Goal: Information Seeking & Learning: Learn about a topic

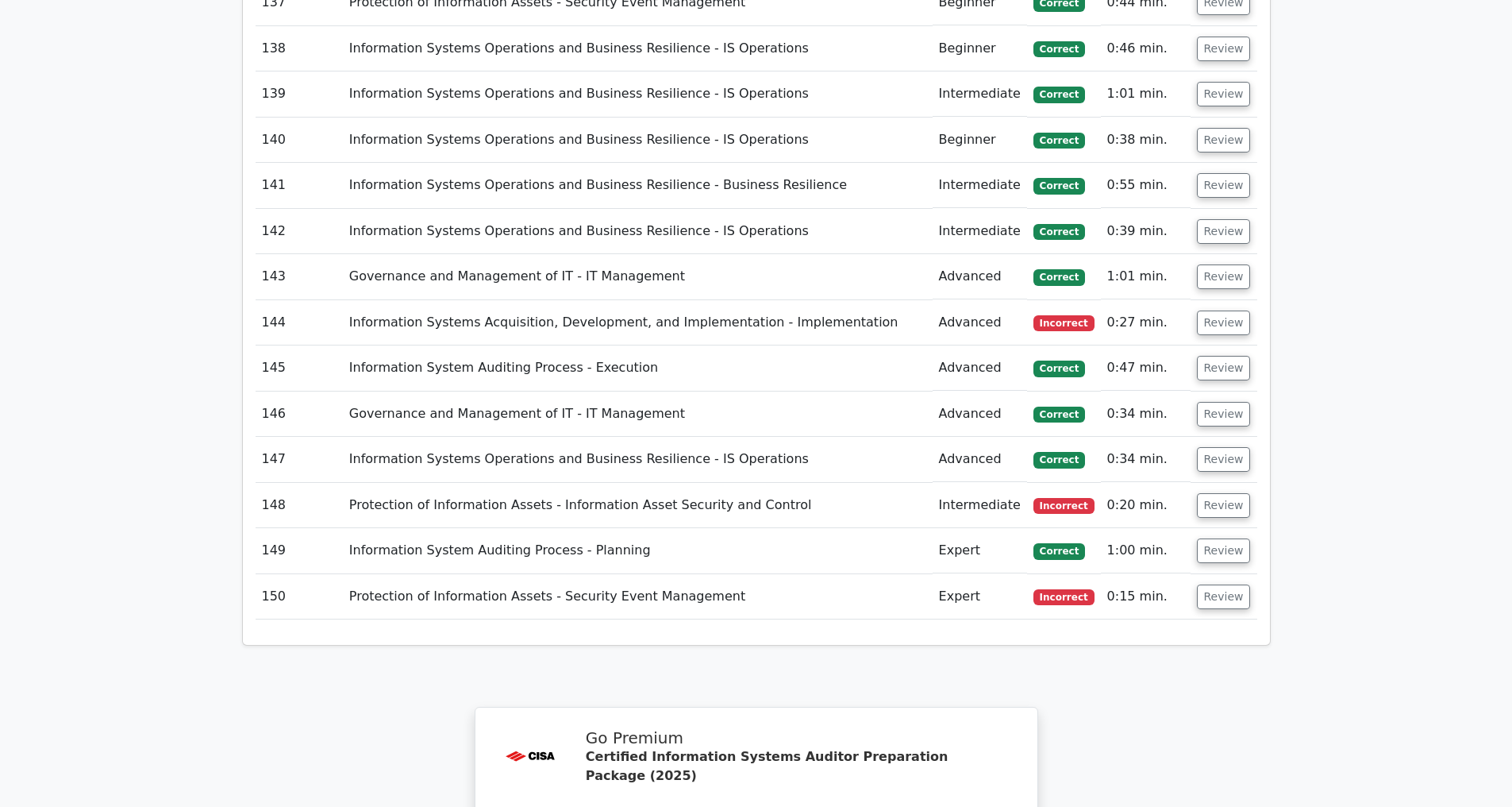
scroll to position [9398, 0]
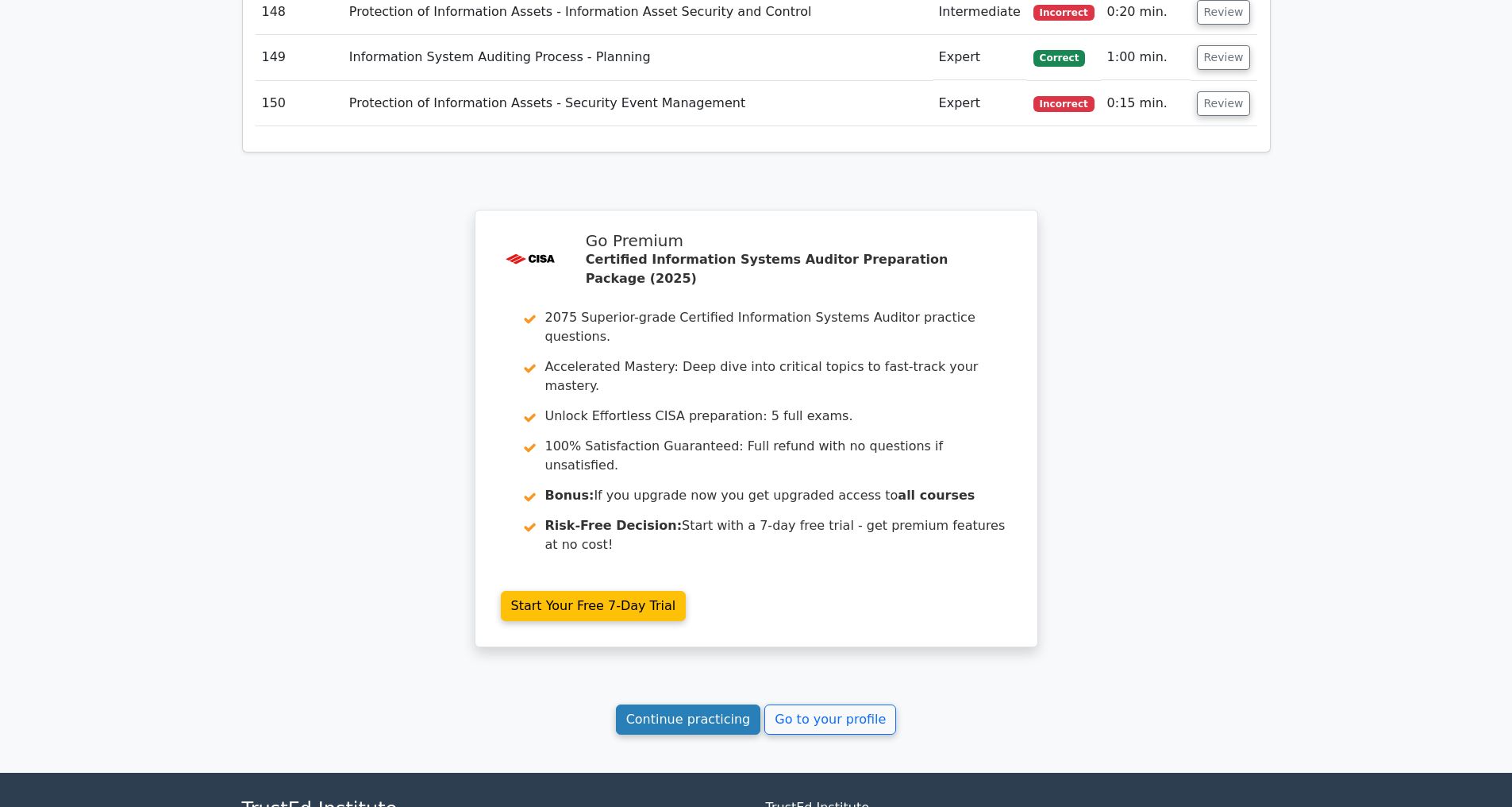
click at [662, 729] on link "Continue practicing" at bounding box center [688, 719] width 145 height 30
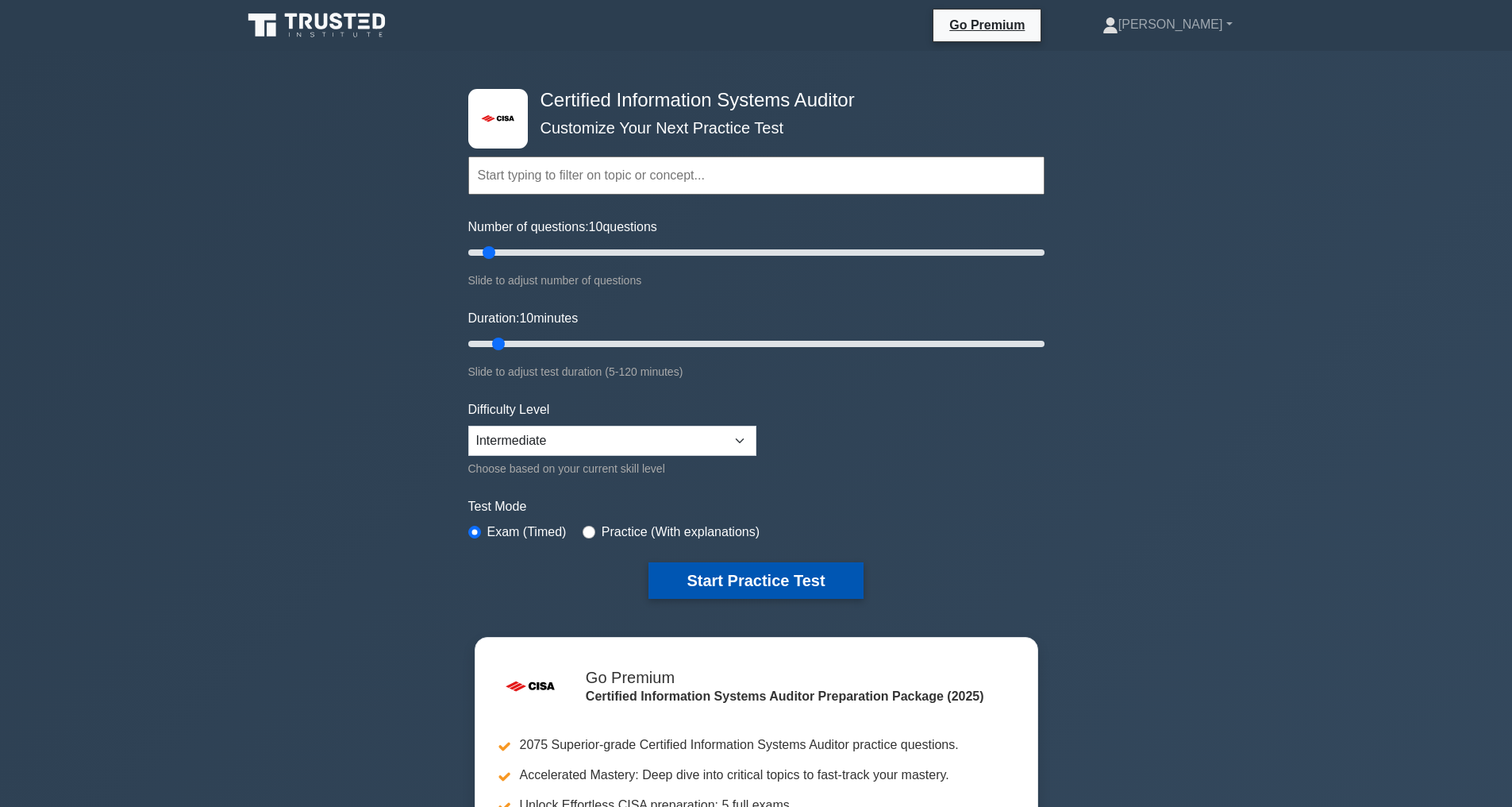
click at [735, 580] on button "Start Practice Test" at bounding box center [756, 580] width 215 height 37
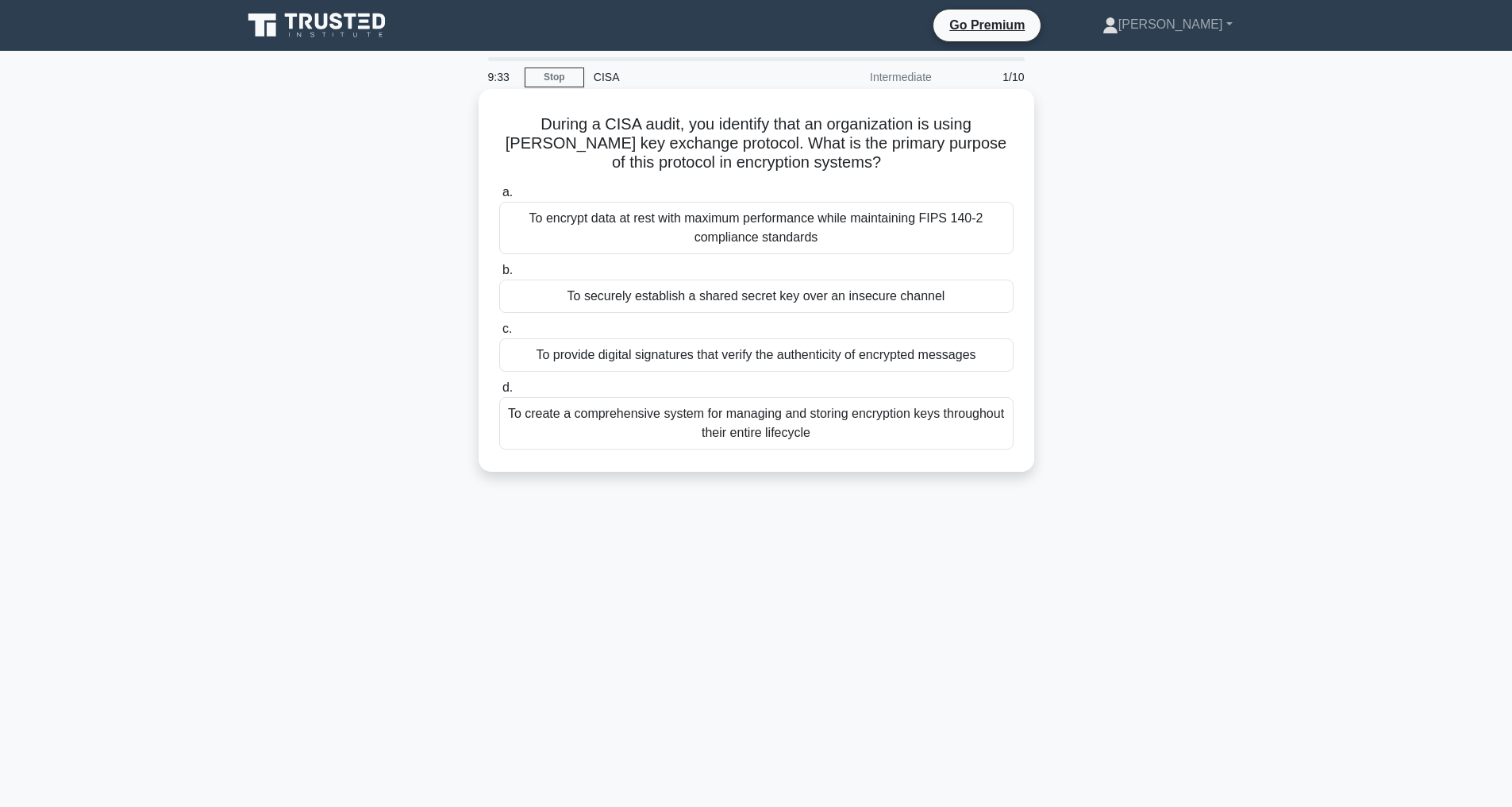
click at [820, 228] on div "To encrypt data at rest with maximum performance while maintaining FIPS 140-2 c…" at bounding box center [756, 228] width 514 height 52
click at [499, 197] on input "a. To encrypt data at rest with maximum performance while maintaining FIPS 140-…" at bounding box center [499, 192] width 0 height 10
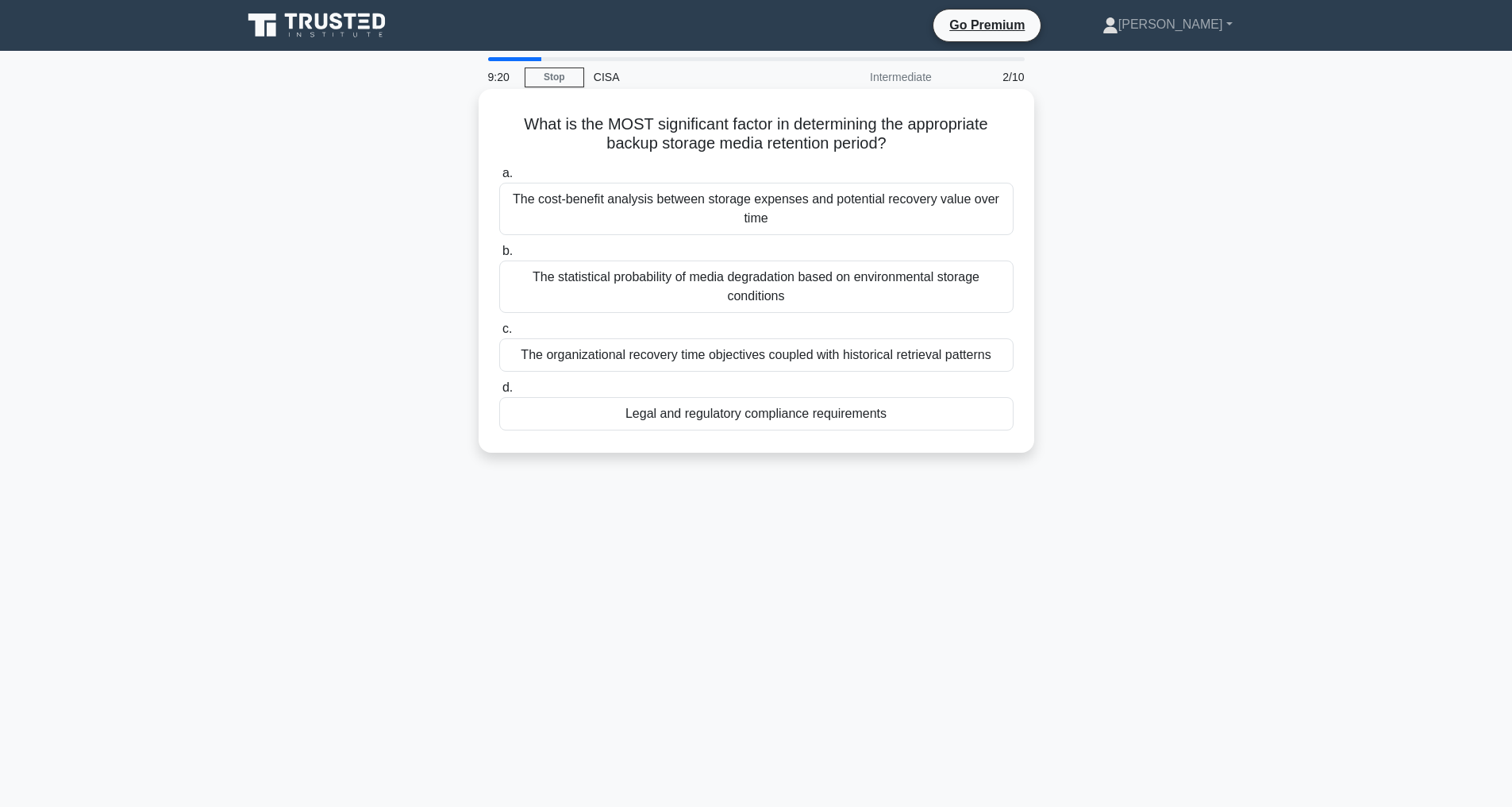
click at [793, 428] on div "Legal and regulatory compliance requirements" at bounding box center [756, 413] width 514 height 33
click at [499, 393] on input "d. Legal and regulatory compliance requirements" at bounding box center [499, 388] width 0 height 10
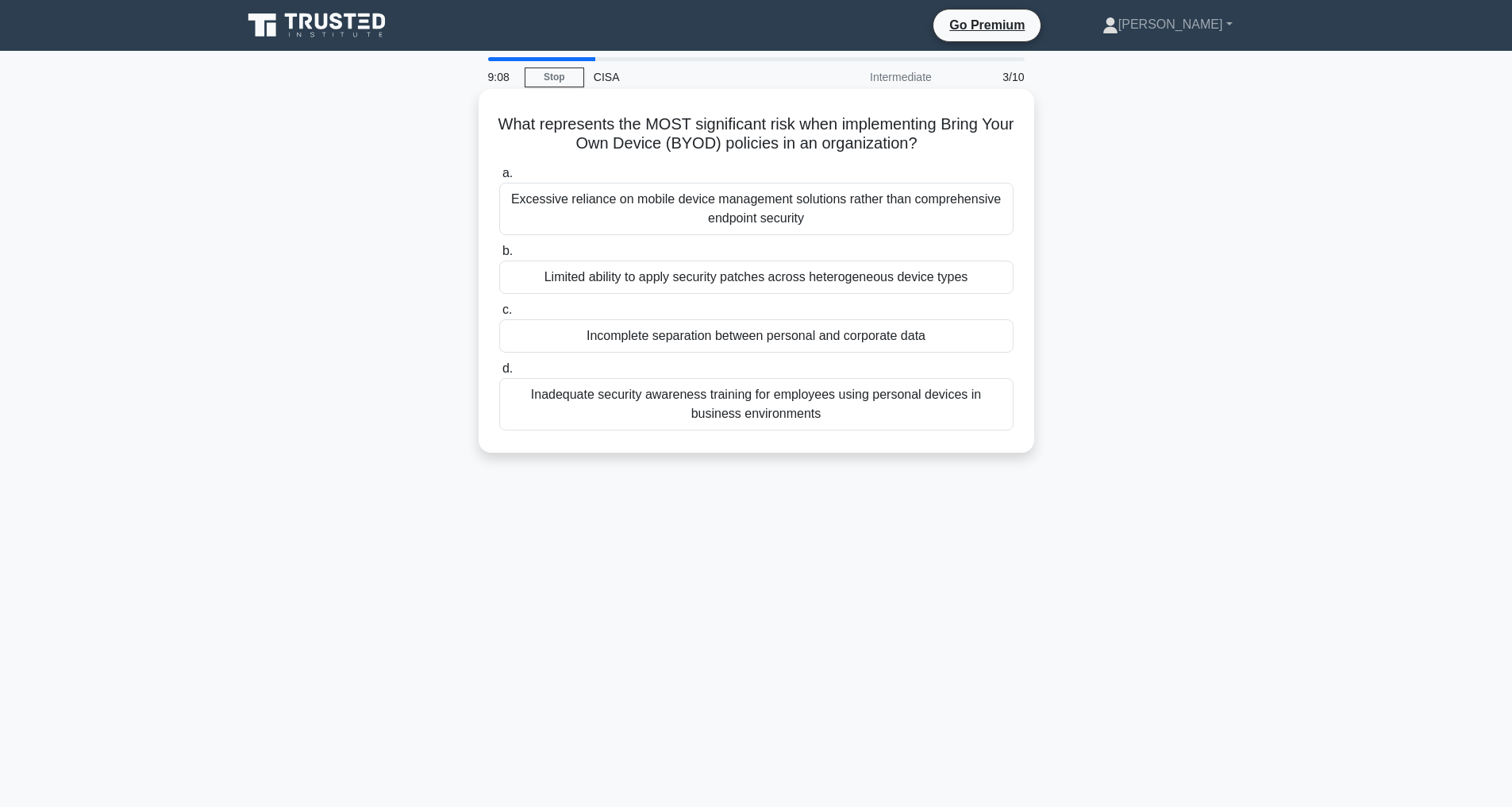
click at [799, 400] on div "Inadequate security awareness training for employees using personal devices in …" at bounding box center [756, 404] width 514 height 52
click at [499, 374] on input "d. Inadequate security awareness training for employees using personal devices …" at bounding box center [499, 369] width 0 height 10
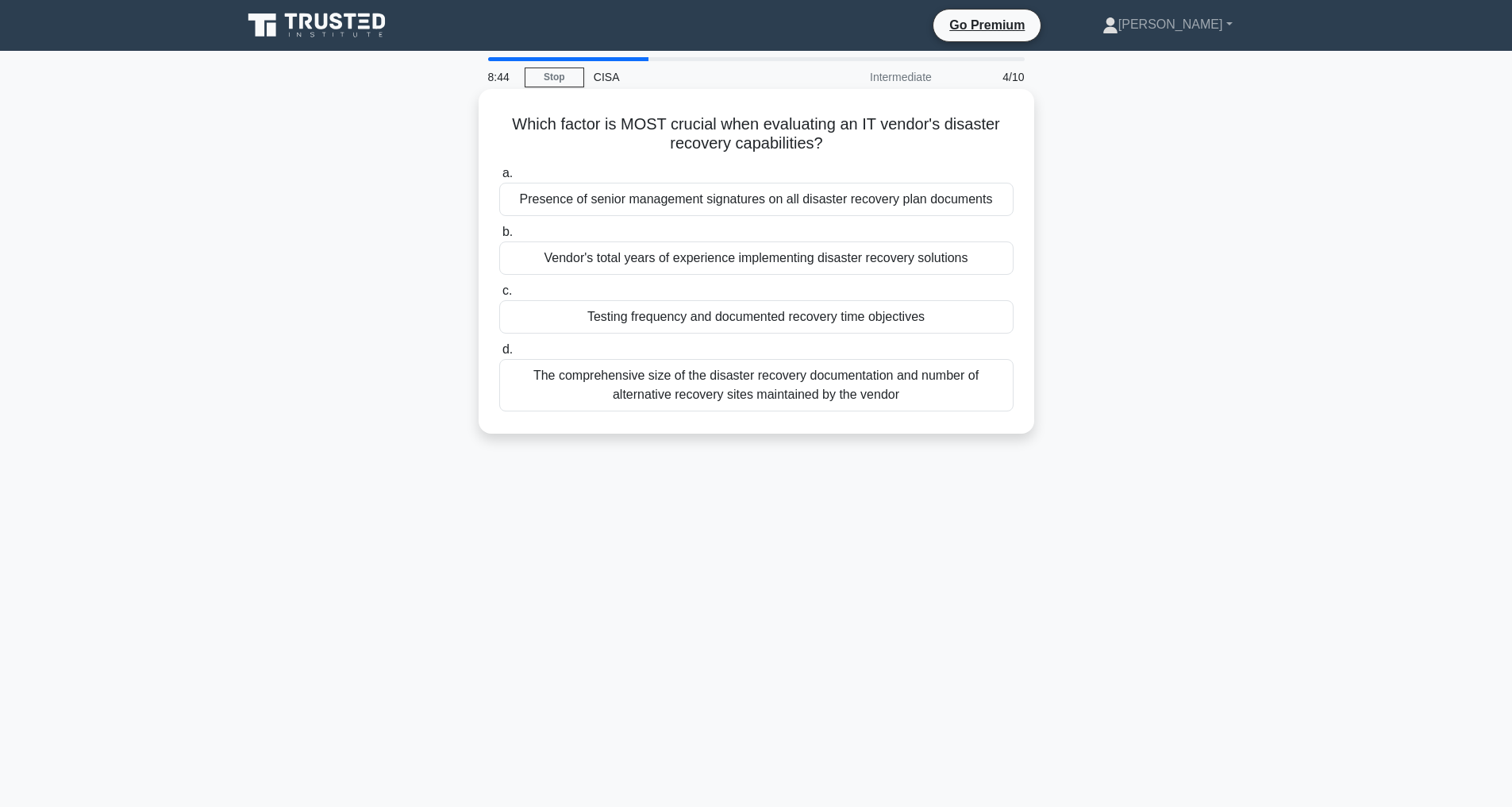
click at [789, 331] on div "Testing frequency and documented recovery time objectives" at bounding box center [756, 317] width 514 height 33
click at [499, 296] on input "c. Testing frequency and documented recovery time objectives" at bounding box center [499, 291] width 0 height 10
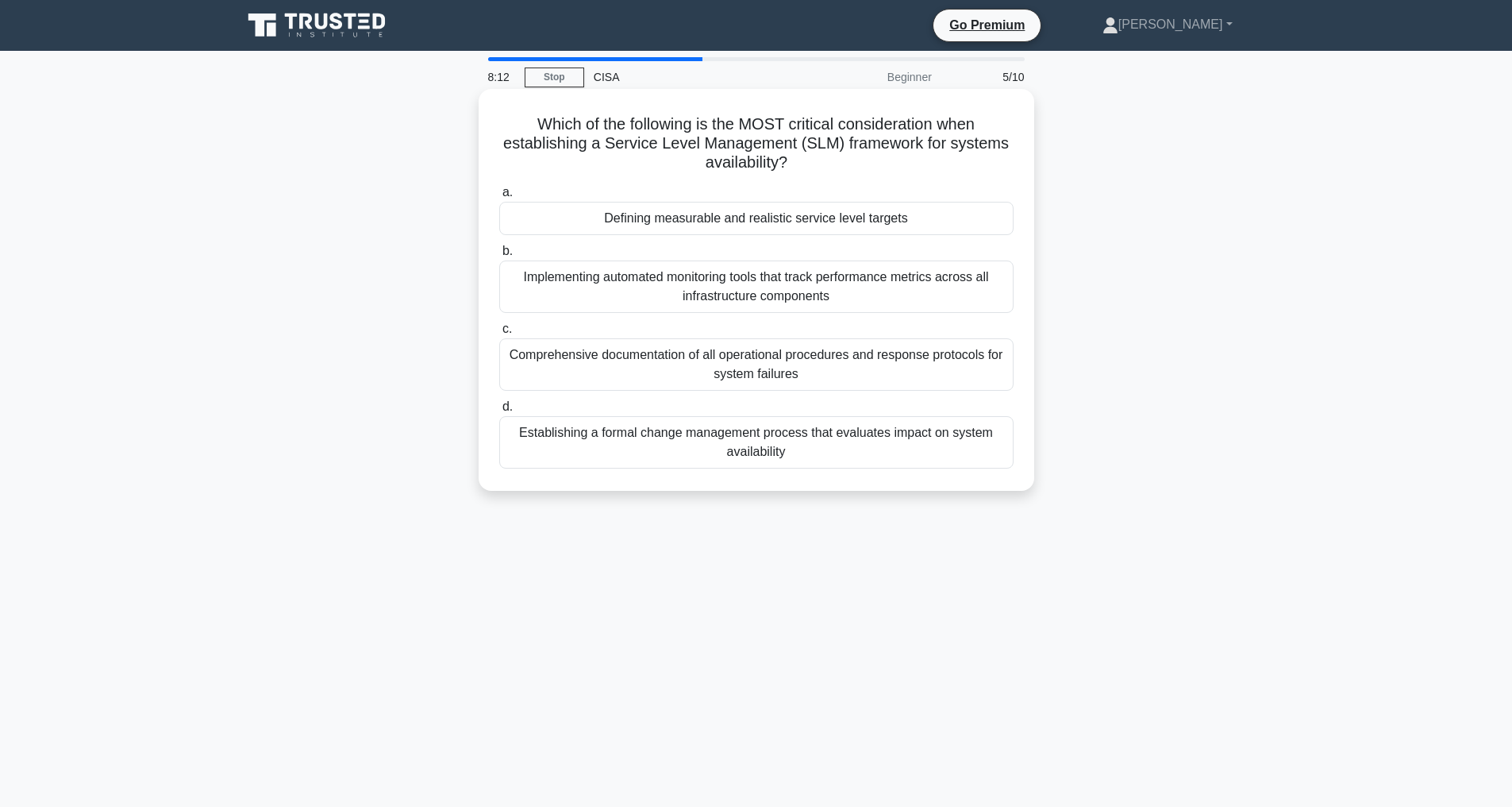
click at [767, 206] on div "Defining measurable and realistic service level targets" at bounding box center [756, 218] width 514 height 33
click at [499, 197] on input "a. Defining measurable and realistic service level targets" at bounding box center [499, 192] width 0 height 10
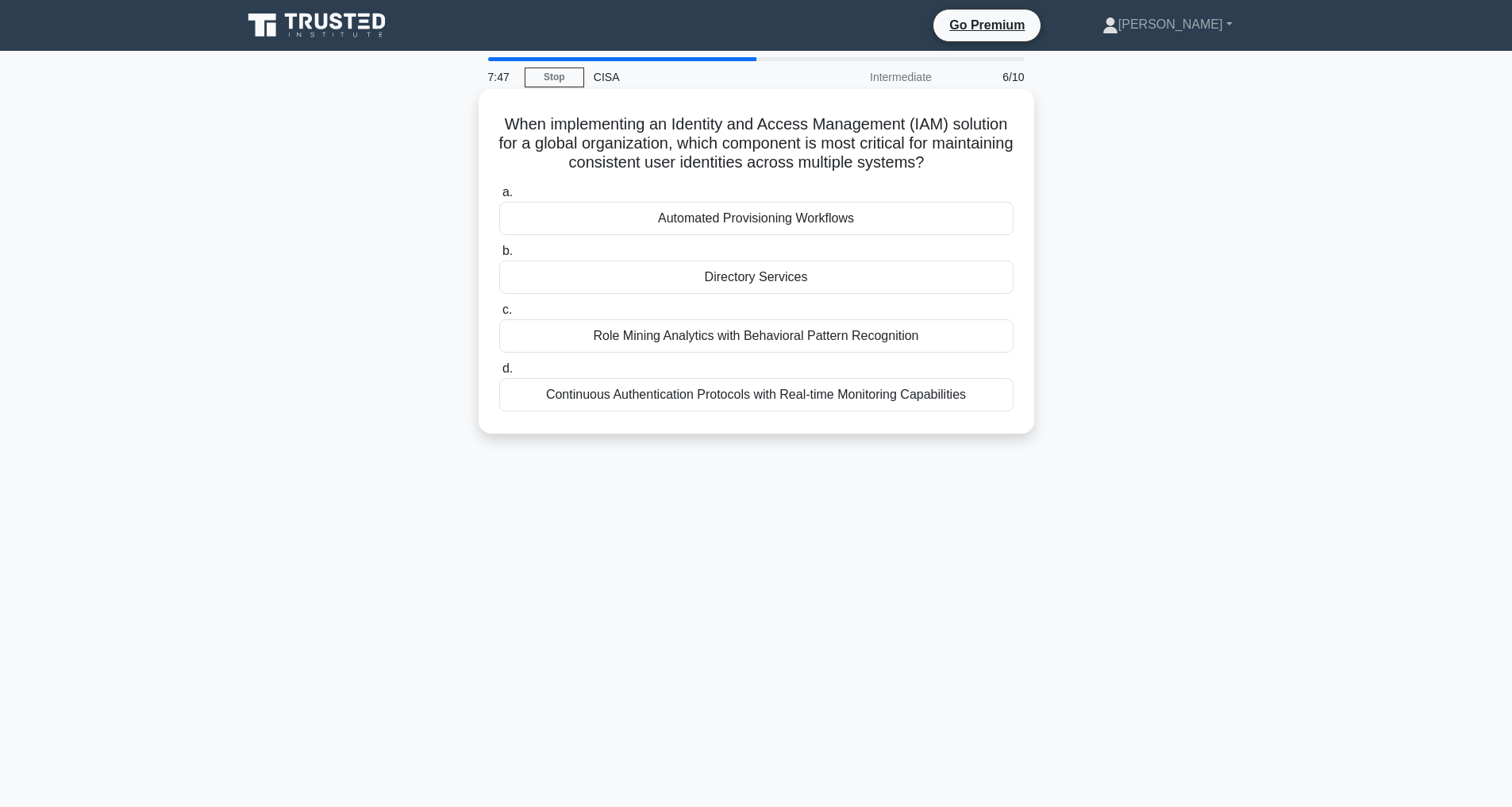
click at [729, 411] on div "Continuous Authentication Protocols with Real-time Monitoring Capabilities" at bounding box center [756, 394] width 514 height 33
click at [499, 374] on input "d. Continuous Authentication Protocols with Real-time Monitoring Capabilities" at bounding box center [499, 369] width 0 height 10
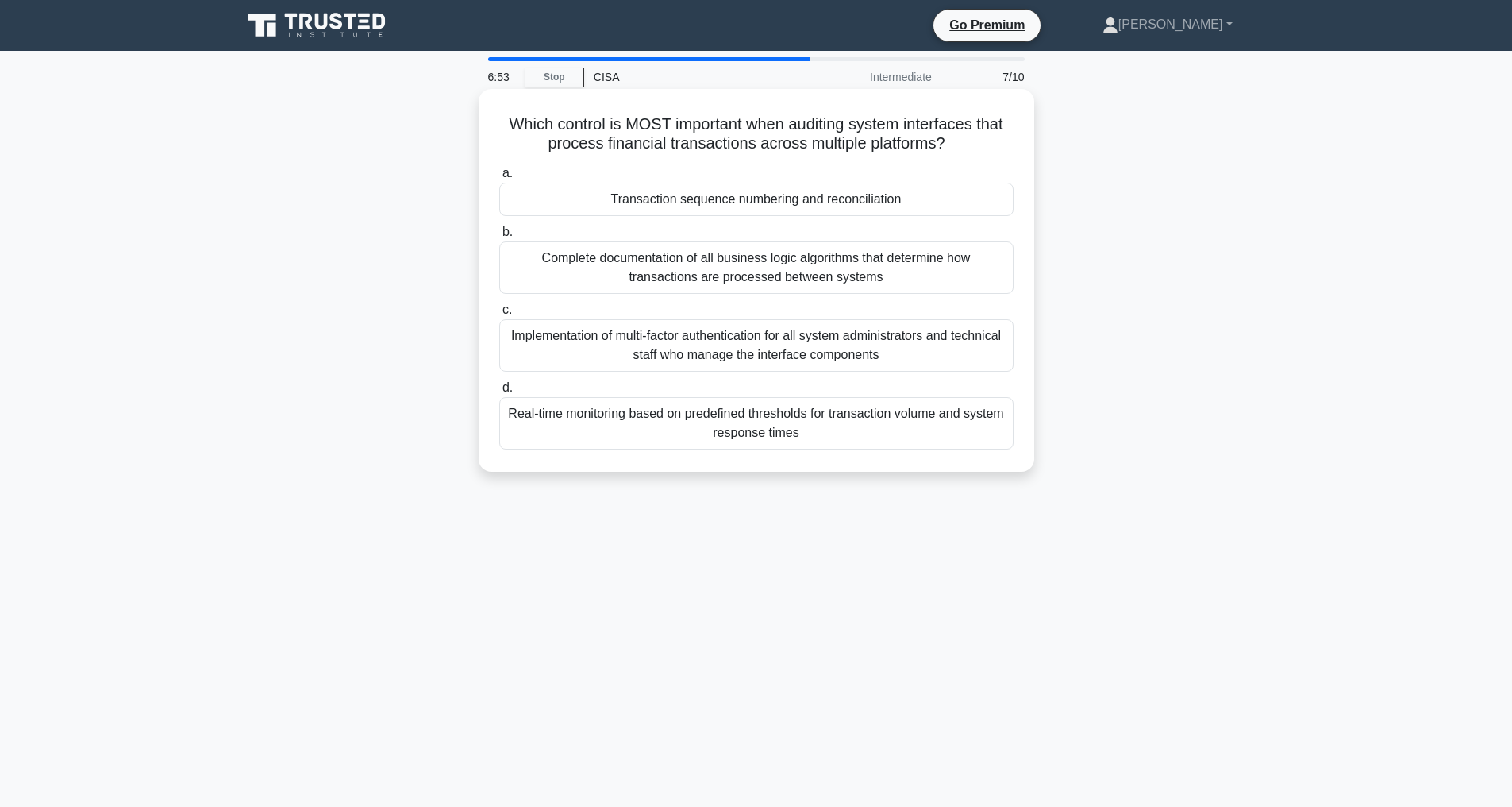
click at [737, 196] on div "Transaction sequence numbering and reconciliation" at bounding box center [756, 199] width 514 height 33
click at [499, 179] on input "a. Transaction sequence numbering and reconciliation" at bounding box center [499, 173] width 0 height 10
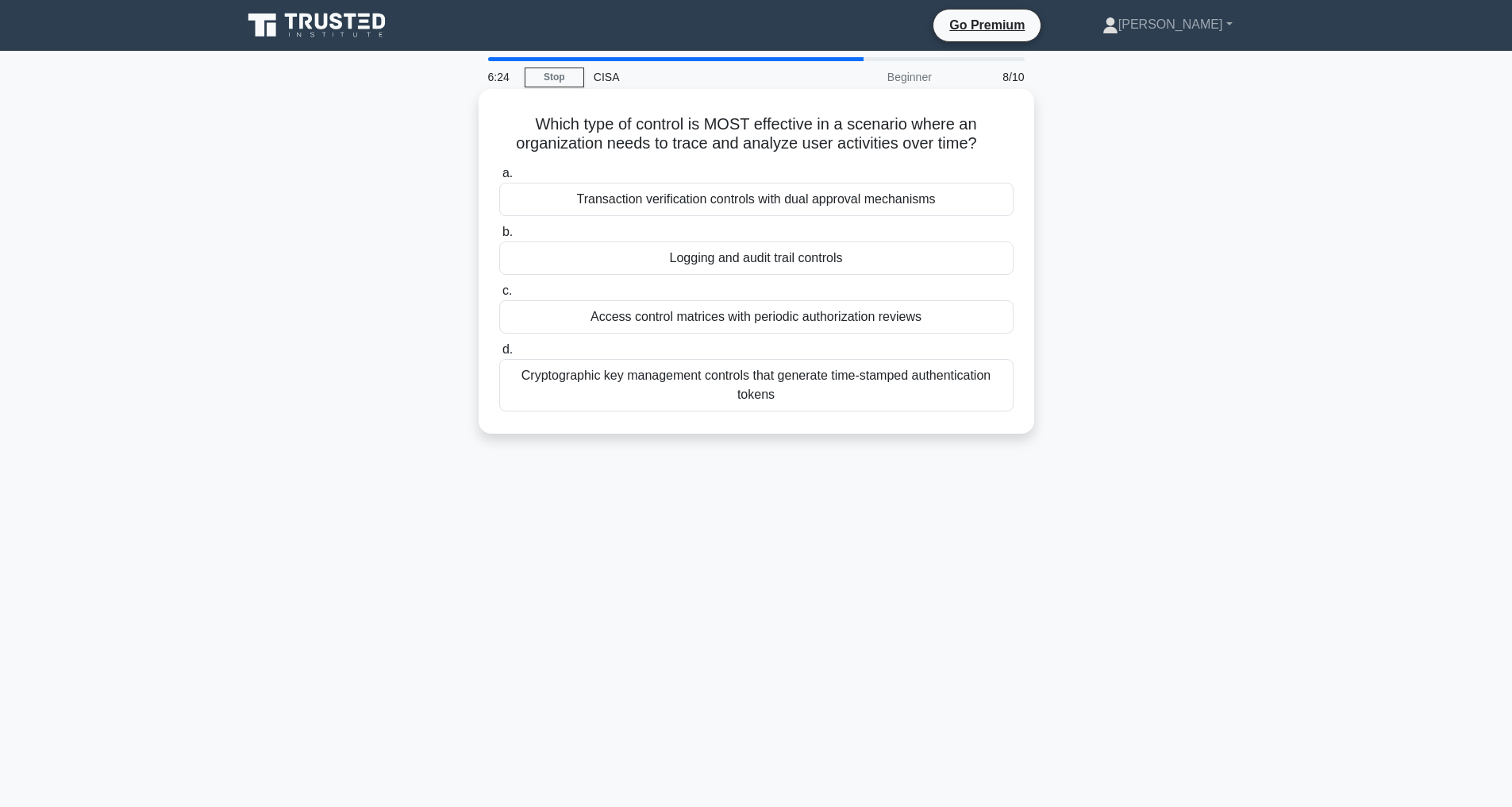
click at [806, 275] on div "Logging and audit trail controls" at bounding box center [756, 258] width 514 height 33
click at [499, 238] on input "b. Logging and audit trail controls" at bounding box center [499, 233] width 0 height 10
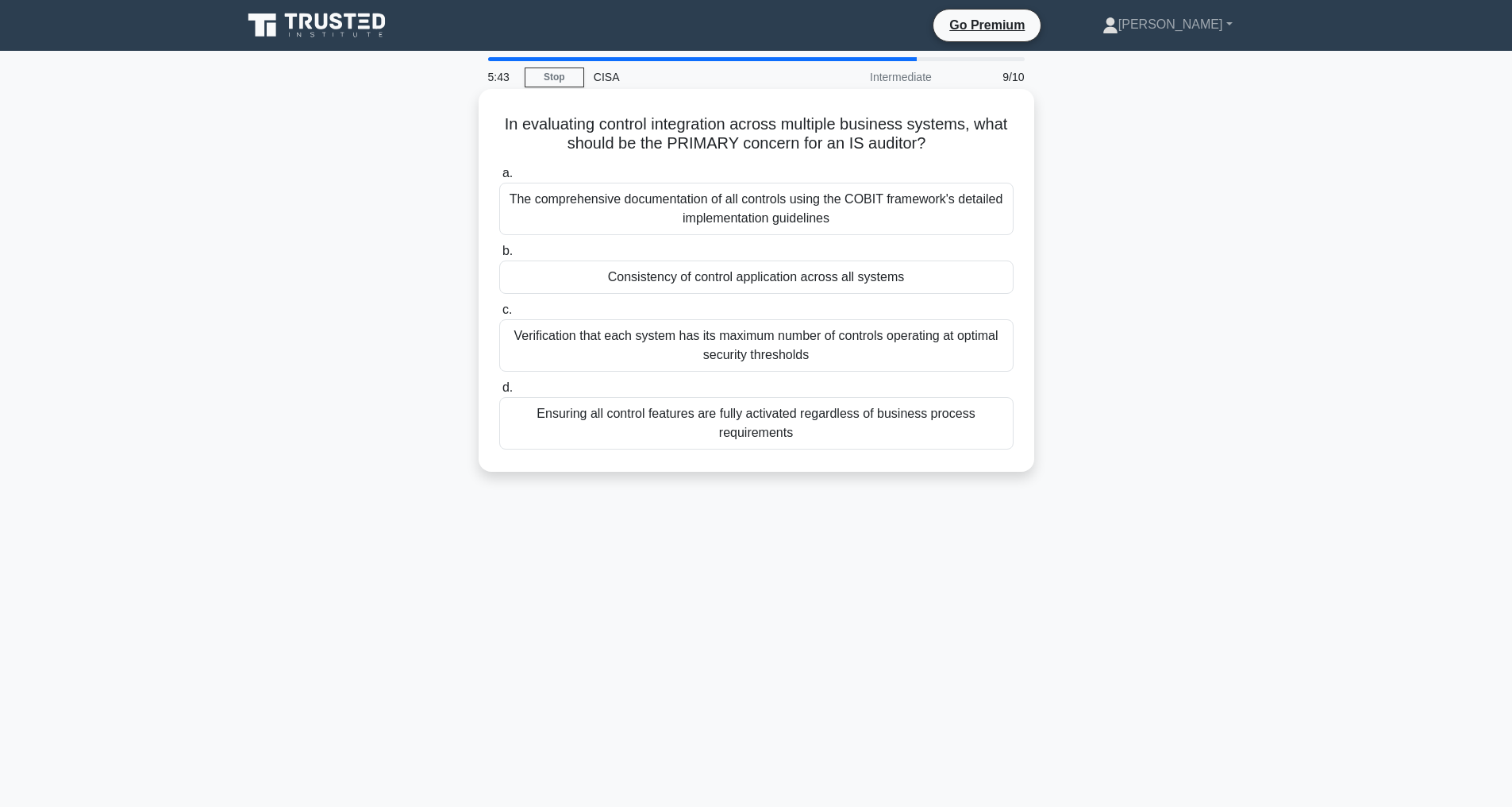
click at [779, 278] on div "Consistency of control application across all systems" at bounding box center [756, 276] width 514 height 33
click at [499, 257] on input "b. Consistency of control application across all systems" at bounding box center [499, 252] width 0 height 10
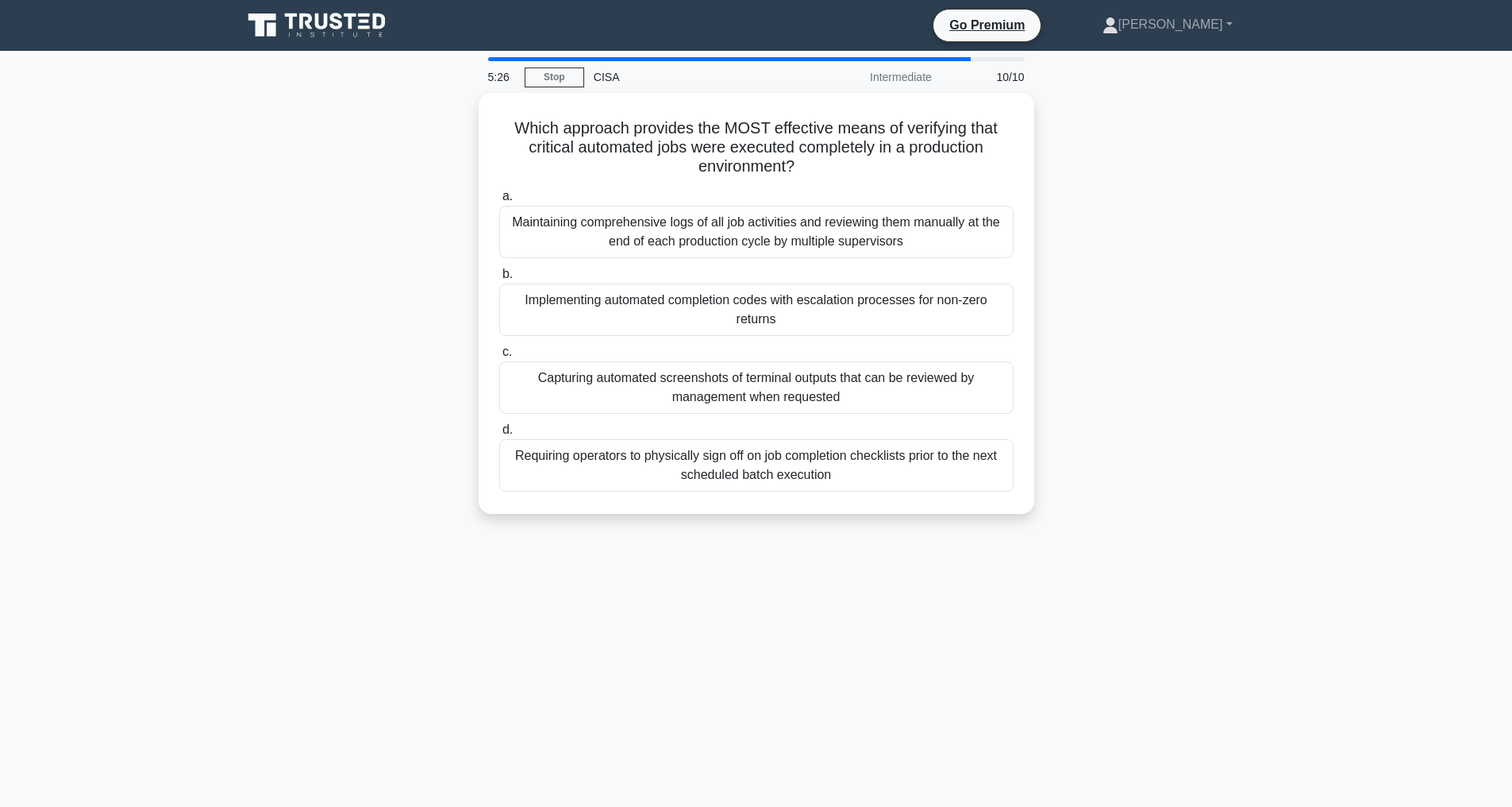
scroll to position [51, 0]
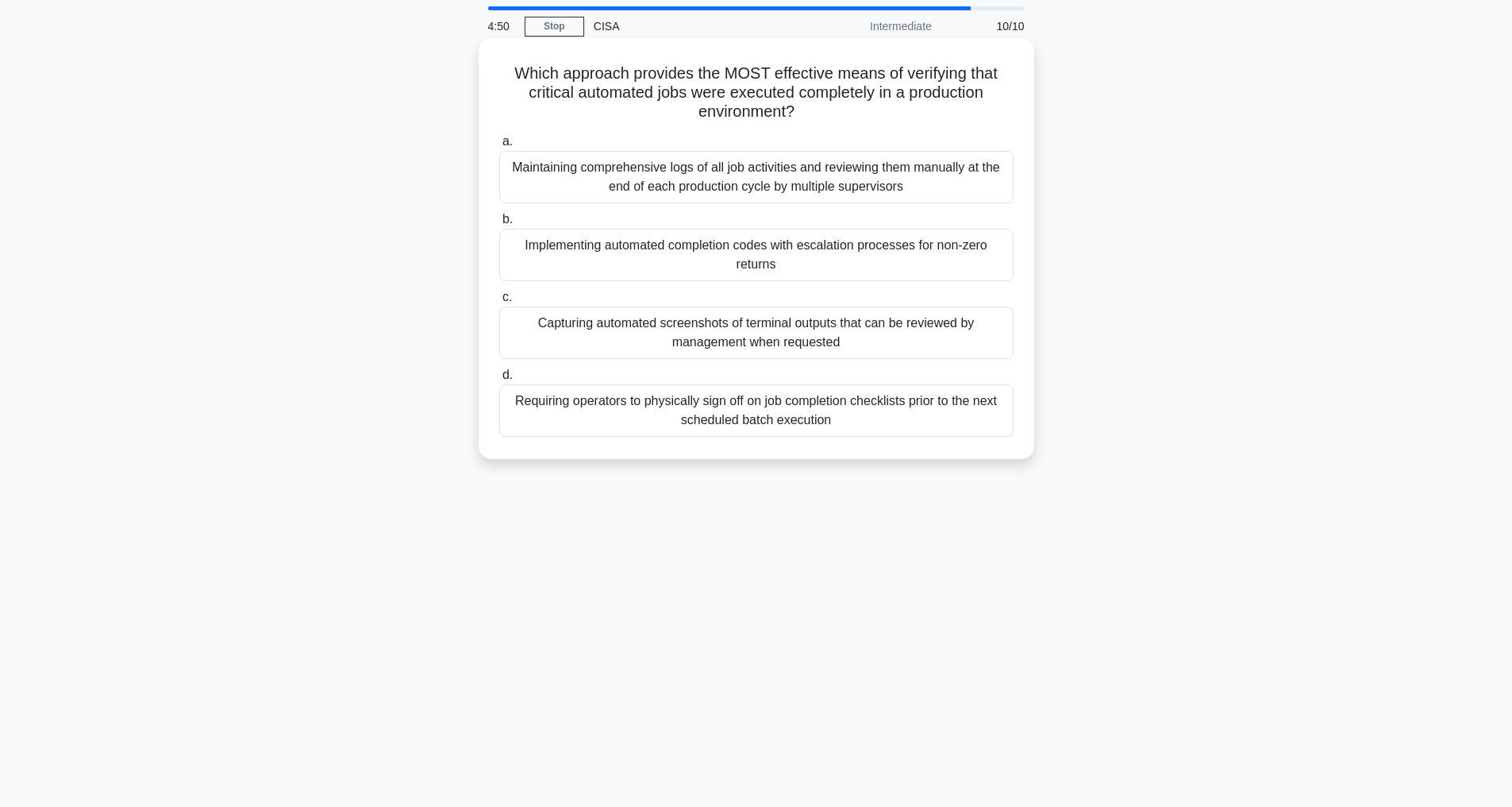
click at [850, 175] on div "Maintaining comprehensive logs of all job activities and reviewing them manuall…" at bounding box center [756, 177] width 514 height 52
click at [499, 147] on input "a. Maintaining comprehensive logs of all job activities and reviewing them manu…" at bounding box center [499, 142] width 0 height 10
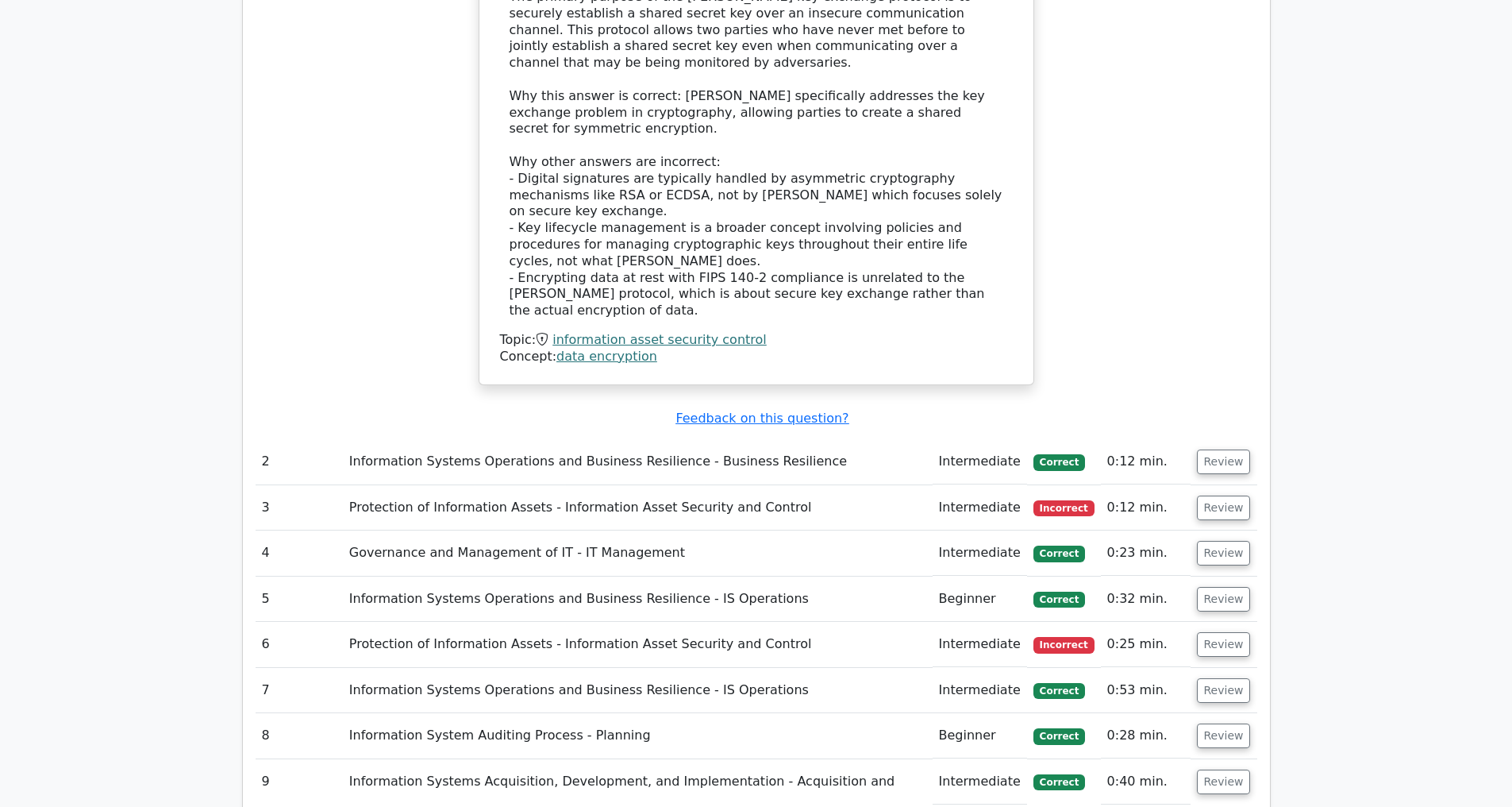
scroll to position [2045, 0]
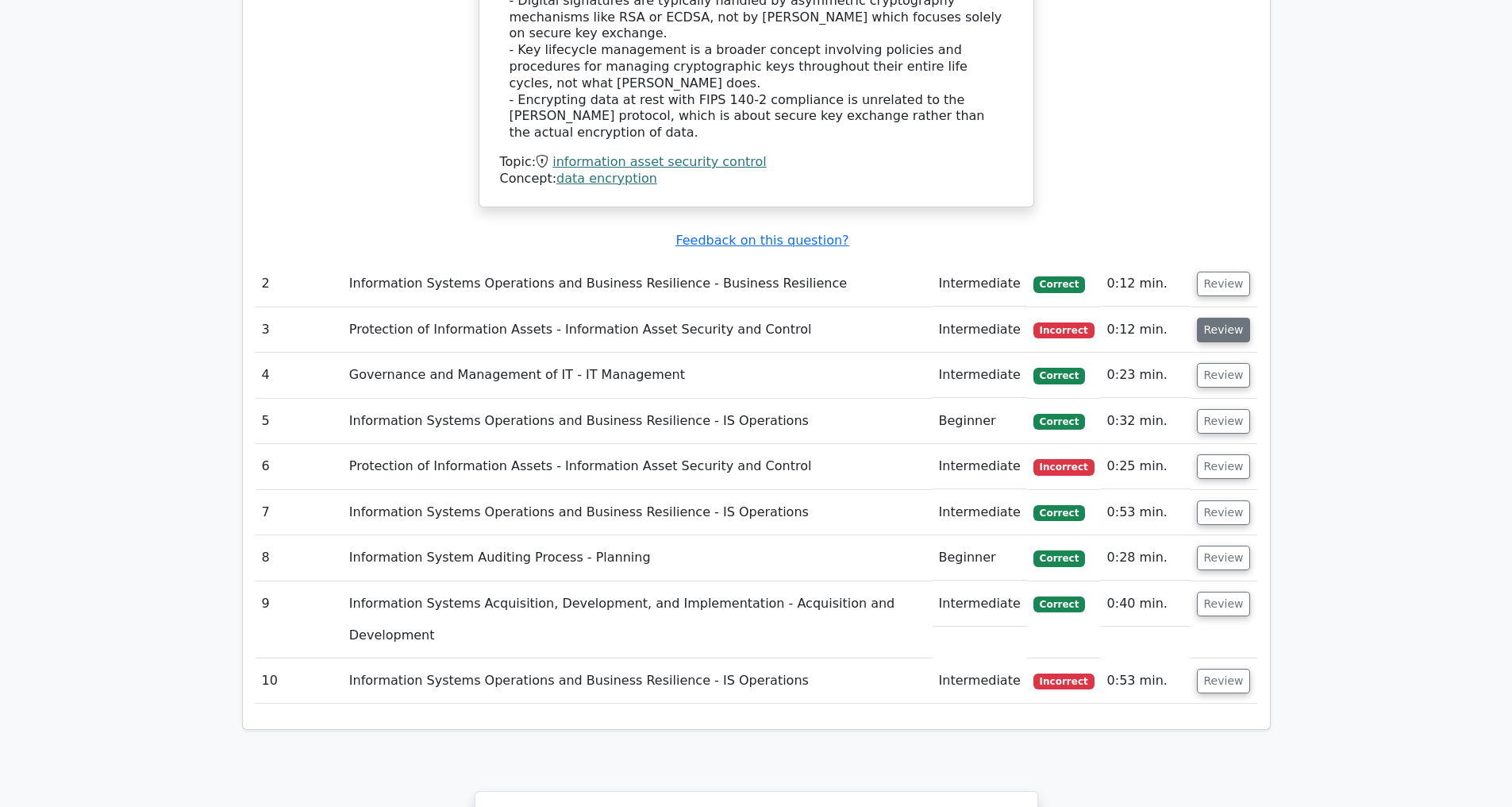
click at [1220, 333] on button "Review" at bounding box center [1224, 330] width 54 height 25
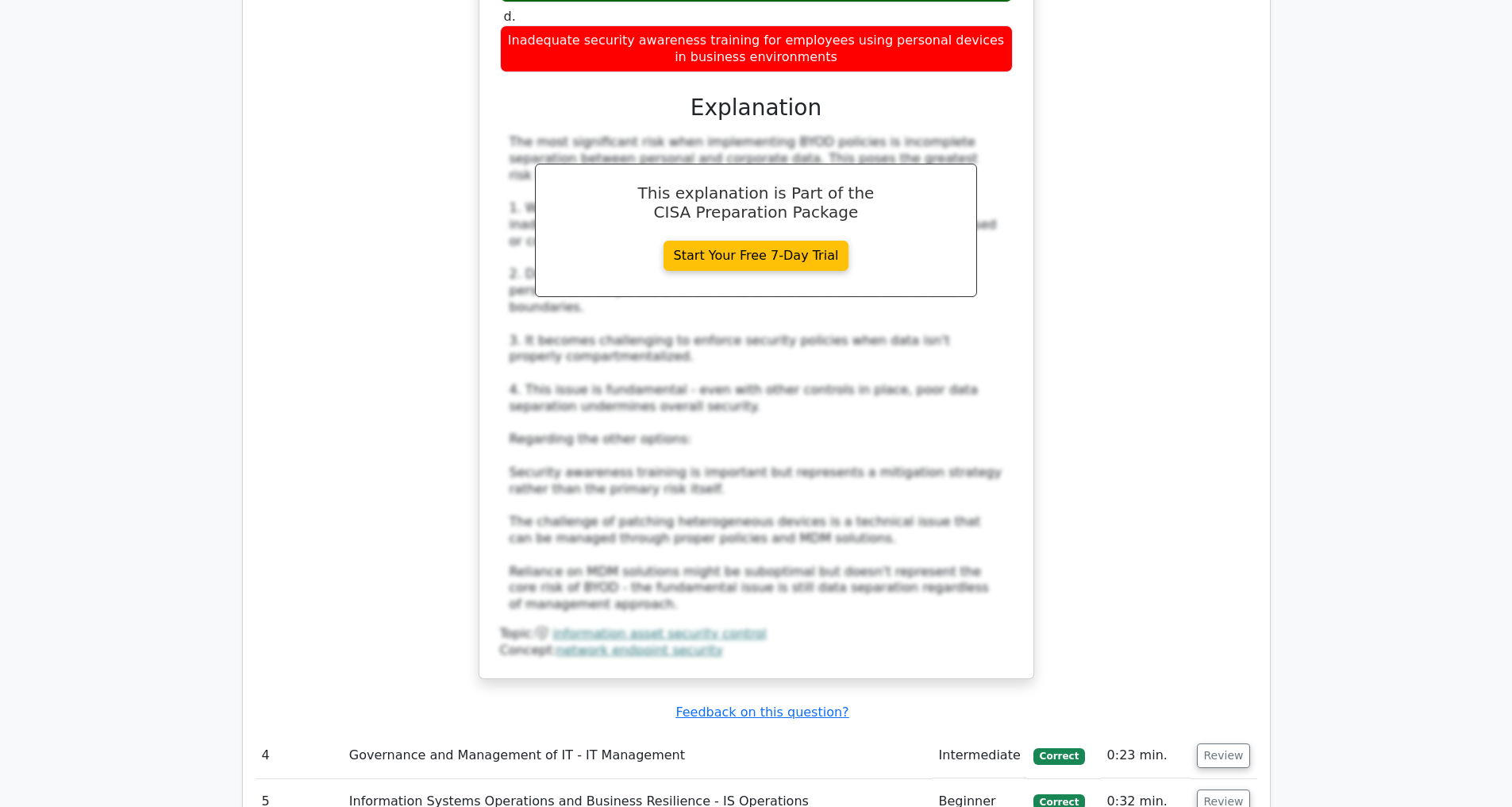
scroll to position [3238, 0]
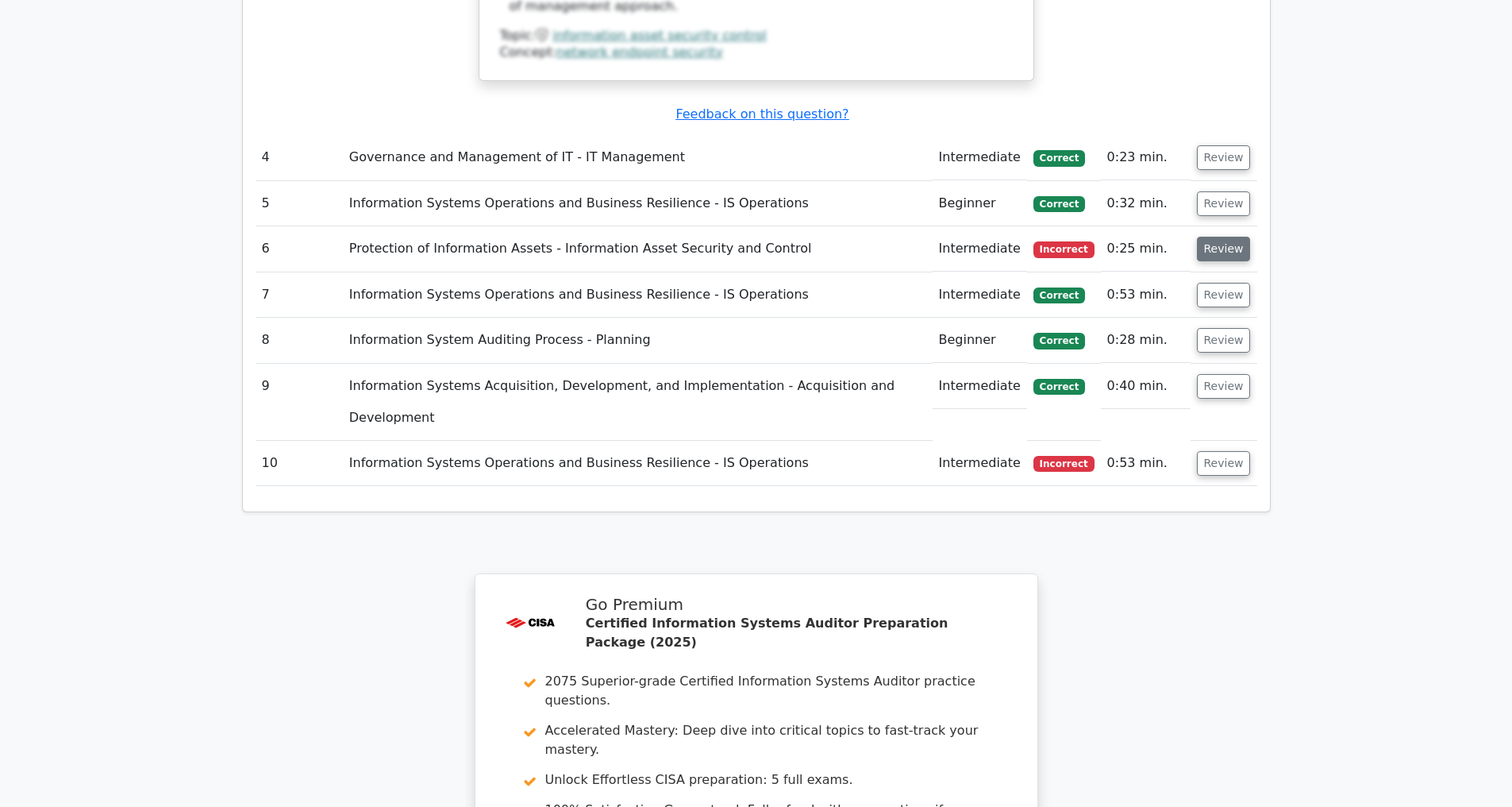
click at [1221, 248] on button "Review" at bounding box center [1224, 249] width 54 height 25
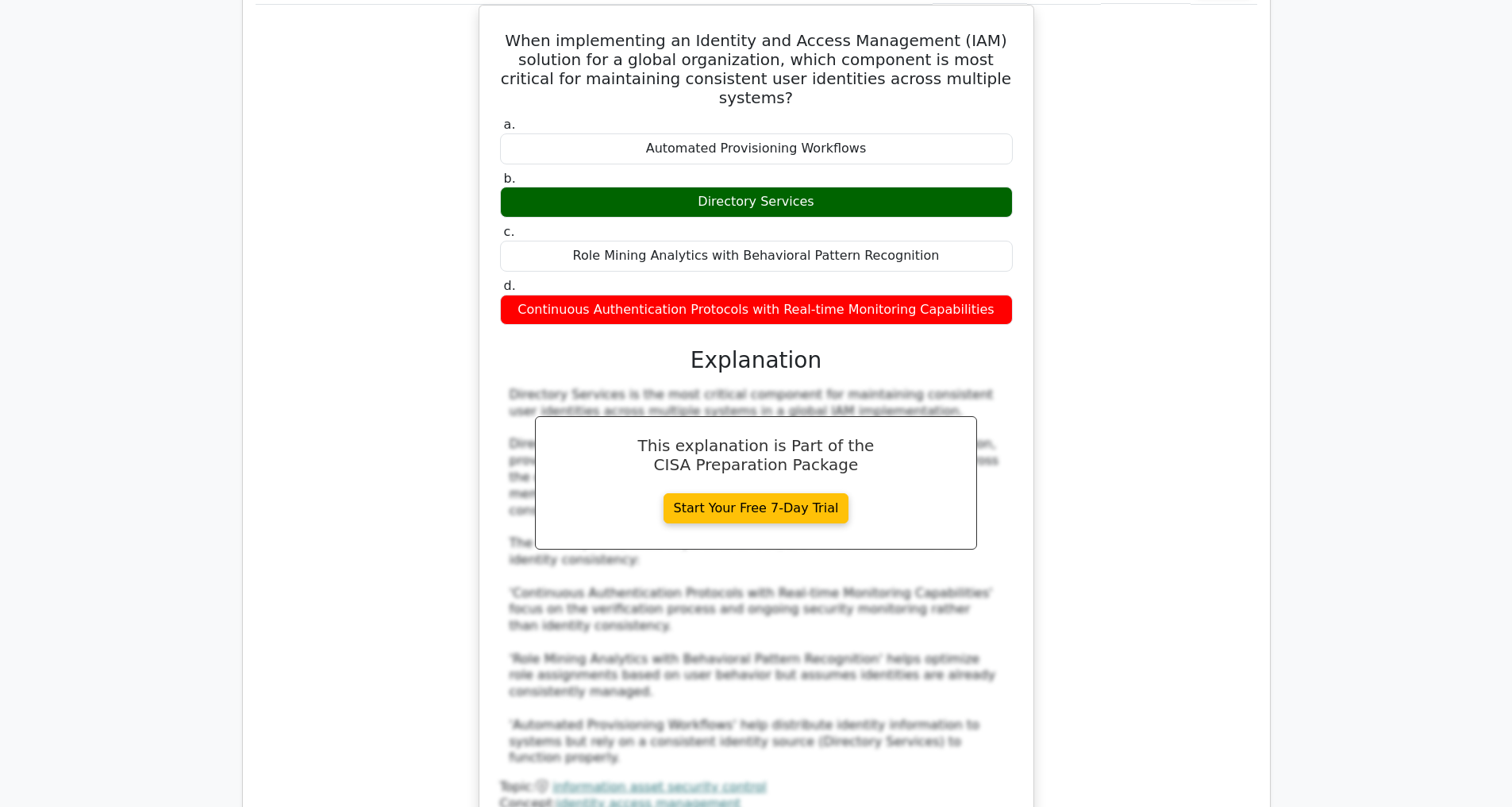
scroll to position [4069, 0]
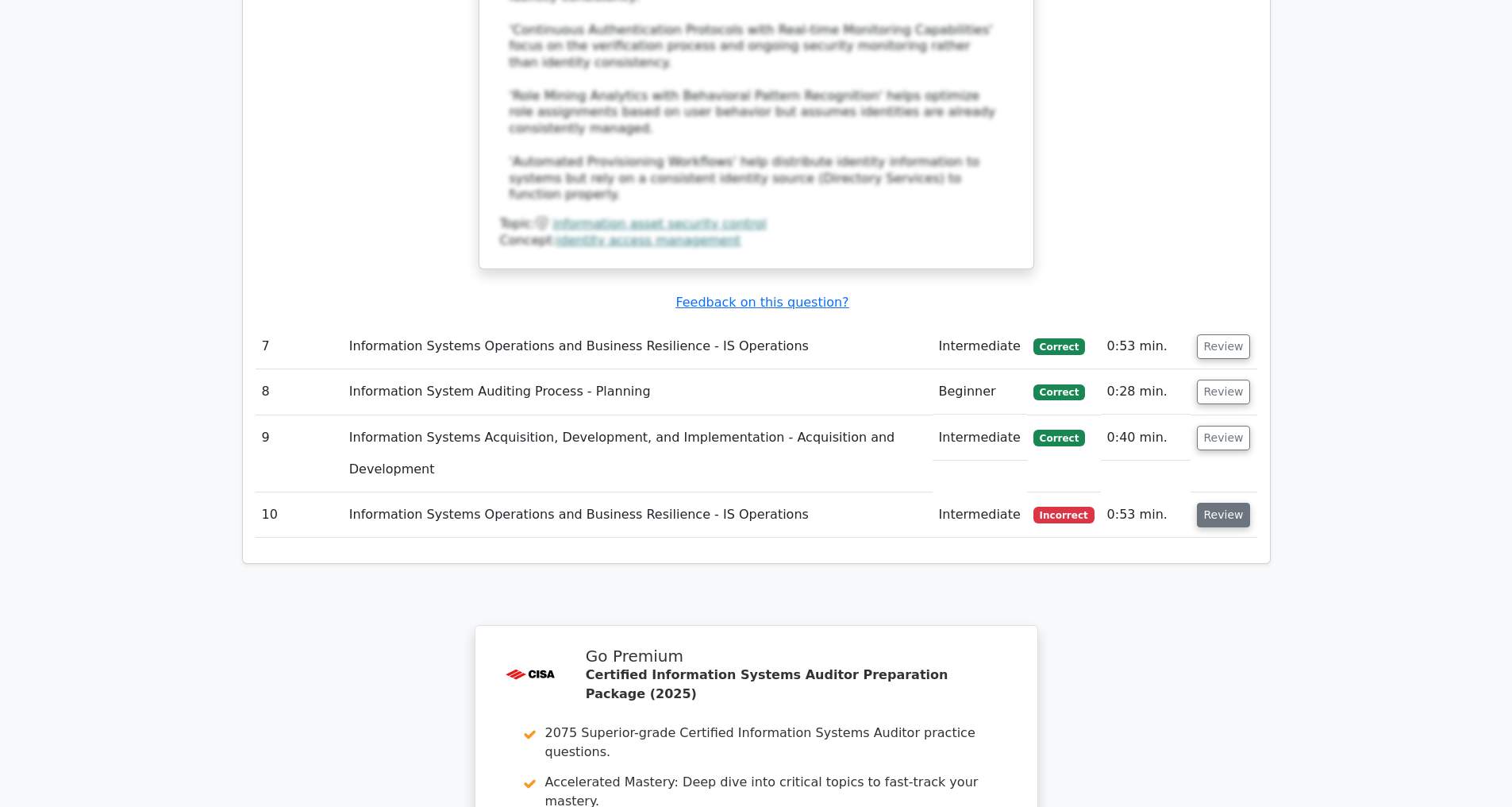
click at [1219, 516] on button "Review" at bounding box center [1224, 514] width 54 height 25
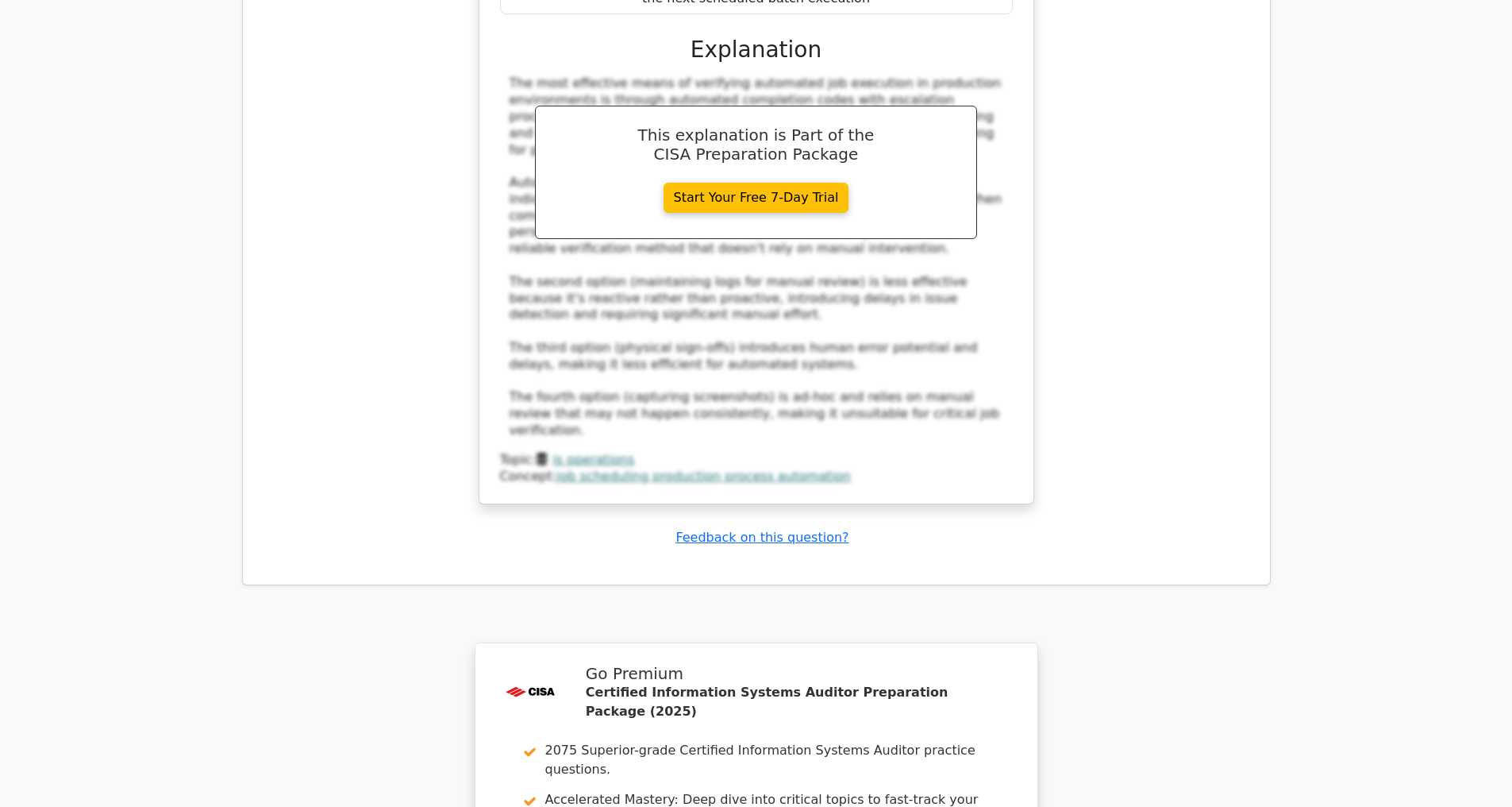
scroll to position [5563, 0]
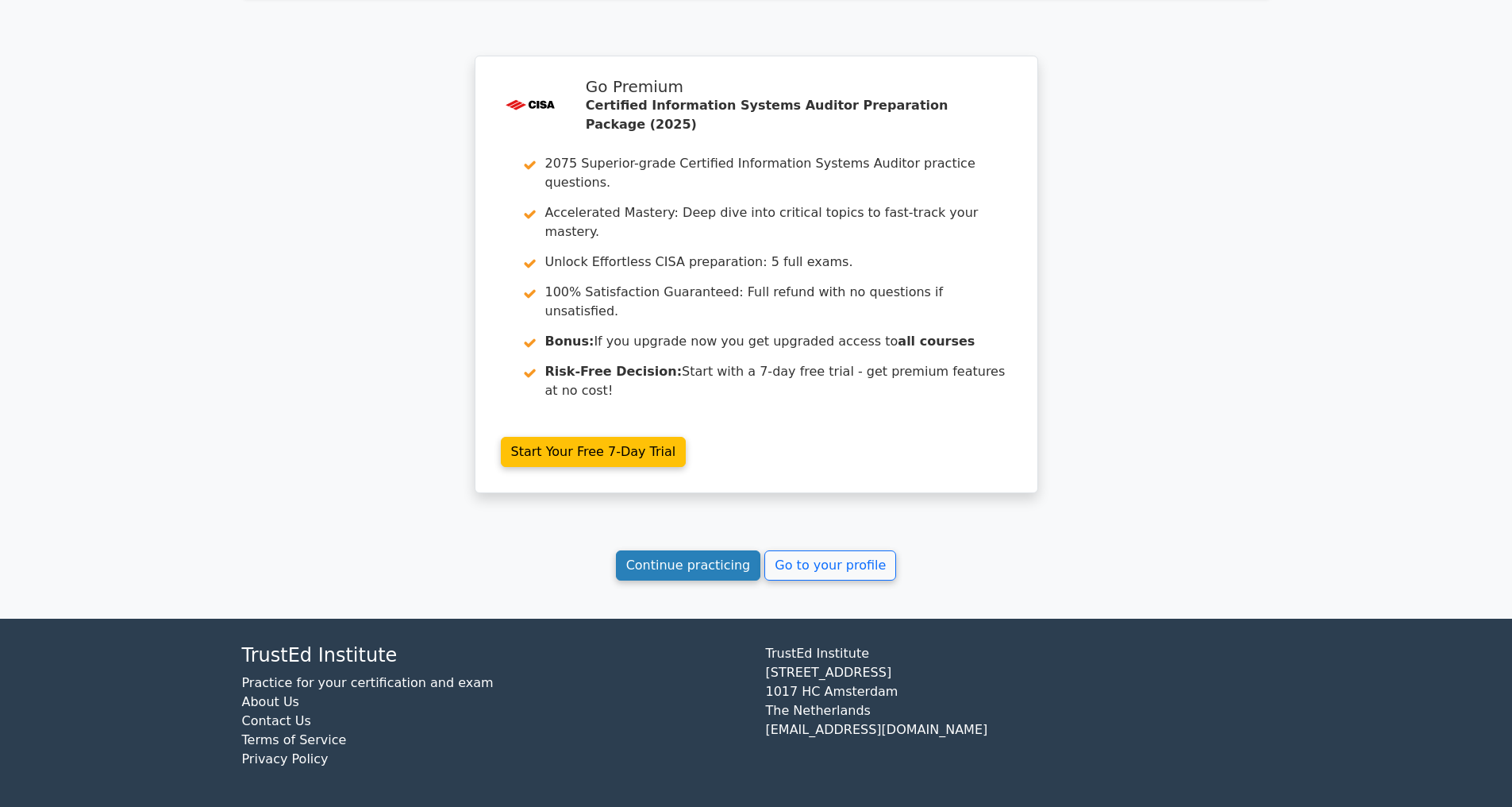
click at [650, 562] on link "Continue practicing" at bounding box center [688, 565] width 145 height 30
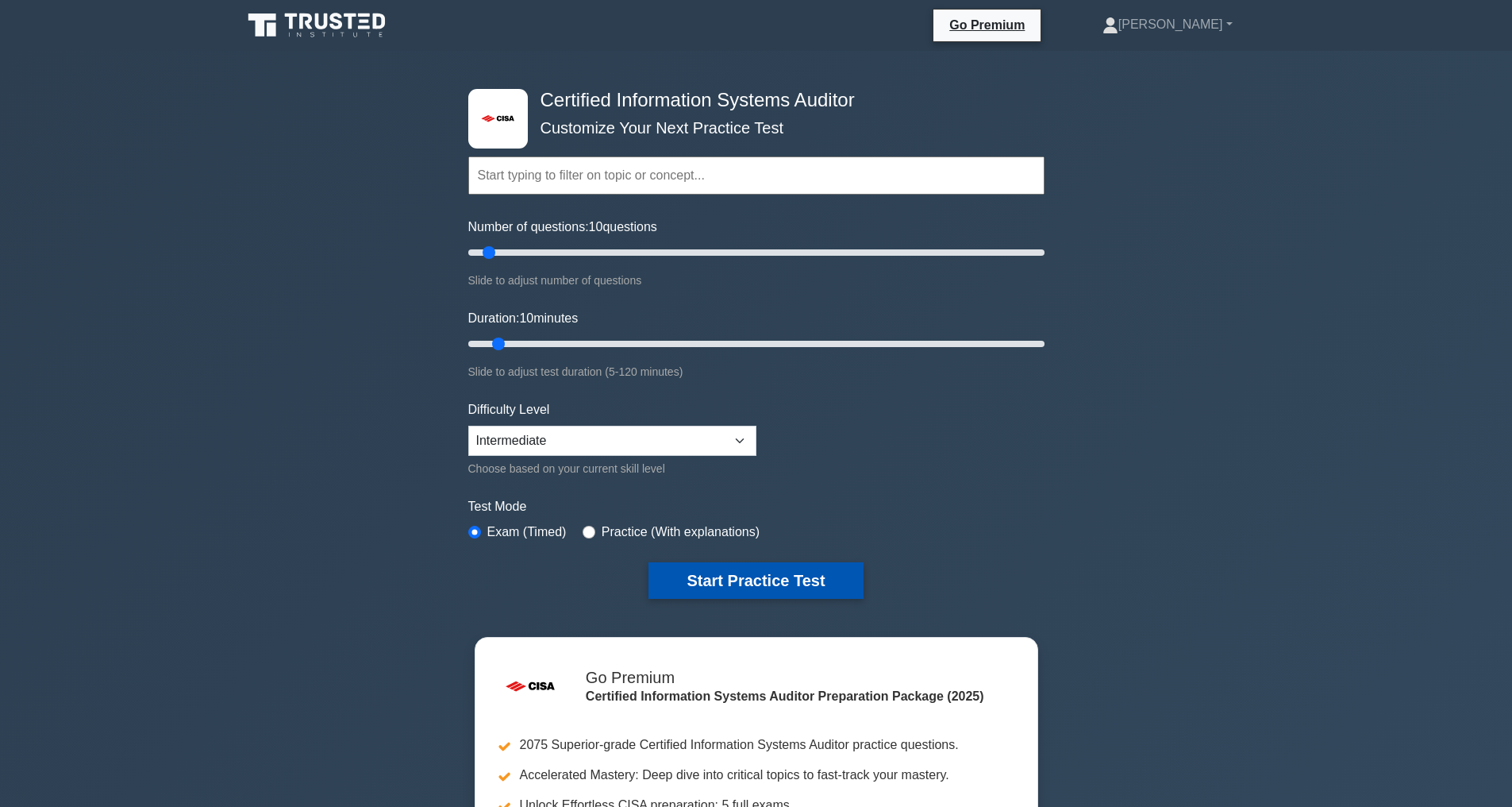
click at [717, 576] on button "Start Practice Test" at bounding box center [756, 580] width 215 height 37
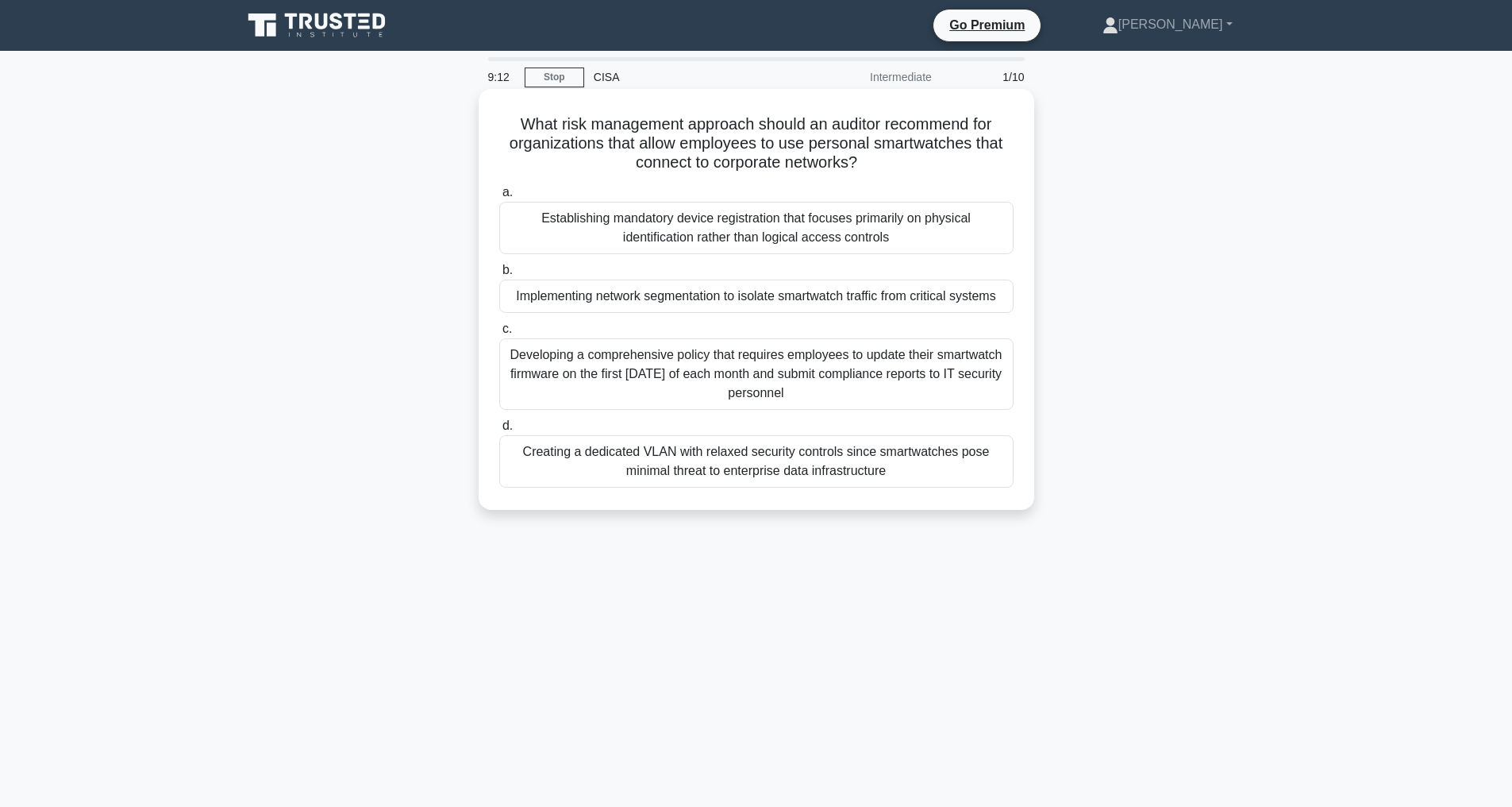
click at [914, 296] on div "Implementing network segmentation to isolate smartwatch traffic from critical s…" at bounding box center [756, 296] width 514 height 33
click at [499, 276] on input "b. Implementing network segmentation to isolate smartwatch traffic from critica…" at bounding box center [499, 270] width 0 height 10
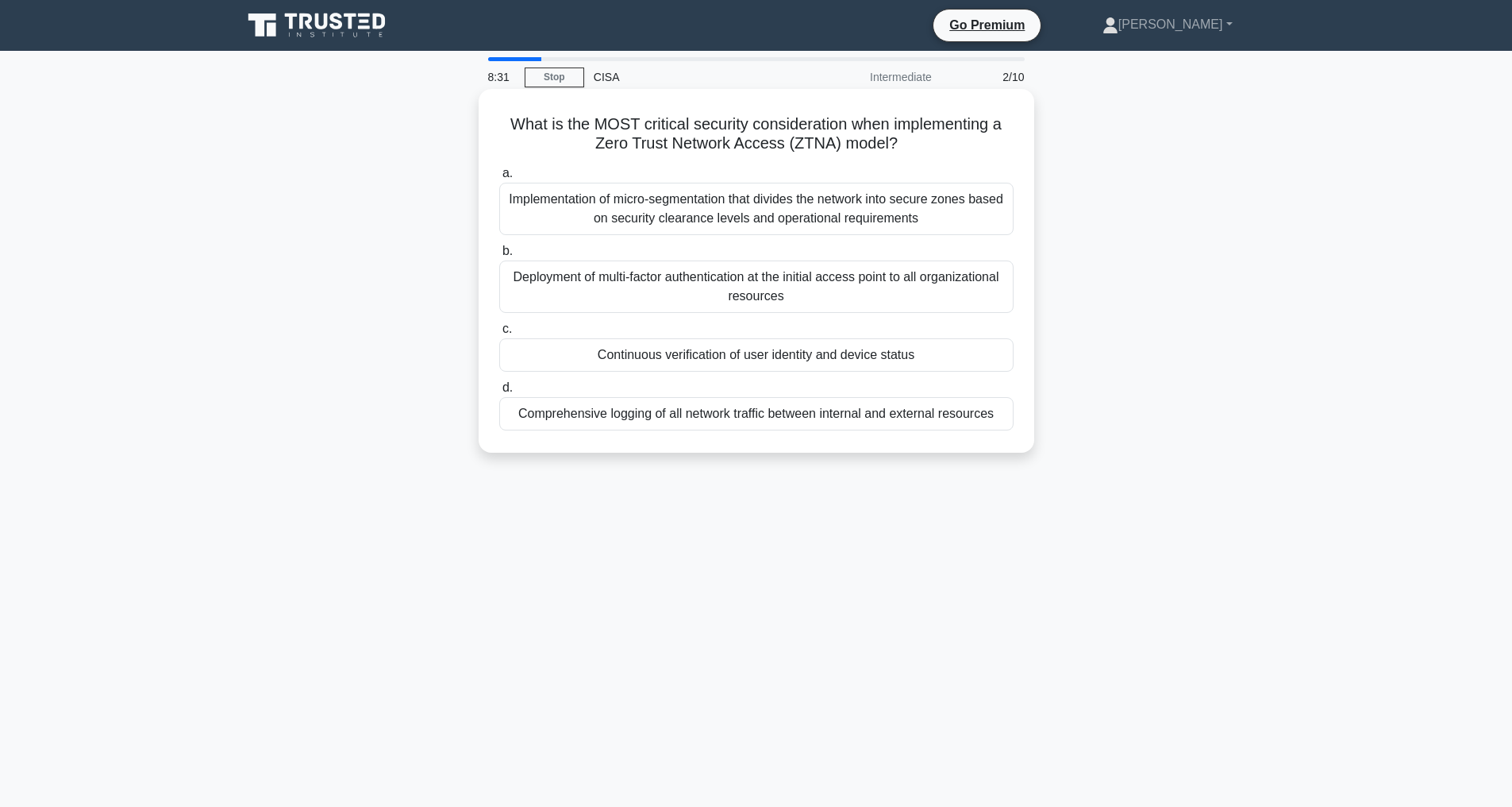
click at [819, 354] on div "Continuous verification of user identity and device status" at bounding box center [756, 355] width 514 height 33
click at [499, 334] on input "c. Continuous verification of user identity and device status" at bounding box center [499, 329] width 0 height 10
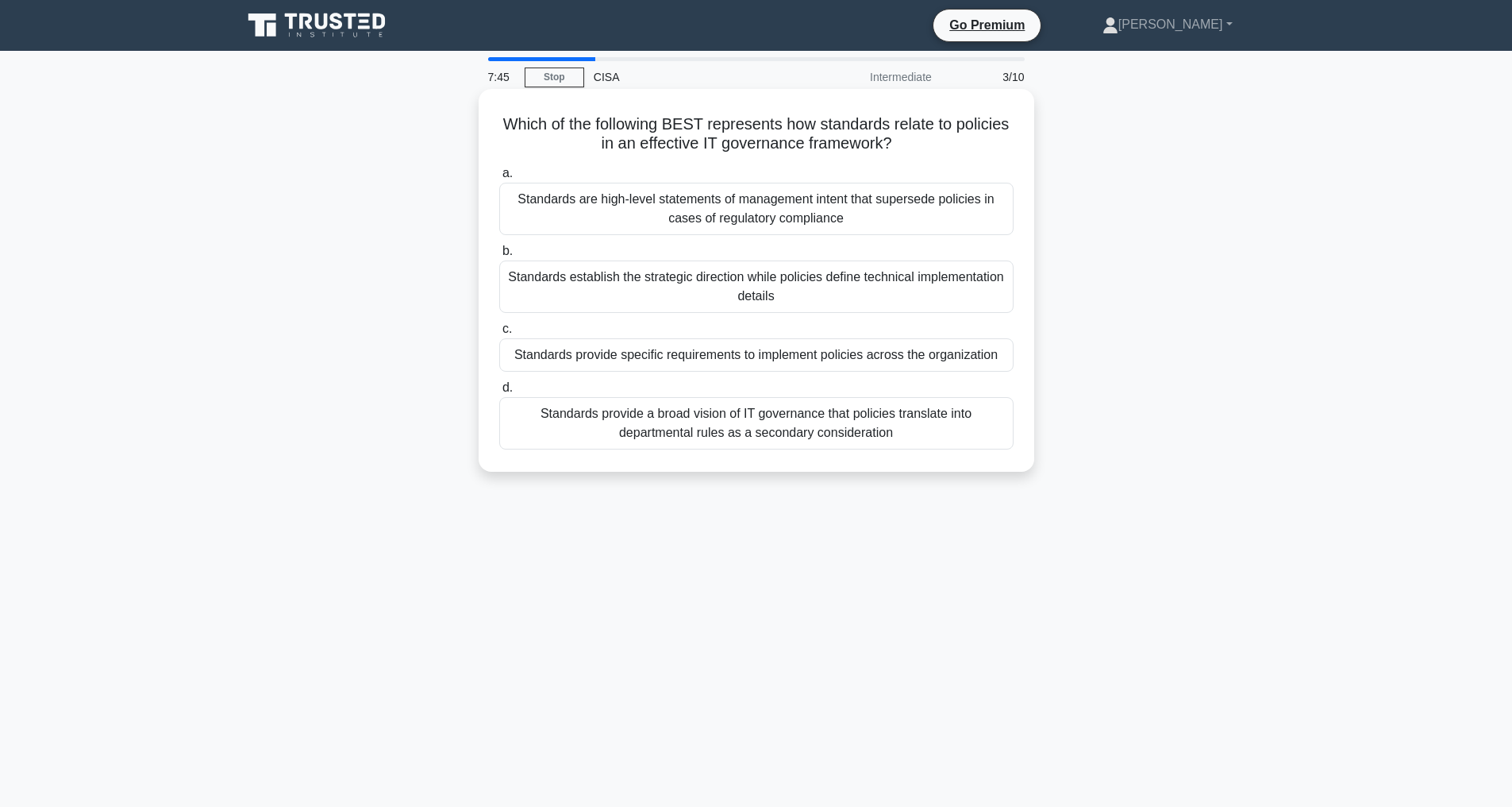
click at [845, 210] on div "Standards are high-level statements of management intent that supersede policie…" at bounding box center [756, 209] width 514 height 52
click at [499, 179] on input "a. Standards are high-level statements of management intent that supersede poli…" at bounding box center [499, 173] width 0 height 10
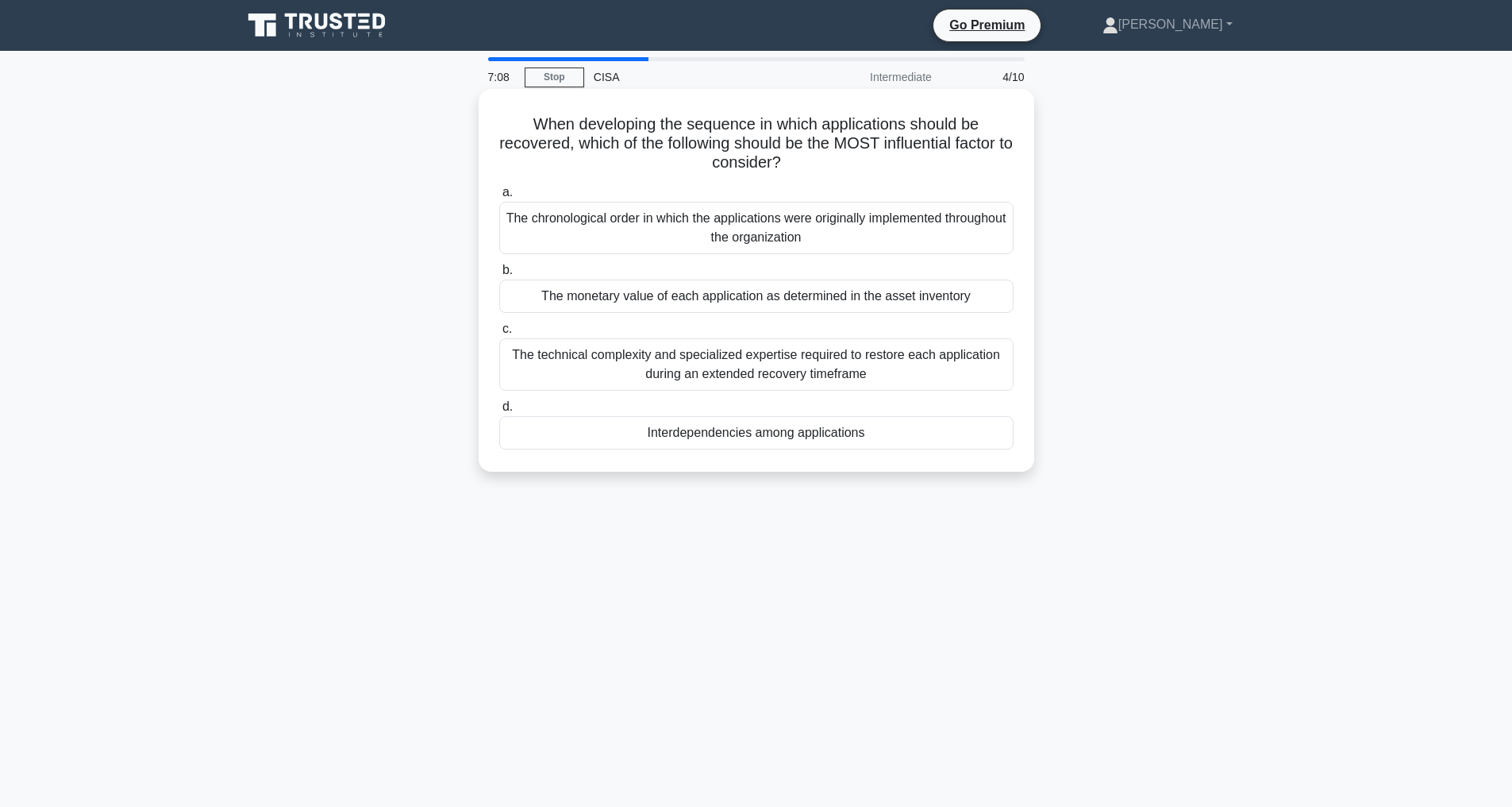
click at [751, 363] on div "The technical complexity and specialized expertise required to restore each app…" at bounding box center [756, 364] width 514 height 52
click at [499, 334] on input "c. The technical complexity and specialized expertise required to restore each …" at bounding box center [499, 329] width 0 height 10
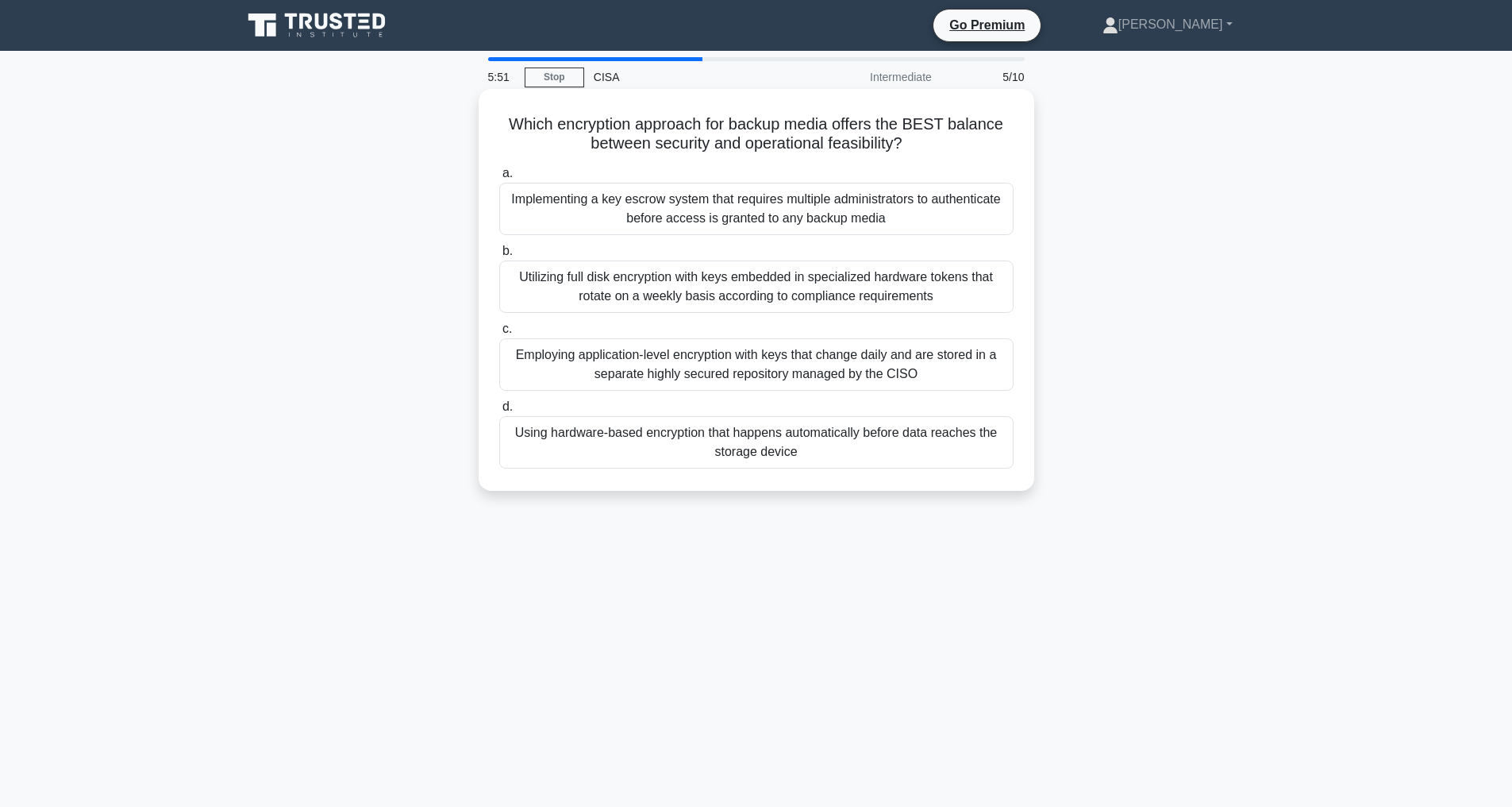
click at [667, 440] on div "Using hardware-based encryption that happens automatically before data reaches …" at bounding box center [756, 442] width 514 height 52
click at [499, 412] on input "d. Using hardware-based encryption that happens automatically before data reach…" at bounding box center [499, 407] width 0 height 10
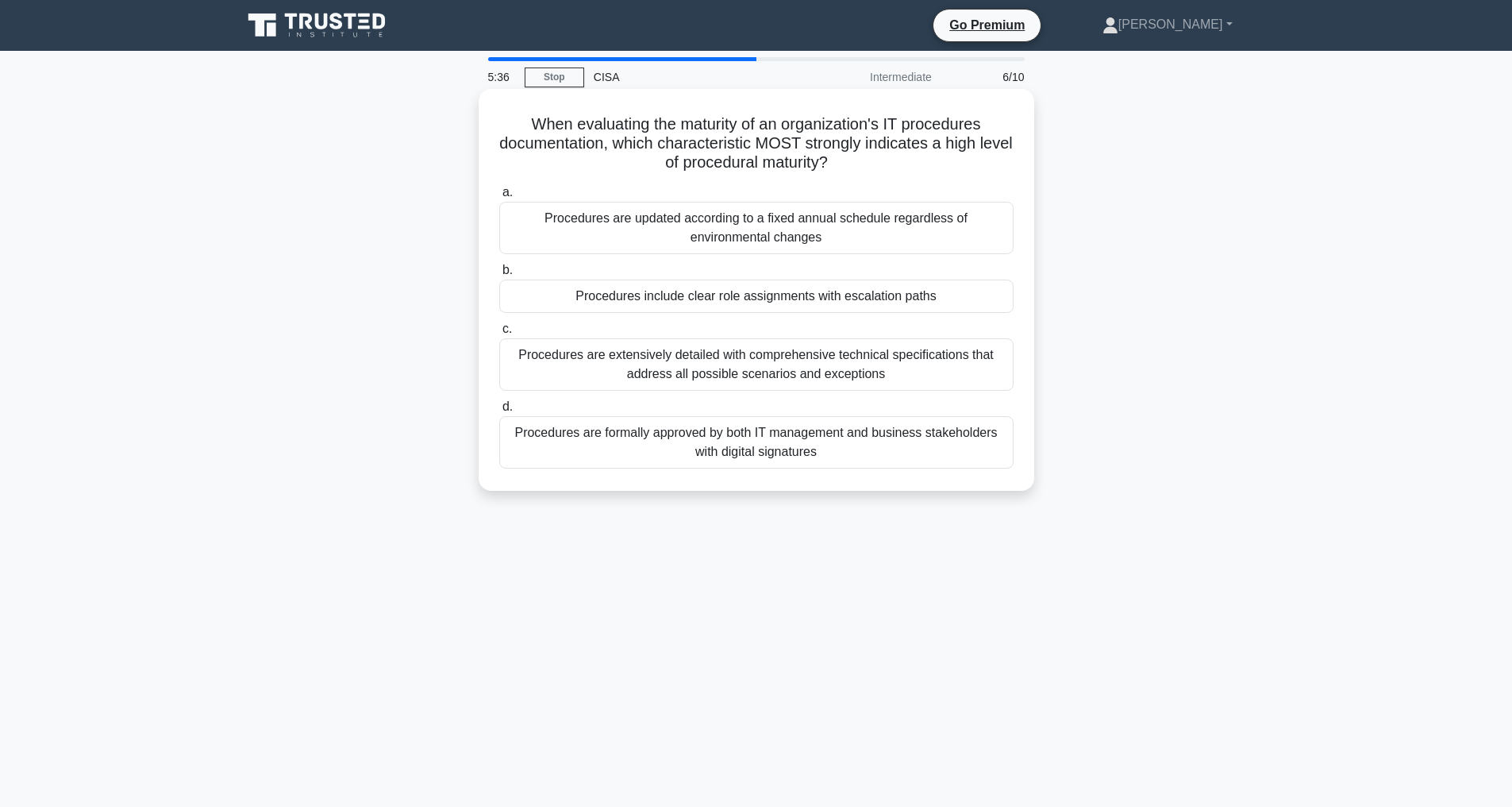
click at [681, 446] on div "Procedures are formally approved by both IT management and business stakeholder…" at bounding box center [756, 442] width 514 height 52
click at [499, 412] on input "d. Procedures are formally approved by both IT management and business stakehol…" at bounding box center [499, 407] width 0 height 10
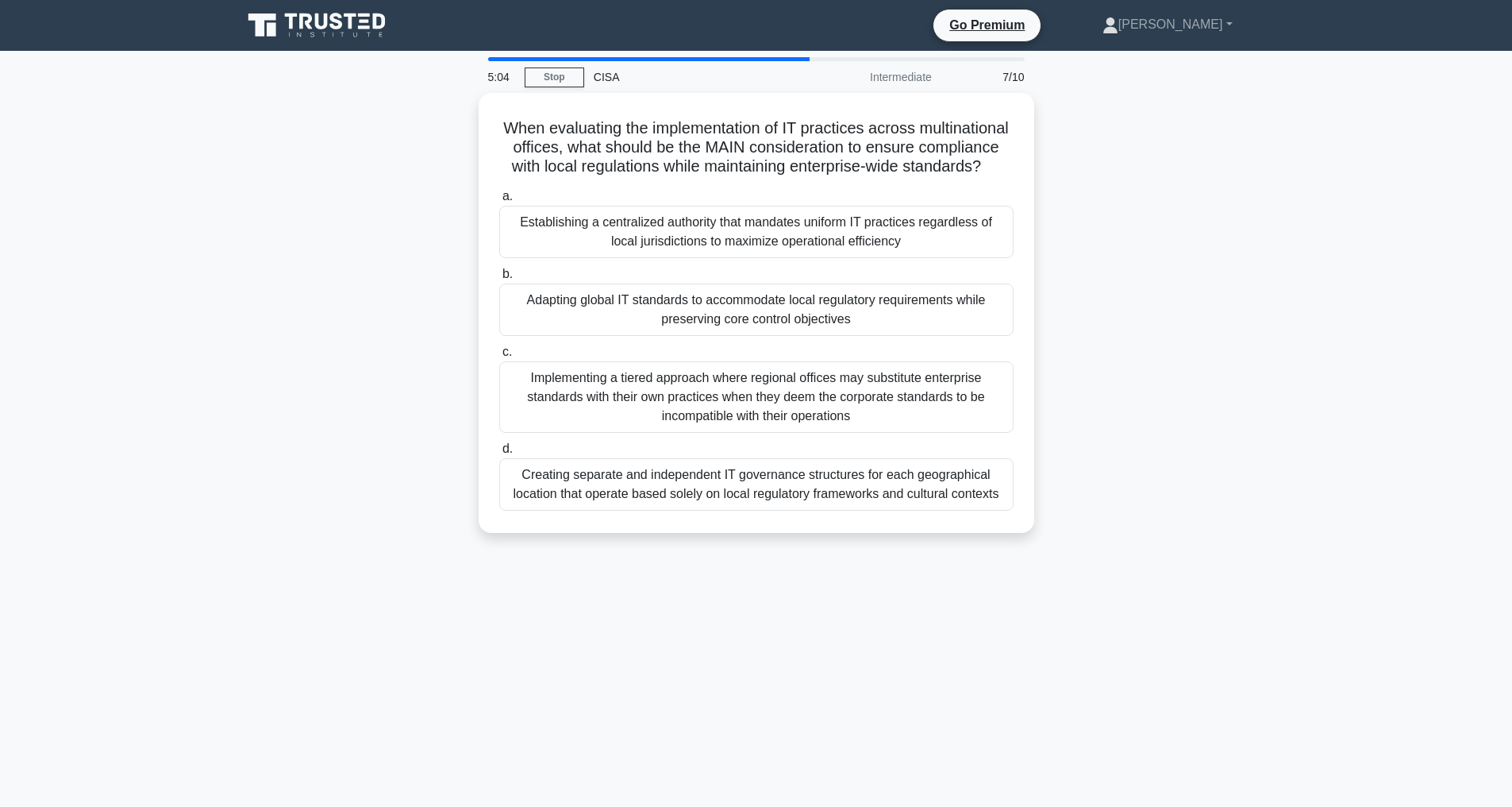
scroll to position [51, 0]
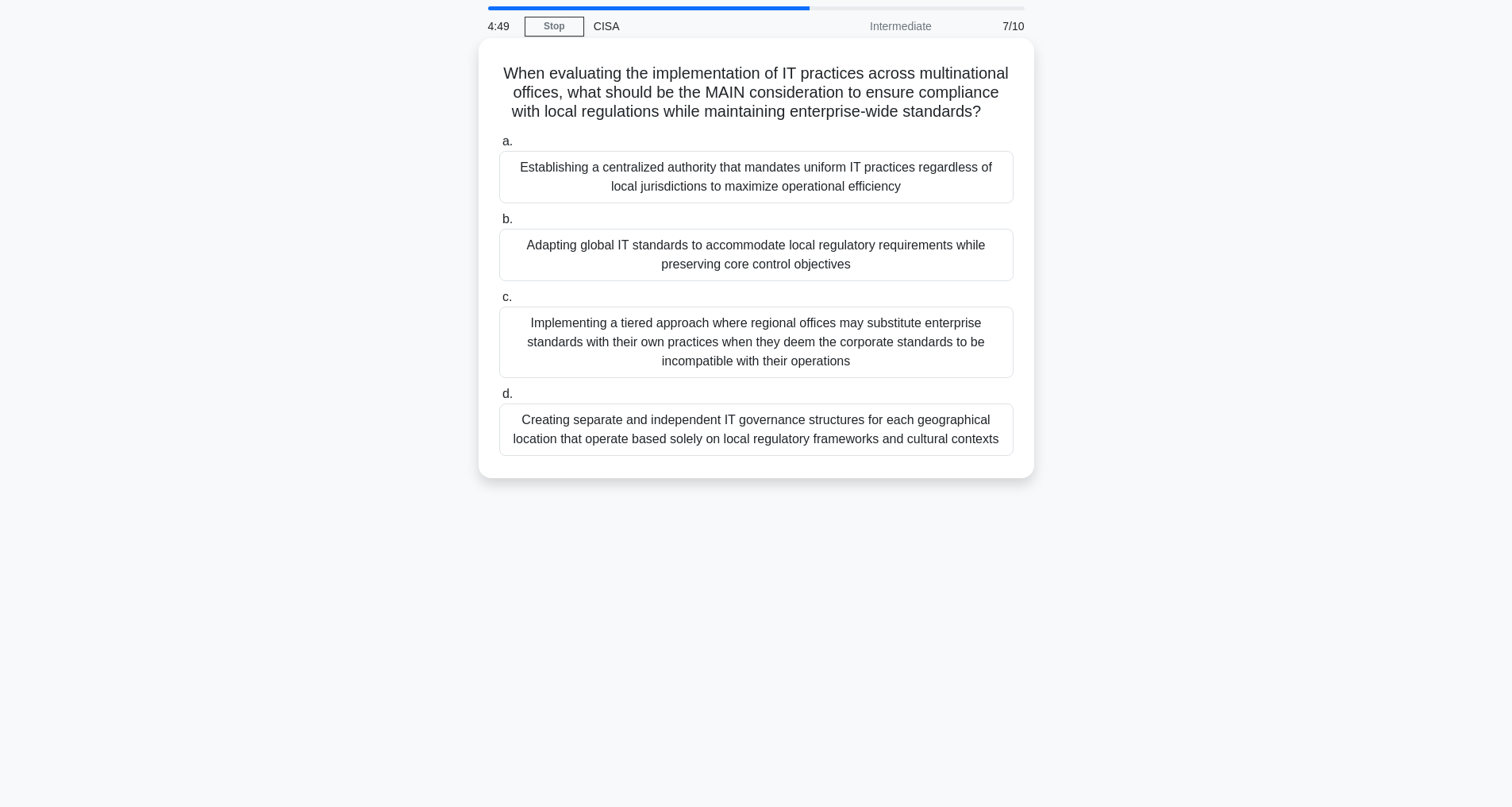
click at [624, 270] on div "Adapting global IT standards to accommodate local regulatory requirements while…" at bounding box center [756, 254] width 514 height 52
click at [499, 225] on input "b. Adapting global IT standards to accommodate local regulatory requirements wh…" at bounding box center [499, 220] width 0 height 10
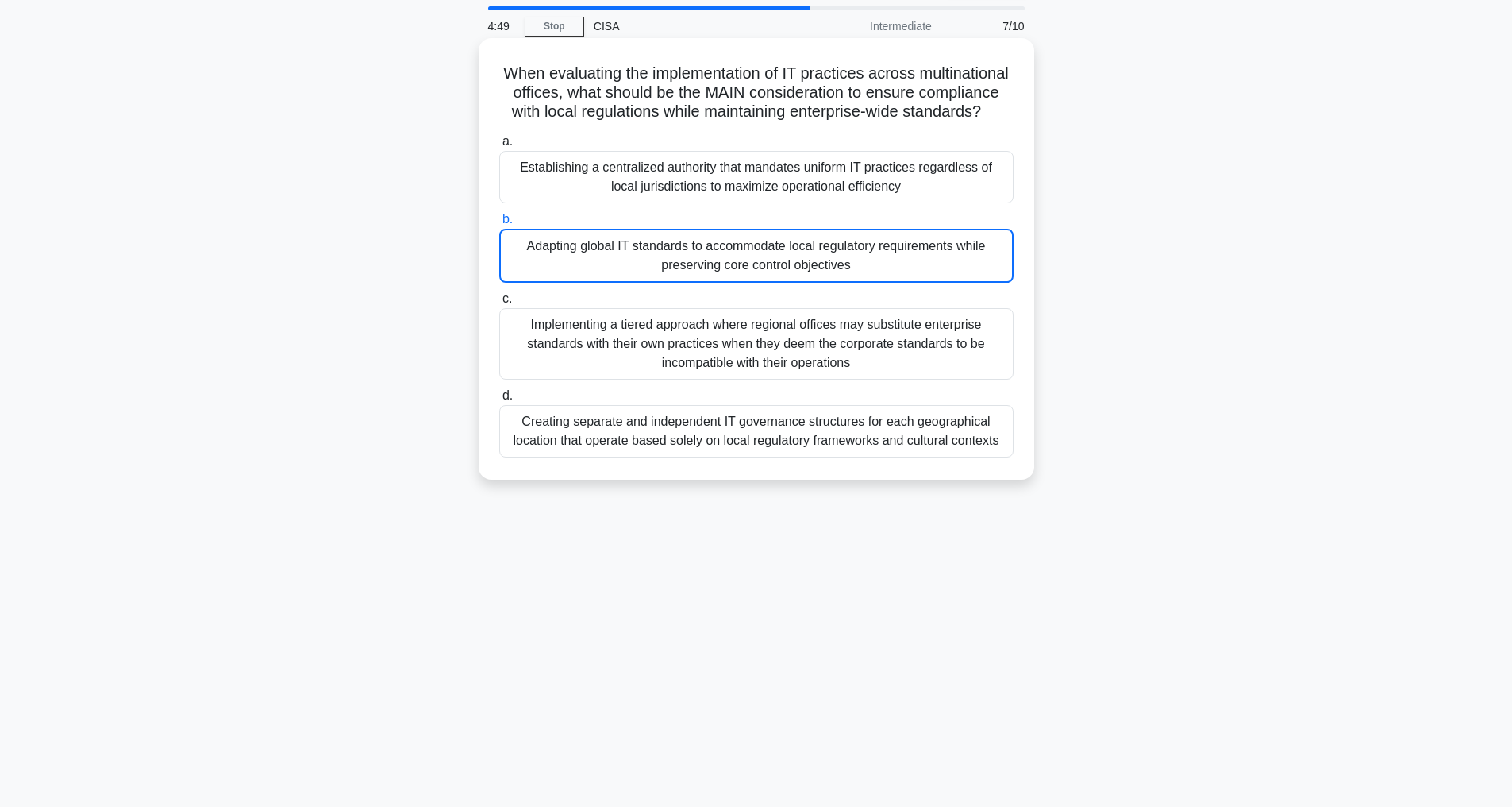
scroll to position [0, 0]
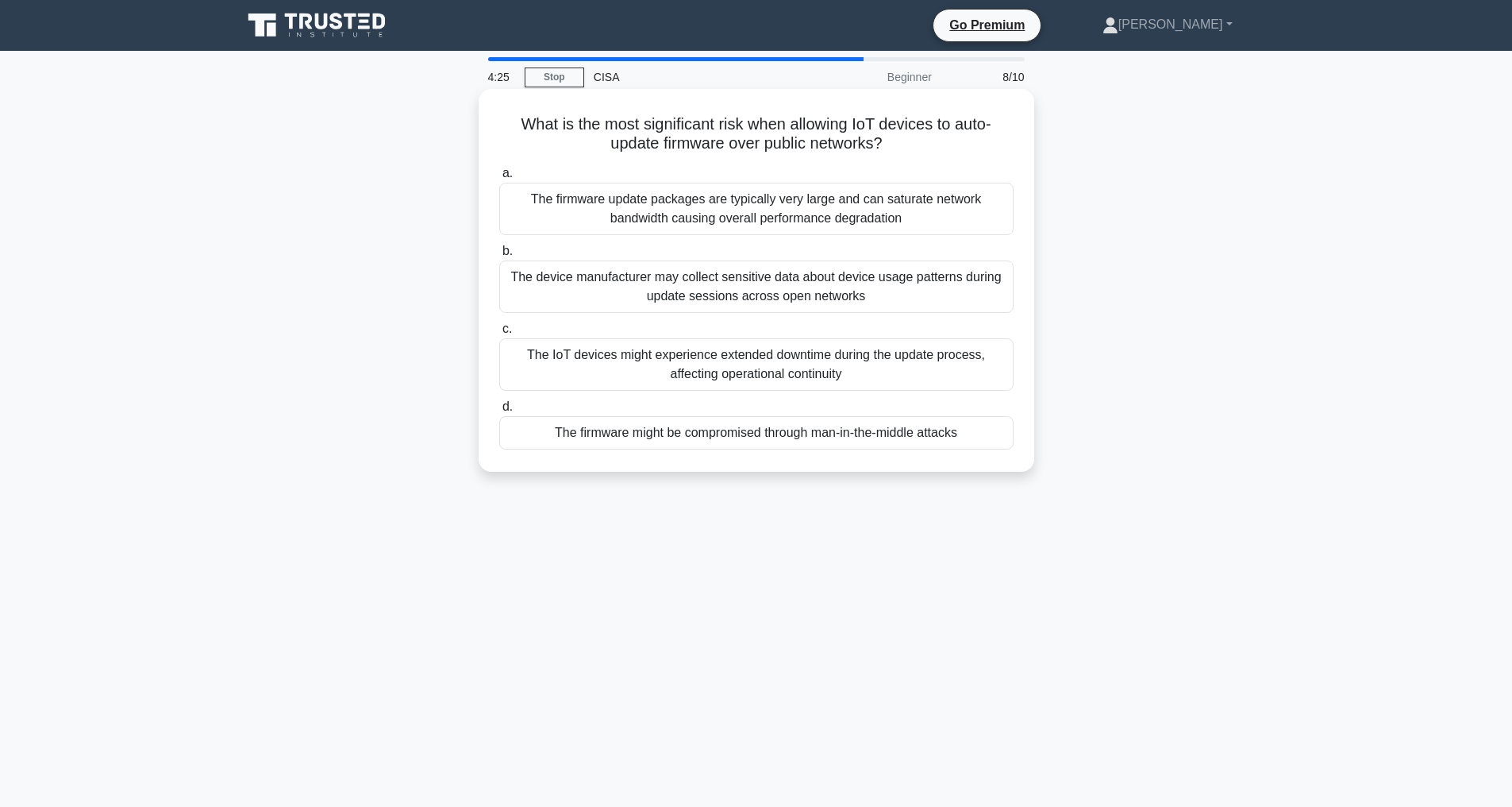
click at [762, 431] on div "The firmware might be compromised through man-in-the-middle attacks" at bounding box center [756, 433] width 514 height 33
click at [499, 412] on input "d. The firmware might be compromised through man-in-the-middle attacks" at bounding box center [499, 407] width 0 height 10
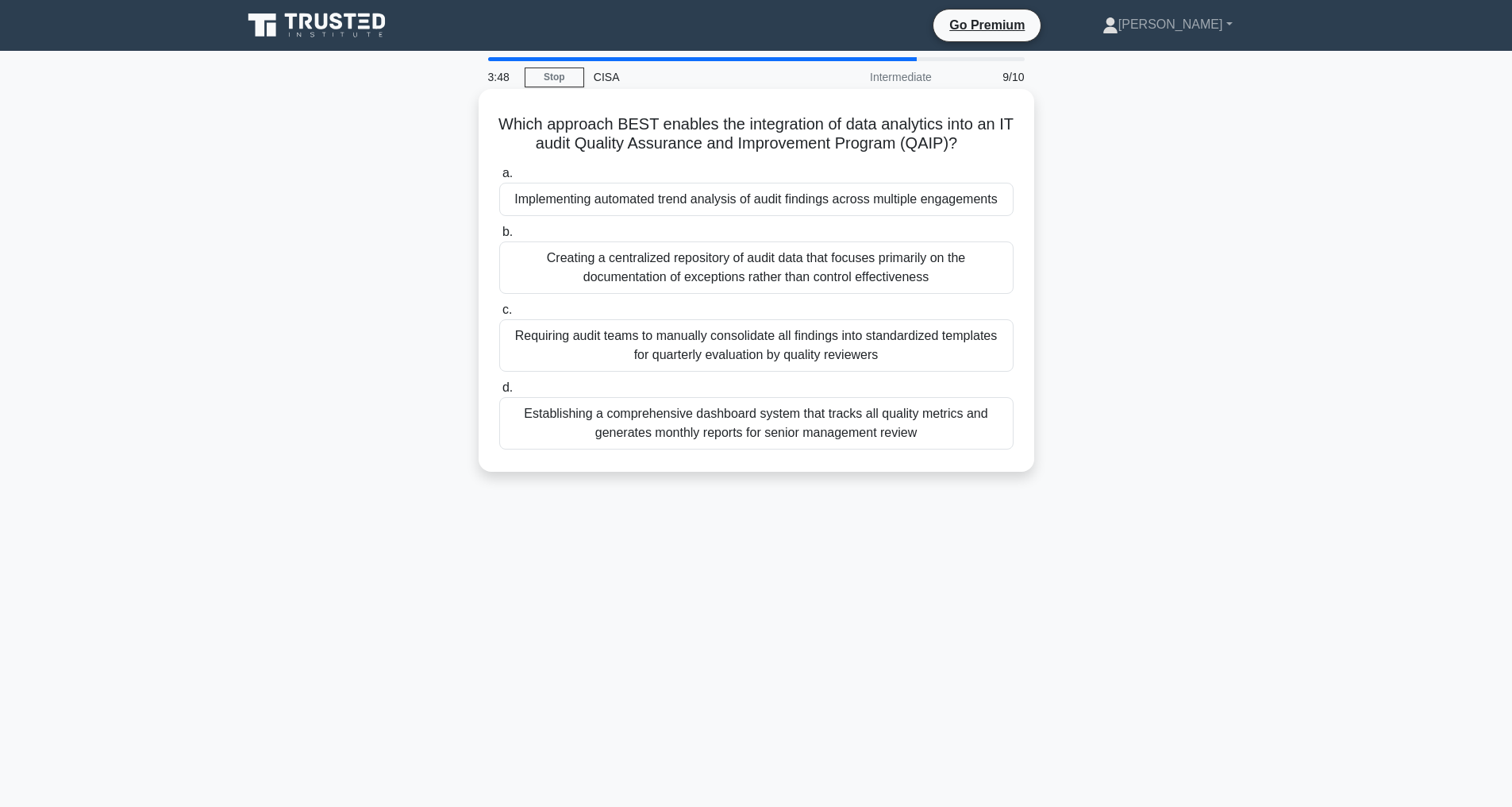
click at [731, 197] on div "Implementing automated trend analysis of audit findings across multiple engagem…" at bounding box center [756, 199] width 514 height 33
click at [499, 179] on input "a. Implementing automated trend analysis of audit findings across multiple enga…" at bounding box center [499, 173] width 0 height 10
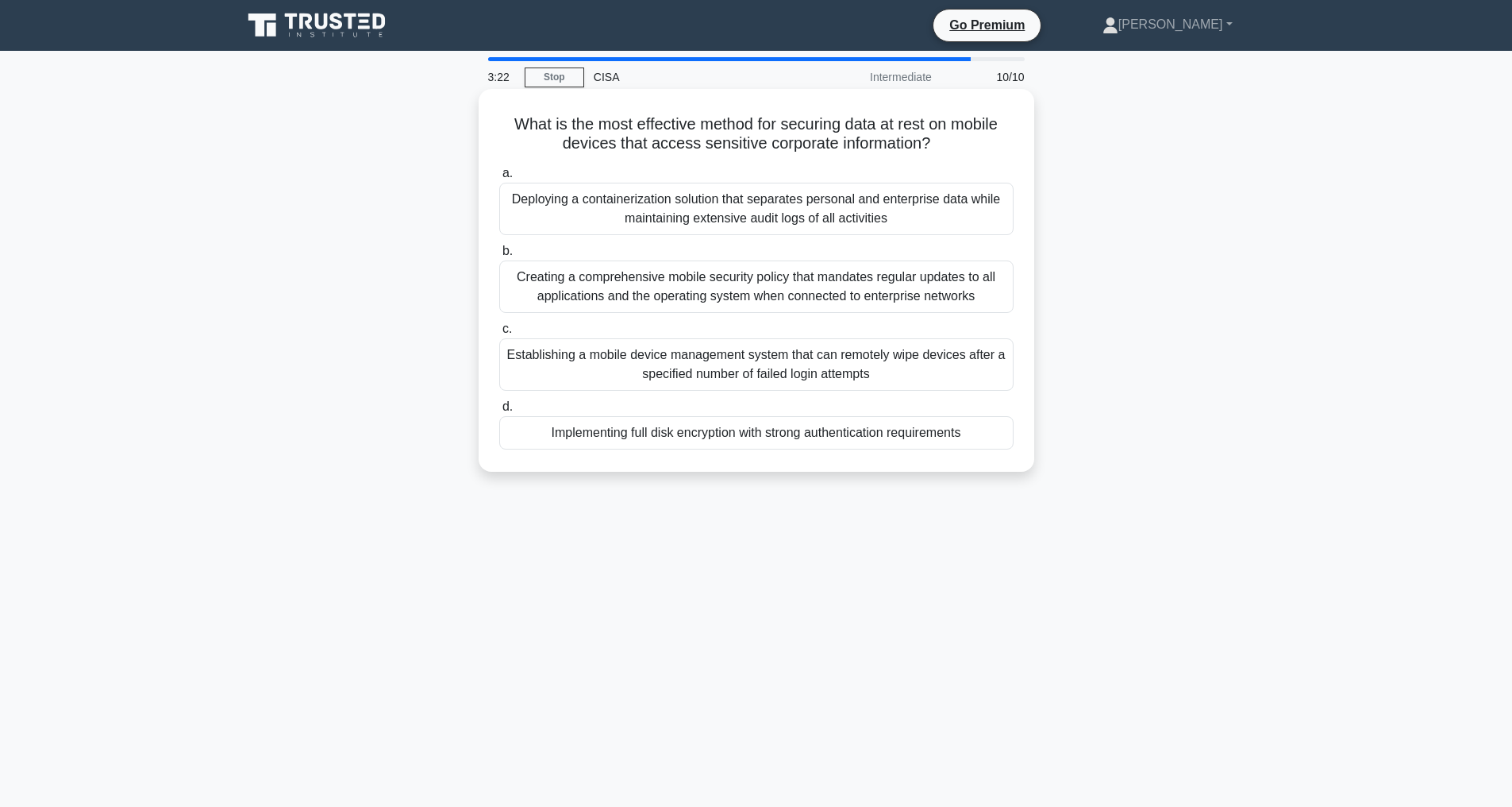
click at [708, 430] on div "Implementing full disk encryption with strong authentication requirements" at bounding box center [756, 433] width 514 height 33
click at [499, 412] on input "d. Implementing full disk encryption with strong authentication requirements" at bounding box center [499, 407] width 0 height 10
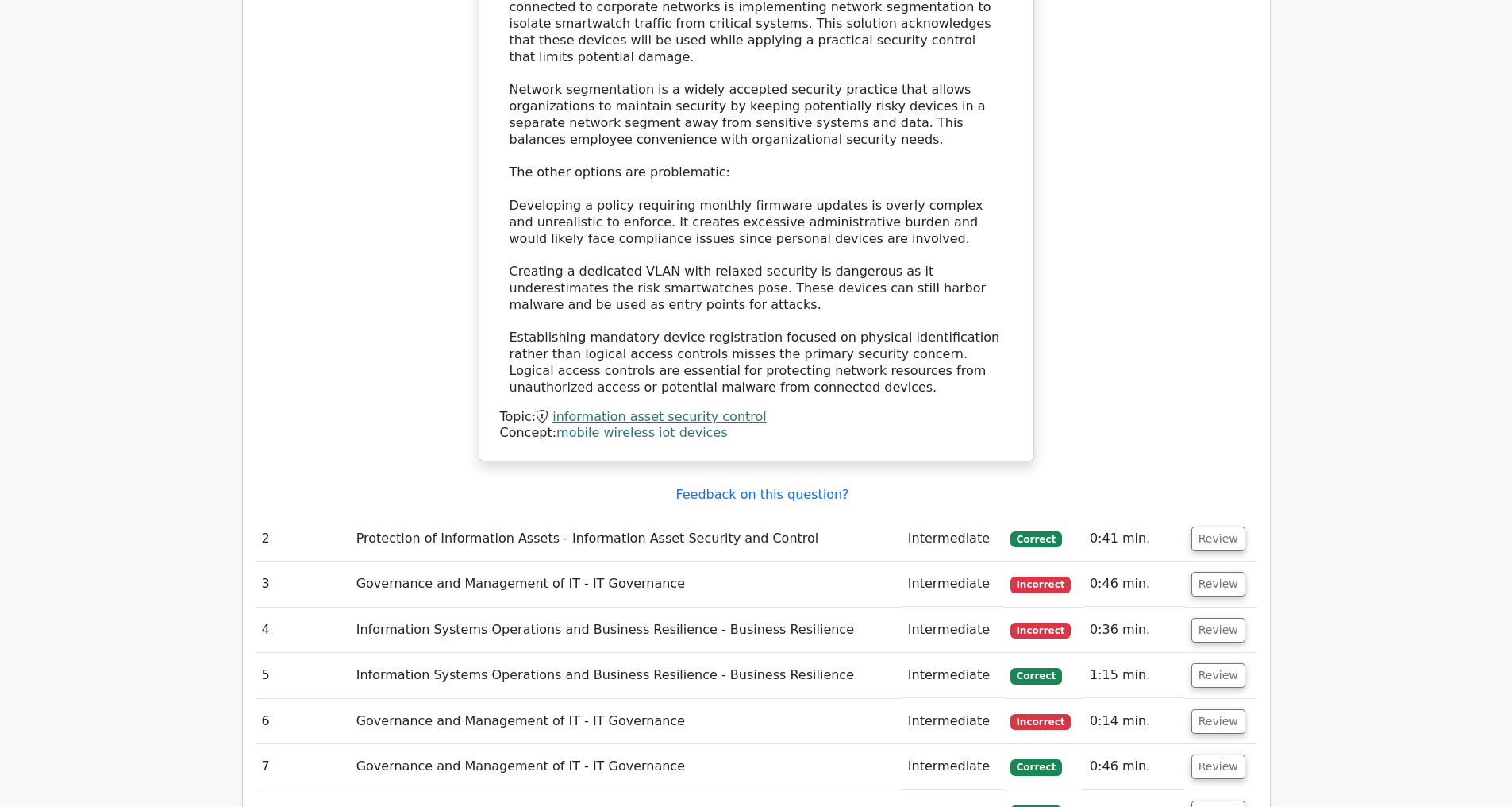
scroll to position [2115, 0]
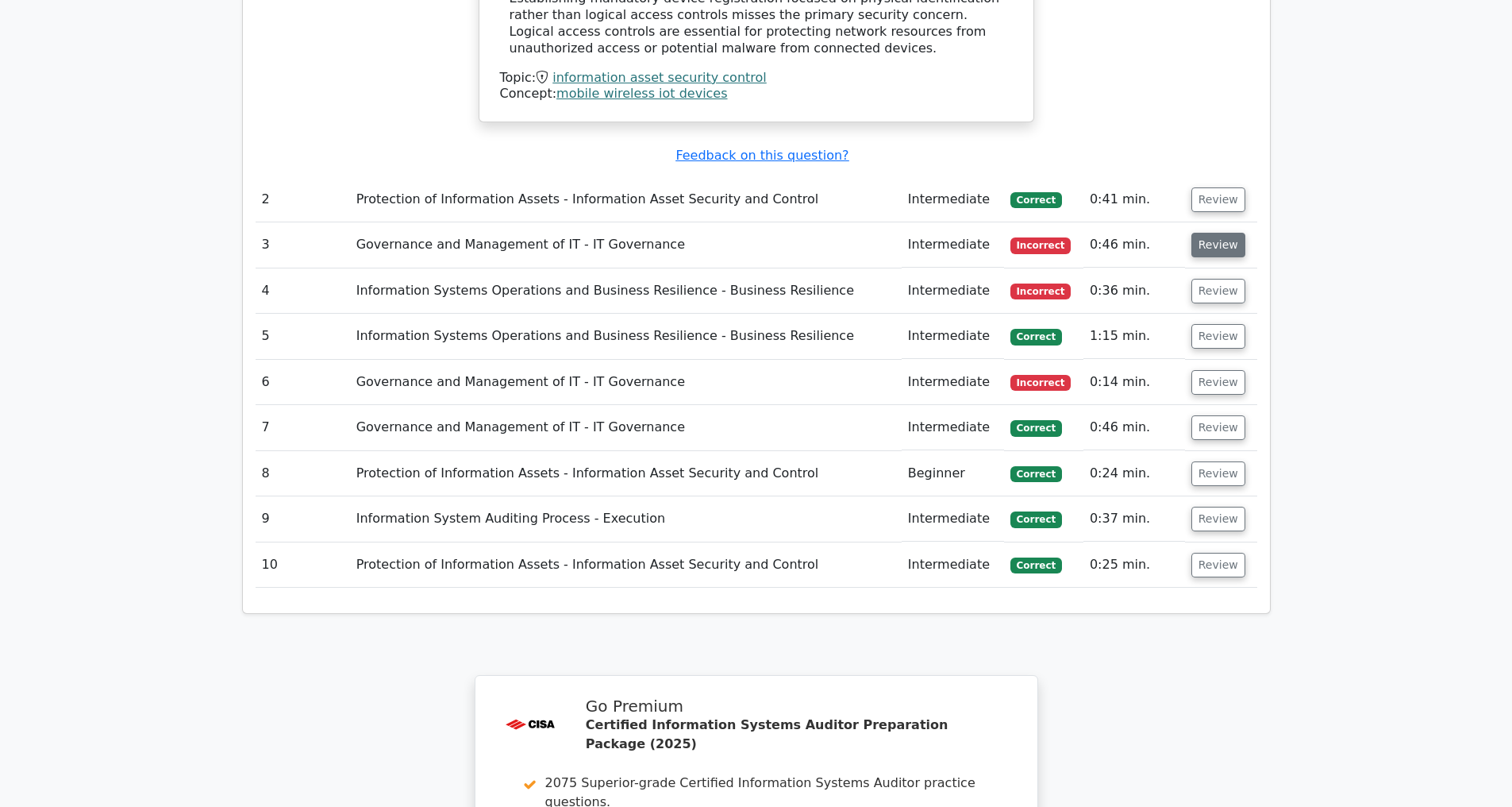
click at [1213, 246] on button "Review" at bounding box center [1218, 245] width 54 height 25
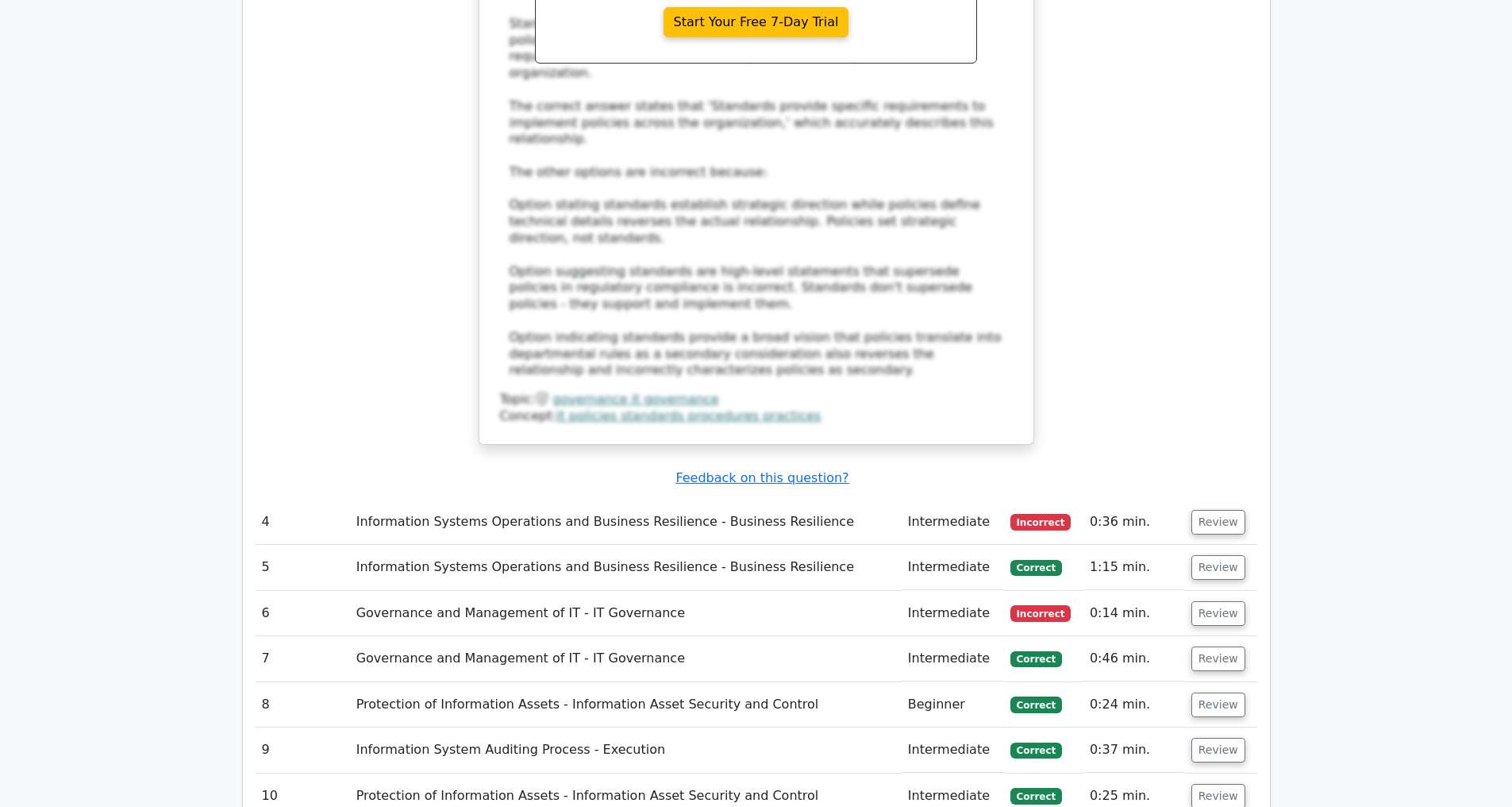
scroll to position [3233, 0]
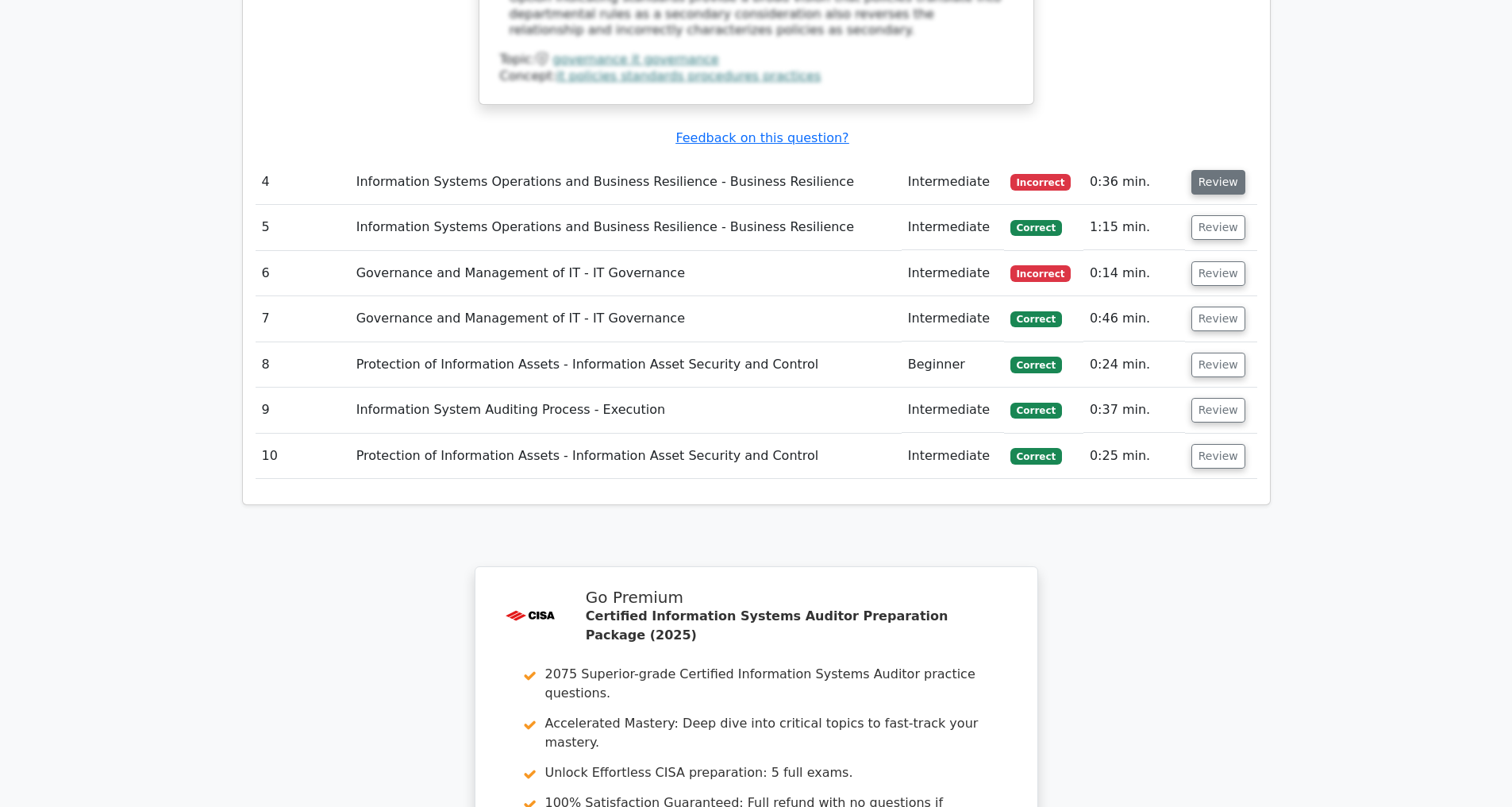
click at [1219, 176] on button "Review" at bounding box center [1218, 182] width 54 height 25
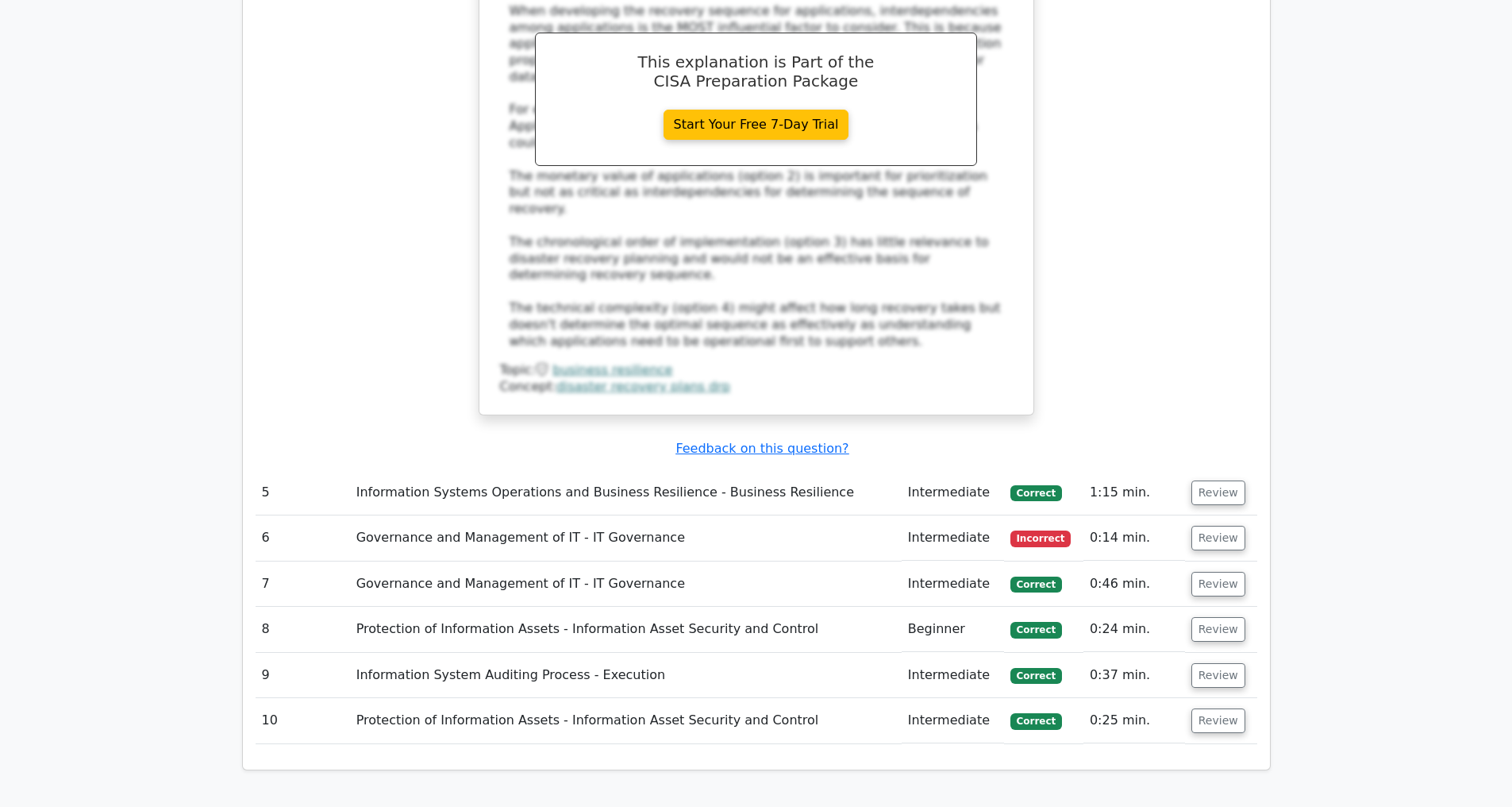
scroll to position [4062, 0]
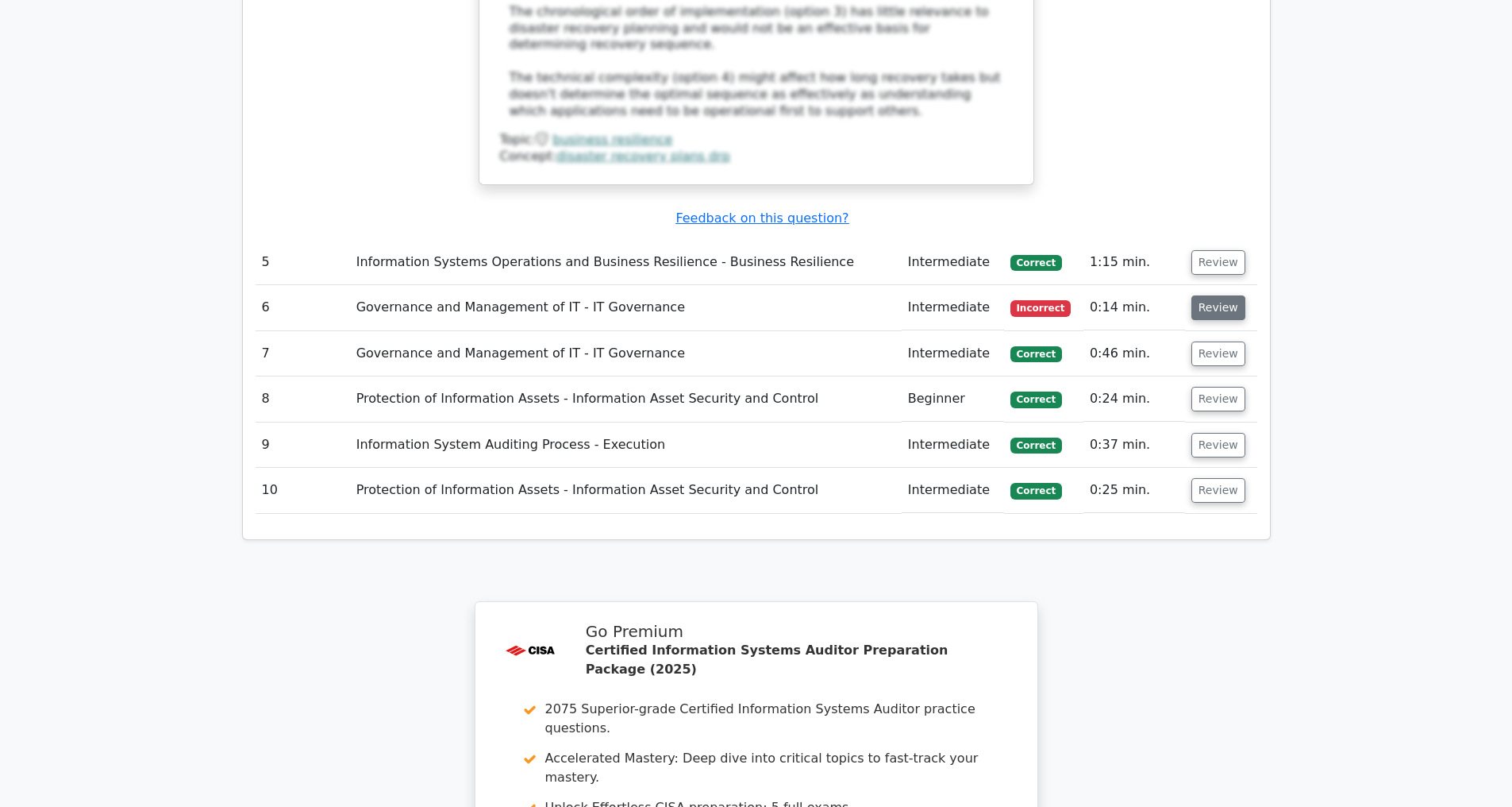
click at [1213, 304] on button "Review" at bounding box center [1218, 307] width 54 height 25
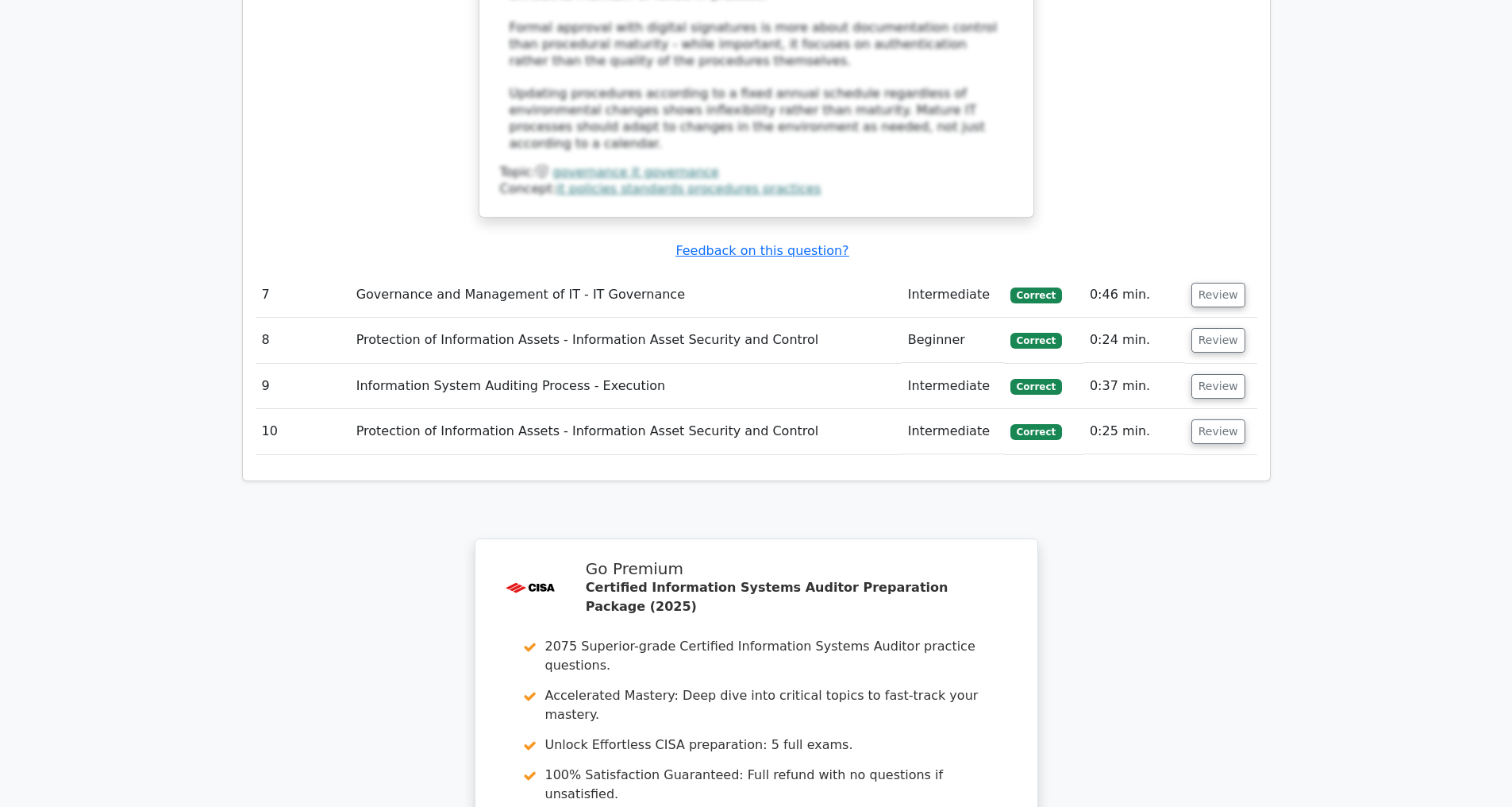
scroll to position [5548, 0]
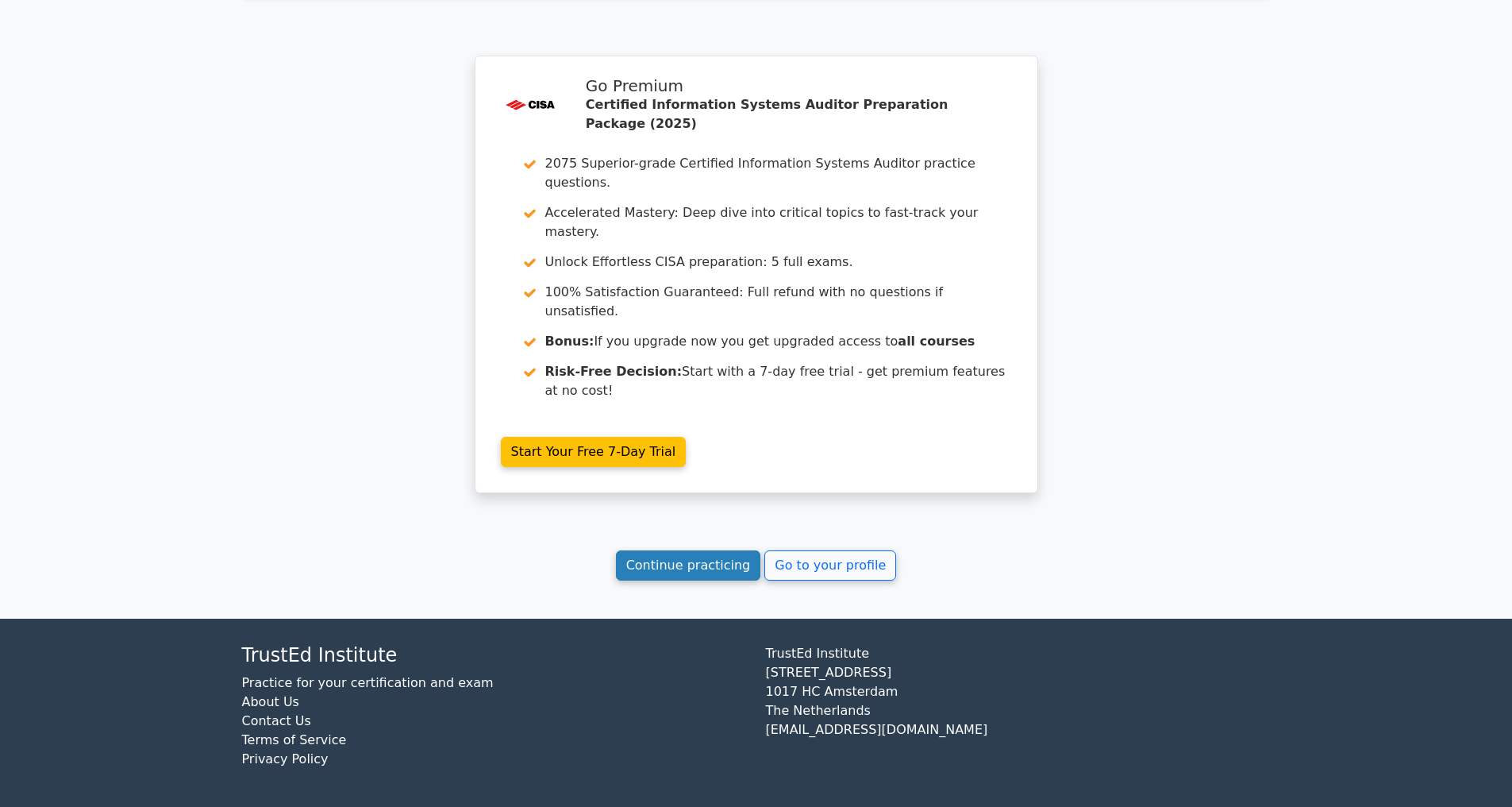
click at [661, 565] on link "Continue practicing" at bounding box center [688, 565] width 145 height 30
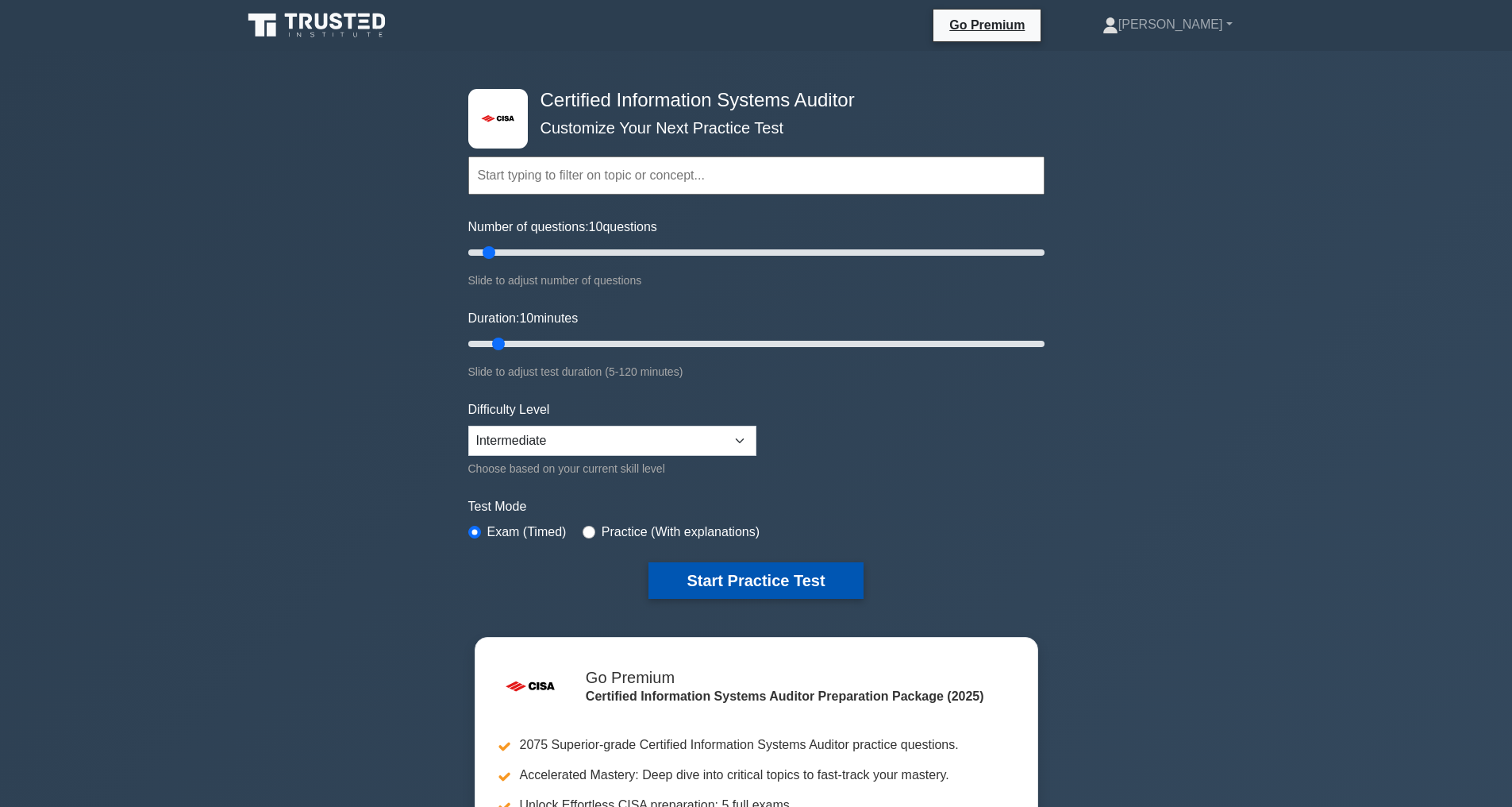
click at [797, 578] on button "Start Practice Test" at bounding box center [756, 580] width 215 height 37
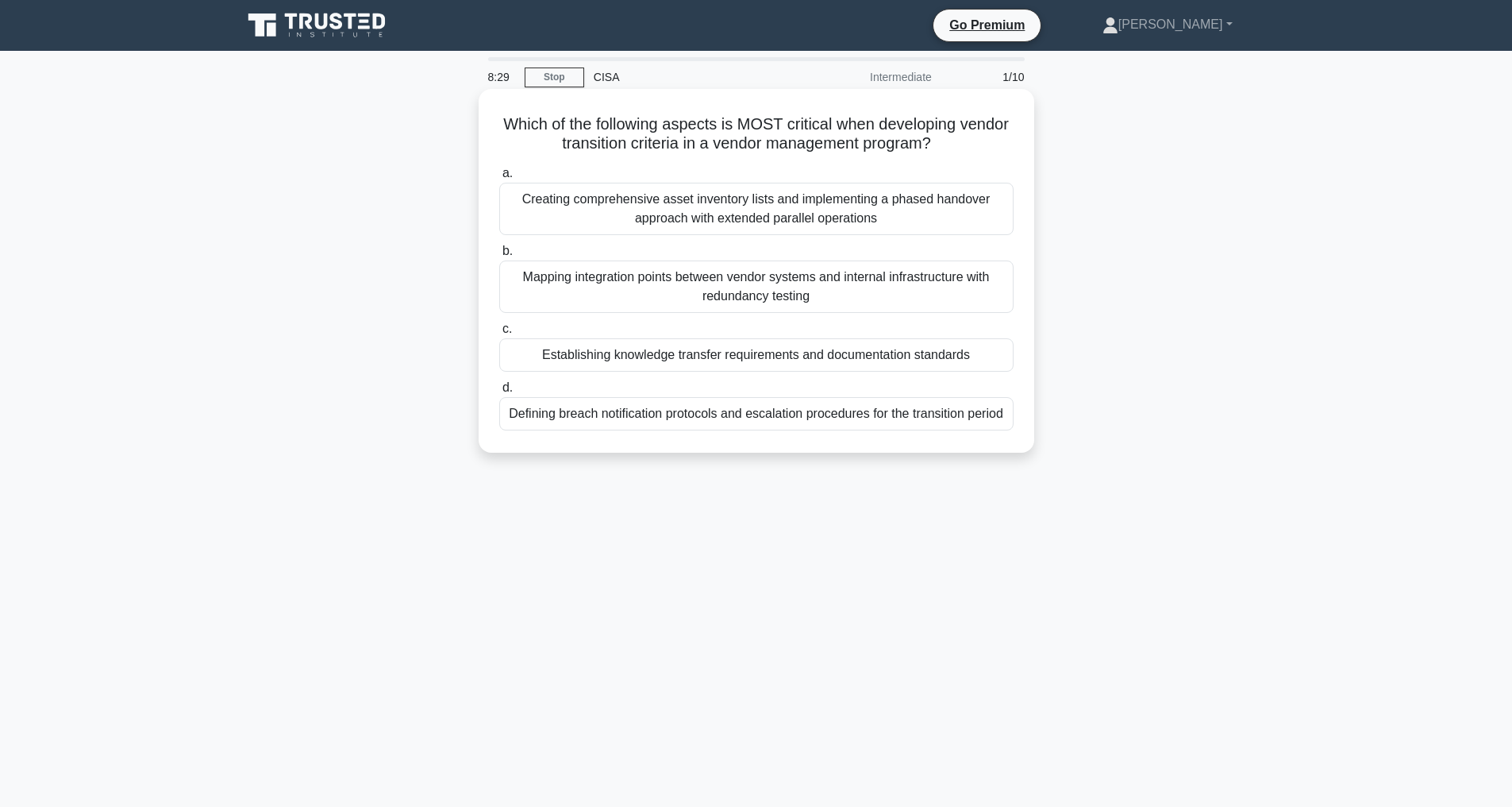
click at [574, 415] on div "Defining breach notification protocols and escalation procedures for the transi…" at bounding box center [756, 413] width 514 height 33
click at [499, 393] on input "d. Defining breach notification protocols and escalation procedures for the tra…" at bounding box center [499, 388] width 0 height 10
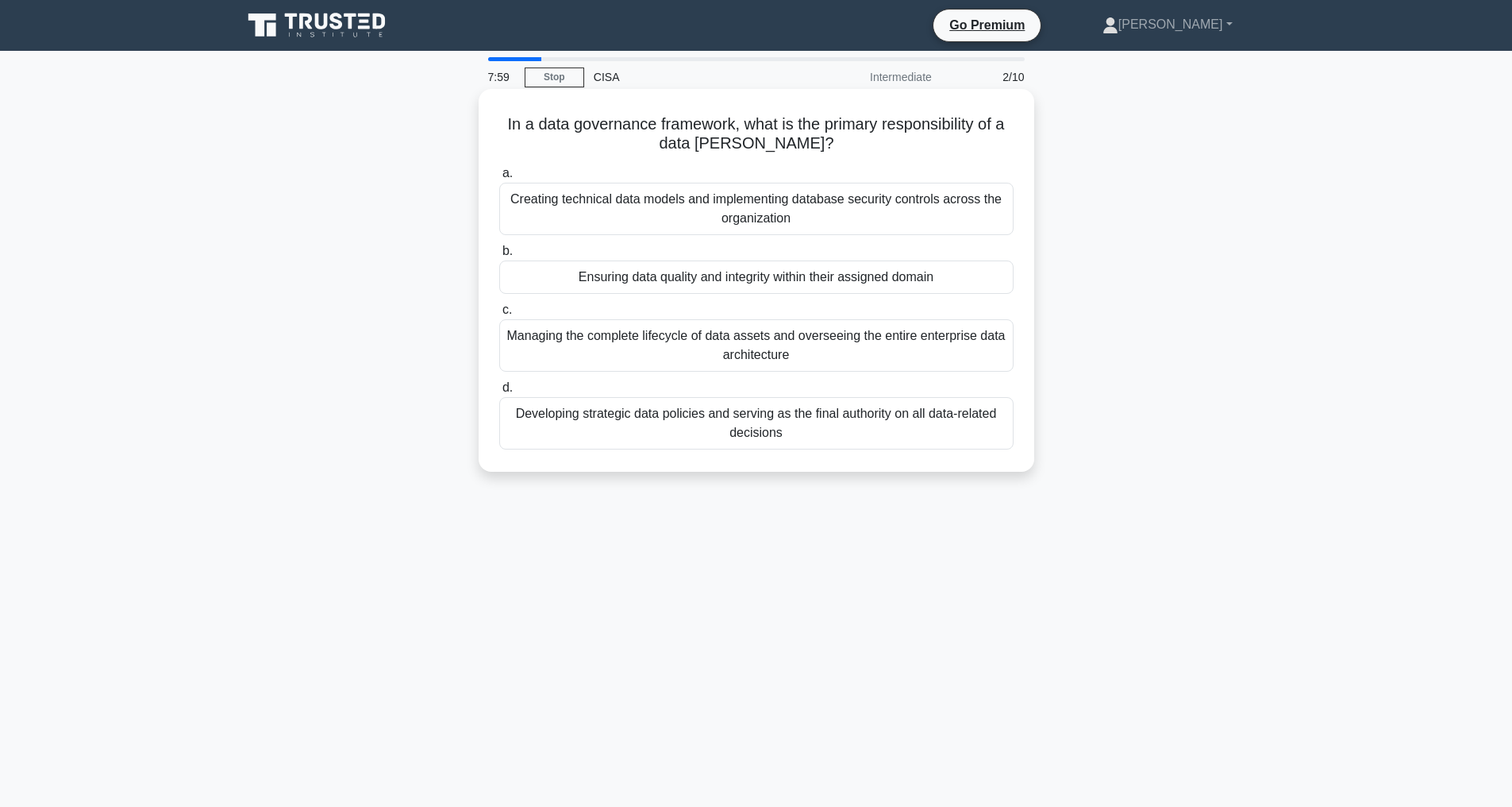
click at [750, 426] on div "Developing strategic data policies and serving as the final authority on all da…" at bounding box center [756, 422] width 514 height 52
click at [499, 393] on input "d. Developing strategic data policies and serving as the final authority on all…" at bounding box center [499, 388] width 0 height 10
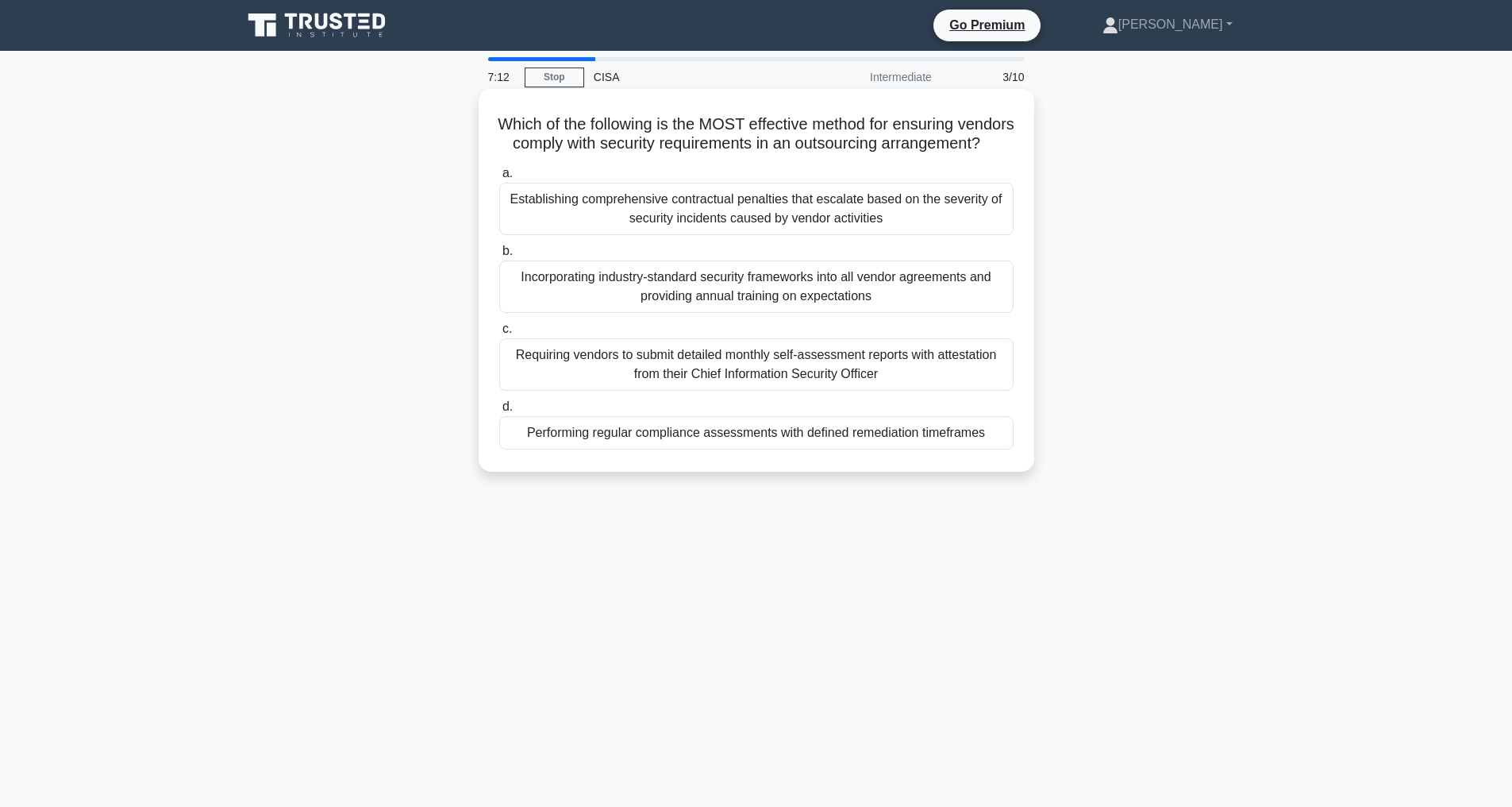
click at [604, 449] on div "Performing regular compliance assessments with defined remediation timeframes" at bounding box center [756, 433] width 514 height 33
click at [499, 412] on input "d. Performing regular compliance assessments with defined remediation timeframes" at bounding box center [499, 407] width 0 height 10
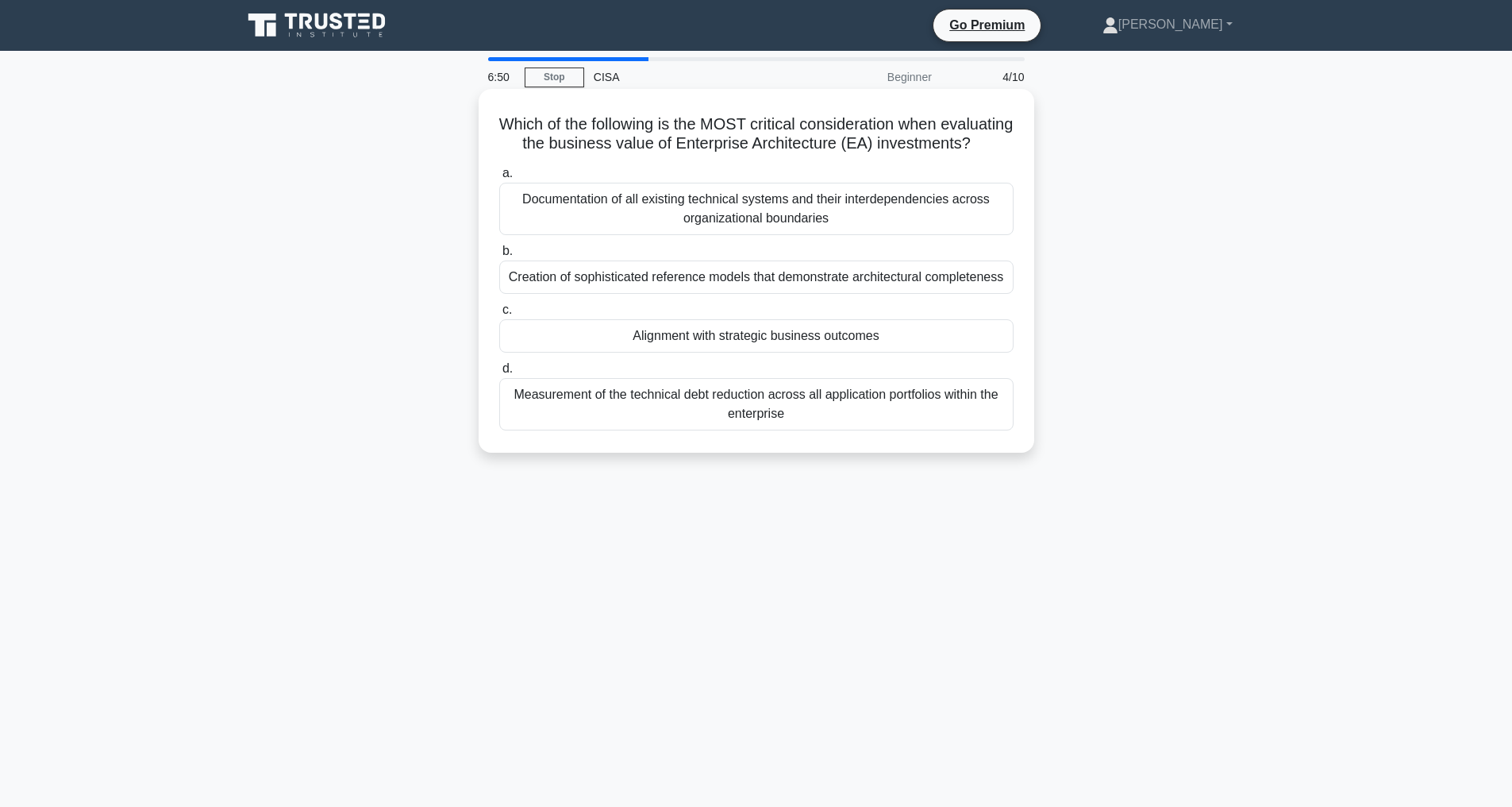
click at [744, 353] on div "Alignment with strategic business outcomes" at bounding box center [756, 336] width 514 height 33
click at [499, 315] on input "c. Alignment with strategic business outcomes" at bounding box center [499, 310] width 0 height 10
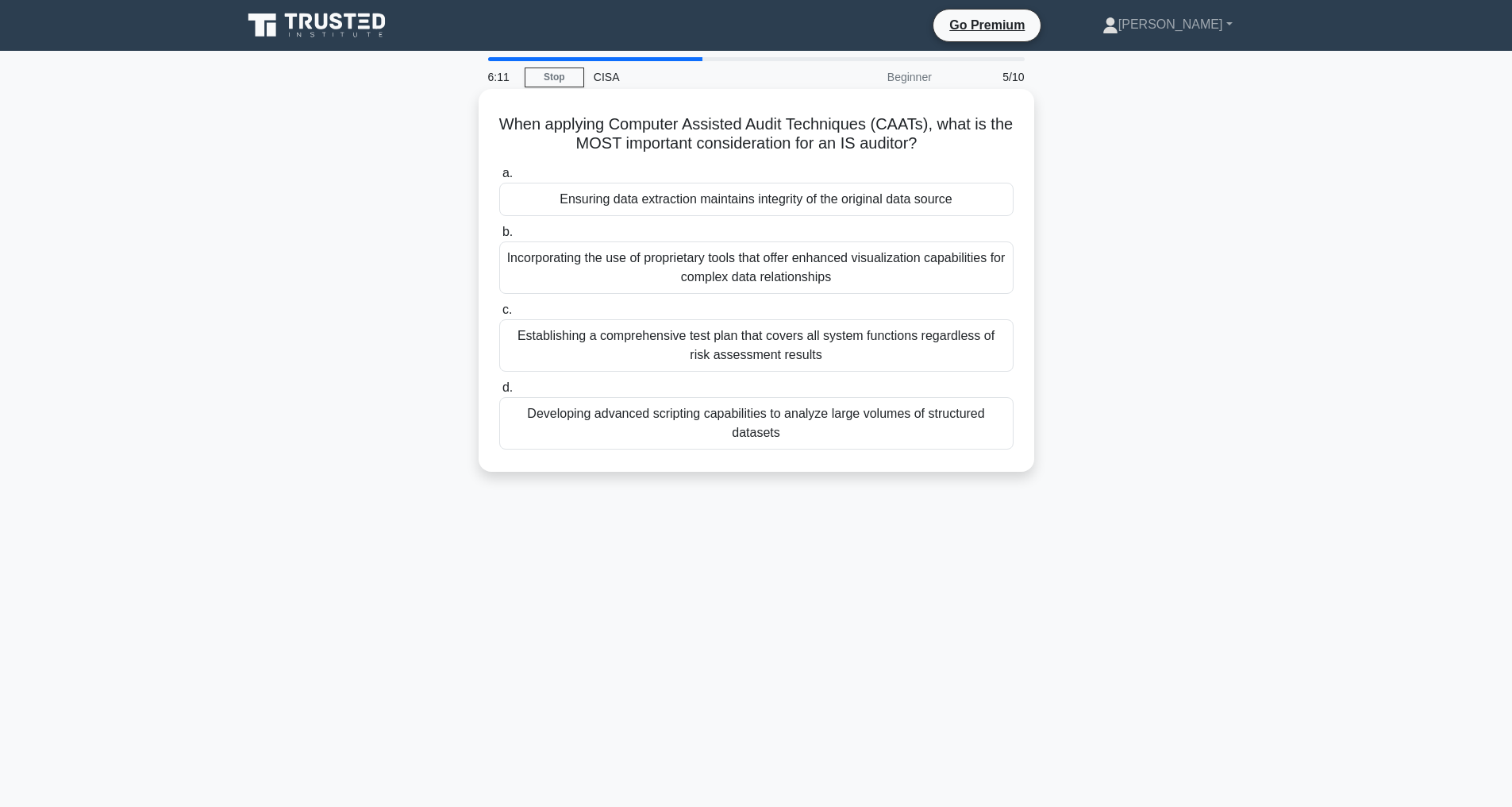
click at [702, 192] on div "Ensuring data extraction maintains integrity of the original data source" at bounding box center [756, 199] width 514 height 33
click at [499, 179] on input "a. Ensuring data extraction maintains integrity of the original data source" at bounding box center [499, 173] width 0 height 10
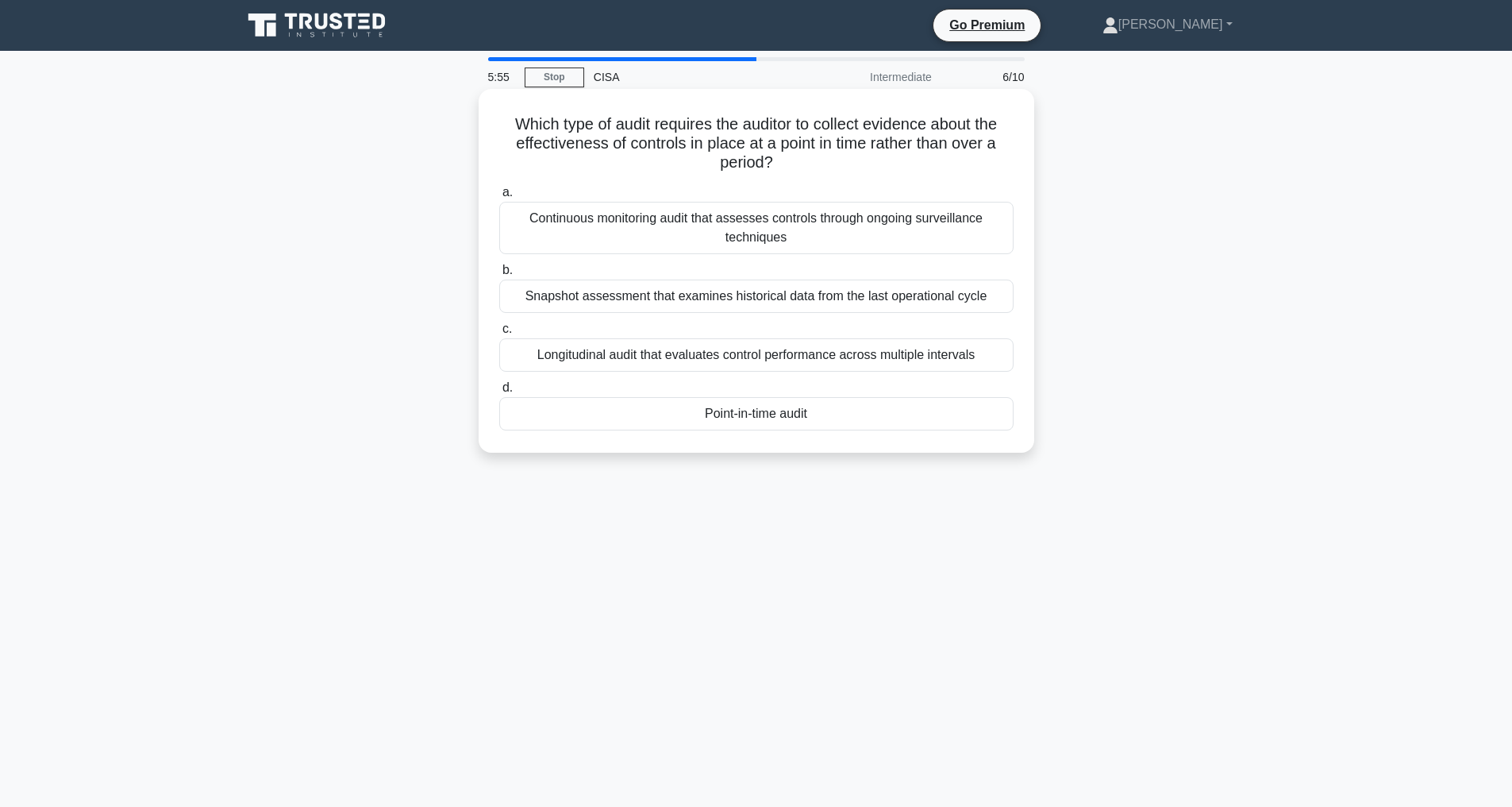
click at [743, 412] on div "Point-in-time audit" at bounding box center [756, 413] width 514 height 33
click at [499, 393] on input "d. Point-in-time audit" at bounding box center [499, 388] width 0 height 10
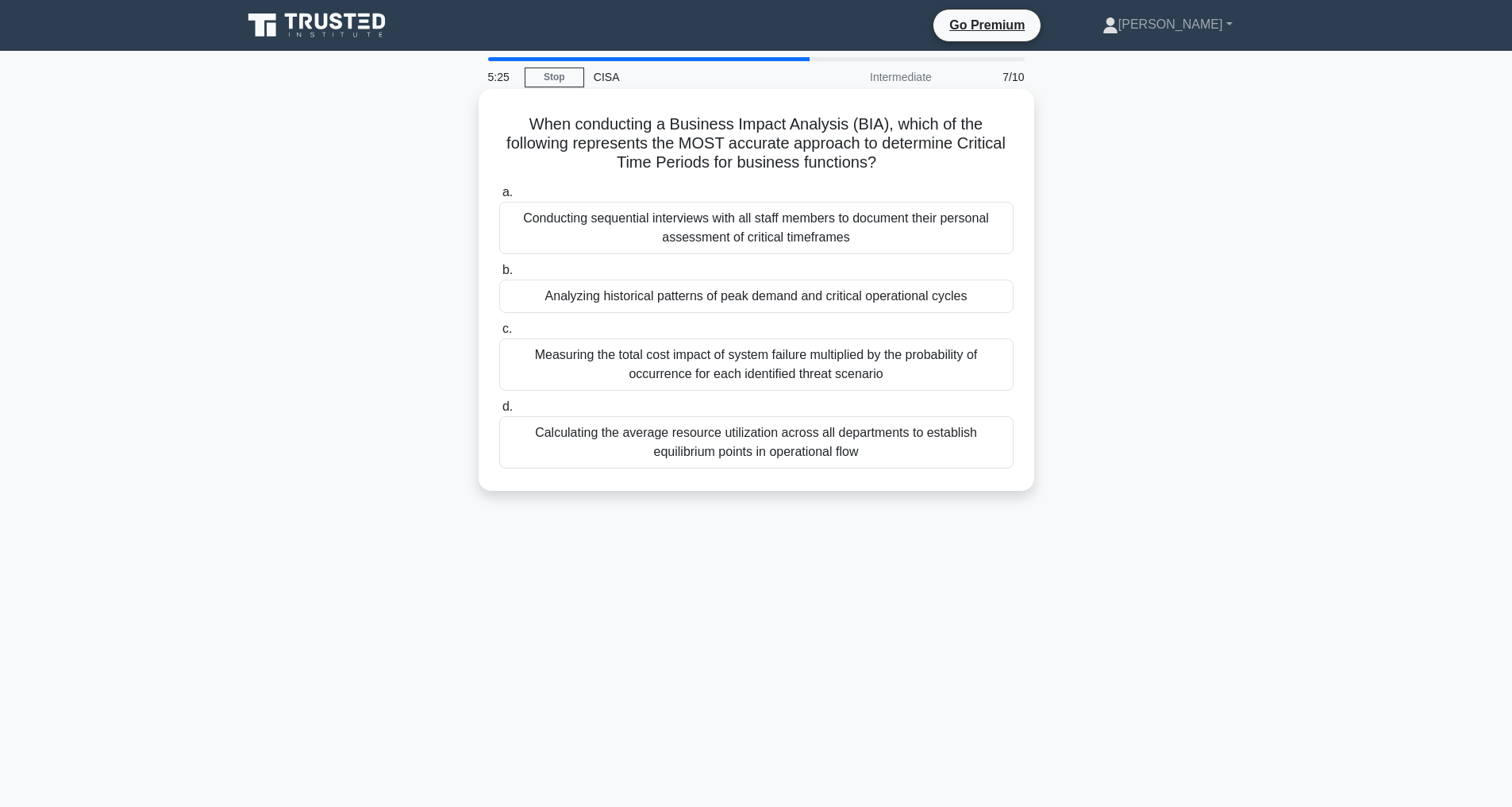
click at [714, 360] on div "Measuring the total cost impact of system failure multiplied by the probability…" at bounding box center [756, 364] width 514 height 52
click at [499, 334] on input "c. Measuring the total cost impact of system failure multiplied by the probabil…" at bounding box center [499, 329] width 0 height 10
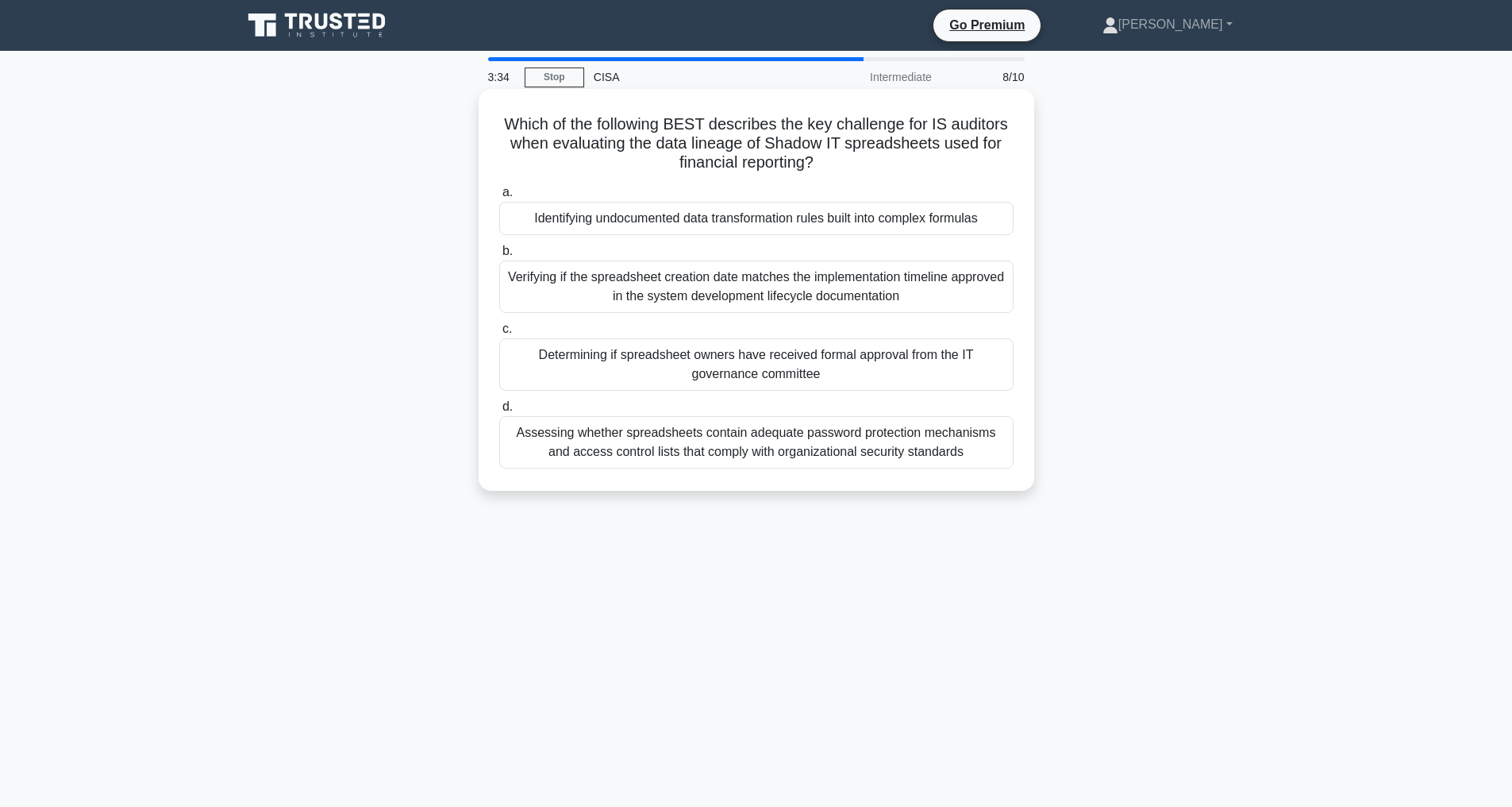
click at [639, 213] on div "Identifying undocumented data transformation rules built into complex formulas" at bounding box center [756, 218] width 514 height 33
click at [499, 197] on input "a. Identifying undocumented data transformation rules built into complex formul…" at bounding box center [499, 192] width 0 height 10
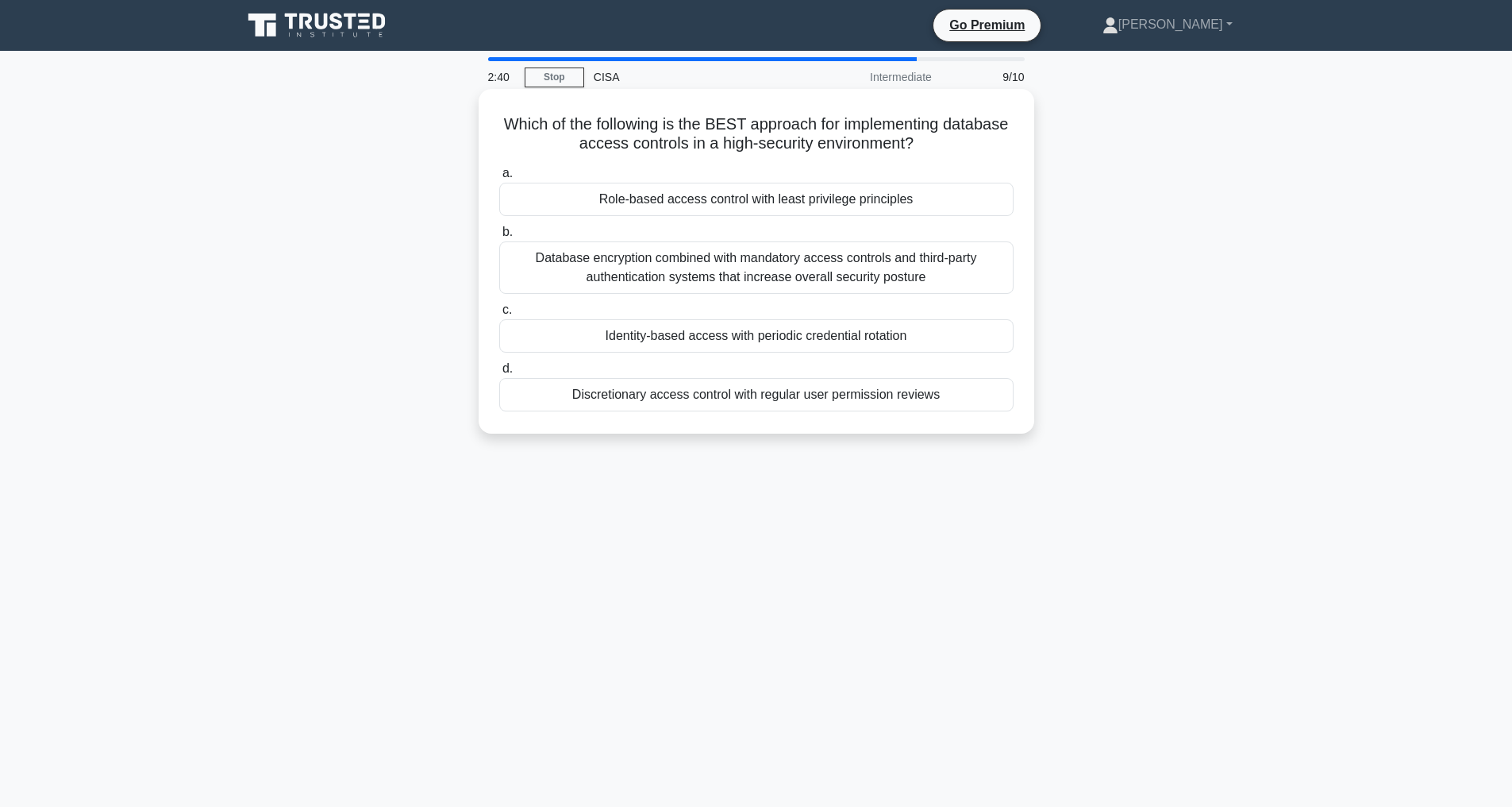
click at [714, 202] on div "Role-based access control with least privilege principles" at bounding box center [756, 199] width 514 height 33
click at [499, 179] on input "a. Role-based access control with least privilege principles" at bounding box center [499, 173] width 0 height 10
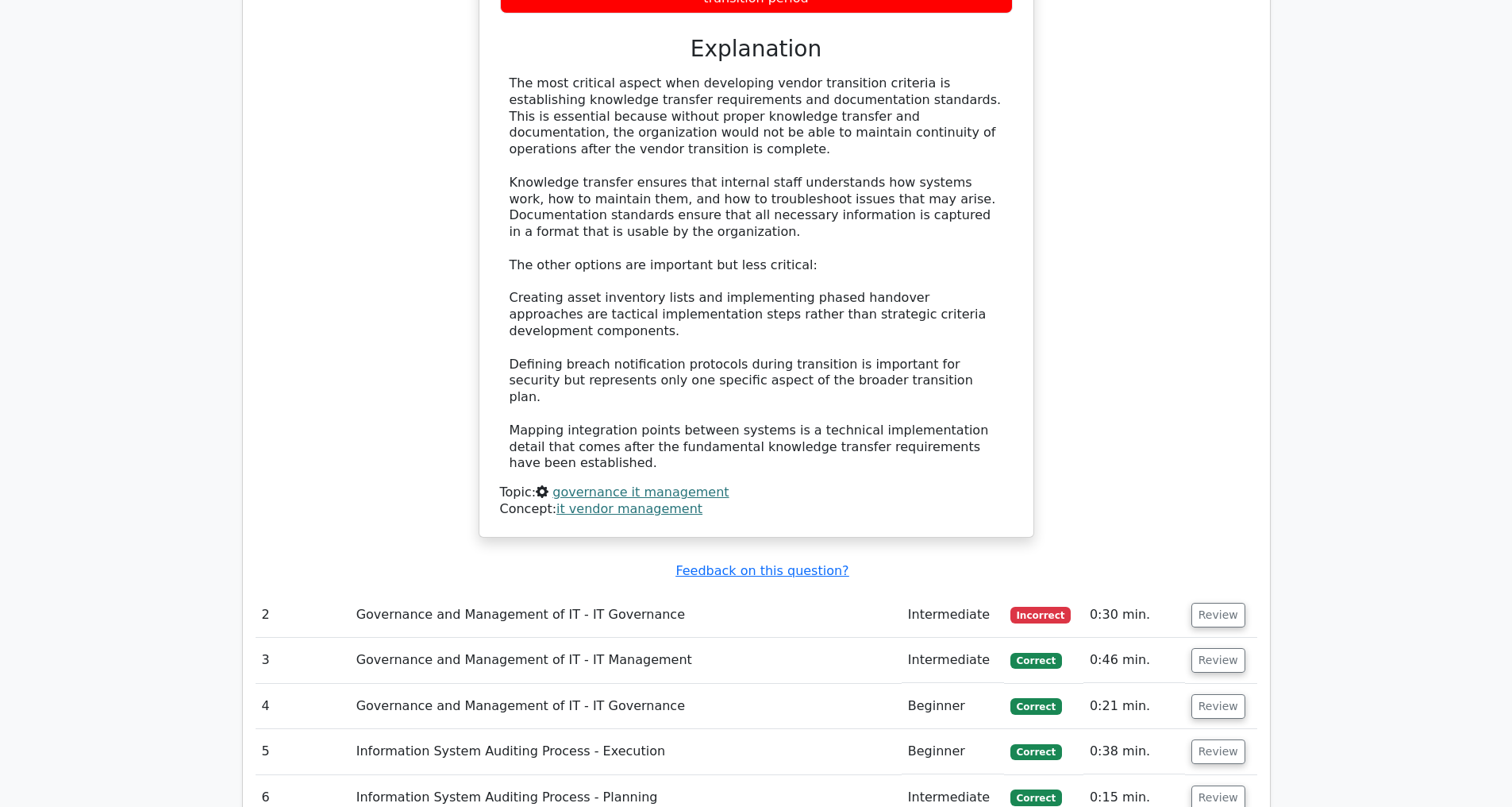
scroll to position [1972, 0]
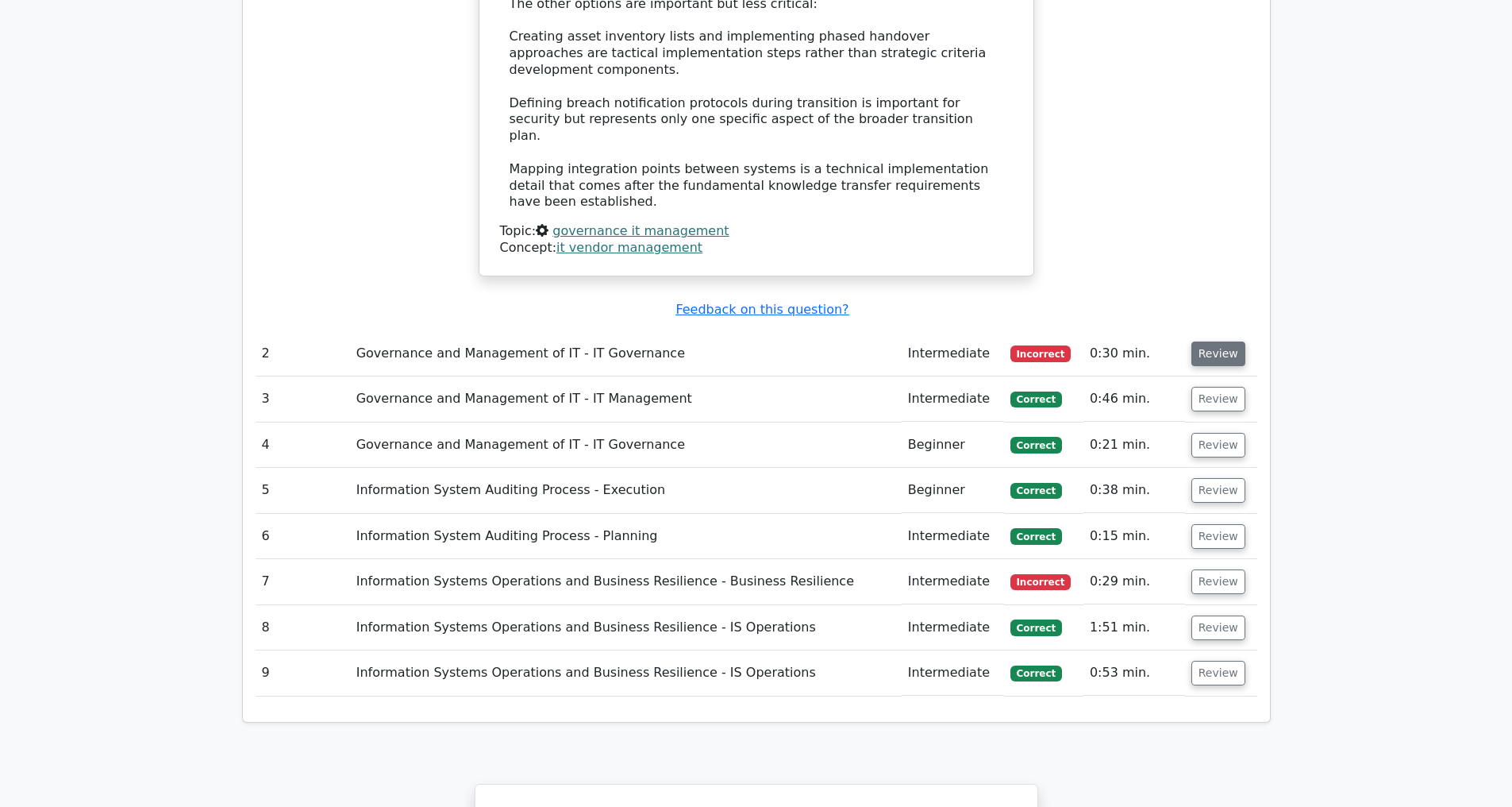
click at [1207, 354] on button "Review" at bounding box center [1218, 354] width 54 height 25
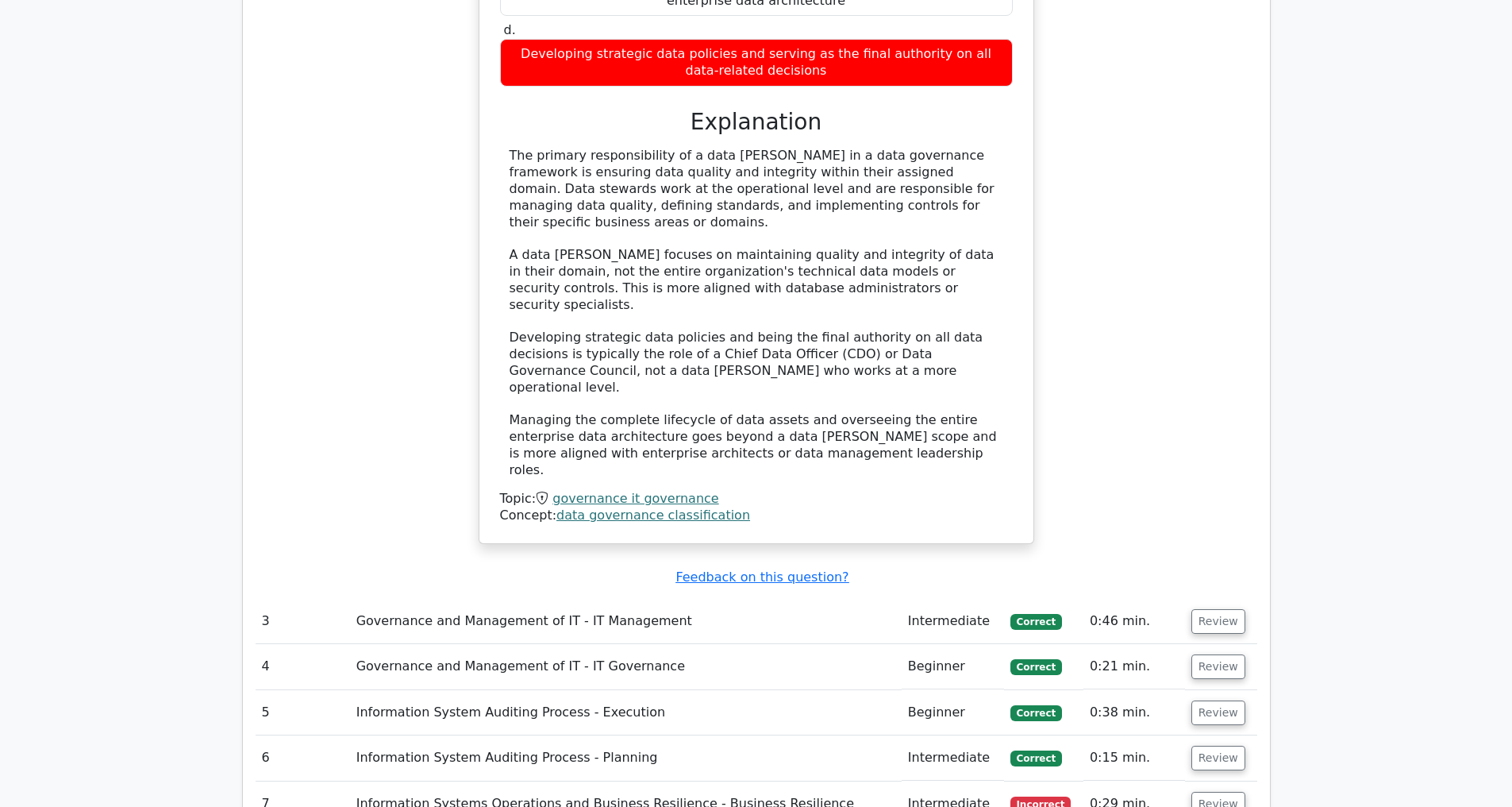
scroll to position [2919, 0]
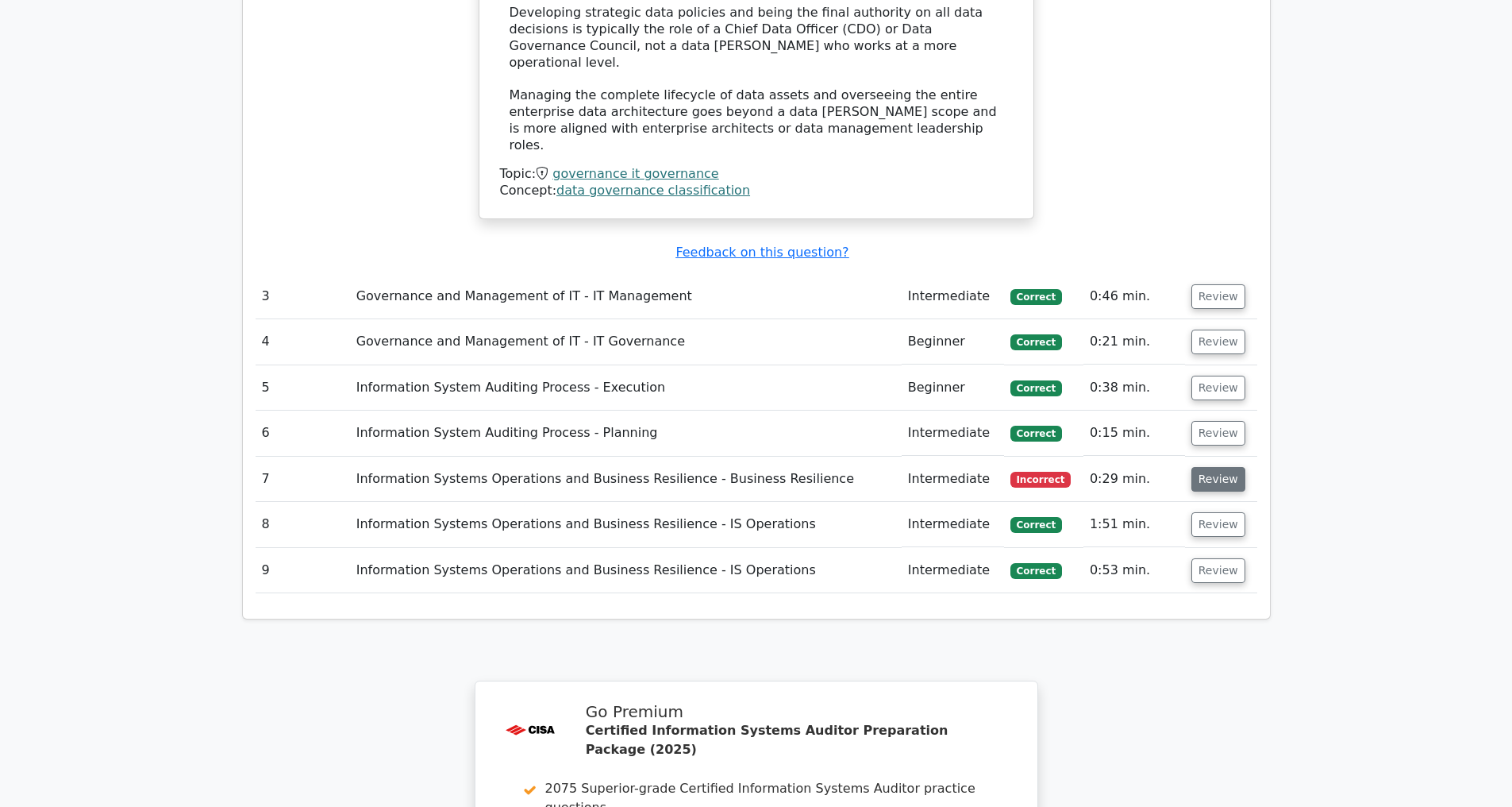
click at [1193, 477] on button "Review" at bounding box center [1218, 479] width 54 height 25
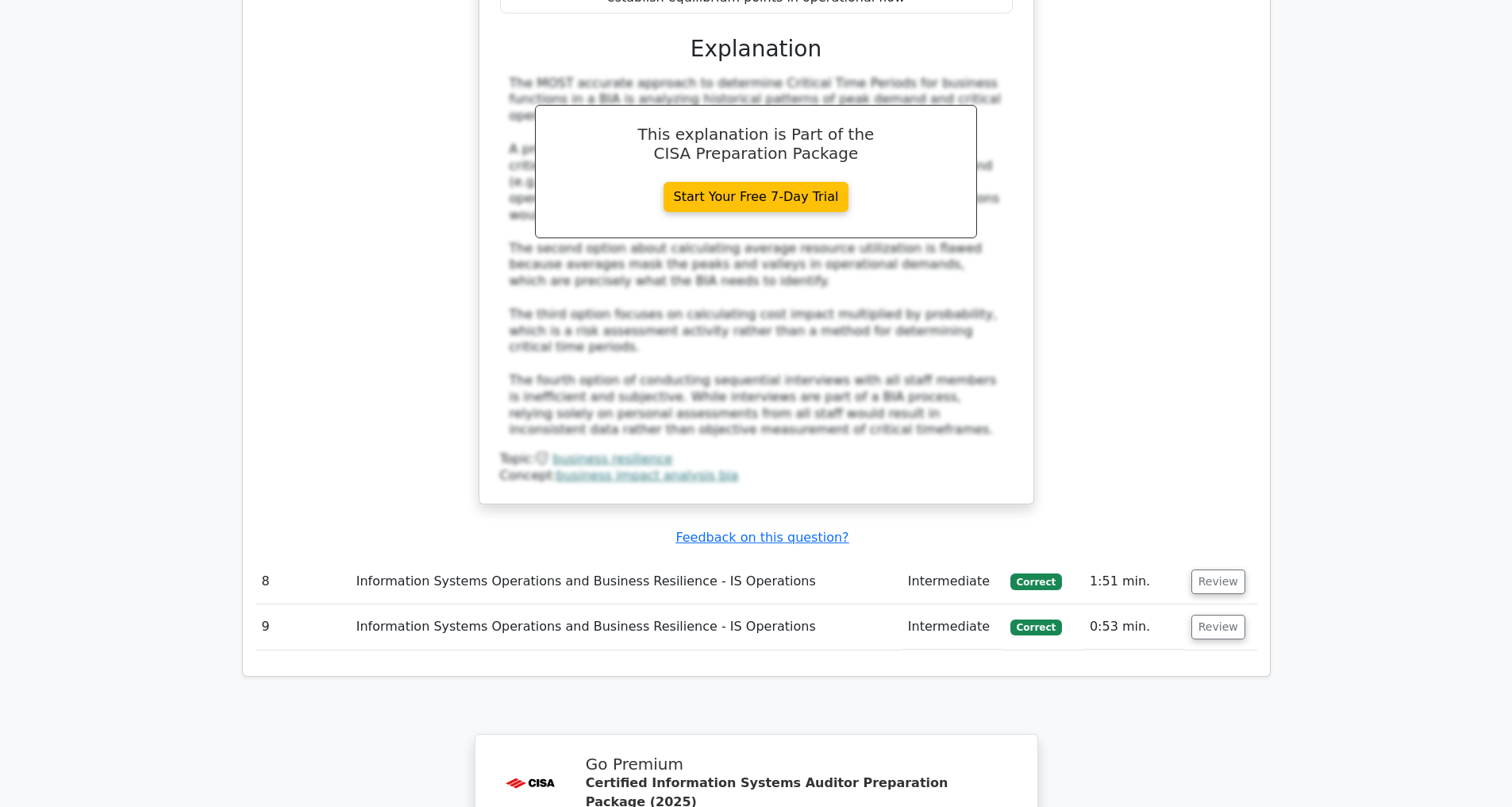
scroll to position [4360, 0]
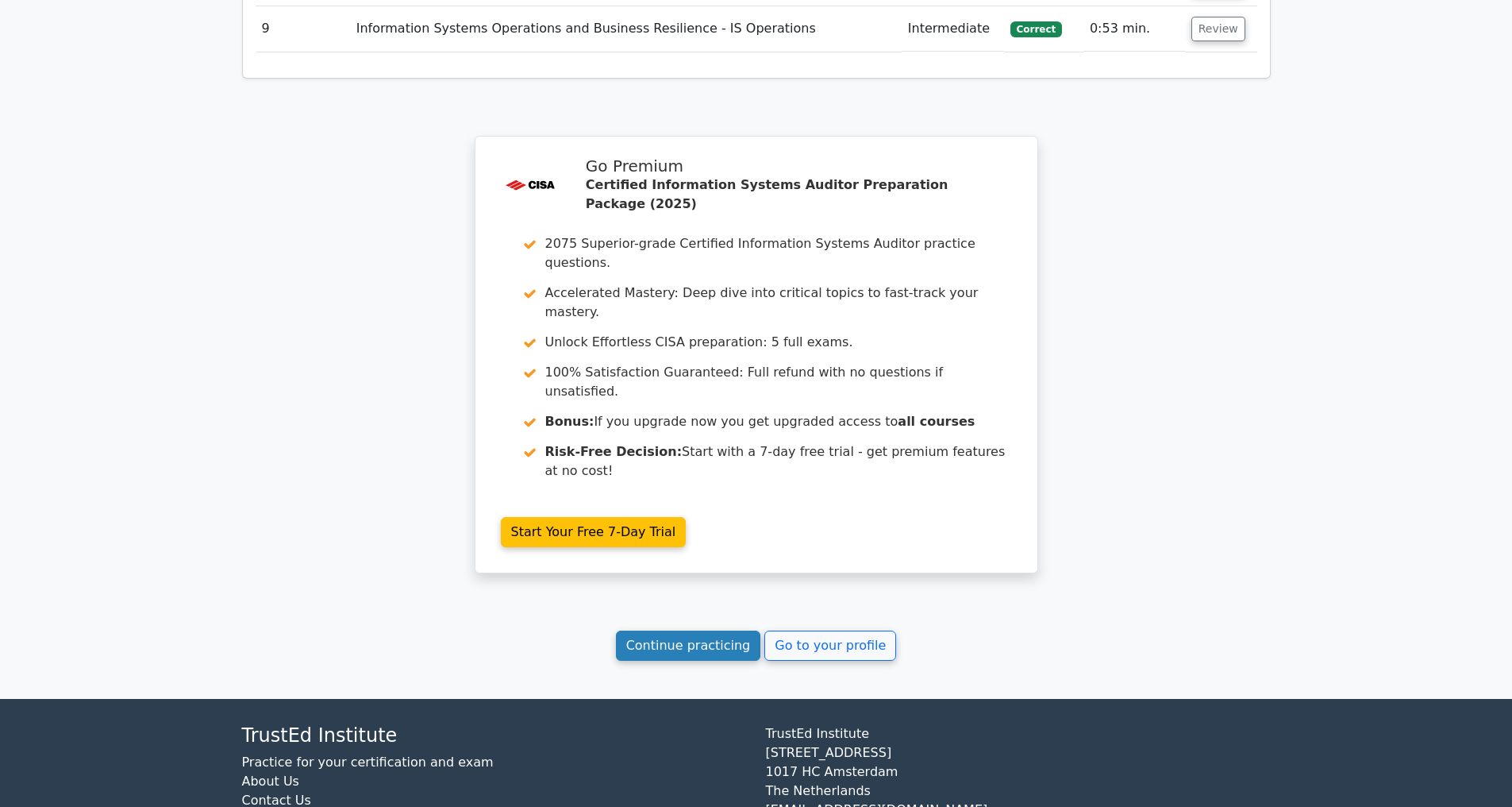
click at [648, 660] on link "Continue practicing" at bounding box center [688, 645] width 145 height 30
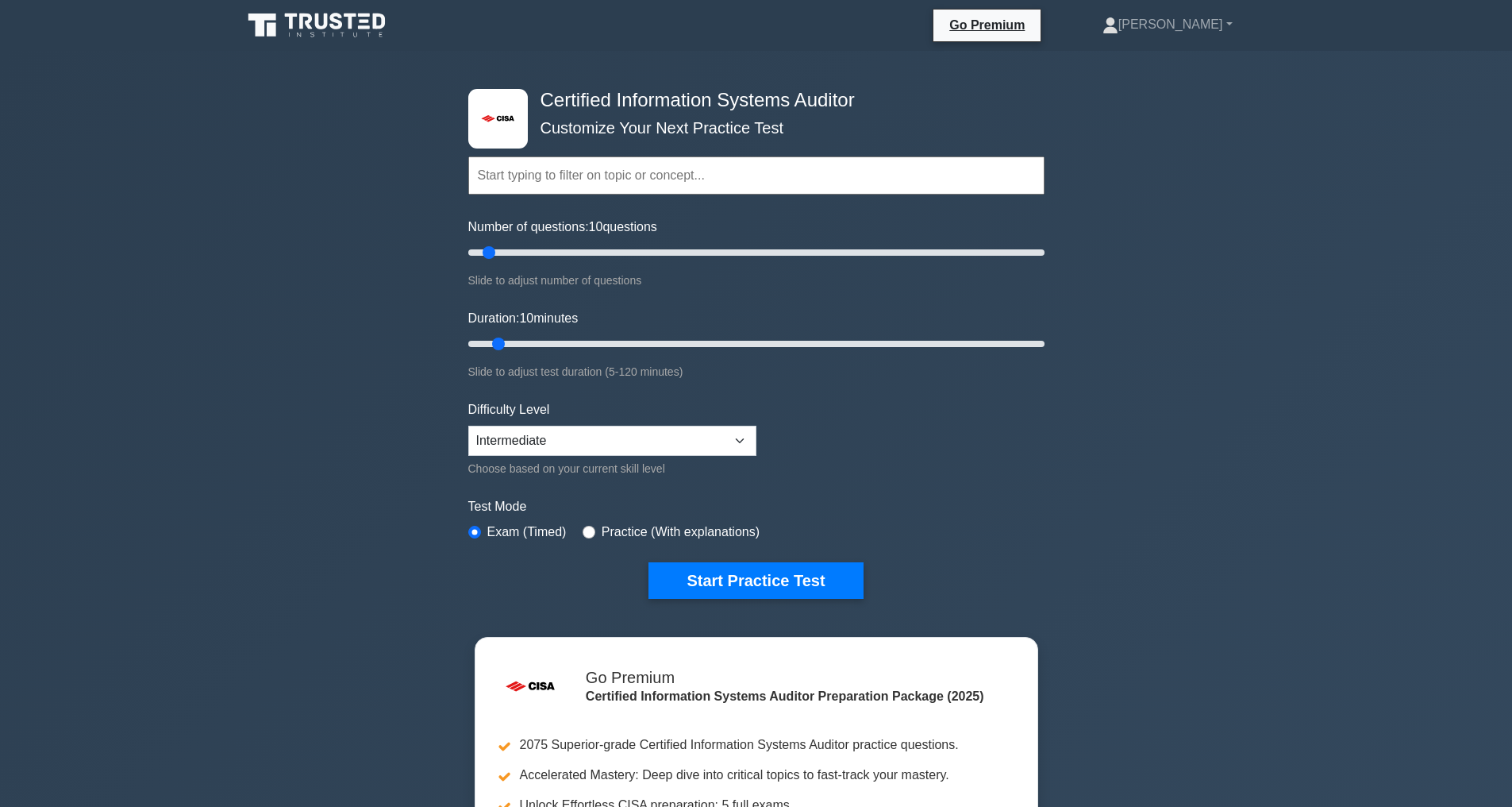
click at [772, 573] on button "Start Practice Test" at bounding box center [756, 580] width 215 height 37
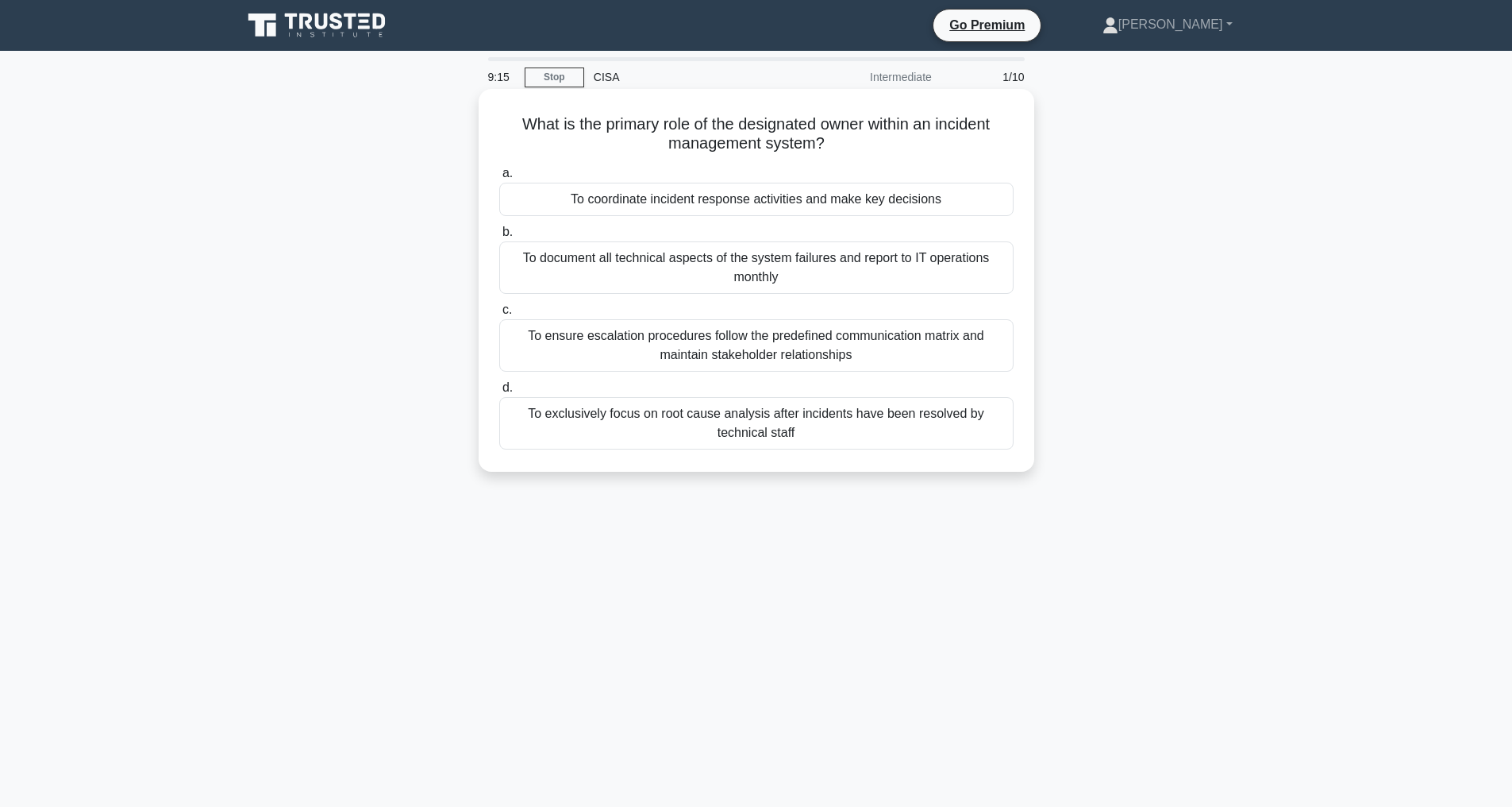
click at [749, 354] on div "To ensure escalation procedures follow the predefined communication matrix and …" at bounding box center [756, 345] width 514 height 52
click at [499, 315] on input "c. To ensure escalation procedures follow the predefined communication matrix a…" at bounding box center [499, 310] width 0 height 10
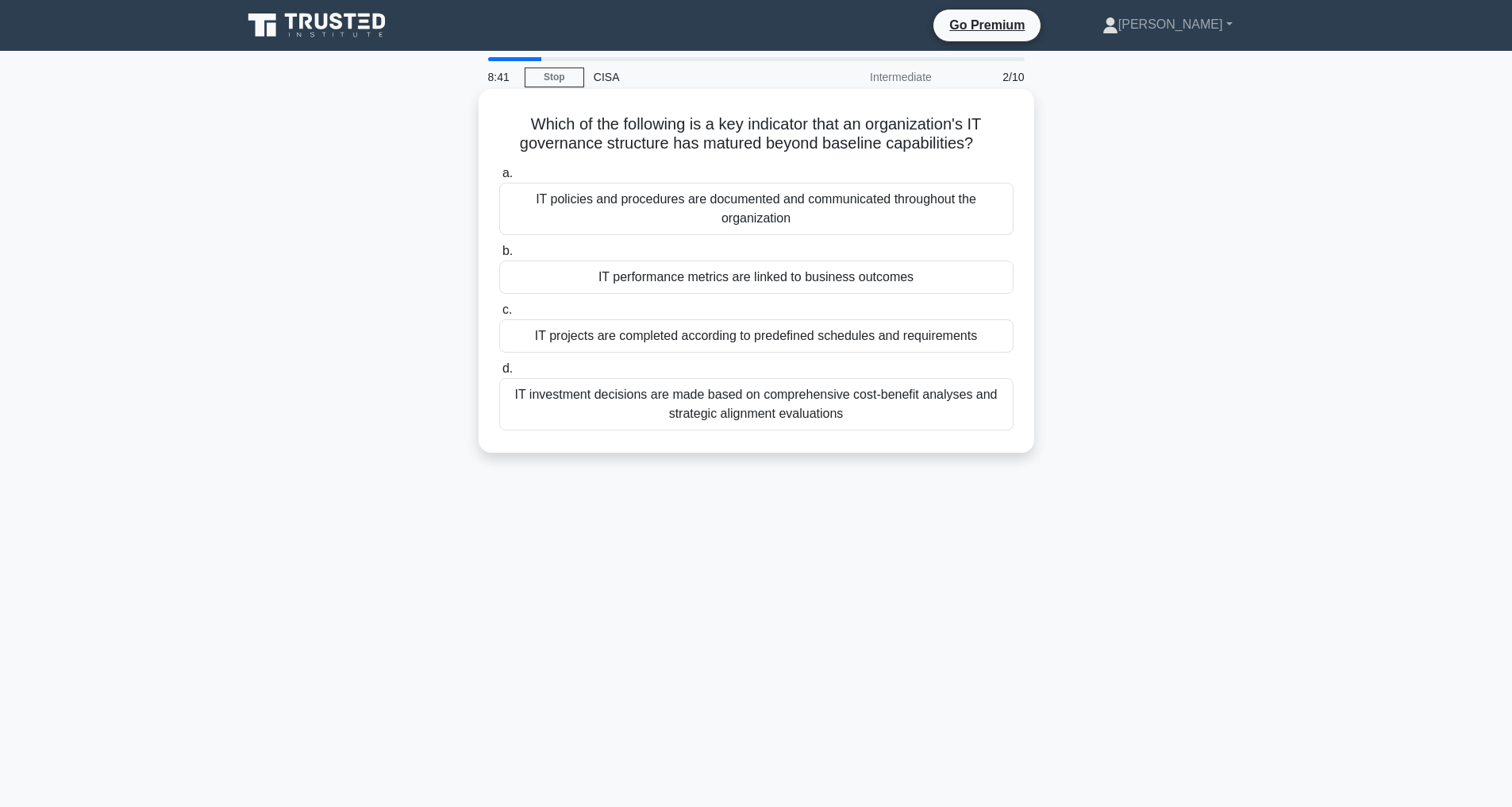
click at [736, 276] on div "IT performance metrics are linked to business outcomes" at bounding box center [756, 276] width 514 height 33
click at [499, 257] on input "b. IT performance metrics are linked to business outcomes" at bounding box center [499, 252] width 0 height 10
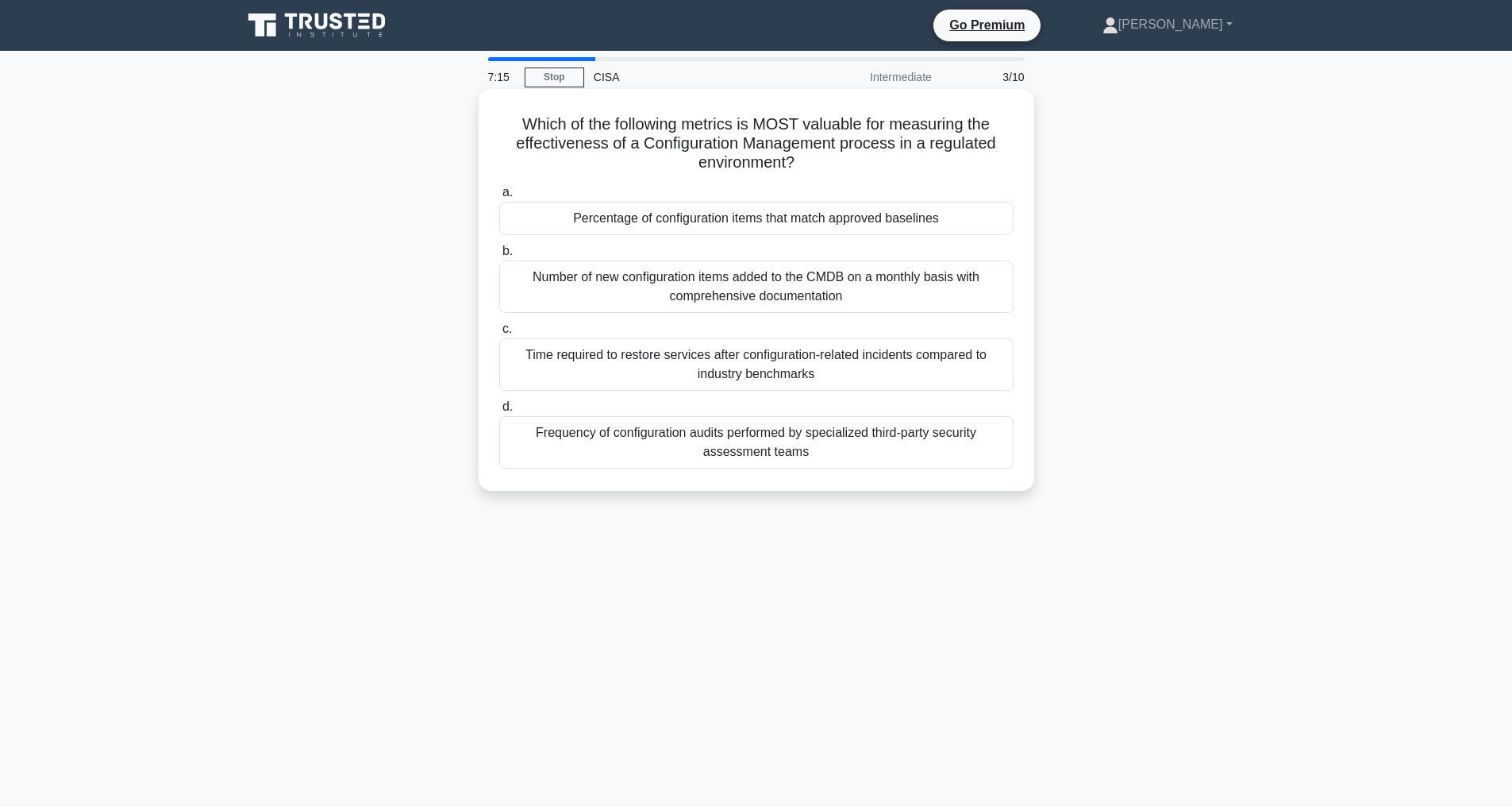
click at [858, 445] on div "Frequency of configuration audits performed by specialized third-party security…" at bounding box center [756, 442] width 514 height 52
click at [499, 412] on input "d. Frequency of configuration audits performed by specialized third-party secur…" at bounding box center [499, 407] width 0 height 10
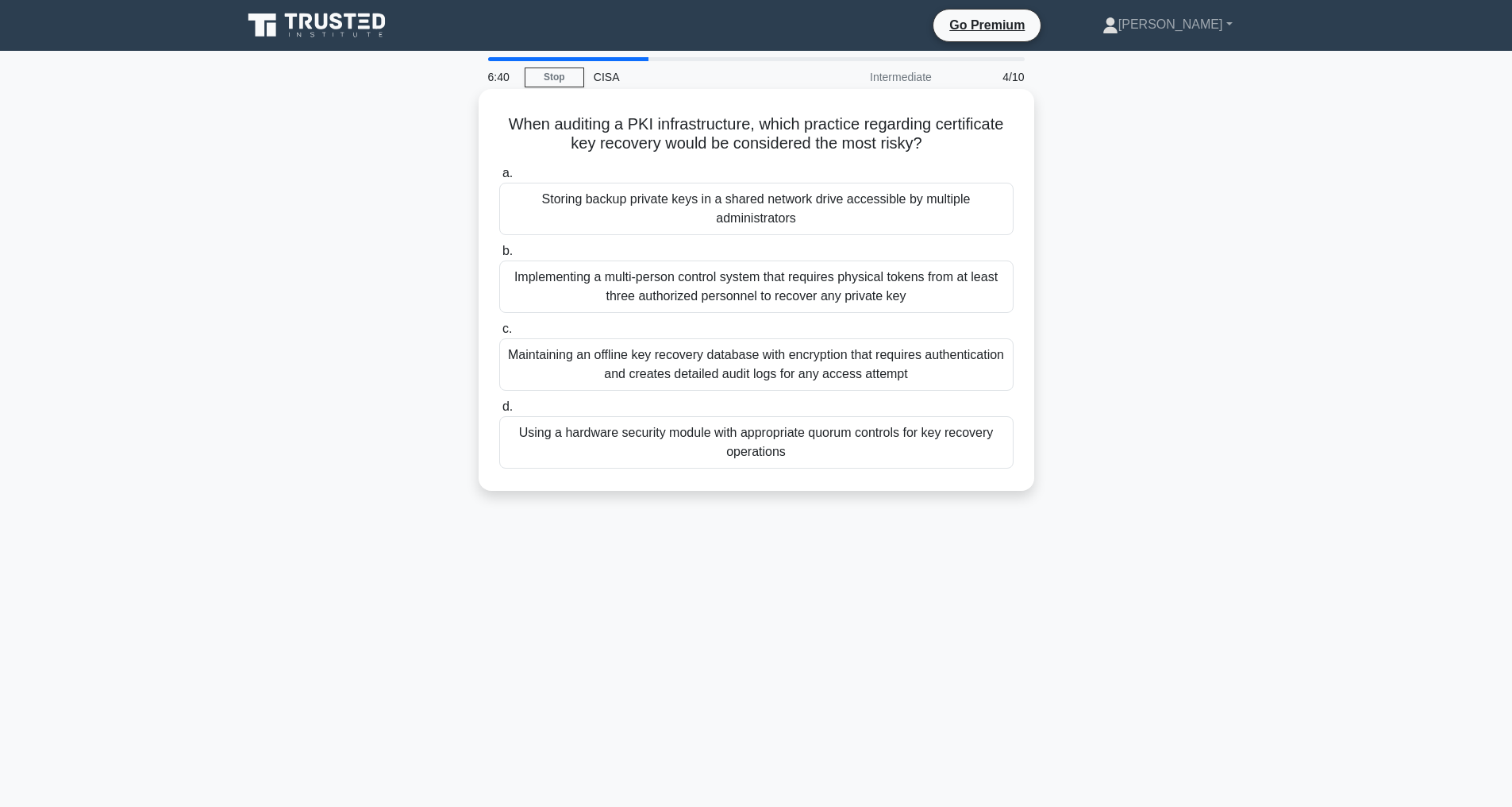
click at [828, 204] on div "Storing backup private keys in a shared network drive accessible by multiple ad…" at bounding box center [756, 209] width 514 height 52
click at [499, 179] on input "a. Storing backup private keys in a shared network drive accessible by multiple…" at bounding box center [499, 173] width 0 height 10
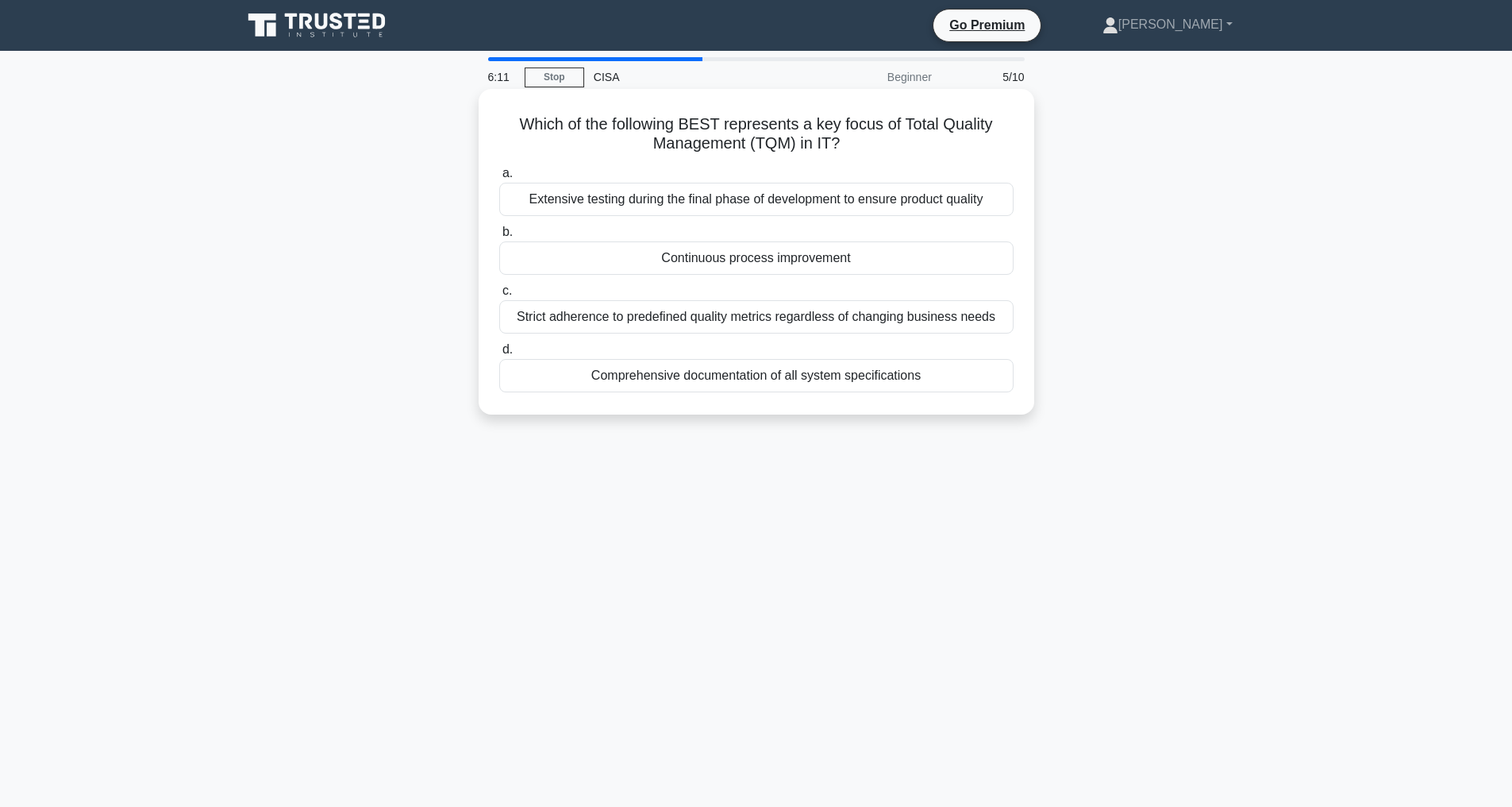
click at [729, 259] on div "Continuous process improvement" at bounding box center [756, 258] width 514 height 33
click at [499, 238] on input "b. Continuous process improvement" at bounding box center [499, 233] width 0 height 10
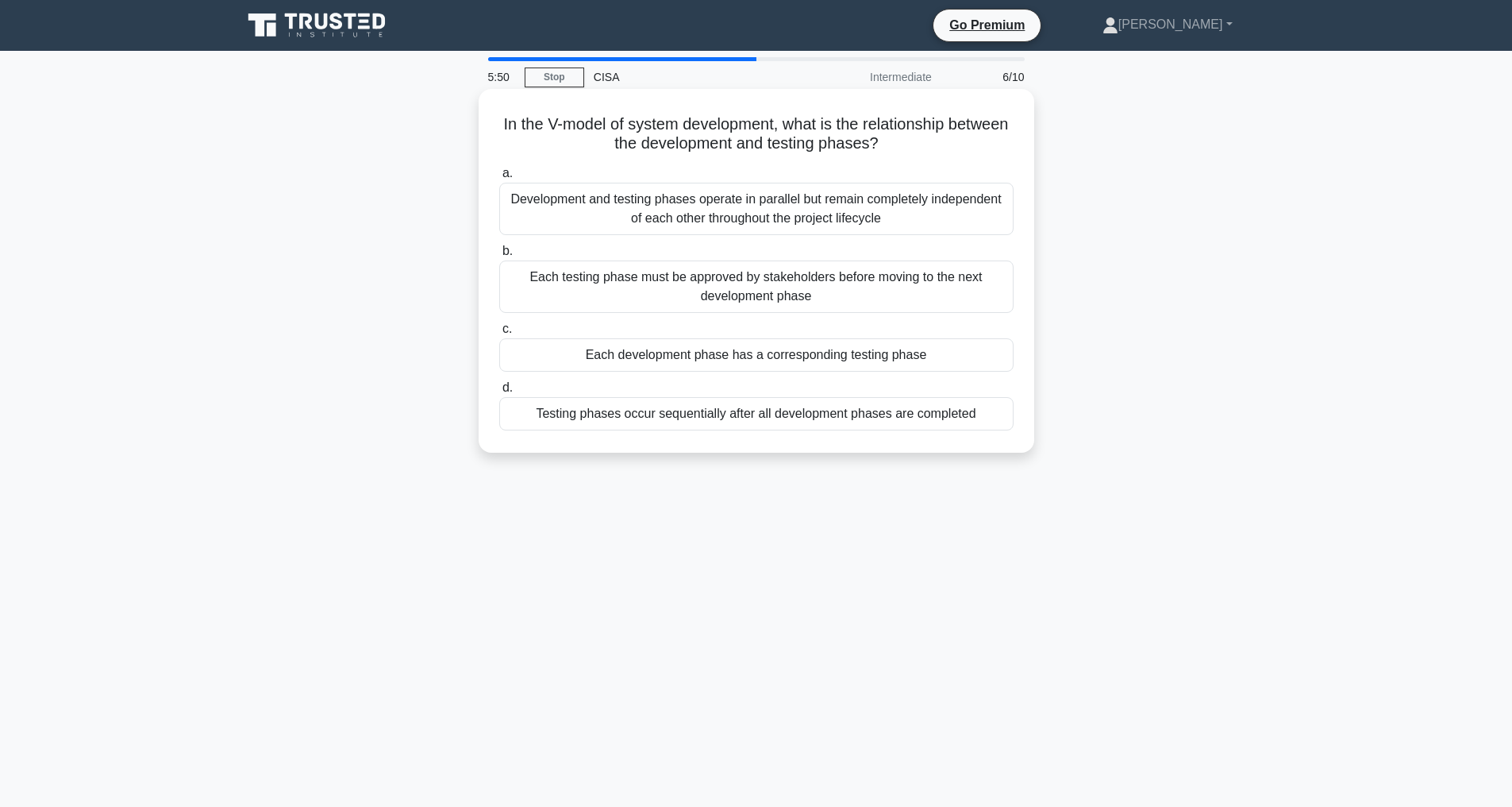
click at [766, 352] on div "Each development phase has a corresponding testing phase" at bounding box center [756, 355] width 514 height 33
click at [499, 334] on input "c. Each development phase has a corresponding testing phase" at bounding box center [499, 329] width 0 height 10
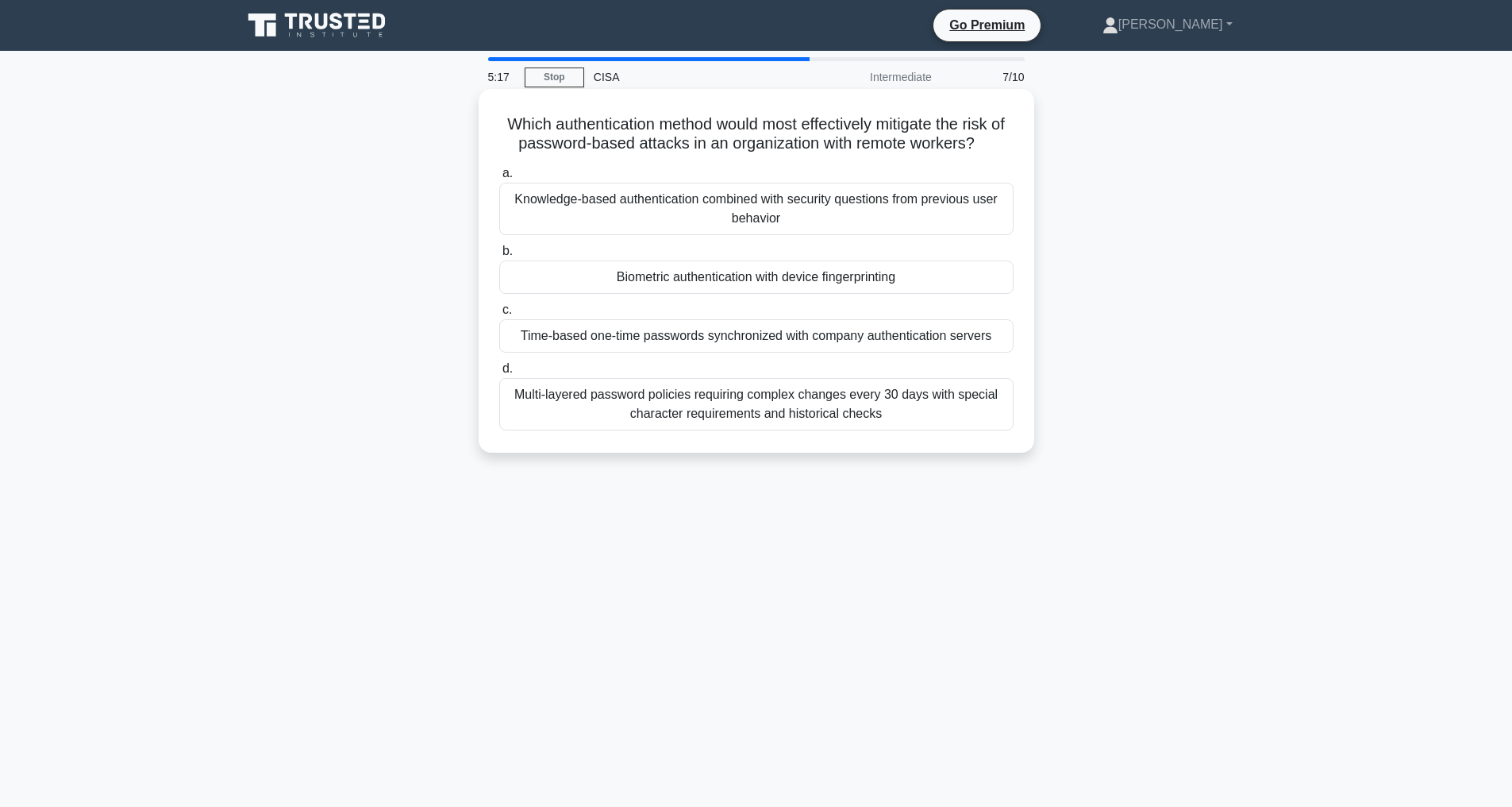
click at [752, 353] on div "Time-based one-time passwords synchronized with company authentication servers" at bounding box center [756, 336] width 514 height 33
click at [499, 315] on input "c. Time-based one-time passwords synchronized with company authentication serve…" at bounding box center [499, 310] width 0 height 10
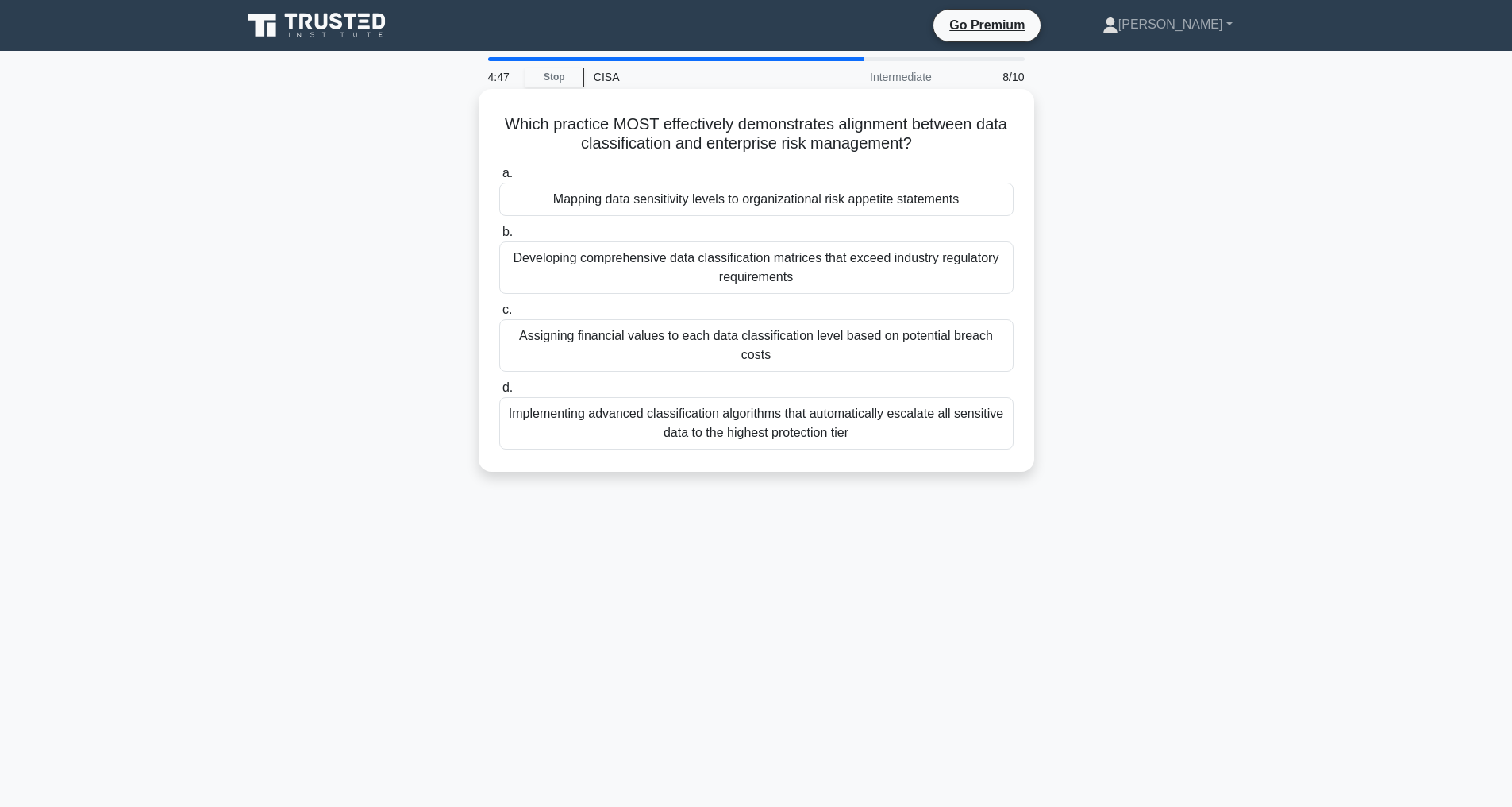
click at [804, 196] on div "Mapping data sensitivity levels to organizational risk appetite statements" at bounding box center [756, 199] width 514 height 33
click at [499, 179] on input "a. Mapping data sensitivity levels to organizational risk appetite statements" at bounding box center [499, 173] width 0 height 10
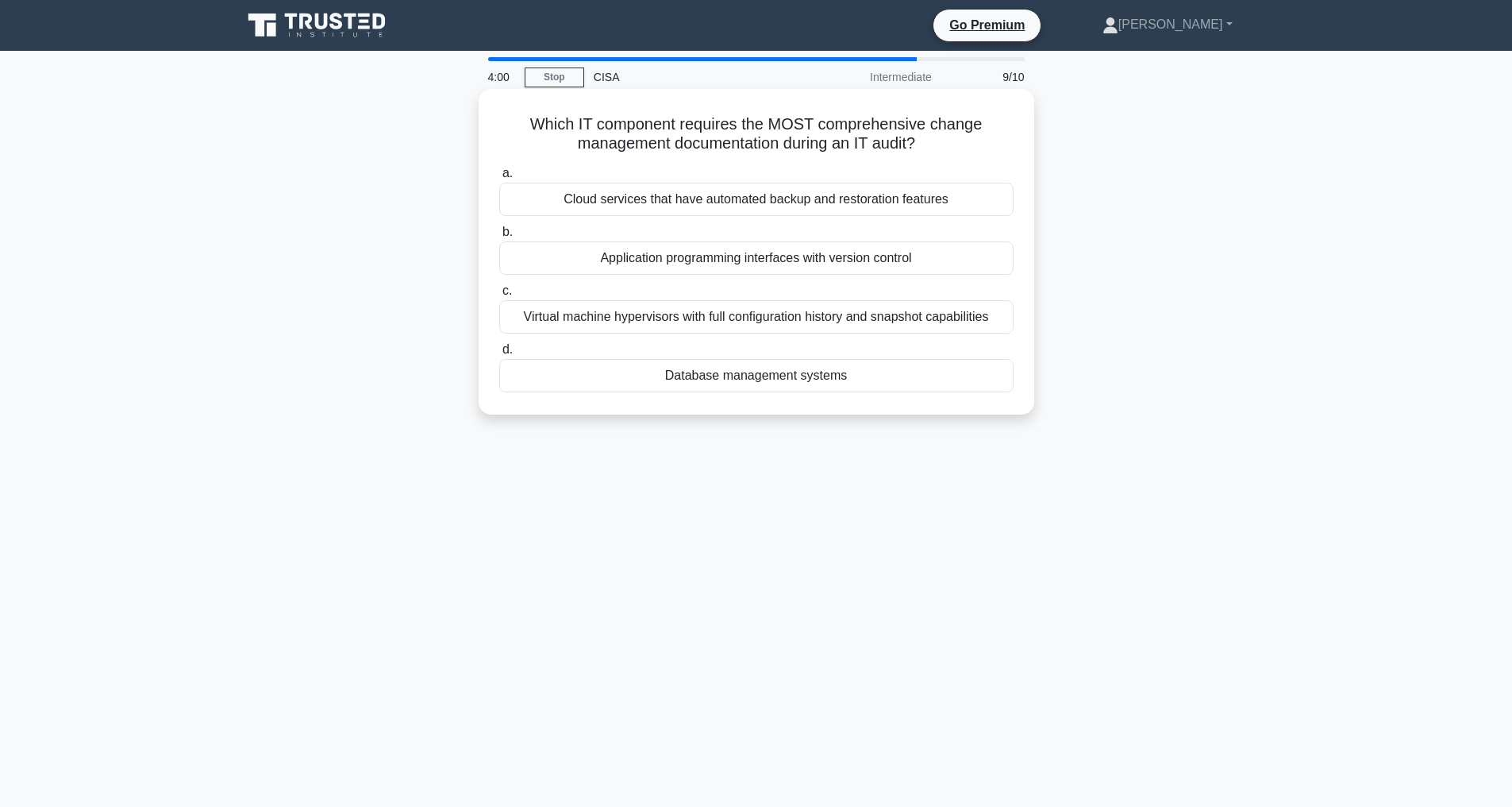
click at [728, 392] on div "Database management systems" at bounding box center [756, 375] width 514 height 33
click at [499, 355] on input "d. Database management systems" at bounding box center [499, 349] width 0 height 10
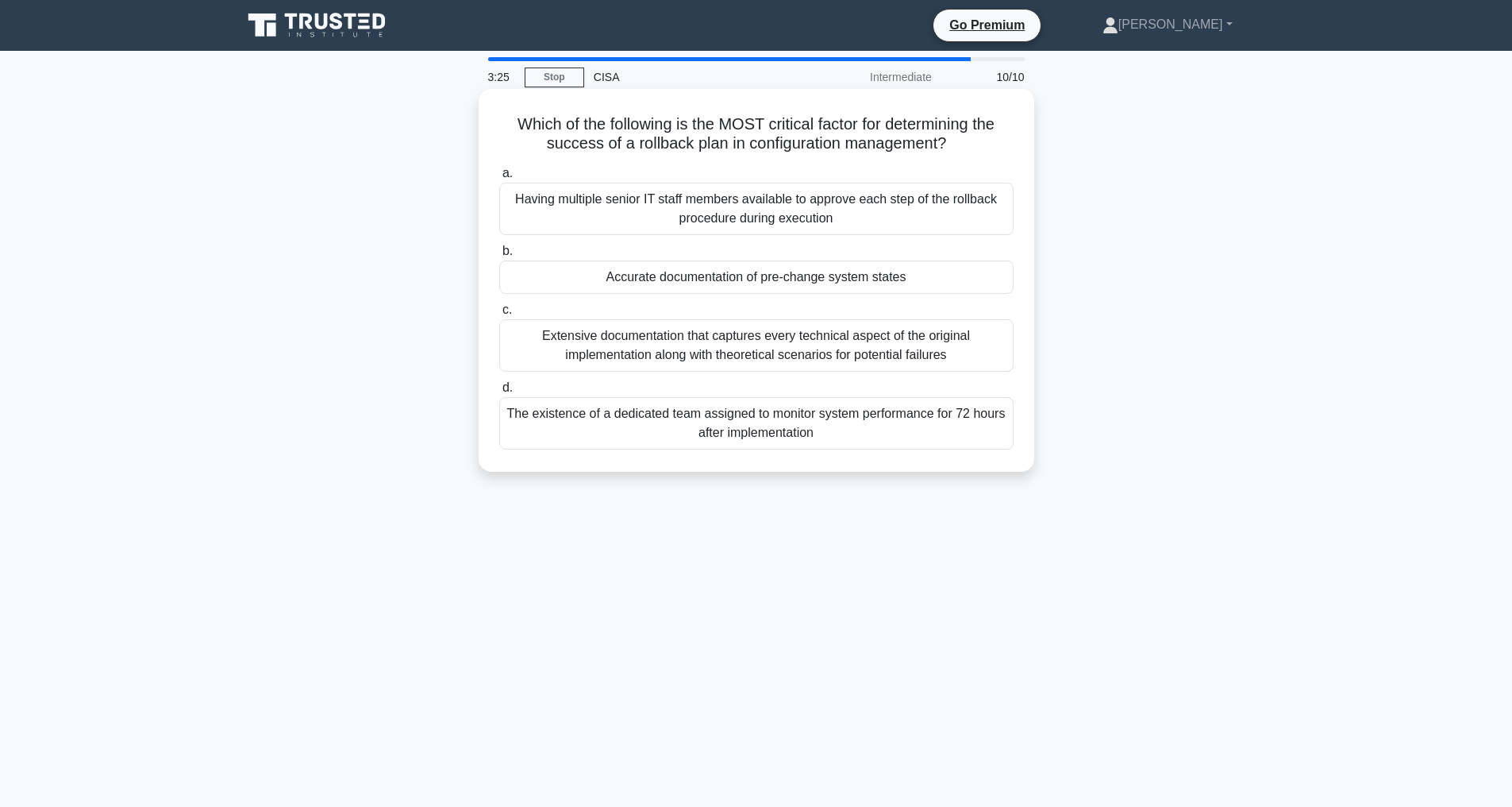
click at [735, 421] on div "The existence of a dedicated team assigned to monitor system performance for 72…" at bounding box center [756, 422] width 514 height 52
click at [499, 393] on input "d. The existence of a dedicated team assigned to monitor system performance for…" at bounding box center [499, 388] width 0 height 10
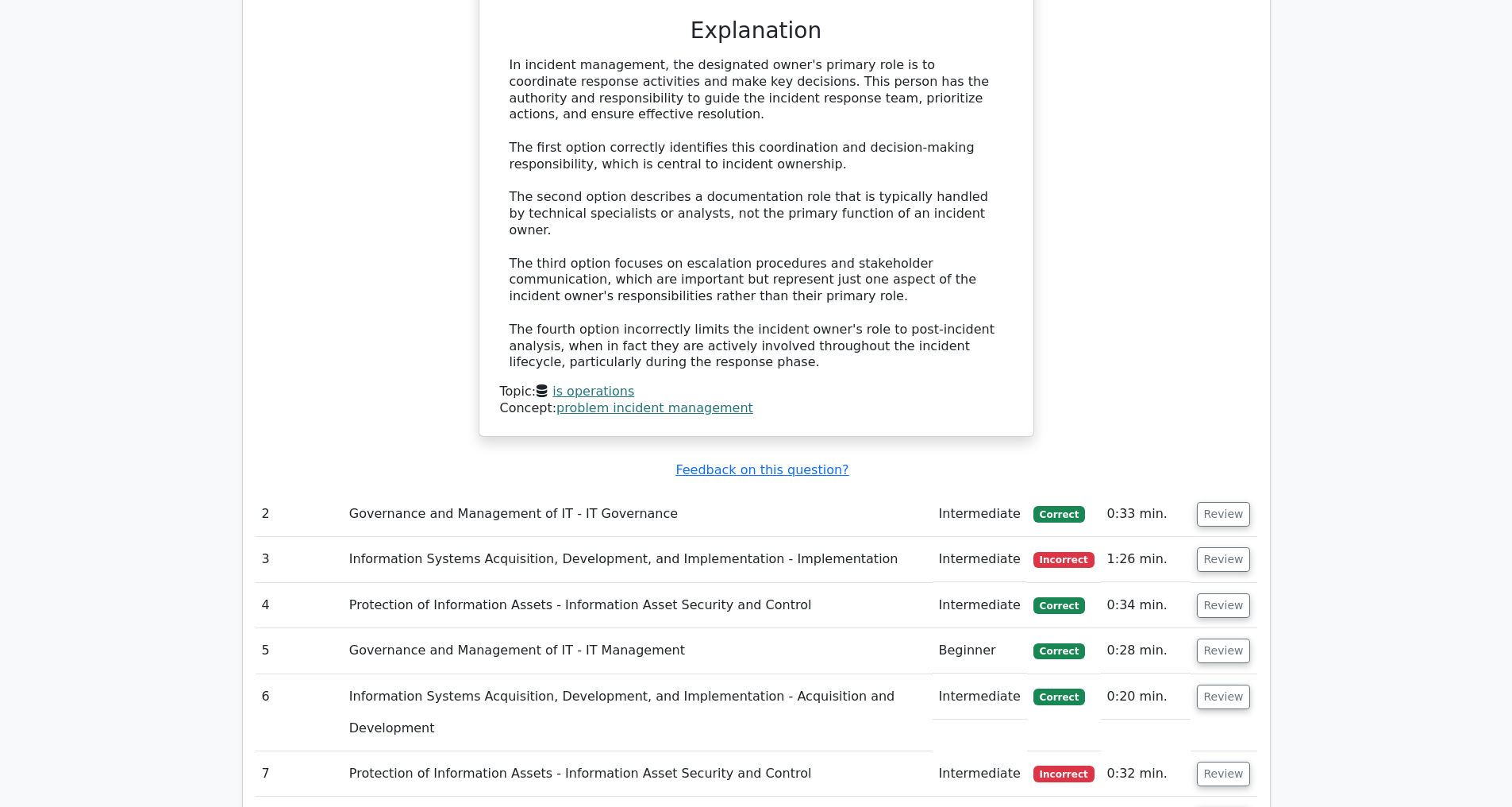
scroll to position [2023, 0]
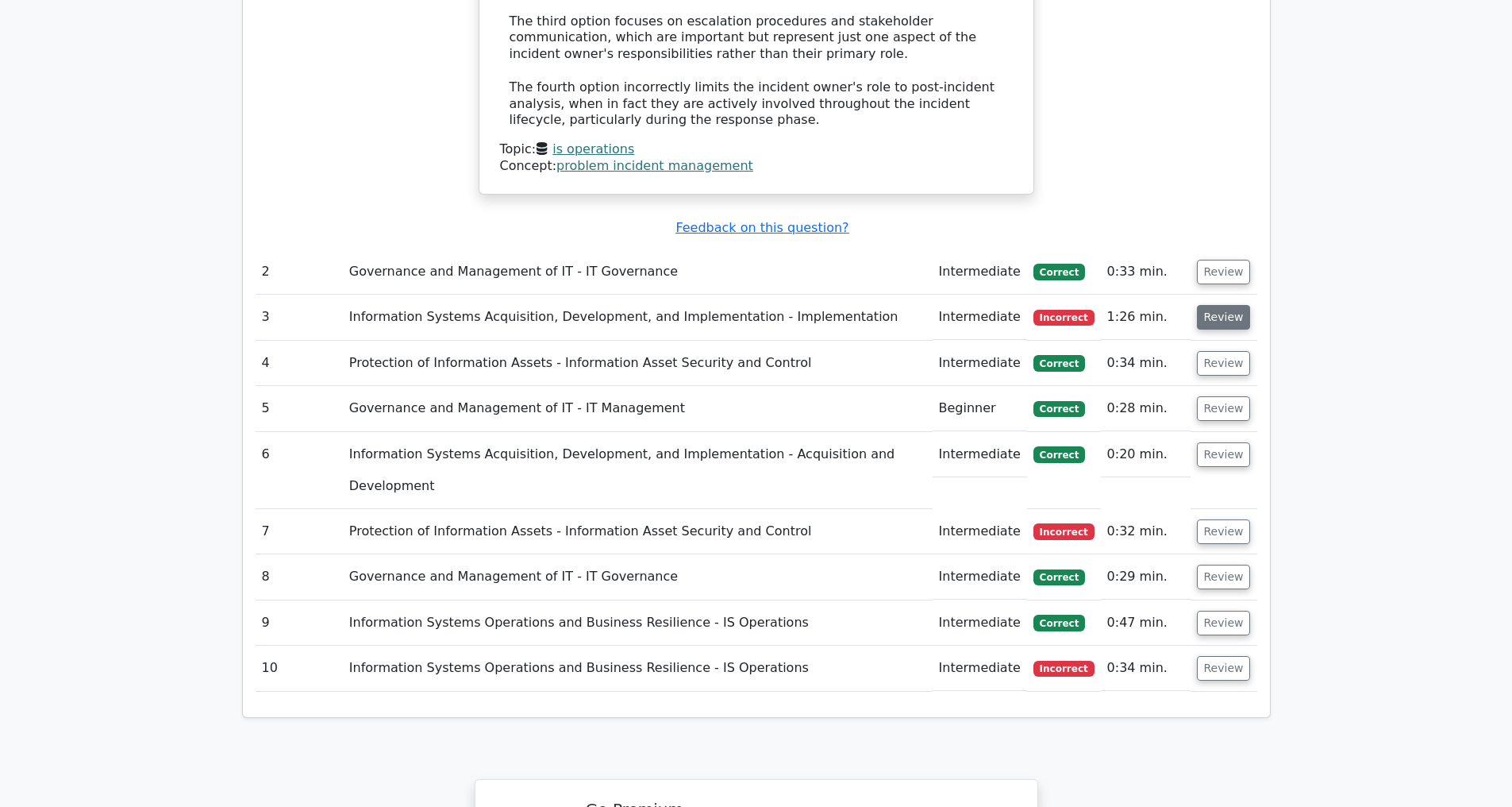
click at [1210, 318] on button "Review" at bounding box center [1224, 317] width 54 height 25
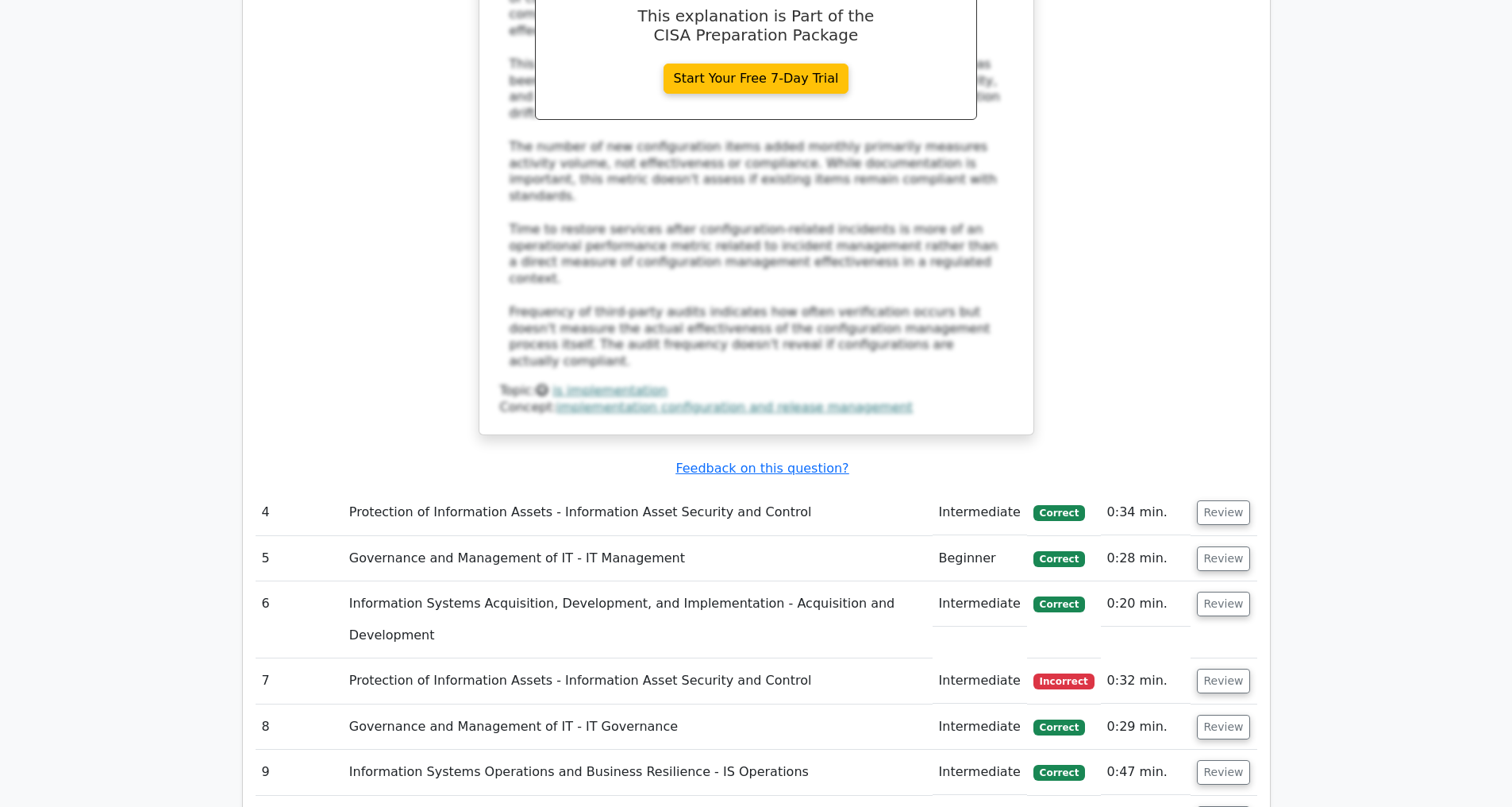
scroll to position [2982, 0]
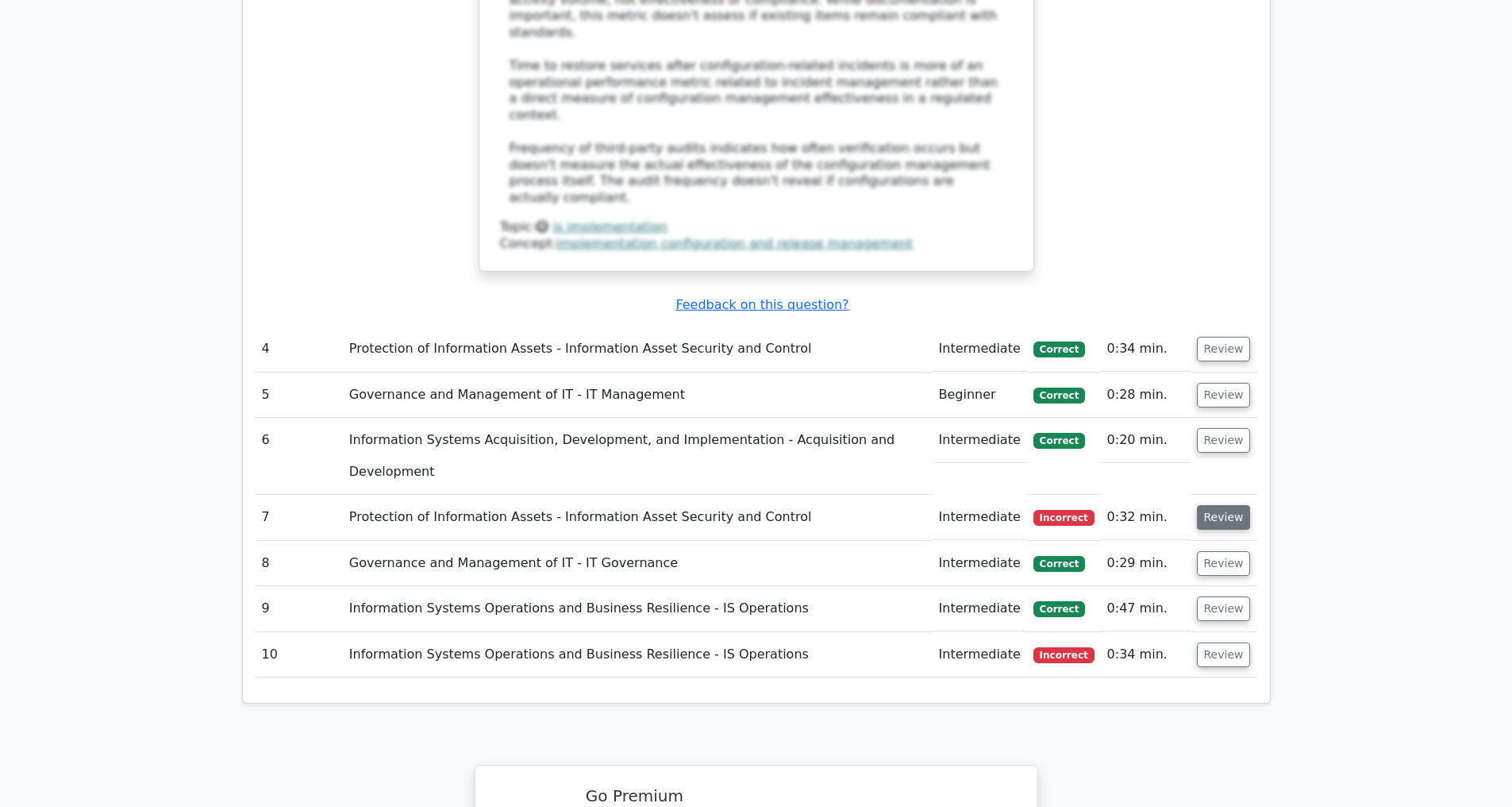
click at [1226, 513] on button "Review" at bounding box center [1224, 517] width 54 height 25
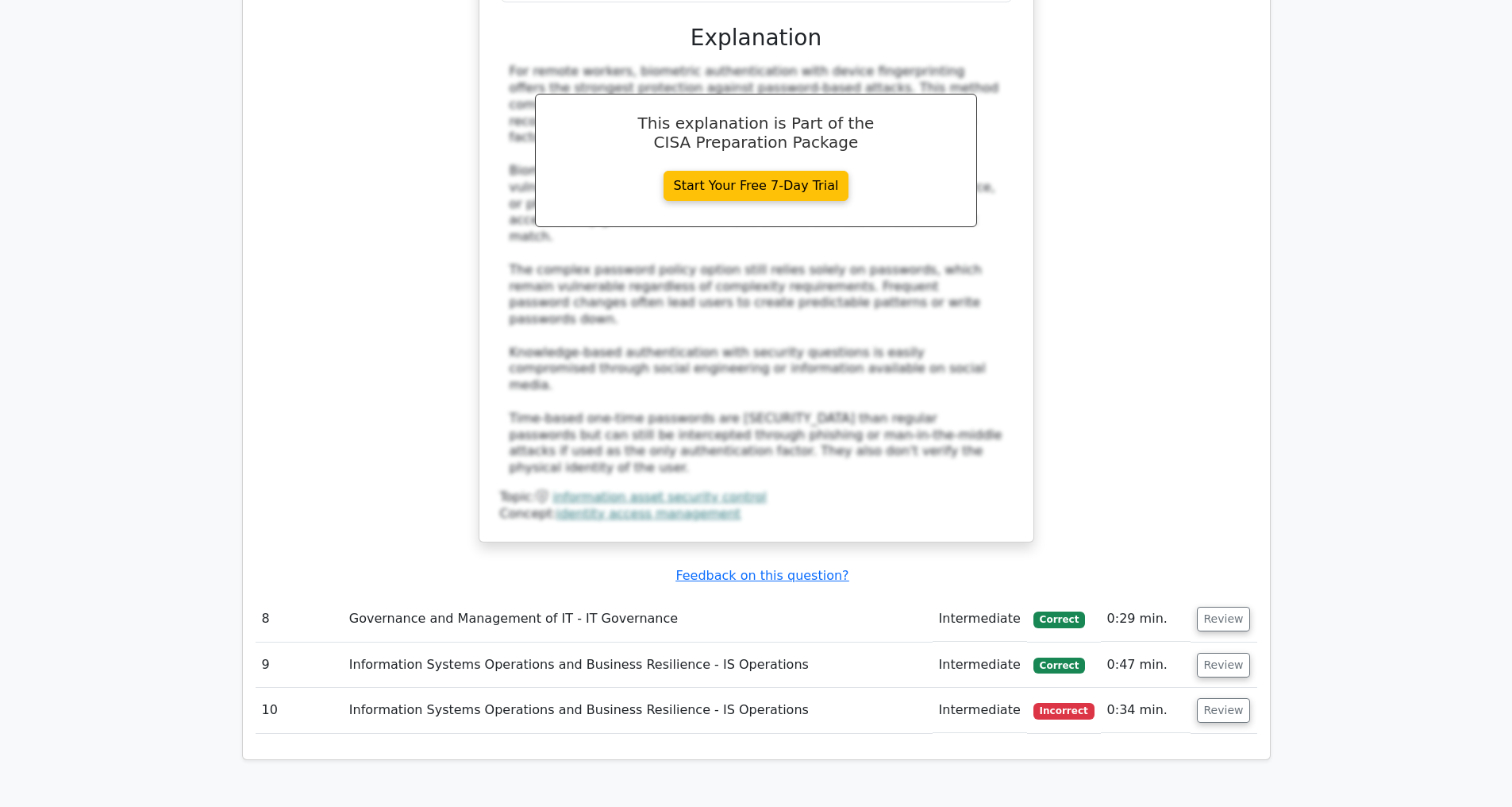
scroll to position [4221, 0]
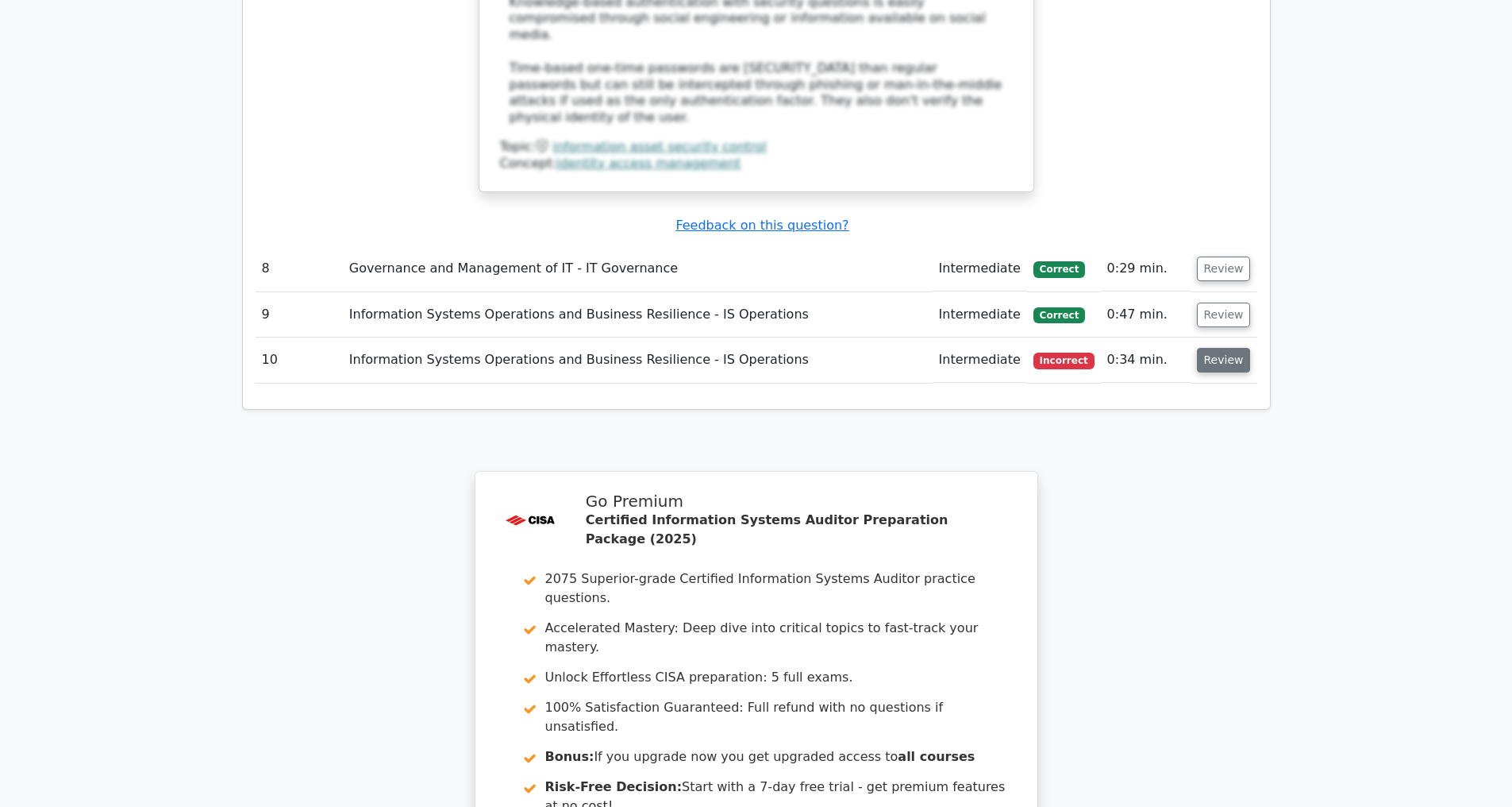
click at [1225, 367] on button "Review" at bounding box center [1224, 360] width 54 height 25
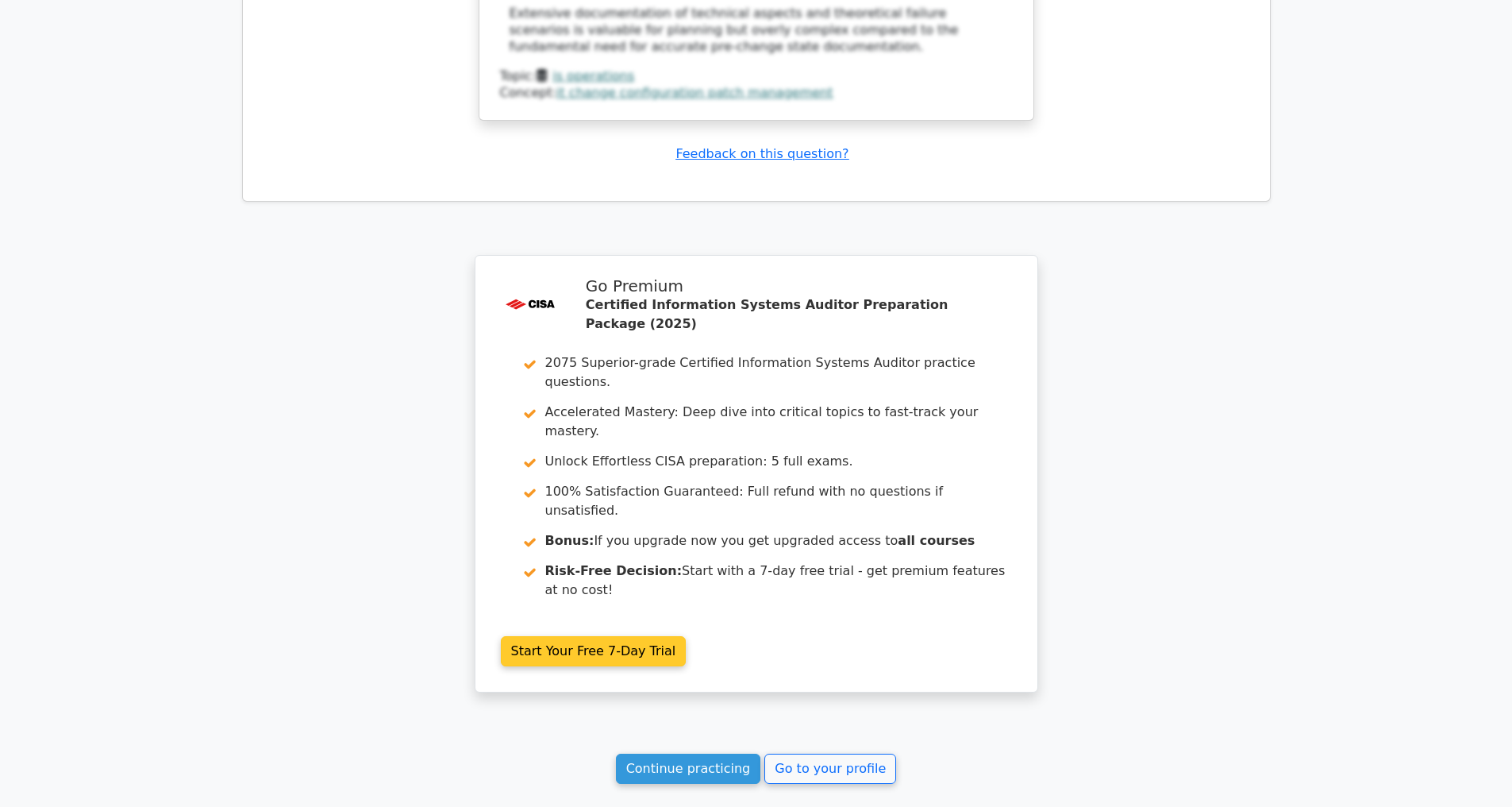
scroll to position [5525, 0]
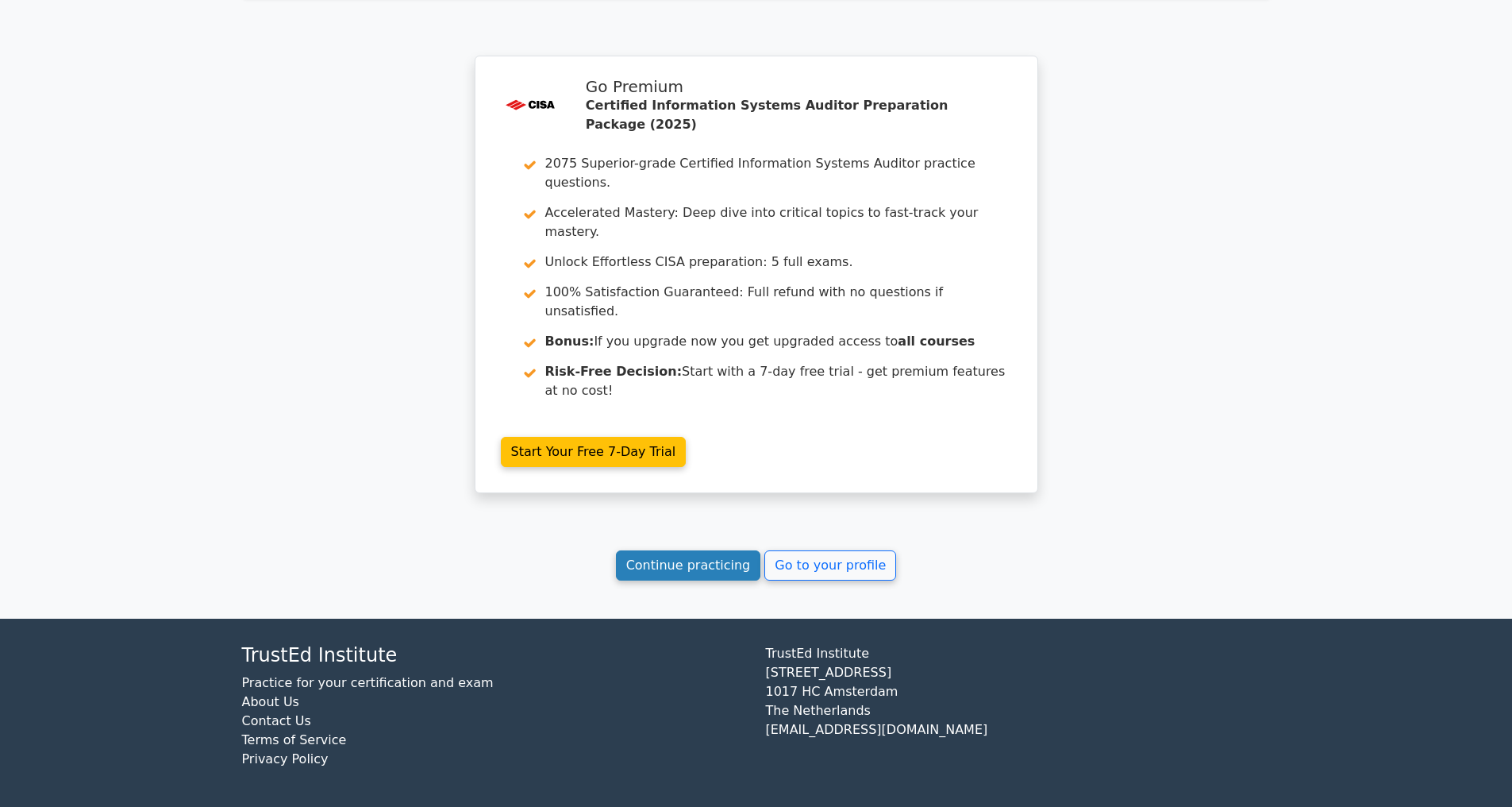
click at [649, 572] on link "Continue practicing" at bounding box center [688, 565] width 145 height 30
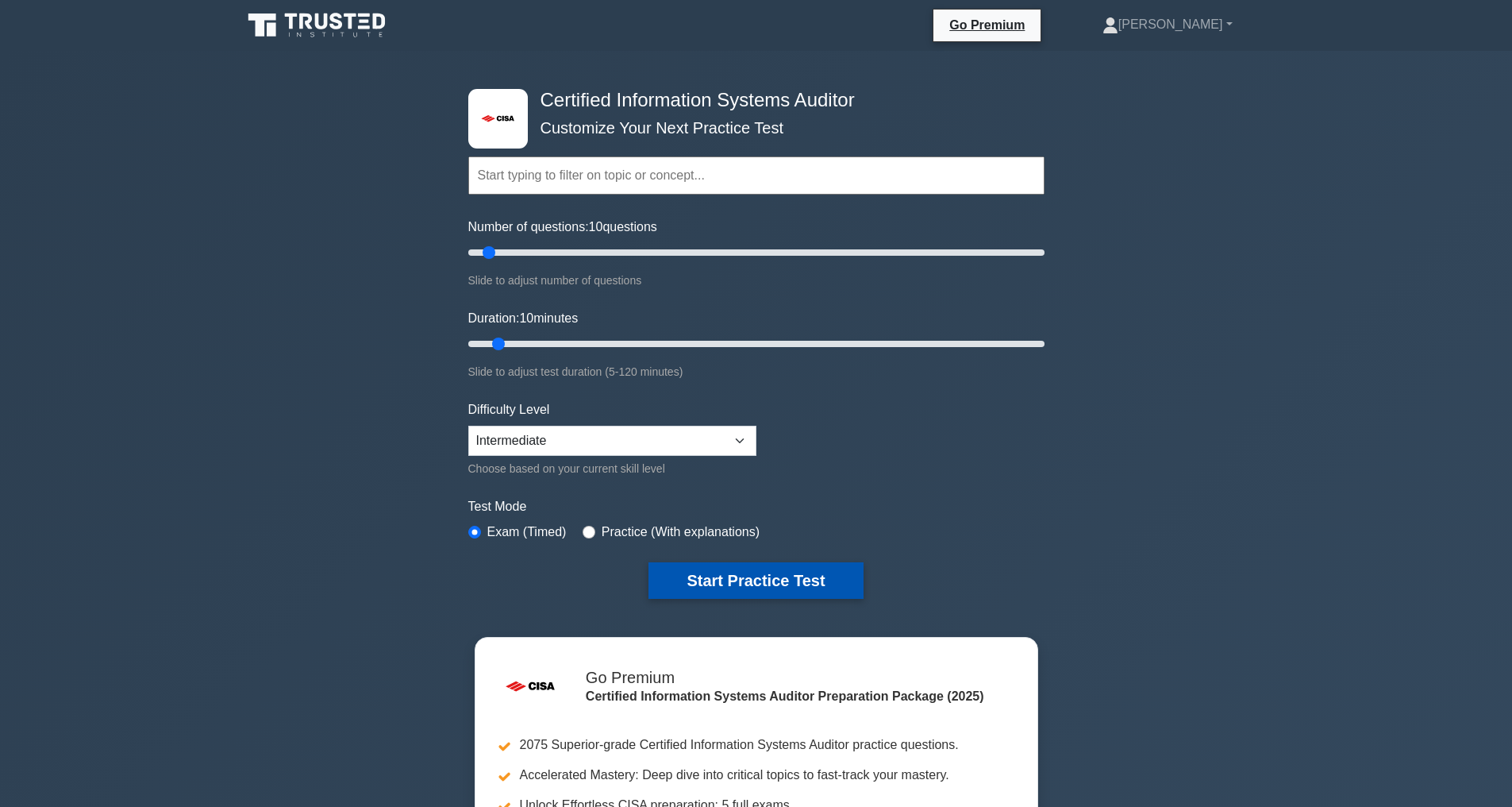
click at [755, 574] on button "Start Practice Test" at bounding box center [756, 580] width 215 height 37
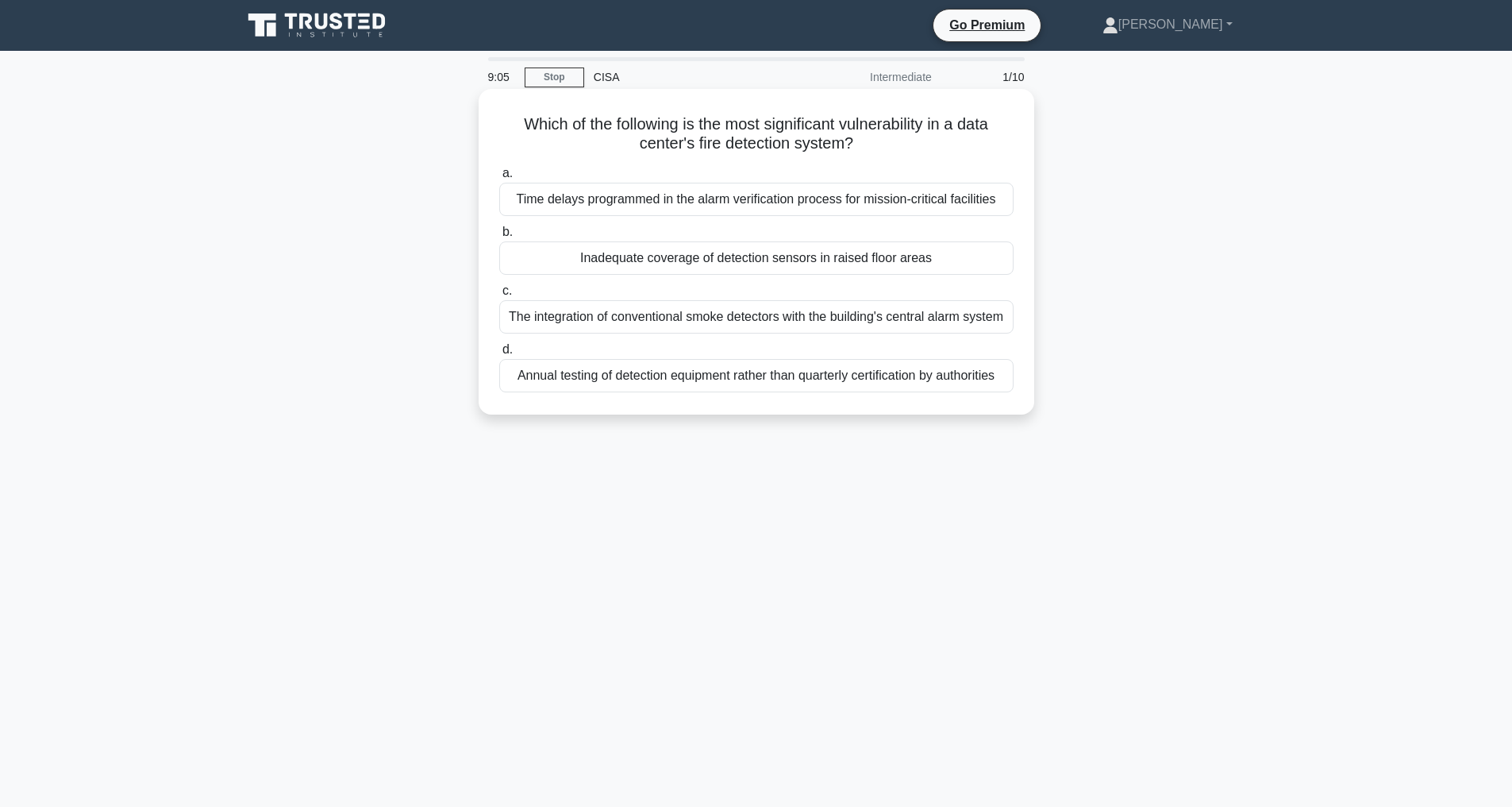
click at [789, 275] on div "Inadequate coverage of detection sensors in raised floor areas" at bounding box center [756, 258] width 514 height 33
click at [499, 238] on input "b. Inadequate coverage of detection sensors in raised floor areas" at bounding box center [499, 233] width 0 height 10
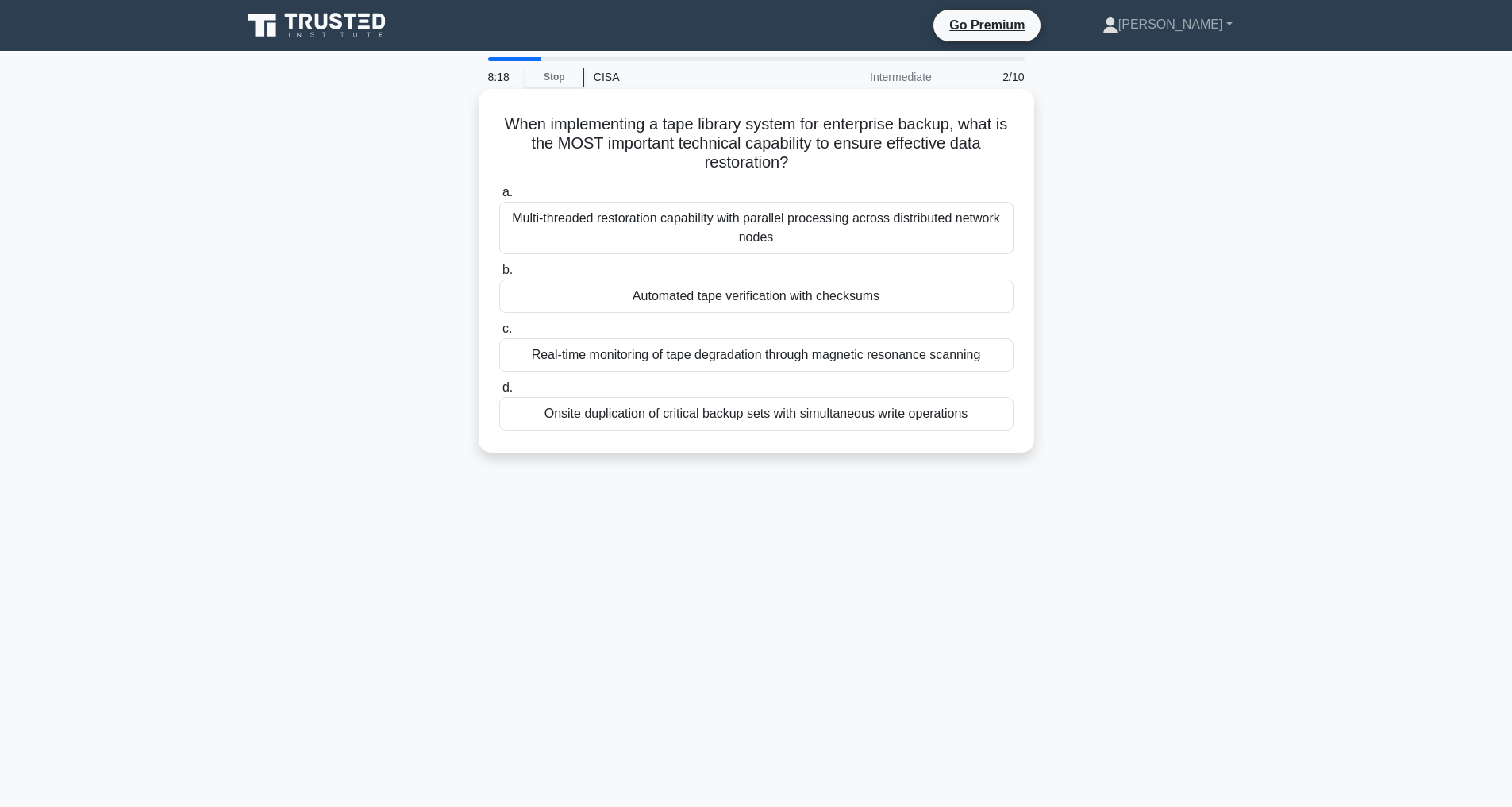
click at [871, 296] on div "Automated tape verification with checksums" at bounding box center [756, 296] width 514 height 33
click at [499, 276] on input "b. Automated tape verification with checksums" at bounding box center [499, 270] width 0 height 10
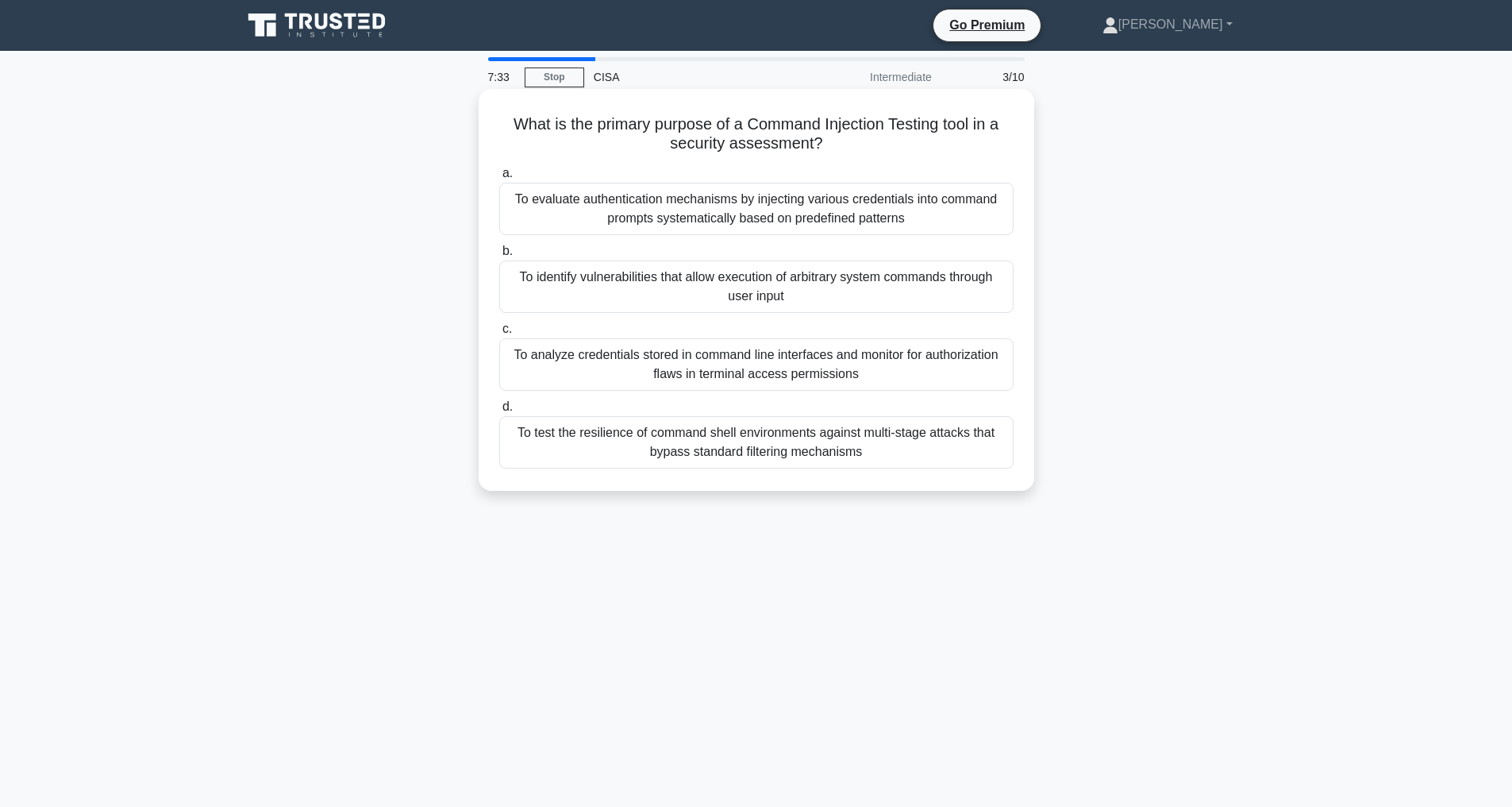
click at [919, 290] on div "To identify vulnerabilities that allow execution of arbitrary system commands t…" at bounding box center [756, 286] width 514 height 52
click at [499, 257] on input "b. To identify vulnerabilities that allow execution of arbitrary system command…" at bounding box center [499, 252] width 0 height 10
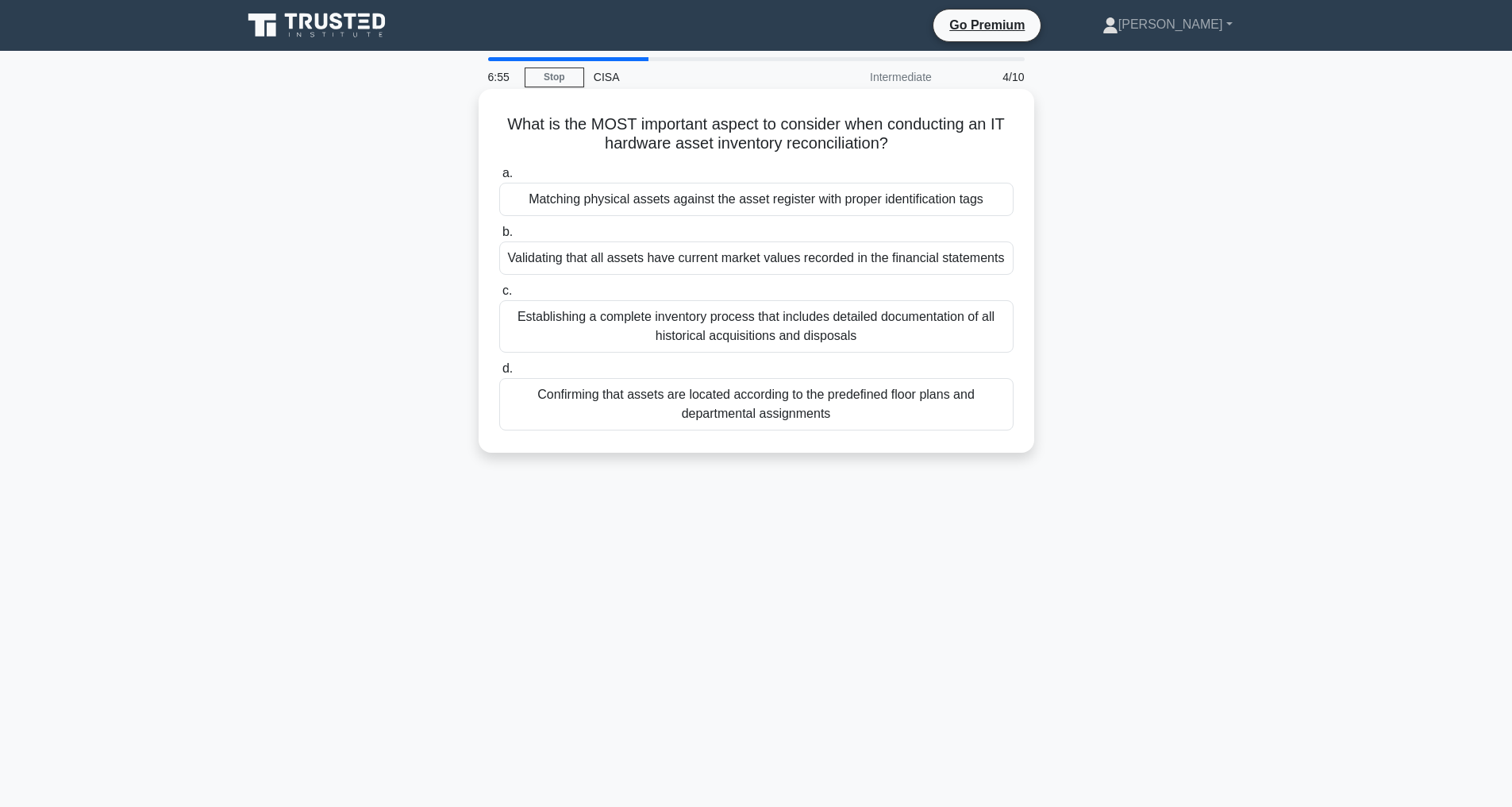
click at [817, 196] on div "Matching physical assets against the asset register with proper identification …" at bounding box center [756, 199] width 514 height 33
click at [499, 179] on input "a. Matching physical assets against the asset register with proper identificati…" at bounding box center [499, 173] width 0 height 10
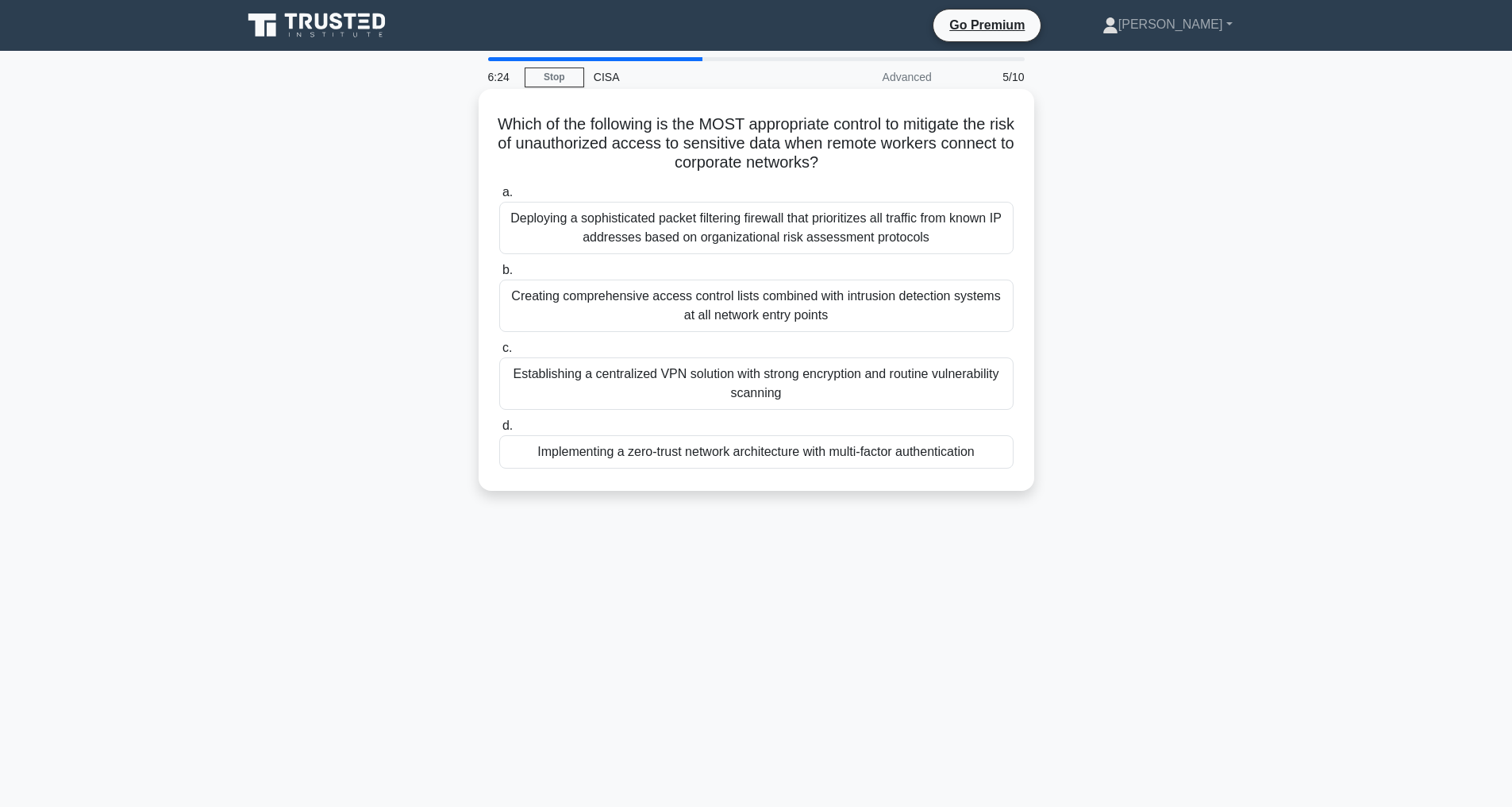
click at [877, 452] on div "Implementing a zero-trust network architecture with multi-factor authentication" at bounding box center [756, 452] width 514 height 33
click at [499, 431] on input "d. Implementing a zero-trust network architecture with multi-factor authenticat…" at bounding box center [499, 426] width 0 height 10
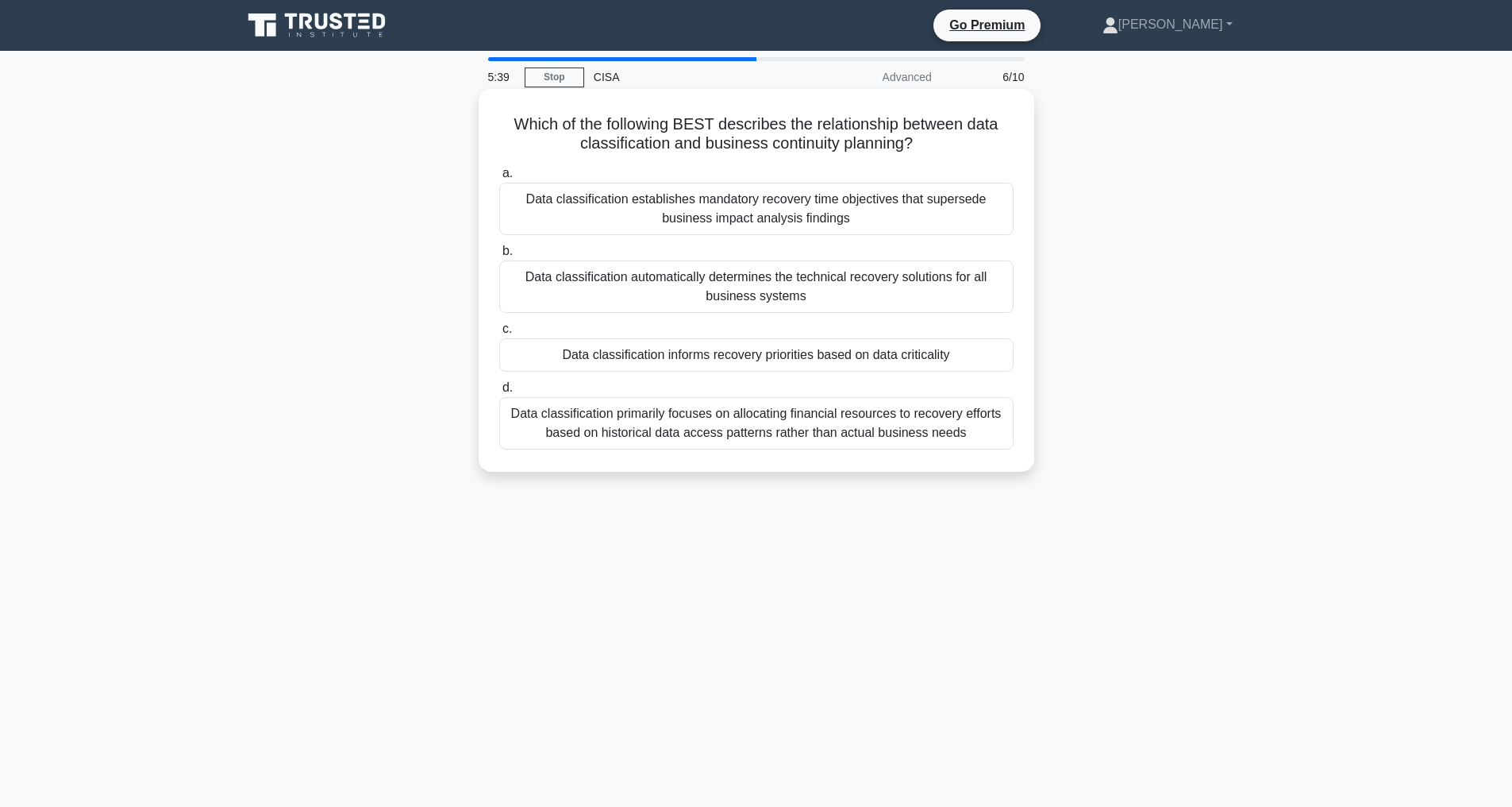
click at [934, 347] on div "Data classification informs recovery priorities based on data criticality" at bounding box center [756, 355] width 514 height 33
click at [499, 334] on input "c. Data classification informs recovery priorities based on data criticality" at bounding box center [499, 329] width 0 height 10
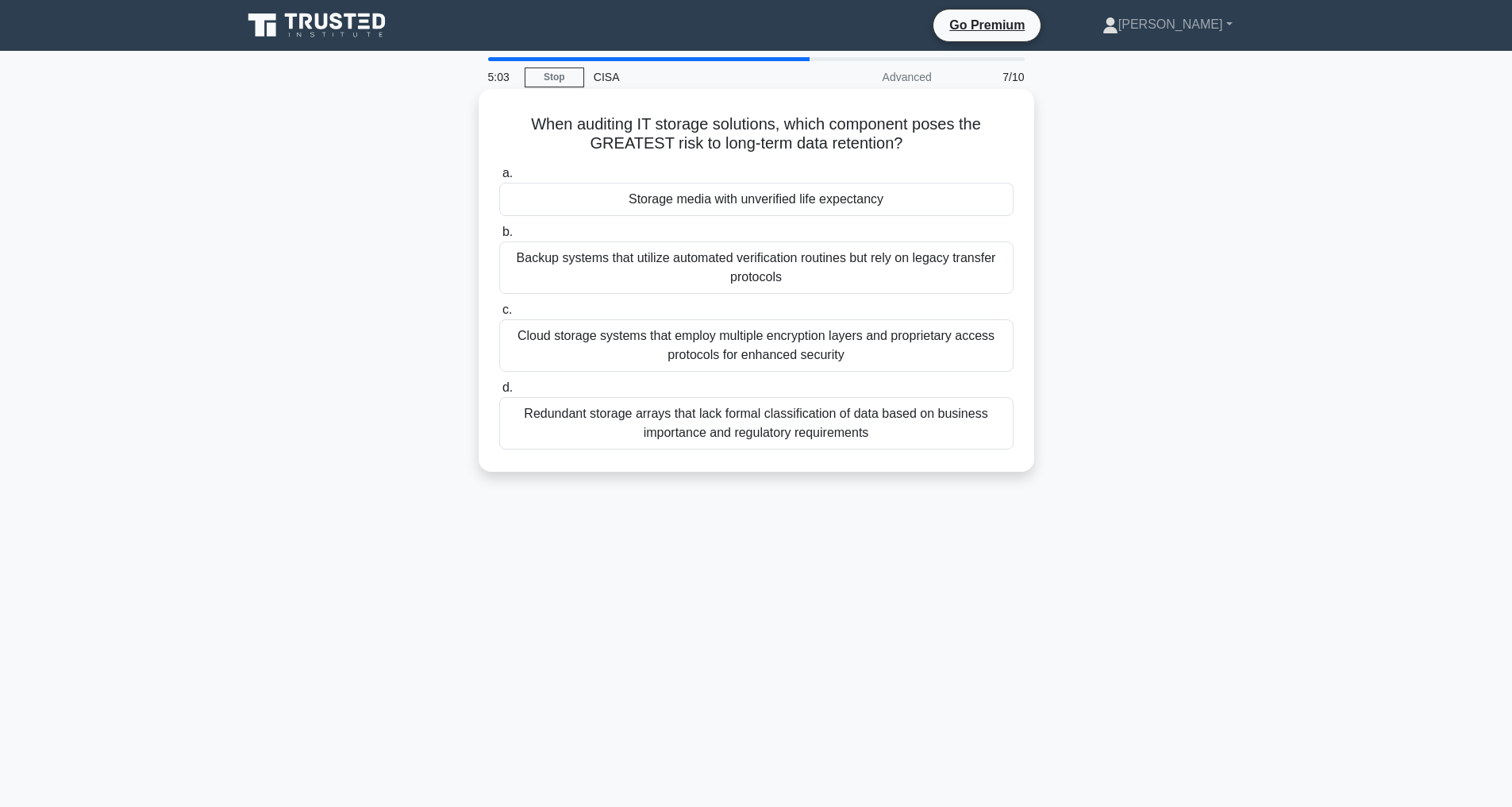
click at [862, 425] on div "Redundant storage arrays that lack formal classification of data based on busin…" at bounding box center [756, 422] width 514 height 52
click at [499, 393] on input "d. Redundant storage arrays that lack formal classification of data based on bu…" at bounding box center [499, 388] width 0 height 10
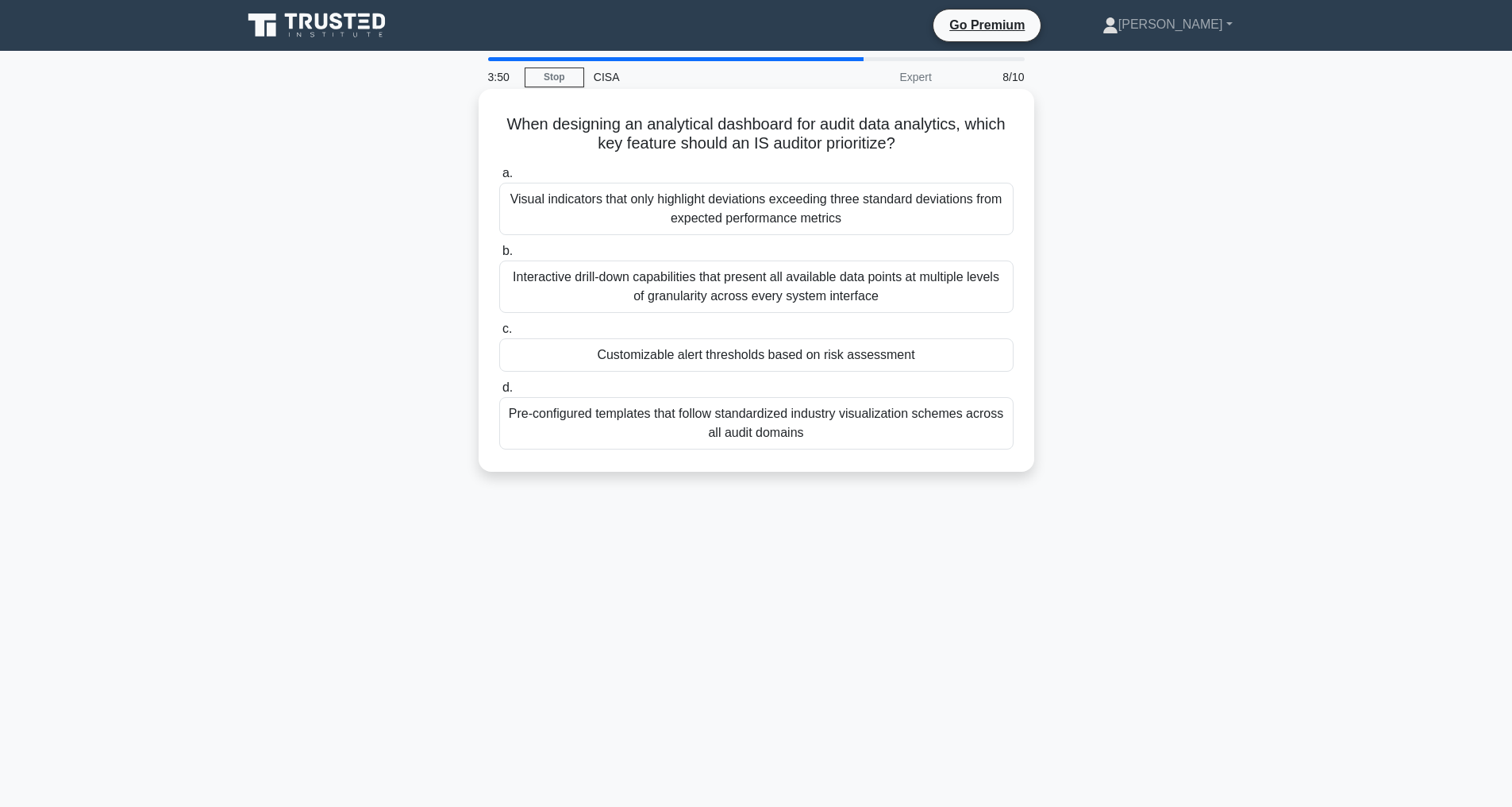
click at [765, 439] on div "Pre-configured templates that follow standardized industry visualization scheme…" at bounding box center [756, 422] width 514 height 52
click at [499, 393] on input "d. Pre-configured templates that follow standardized industry visualization sch…" at bounding box center [499, 388] width 0 height 10
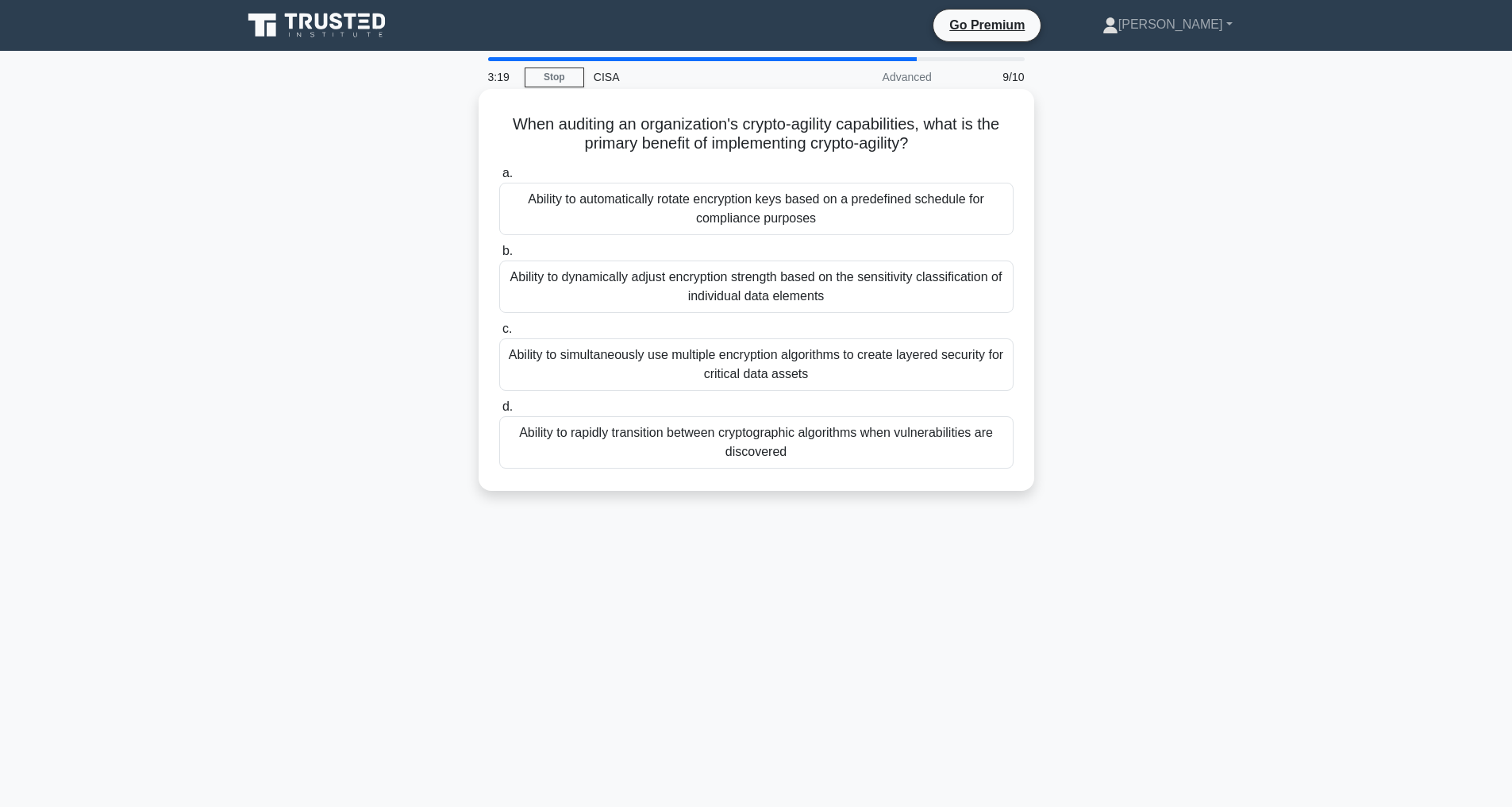
click at [741, 437] on div "Ability to rapidly transition between cryptographic algorithms when vulnerabili…" at bounding box center [756, 442] width 514 height 52
click at [499, 412] on input "d. Ability to rapidly transition between cryptographic algorithms when vulnerab…" at bounding box center [499, 407] width 0 height 10
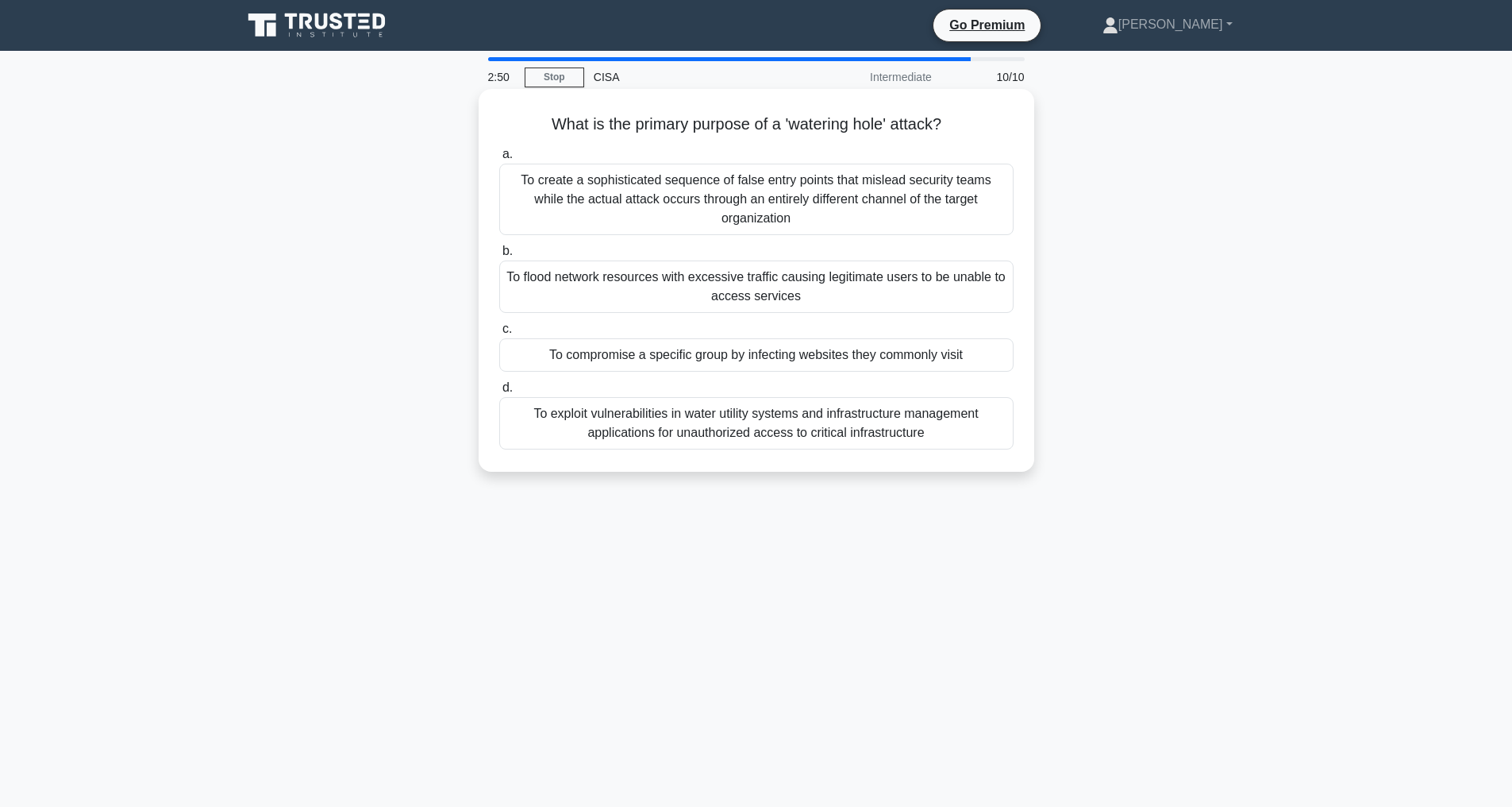
click at [727, 288] on div "To flood network resources with excessive traffic causing legitimate users to b…" at bounding box center [756, 286] width 514 height 52
click at [499, 257] on input "b. To flood network resources with excessive traffic causing legitimate users t…" at bounding box center [499, 252] width 0 height 10
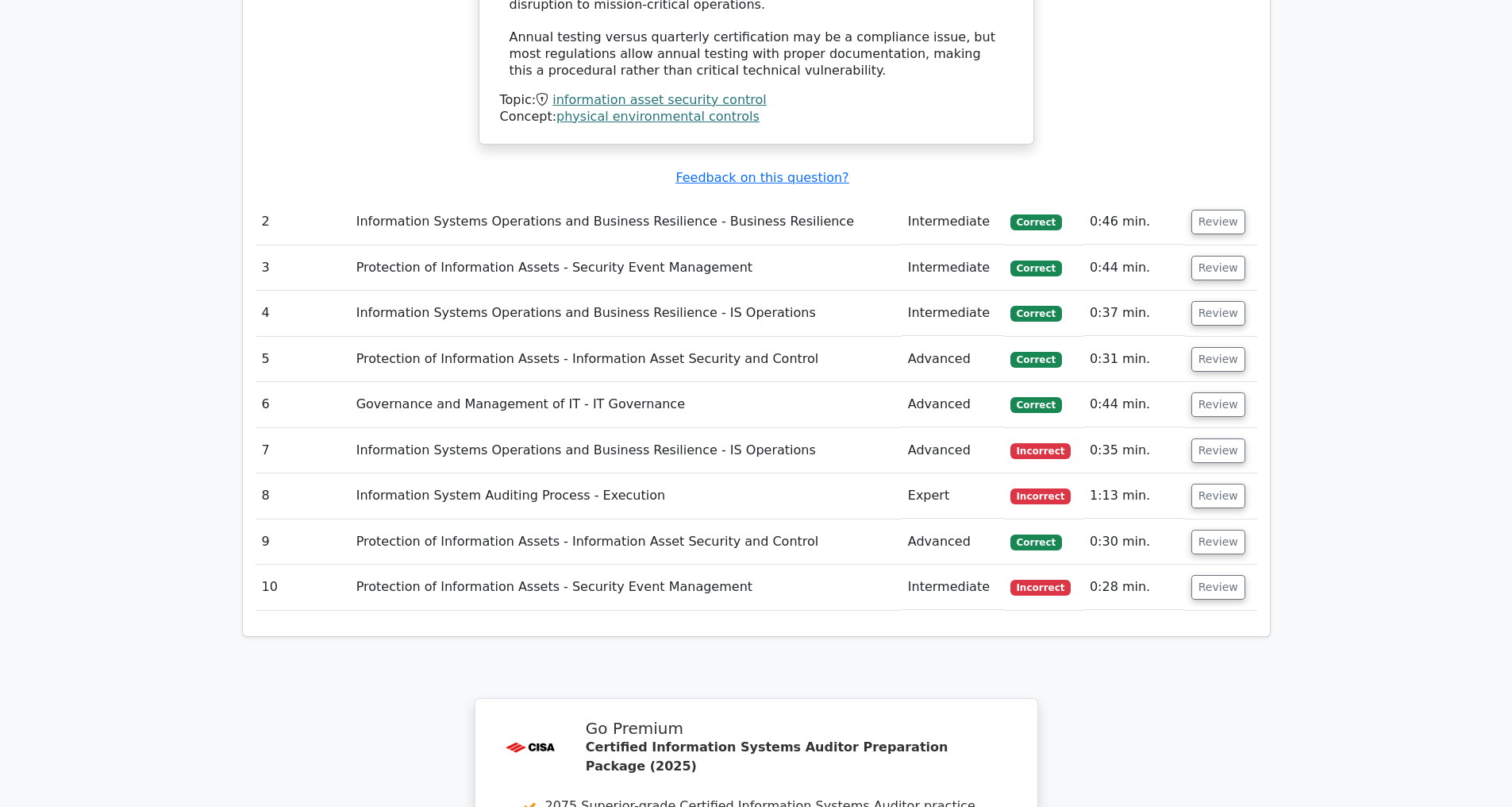
scroll to position [2073, 0]
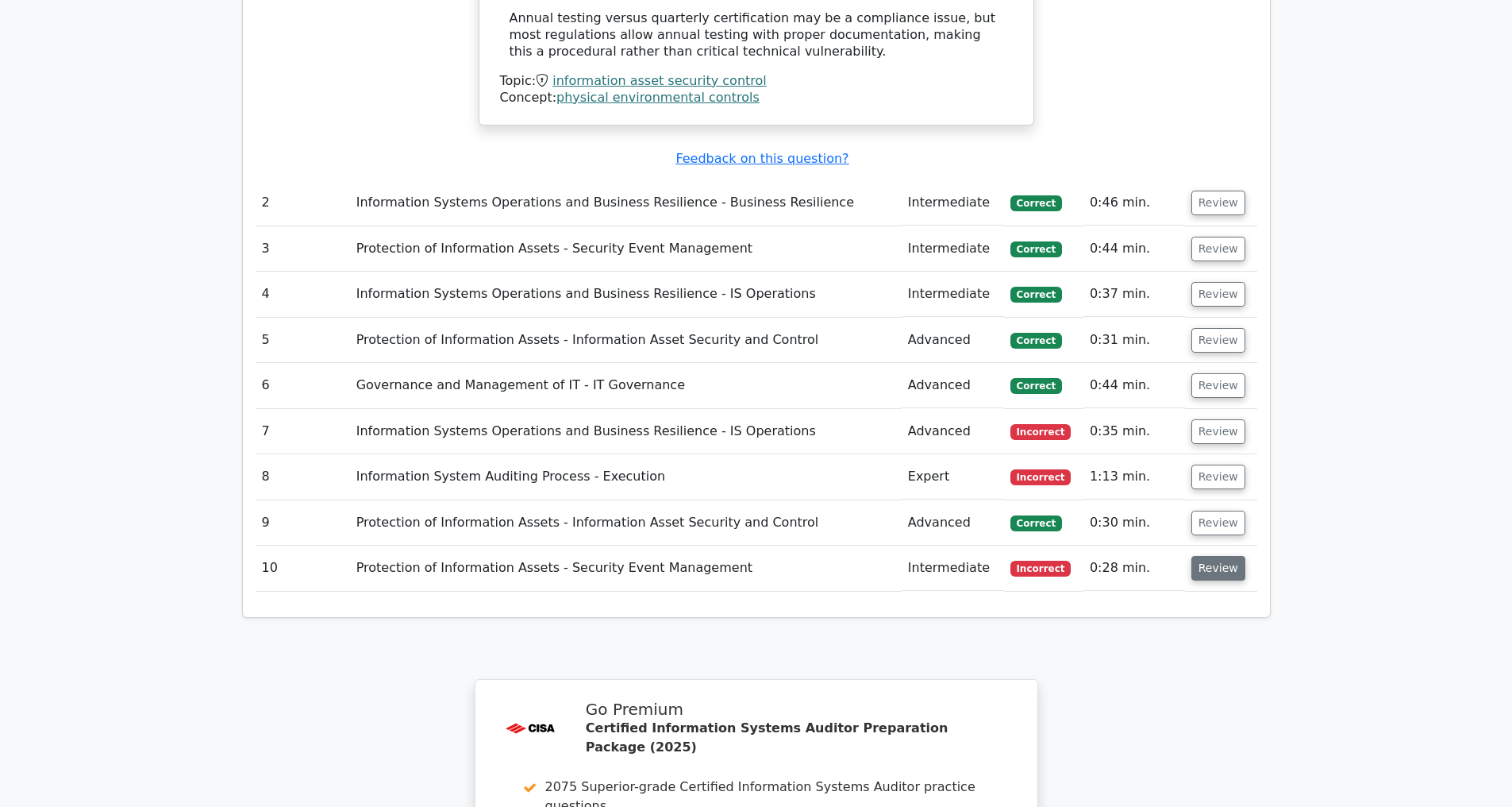
click at [1202, 569] on button "Review" at bounding box center [1218, 567] width 54 height 25
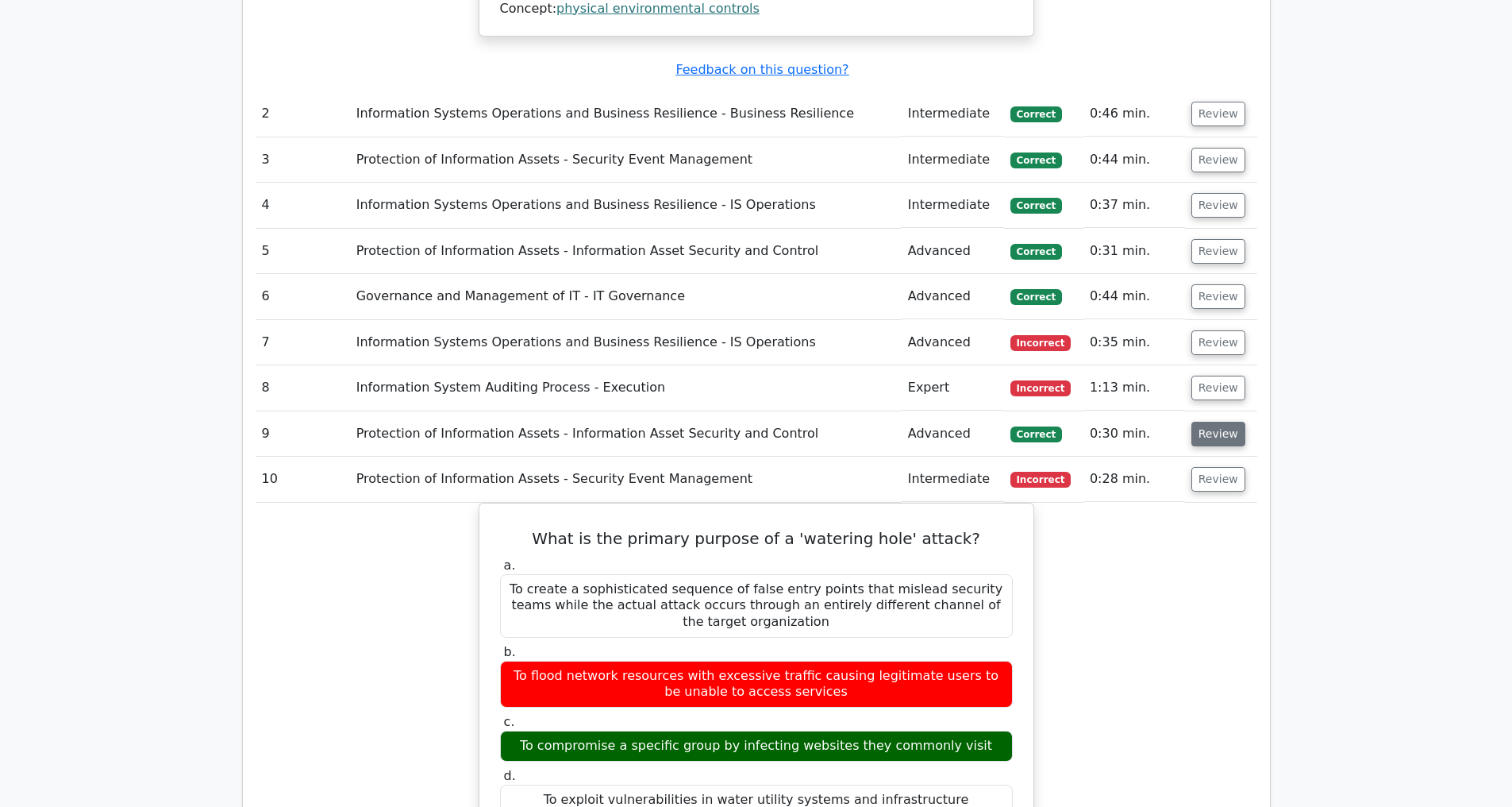
scroll to position [2158, 0]
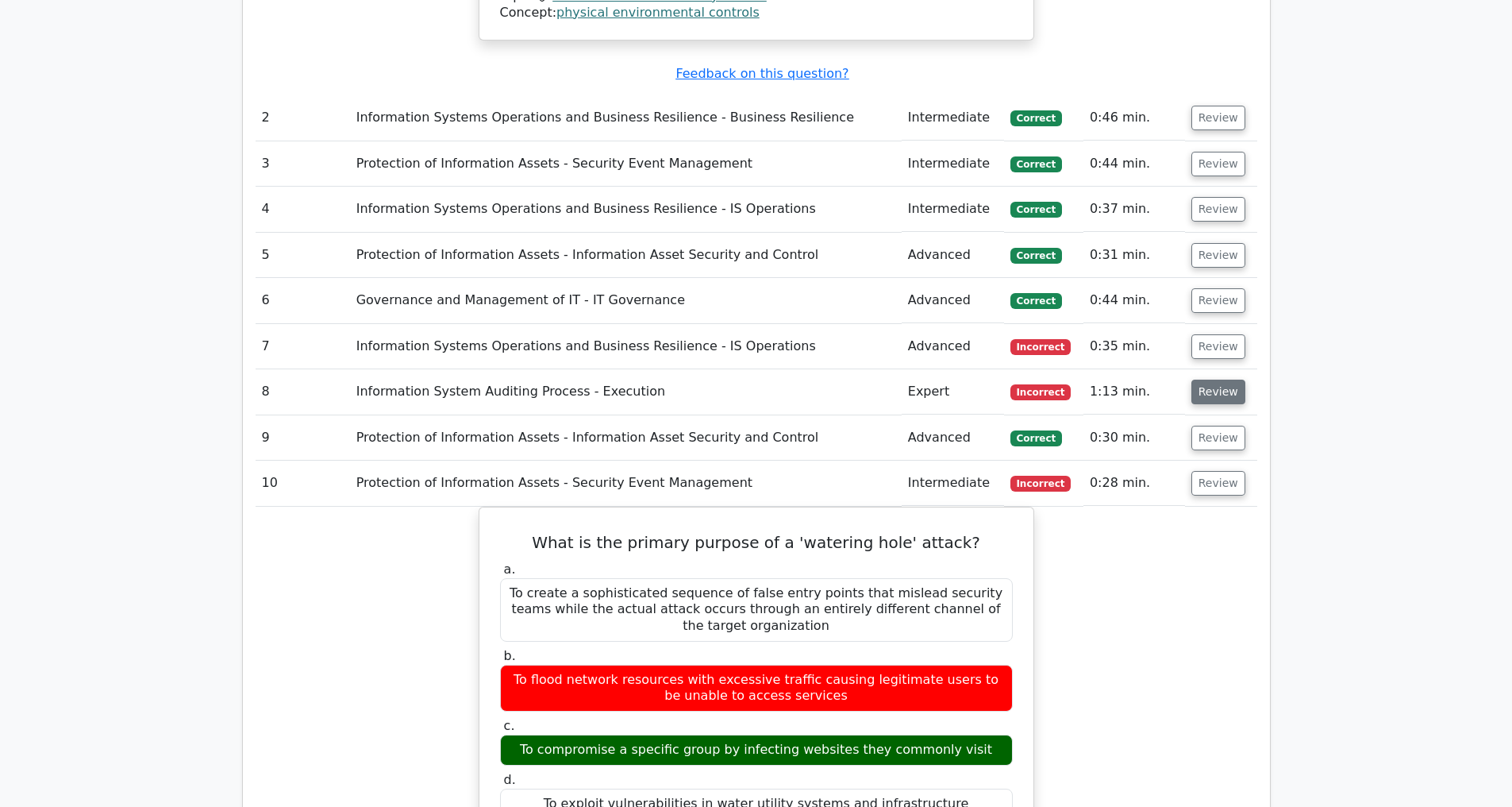
click at [1202, 387] on button "Review" at bounding box center [1218, 391] width 54 height 25
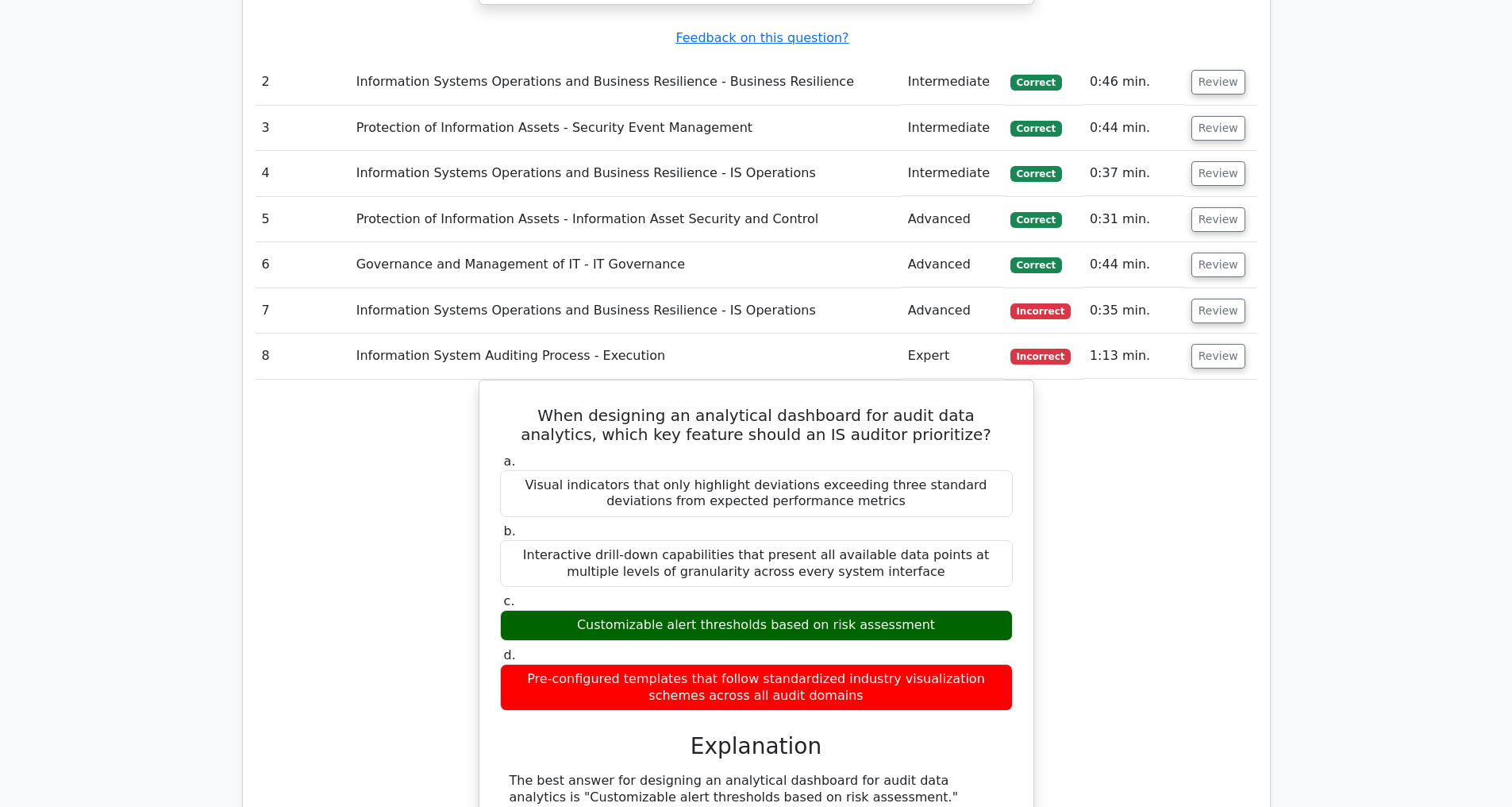
scroll to position [2140, 0]
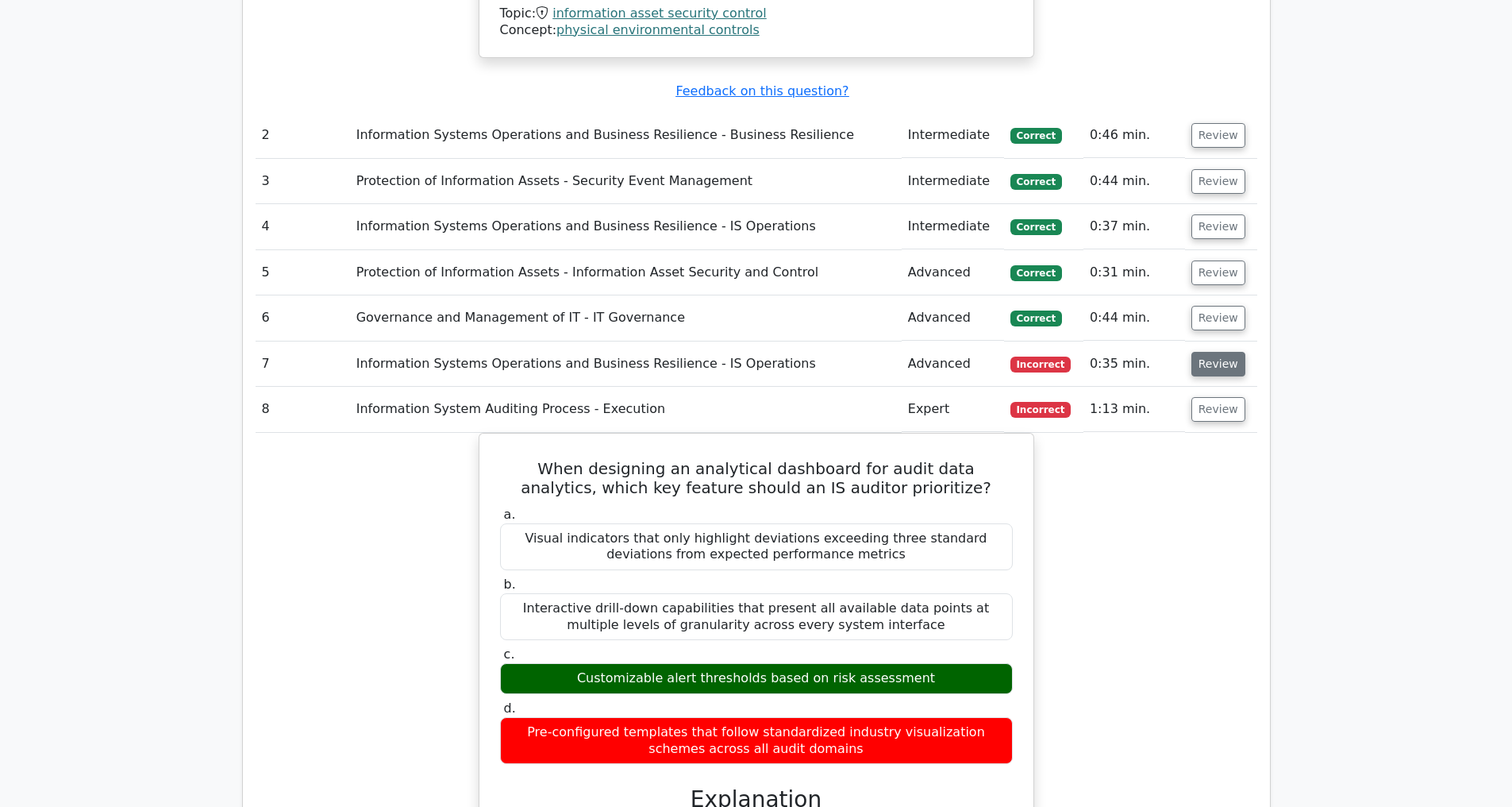
click at [1219, 359] on button "Review" at bounding box center [1218, 364] width 54 height 25
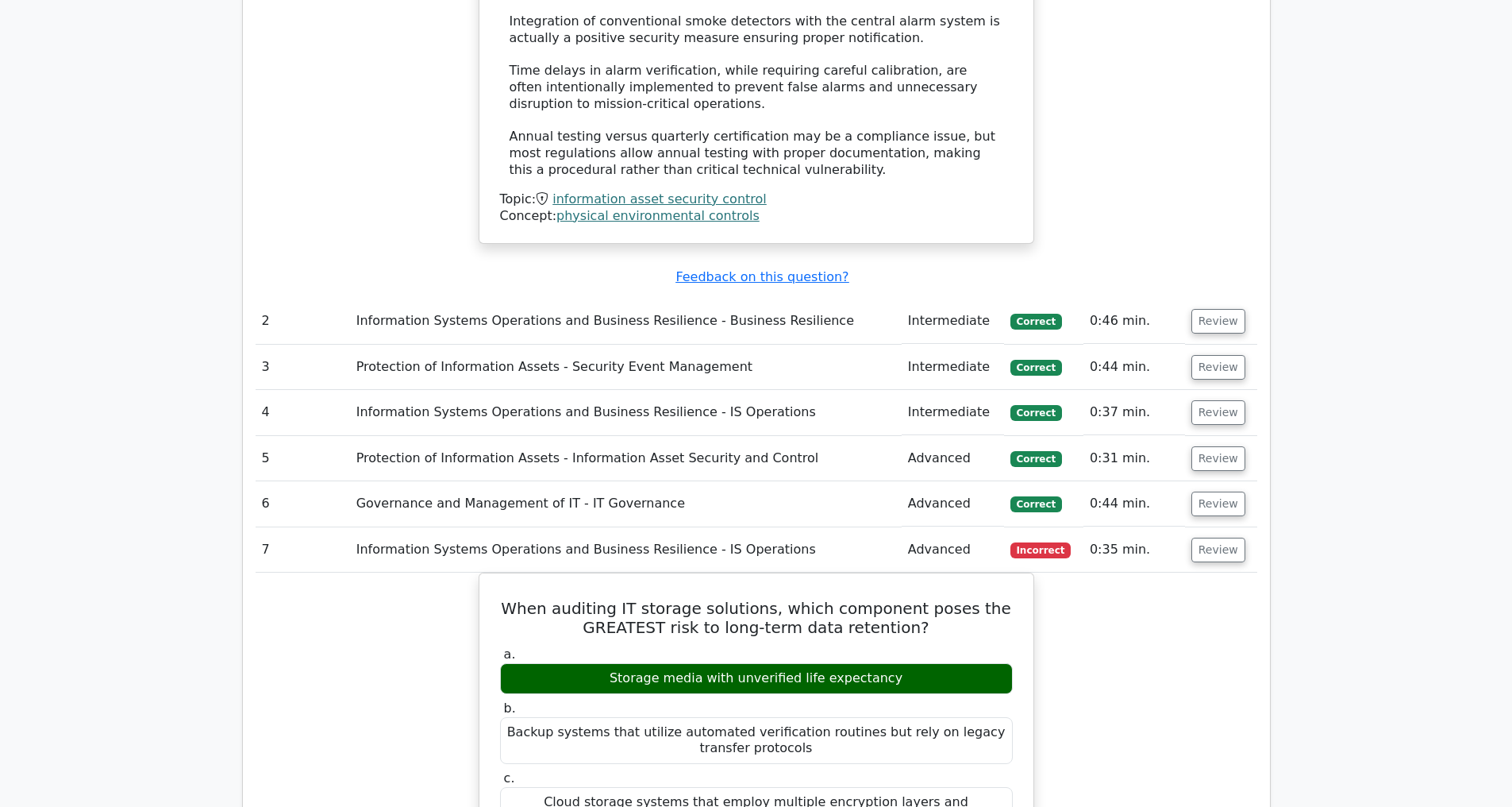
scroll to position [2128, 0]
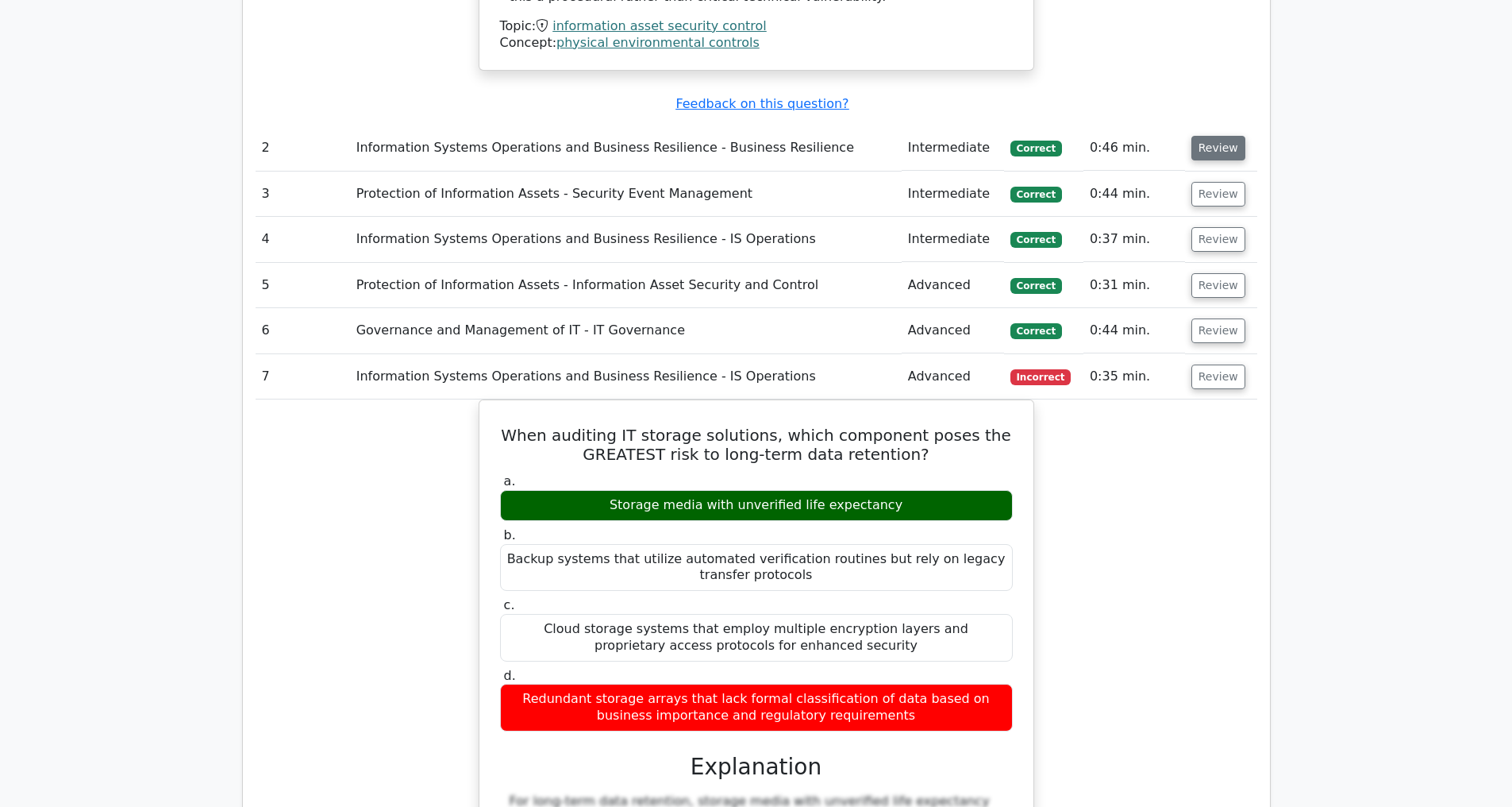
click at [1222, 148] on button "Review" at bounding box center [1218, 148] width 54 height 25
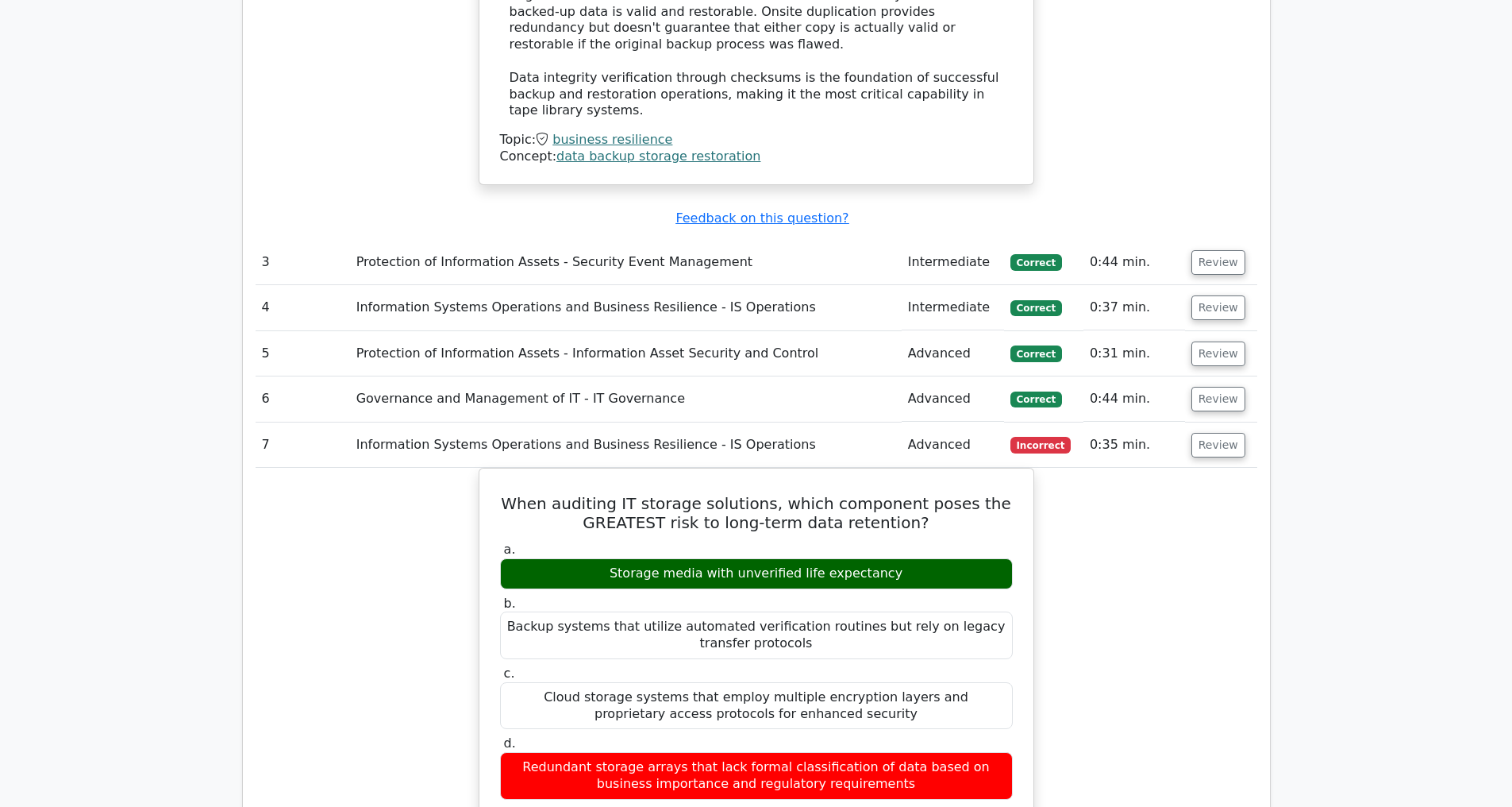
scroll to position [2976, 0]
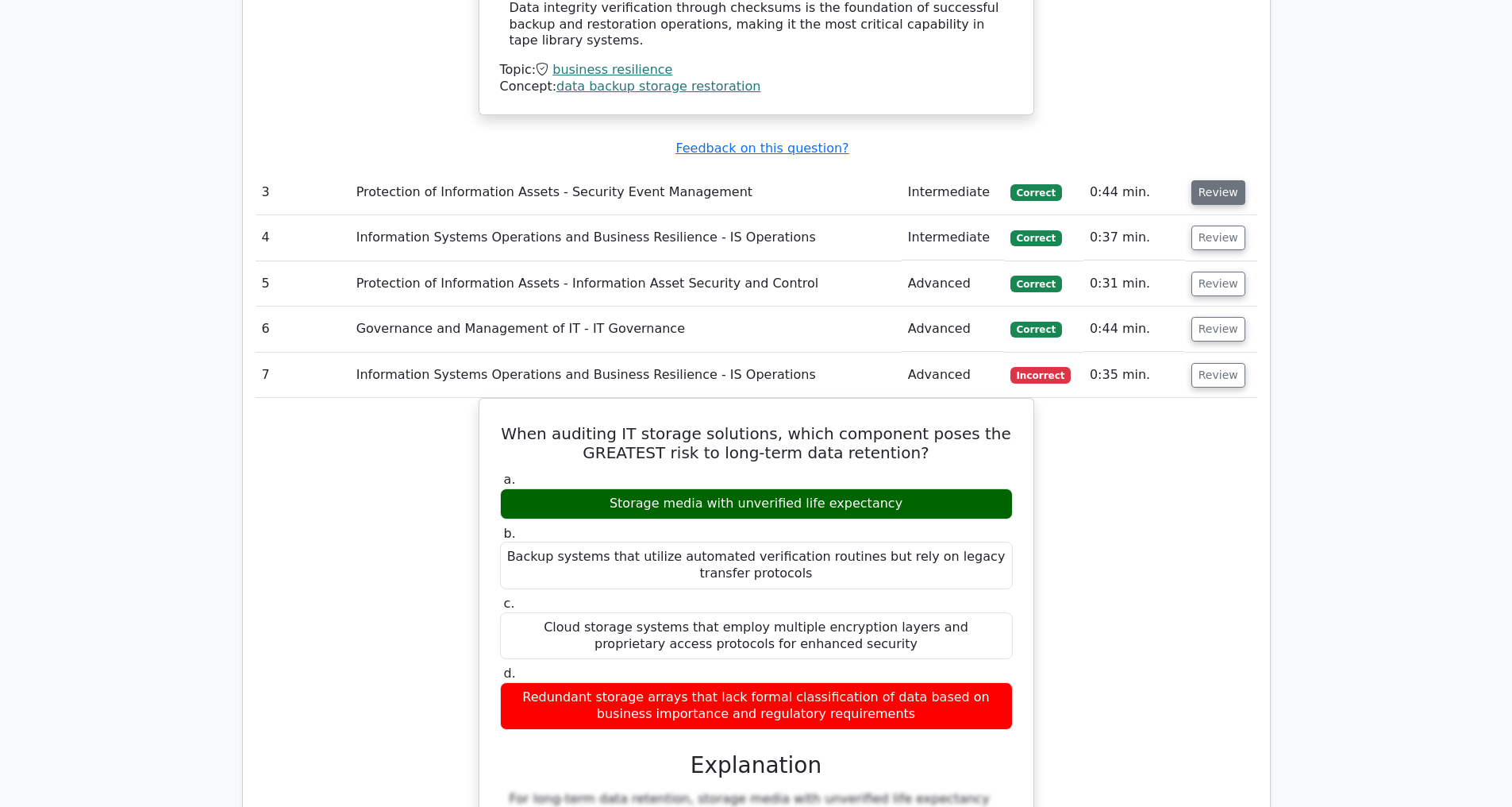
click at [1209, 191] on button "Review" at bounding box center [1218, 192] width 54 height 25
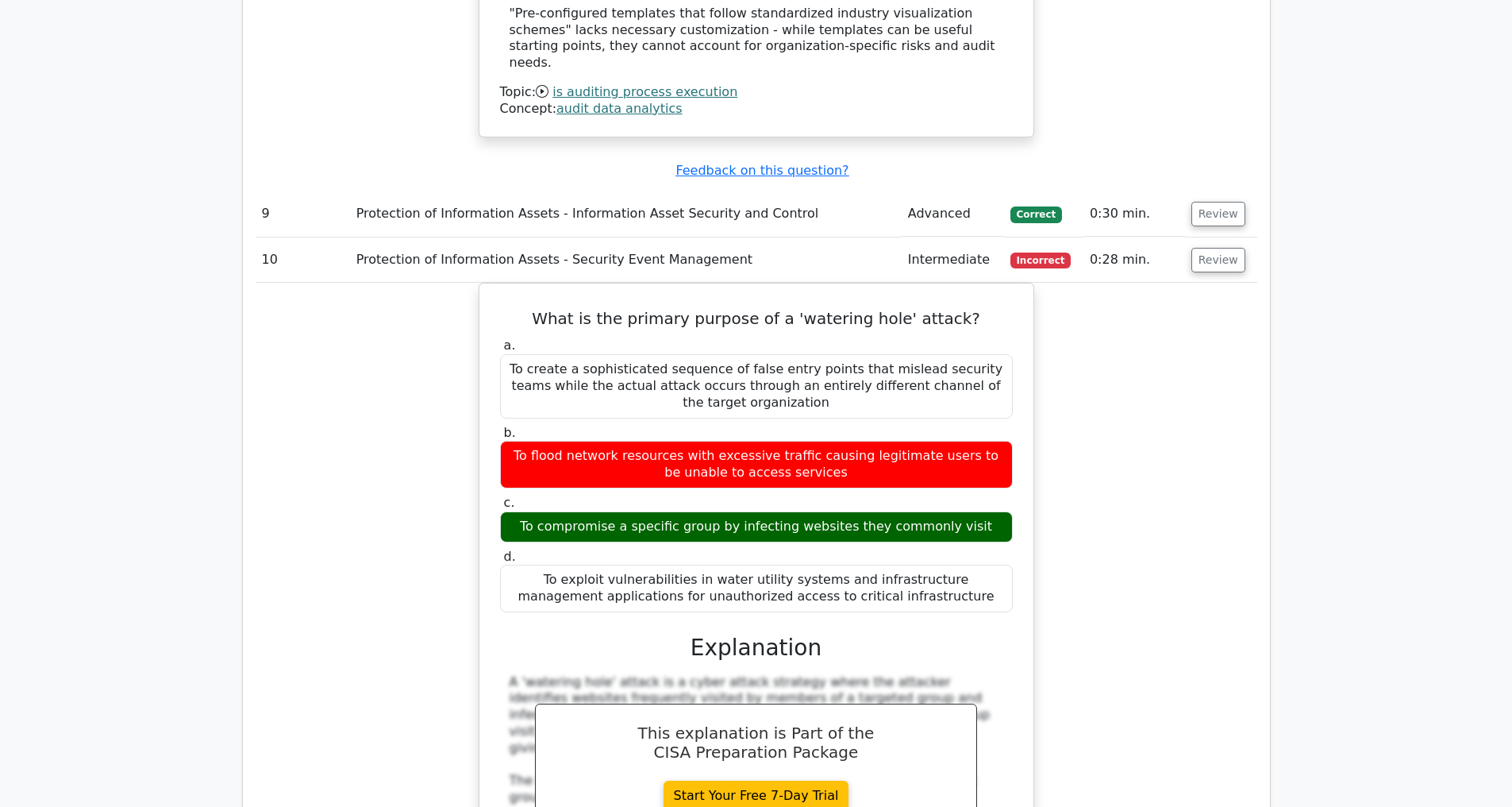
scroll to position [6053, 0]
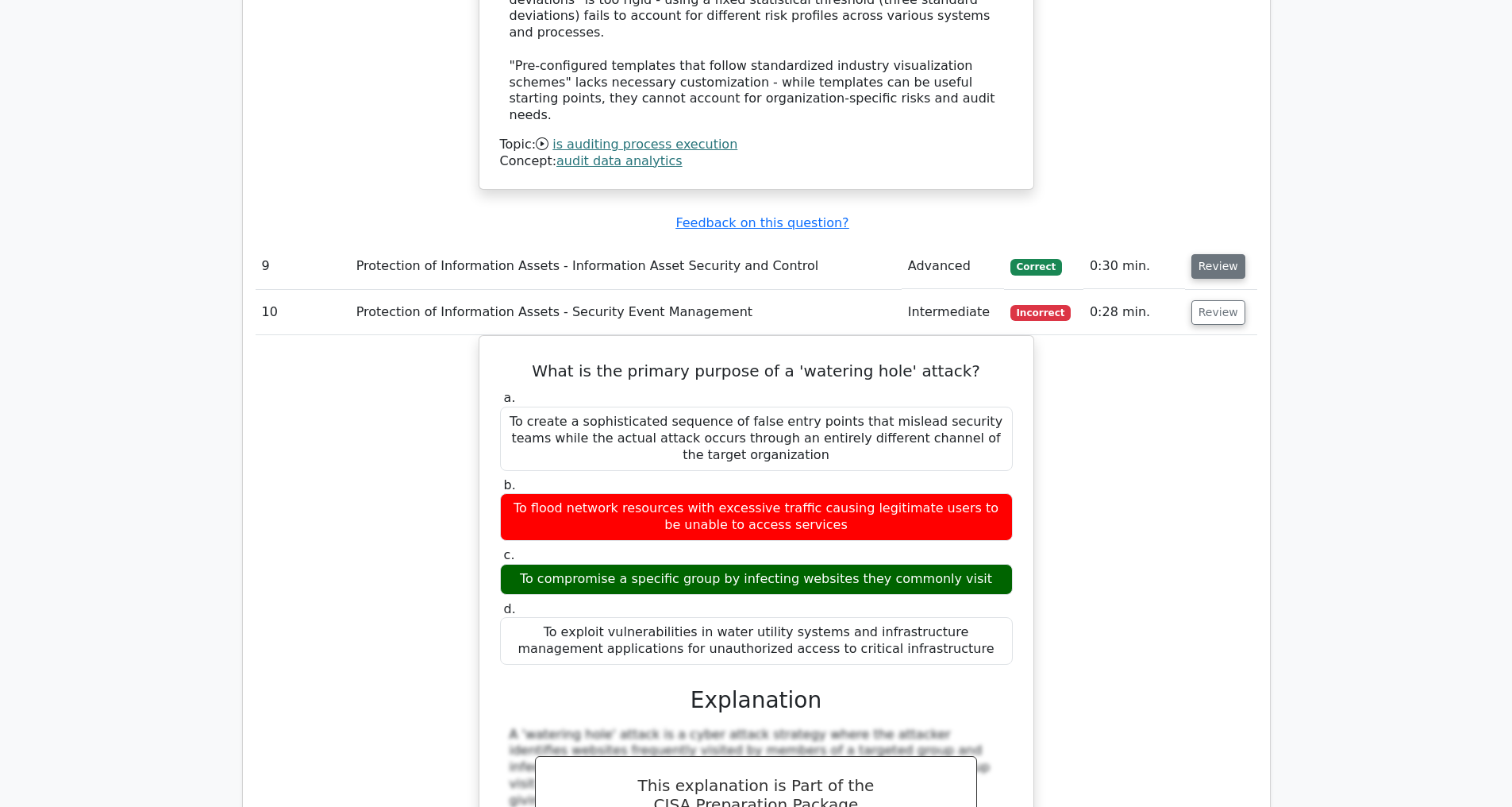
click at [1212, 261] on button "Review" at bounding box center [1218, 266] width 54 height 25
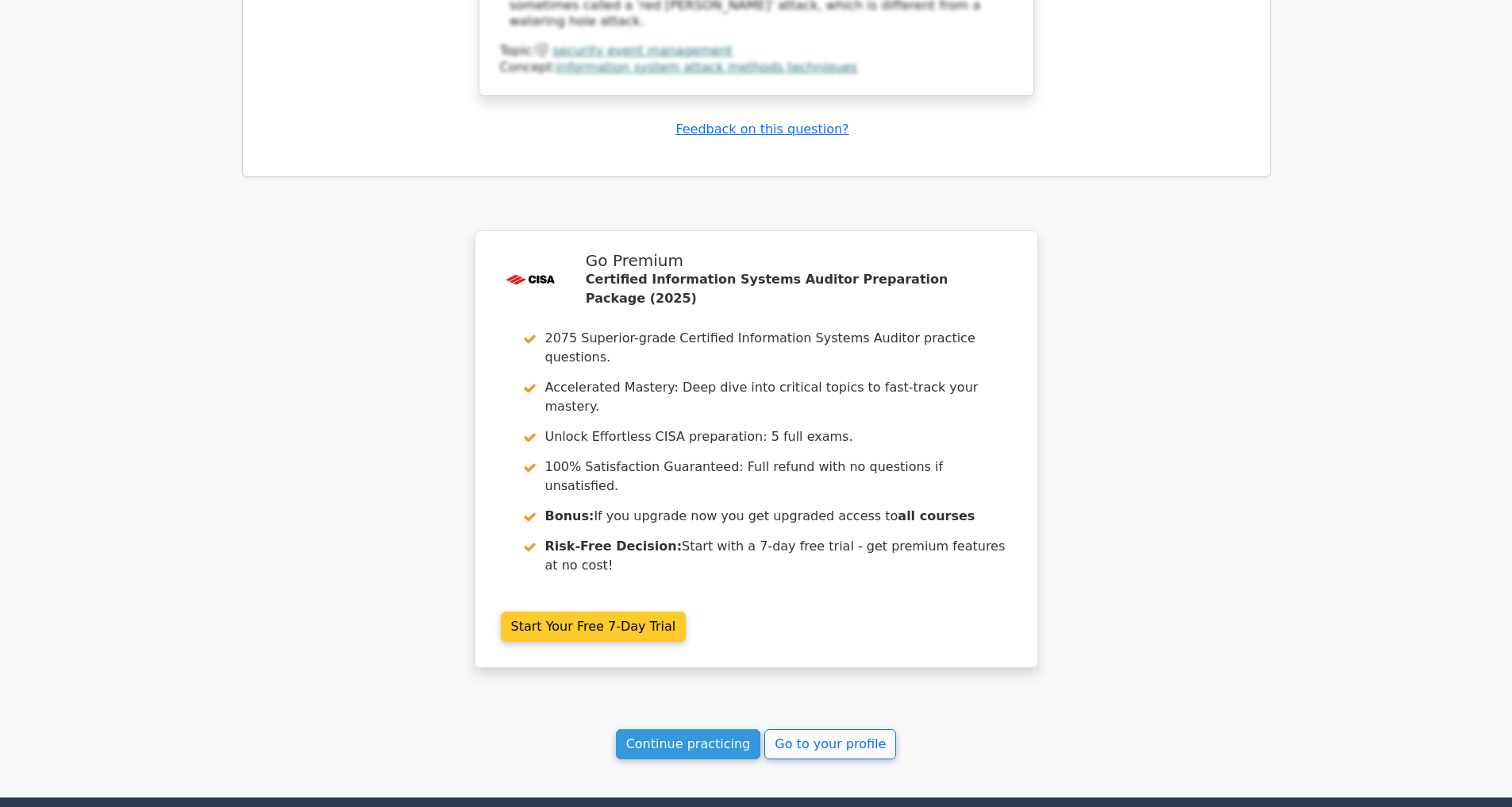
scroll to position [8200, 0]
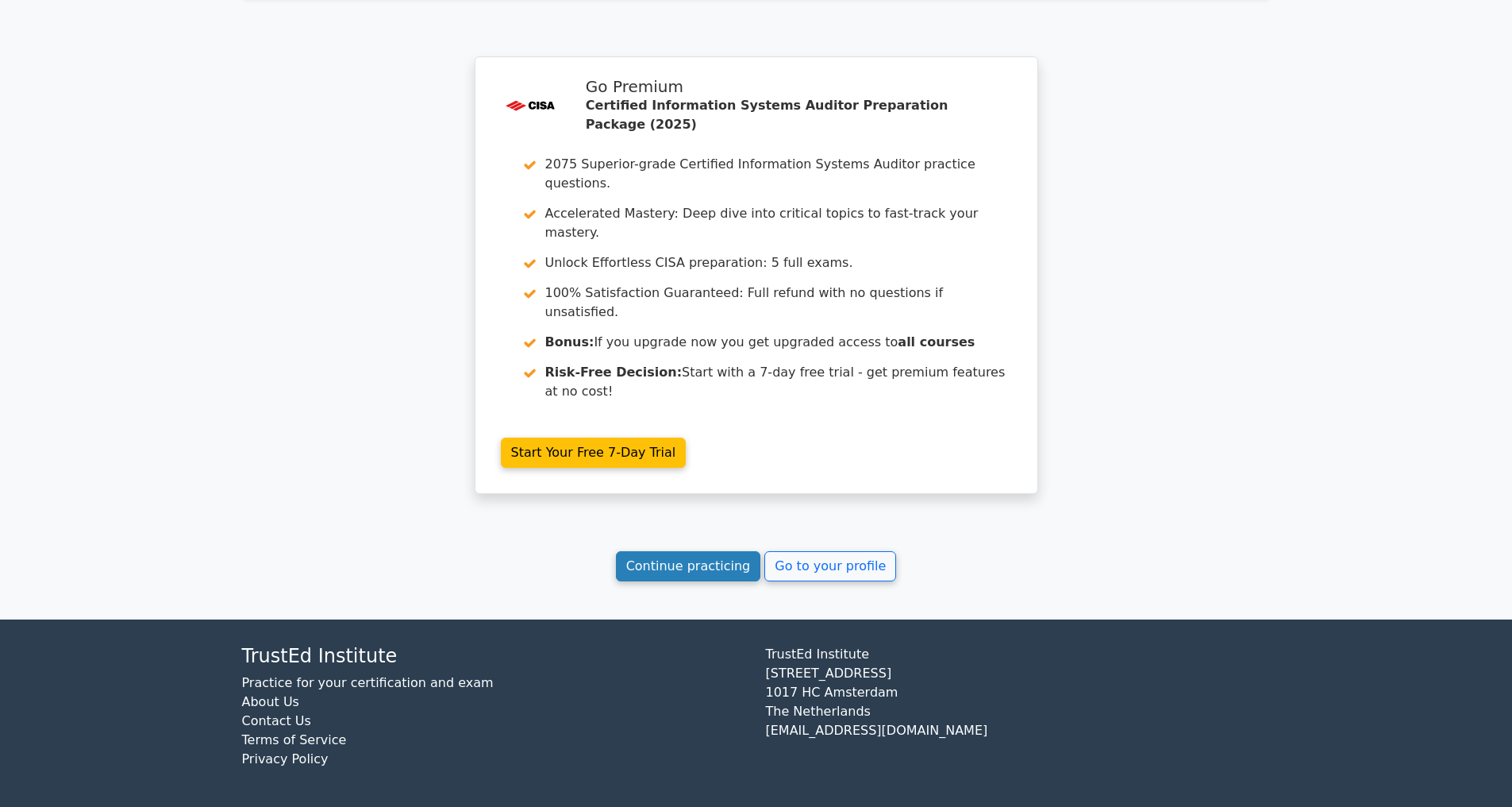
click at [697, 553] on link "Continue practicing" at bounding box center [688, 566] width 145 height 30
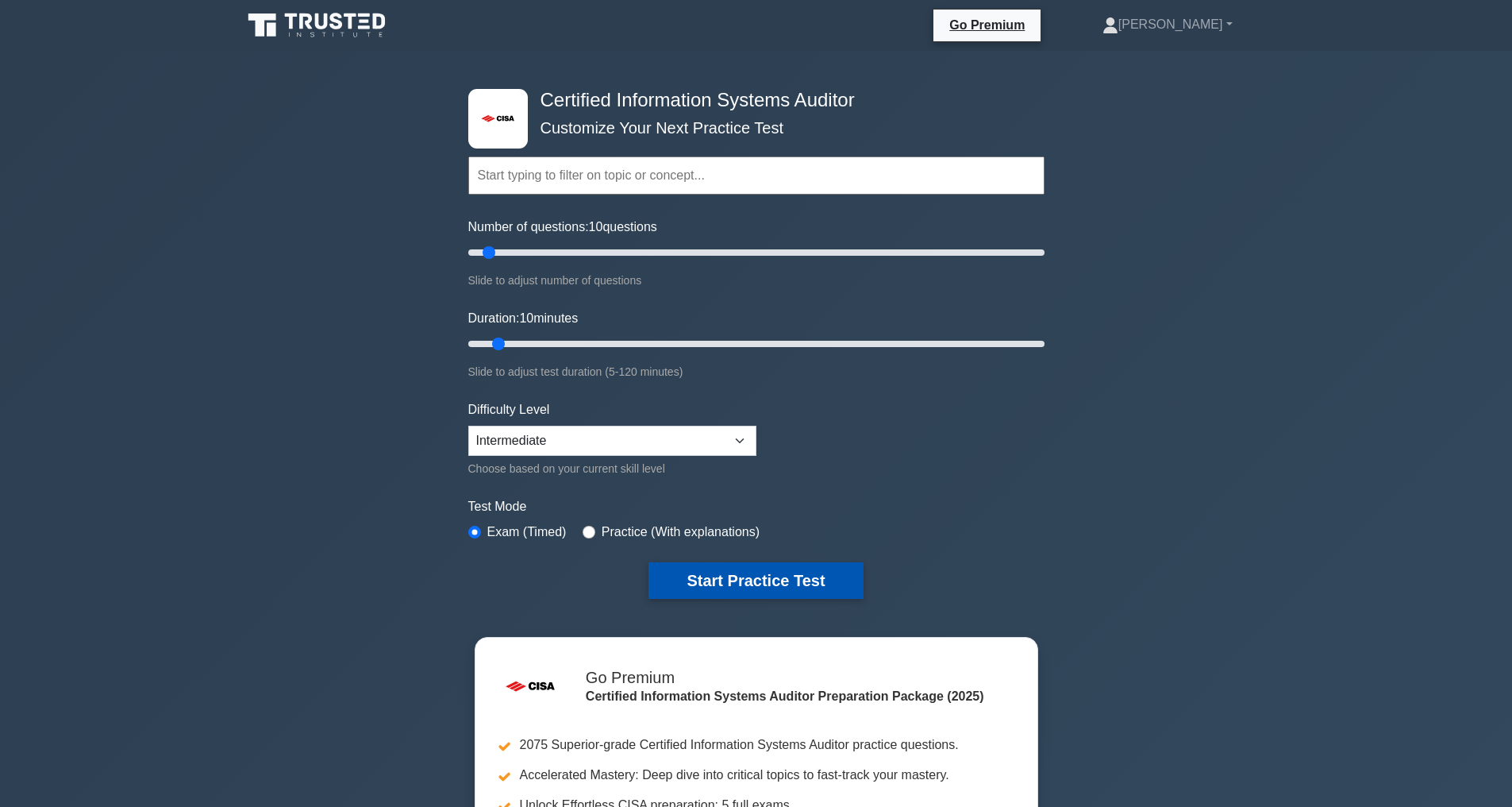
click at [730, 576] on button "Start Practice Test" at bounding box center [756, 580] width 215 height 37
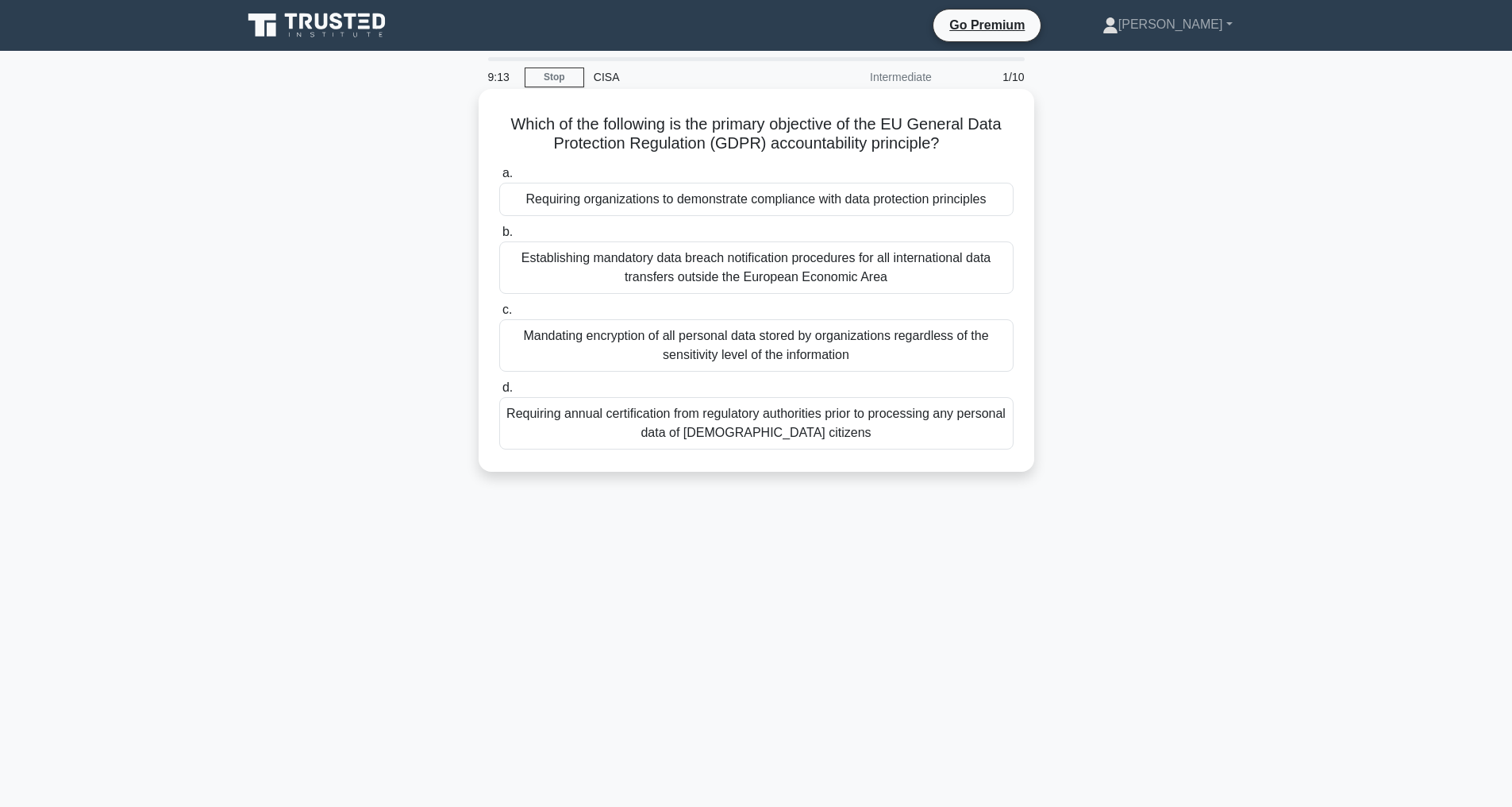
click at [765, 341] on div "Mandating encryption of all personal data stored by organizations regardless of…" at bounding box center [756, 345] width 514 height 52
click at [499, 315] on input "c. Mandating encryption of all personal data stored by organizations regardless…" at bounding box center [499, 310] width 0 height 10
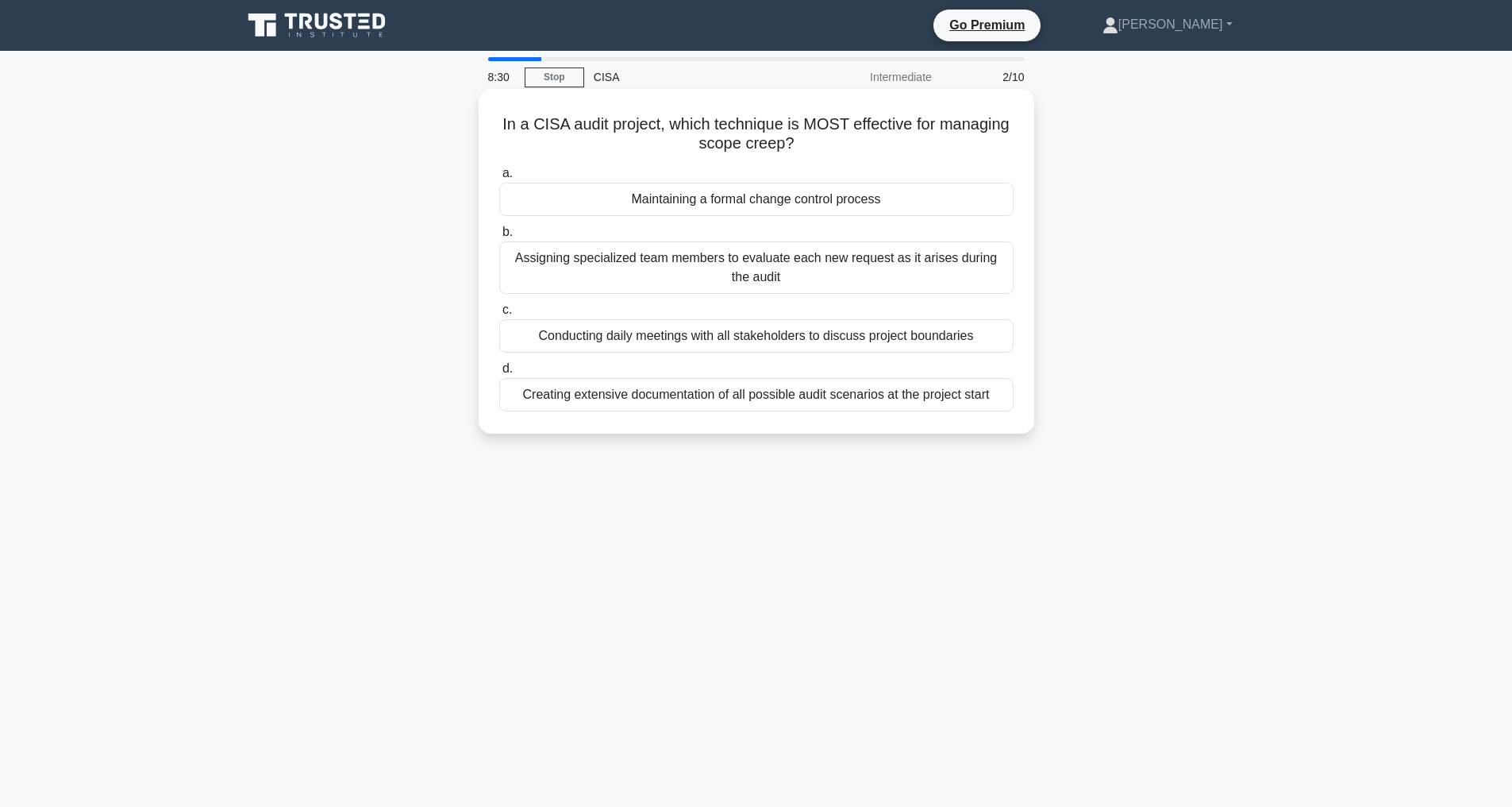
click at [733, 196] on div "Maintaining a formal change control process" at bounding box center [756, 199] width 514 height 33
click at [499, 179] on input "a. Maintaining a formal change control process" at bounding box center [499, 173] width 0 height 10
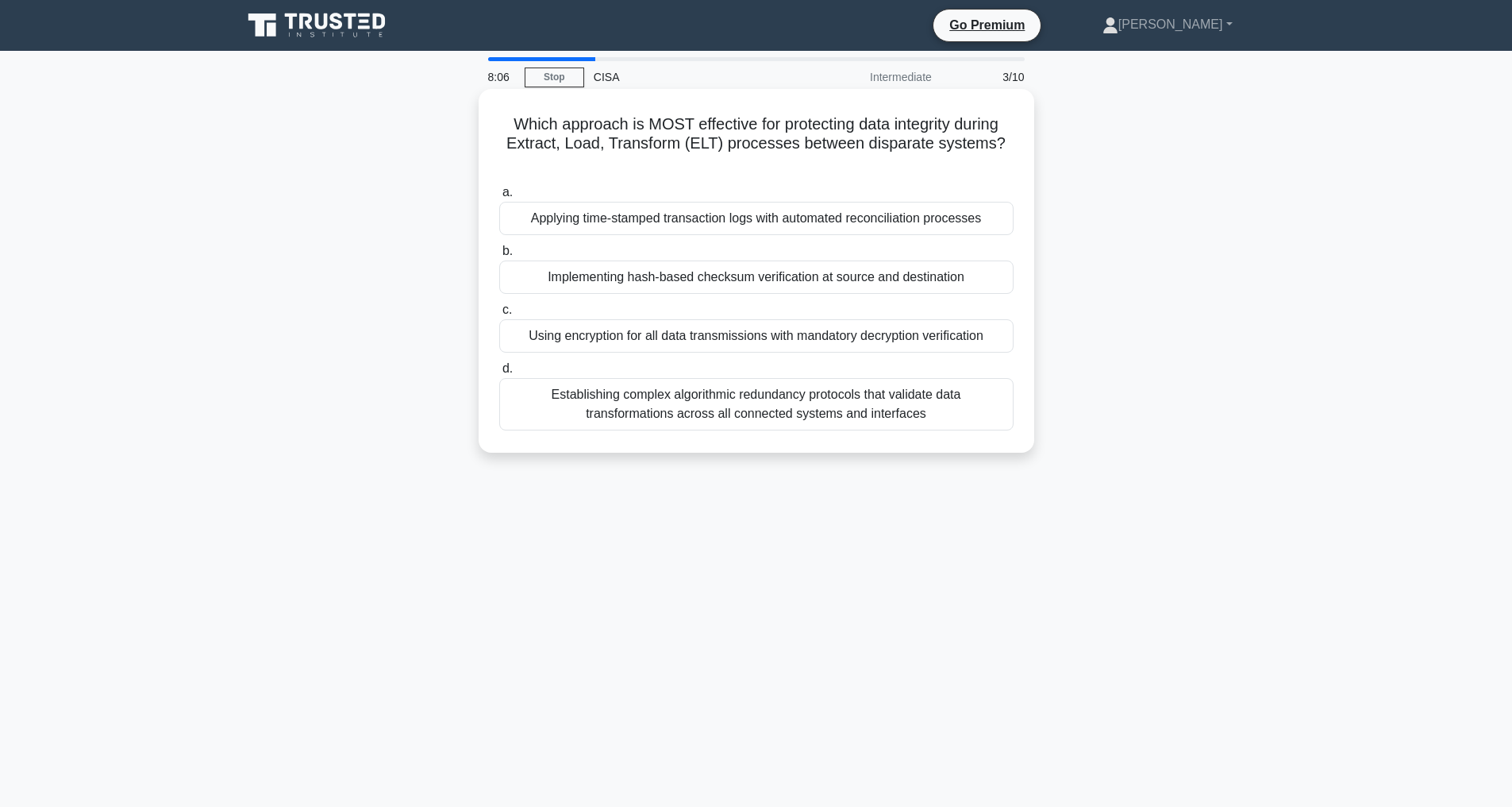
click at [916, 265] on div "Implementing hash-based checksum verification at source and destination" at bounding box center [756, 276] width 514 height 33
click at [499, 257] on input "b. Implementing hash-based checksum verification at source and destination" at bounding box center [499, 252] width 0 height 10
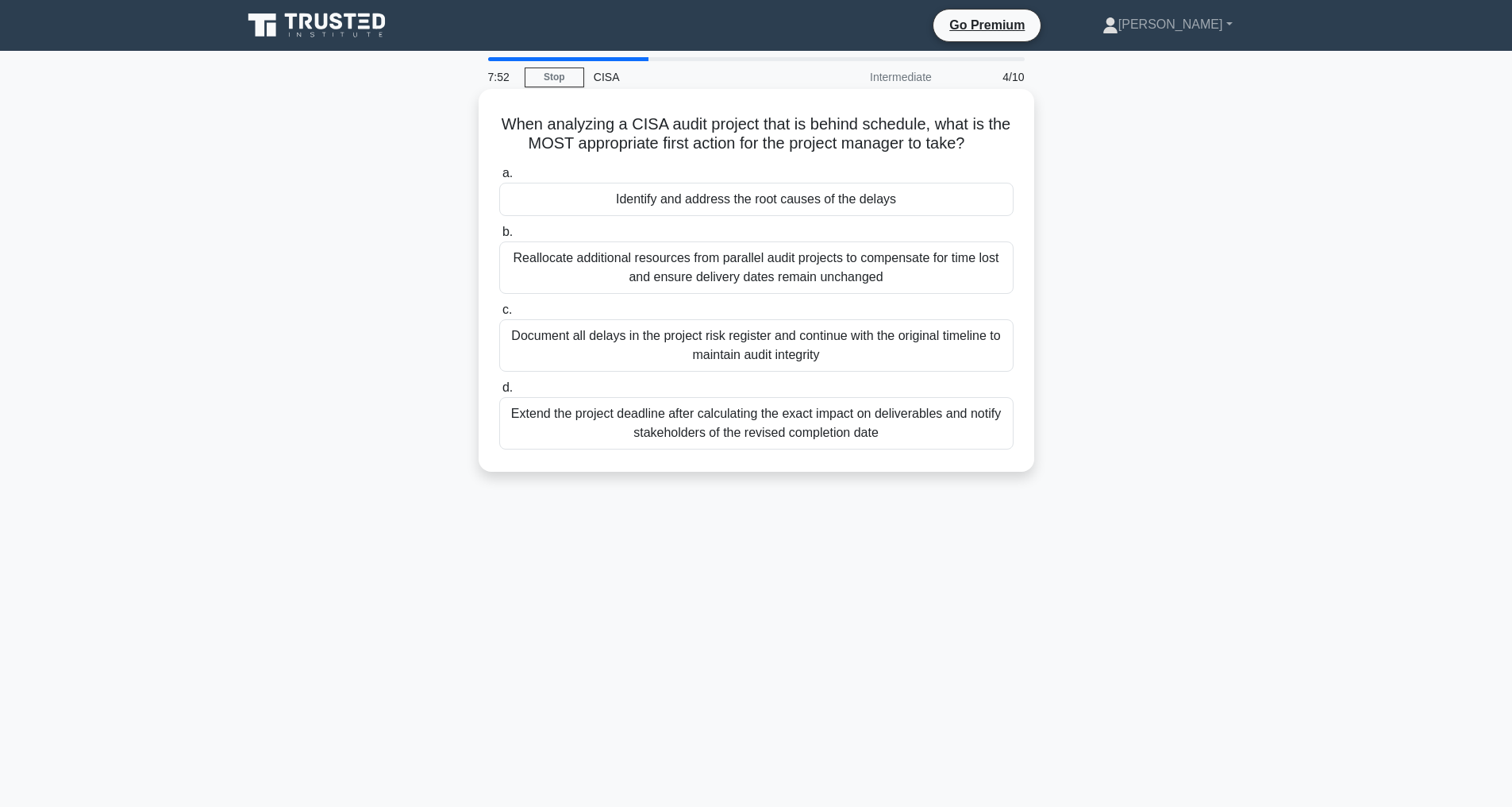
click at [750, 211] on div "Identify and address the root causes of the delays" at bounding box center [756, 199] width 514 height 33
click at [499, 179] on input "a. Identify and address the root causes of the delays" at bounding box center [499, 173] width 0 height 10
click at [811, 359] on div "Using TLS 1.3 with mutual certificate authentication for all device communicati…" at bounding box center [756, 345] width 514 height 52
click at [499, 315] on input "c. Using TLS 1.3 with mutual certificate authentication for all device communic…" at bounding box center [499, 310] width 0 height 10
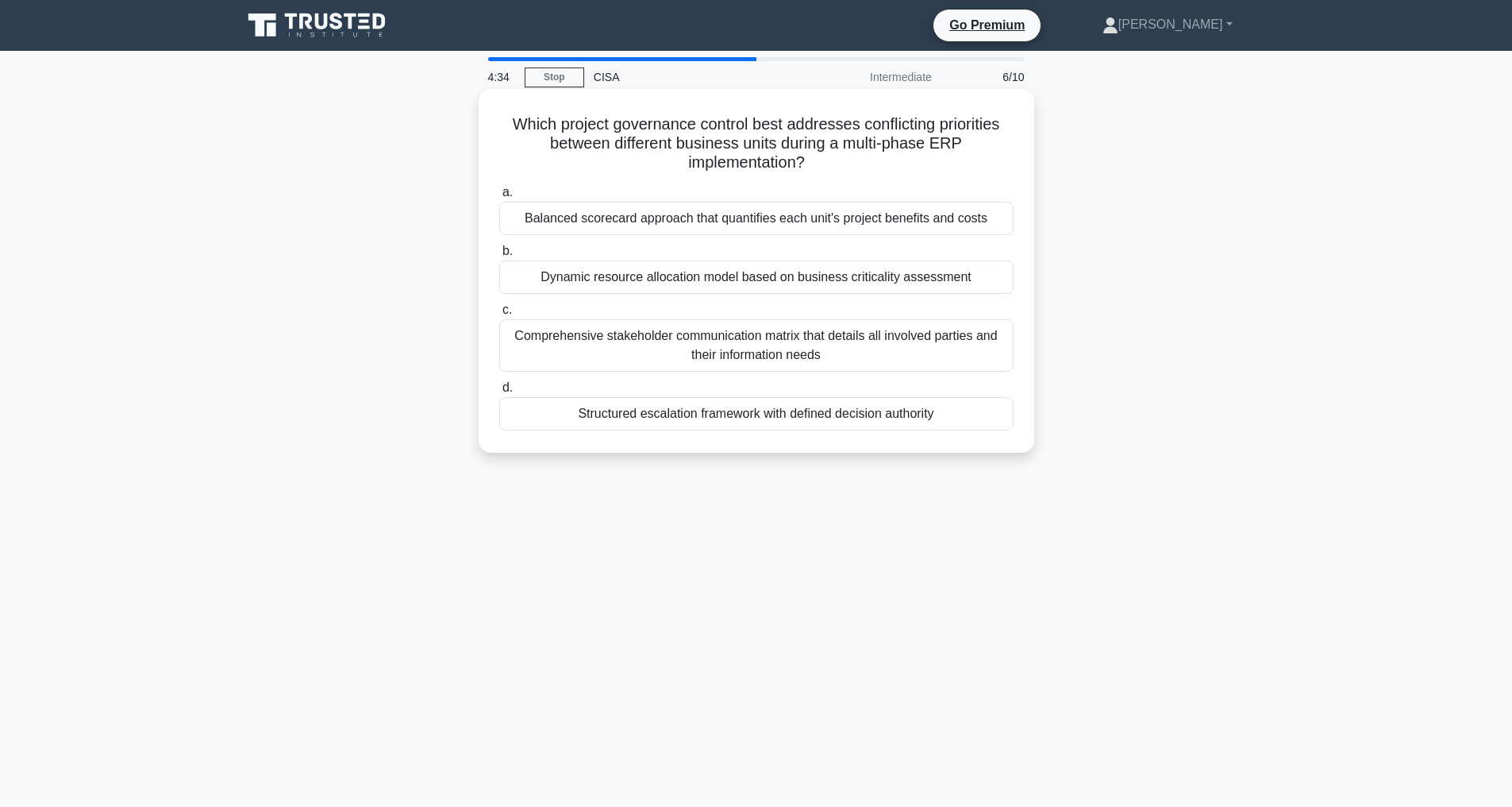
click at [741, 218] on div "Balanced scorecard approach that quantifies each unit's project benefits and co…" at bounding box center [756, 218] width 514 height 33
click at [499, 197] on input "a. Balanced scorecard approach that quantifies each unit's project benefits and…" at bounding box center [499, 192] width 0 height 10
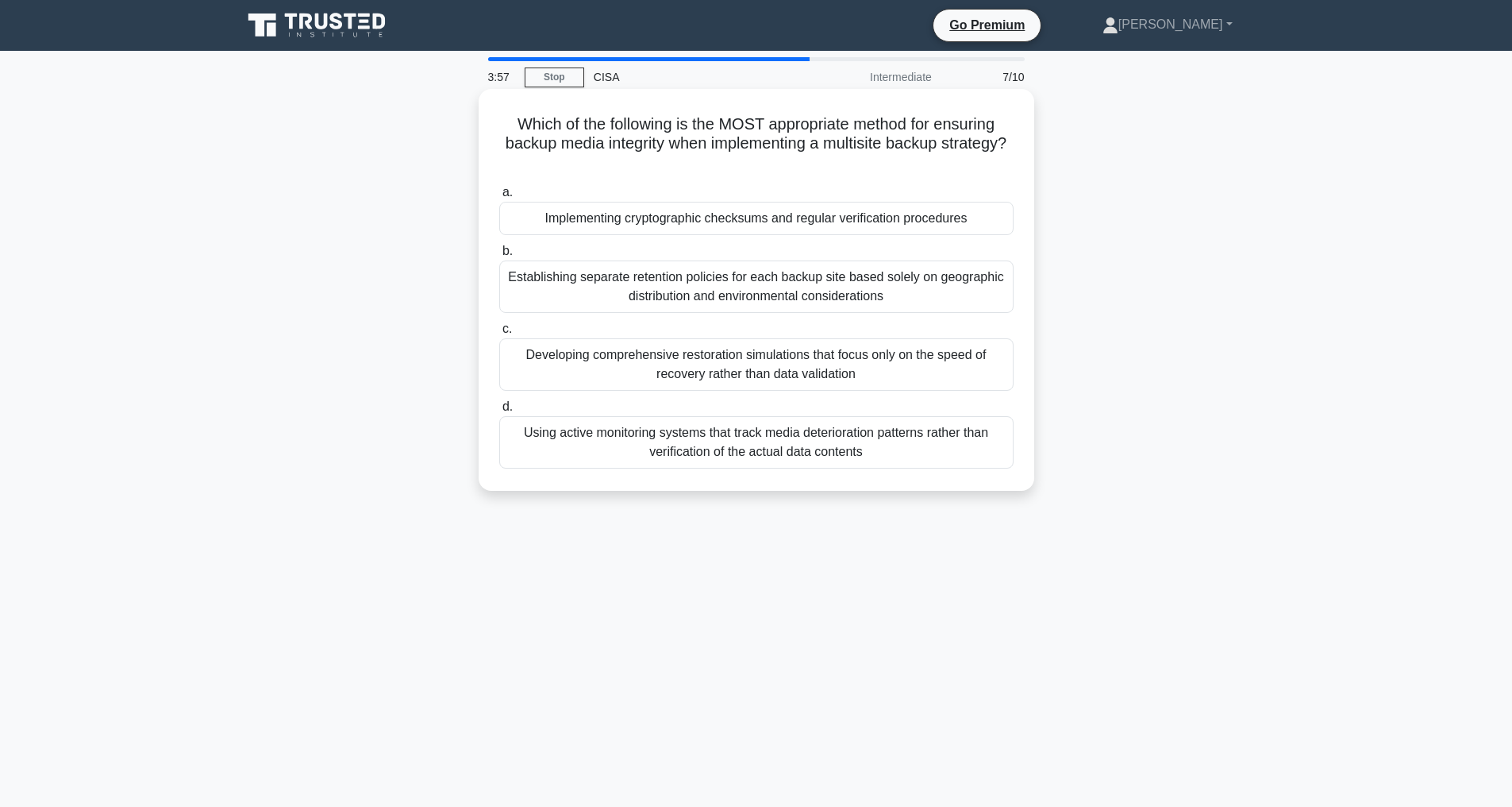
click at [740, 215] on div "Implementing cryptographic checksums and regular verification procedures" at bounding box center [756, 218] width 514 height 33
click at [499, 197] on input "a. Implementing cryptographic checksums and regular verification procedures" at bounding box center [499, 192] width 0 height 10
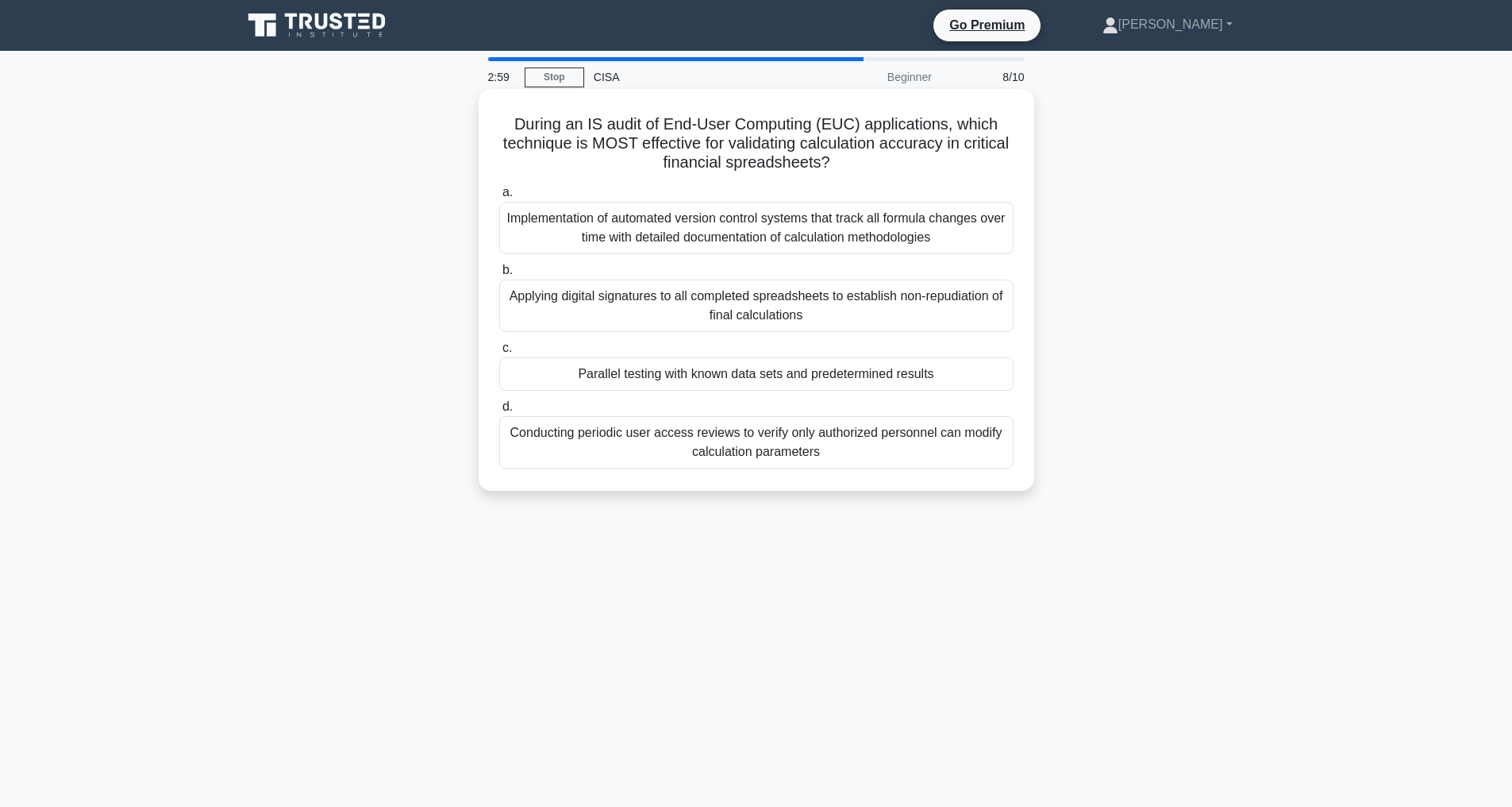
click at [757, 439] on div "Conducting periodic user access reviews to verify only authorized personnel can…" at bounding box center [756, 442] width 514 height 52
click at [499, 412] on input "d. Conducting periodic user access reviews to verify only authorized personnel …" at bounding box center [499, 407] width 0 height 10
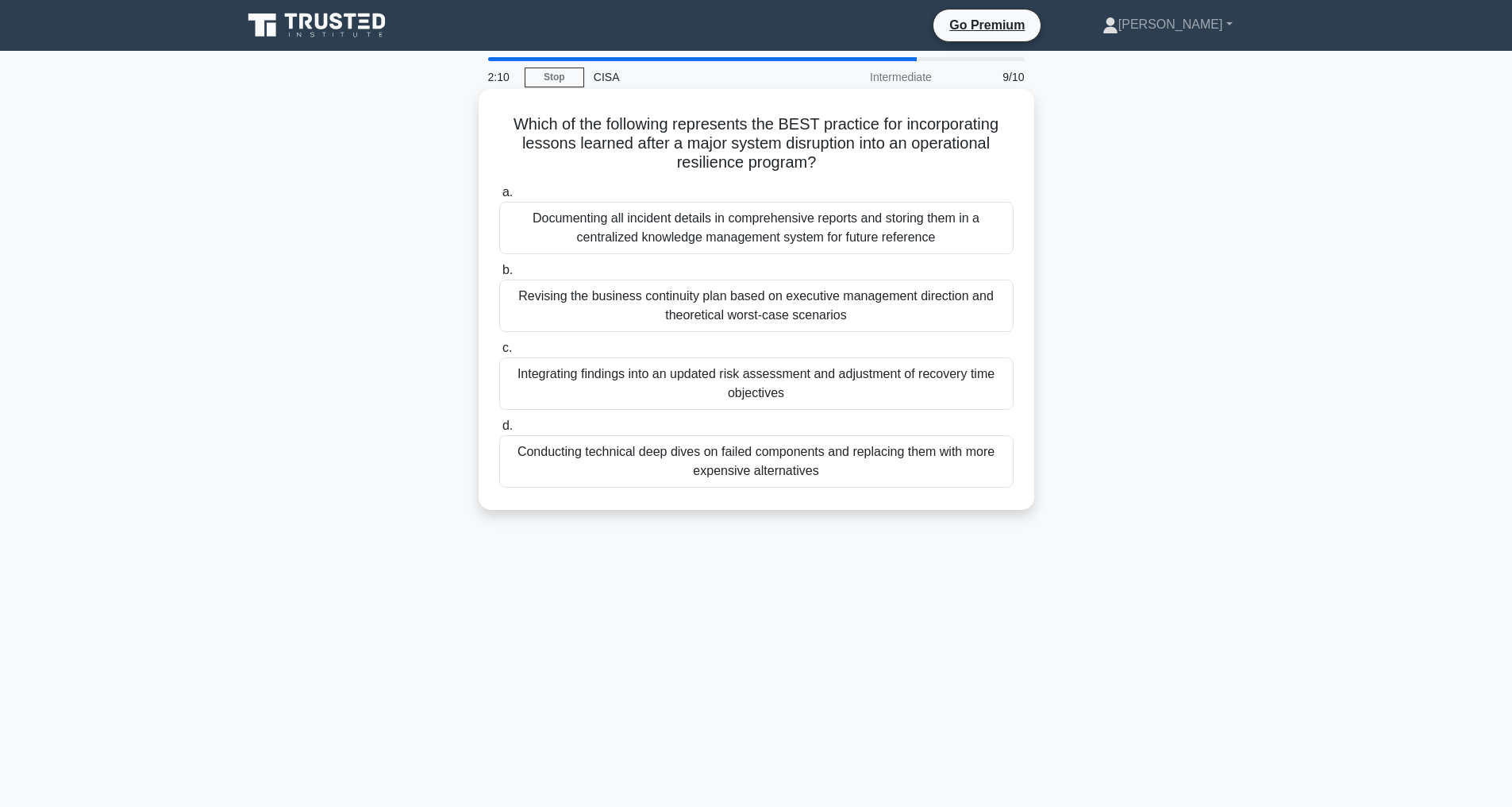
click at [793, 223] on div "Documenting all incident details in comprehensive reports and storing them in a…" at bounding box center [756, 228] width 514 height 52
click at [499, 197] on input "a. Documenting all incident details in comprehensive reports and storing them i…" at bounding box center [499, 192] width 0 height 10
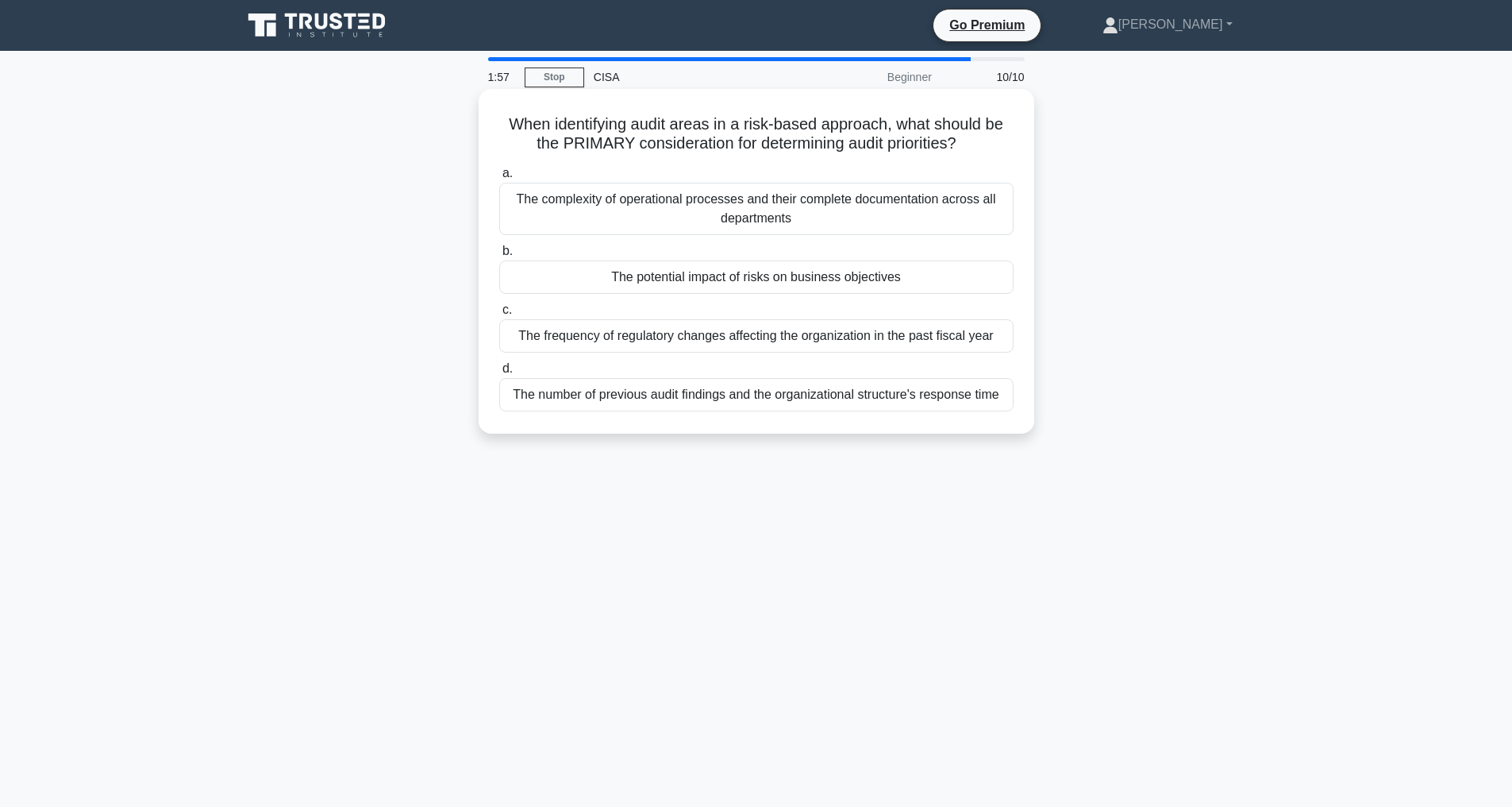
click at [750, 275] on div "The potential impact of risks on business objectives" at bounding box center [756, 276] width 514 height 33
click at [499, 257] on input "b. The potential impact of risks on business objectives" at bounding box center [499, 252] width 0 height 10
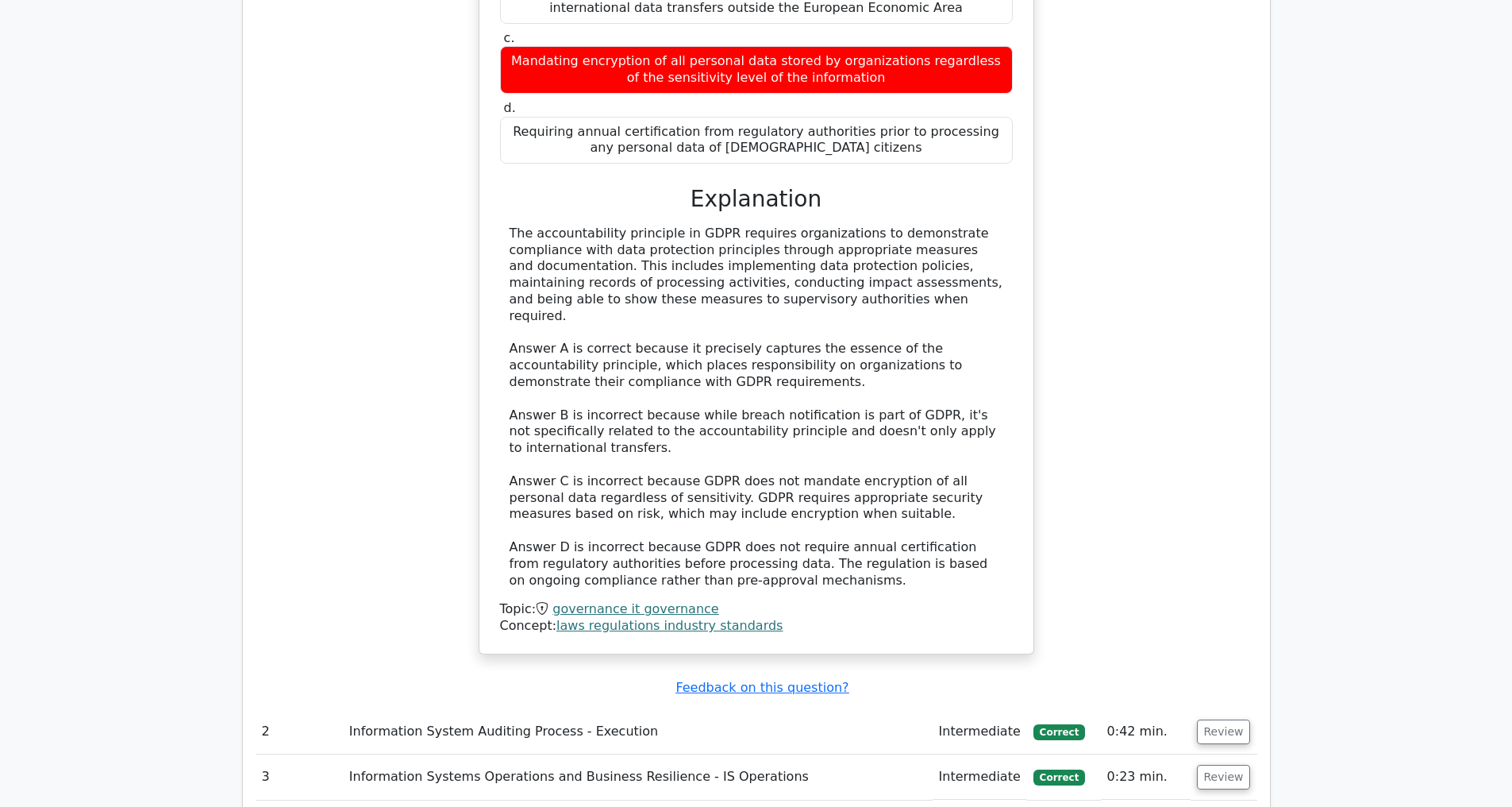
scroll to position [2380, 0]
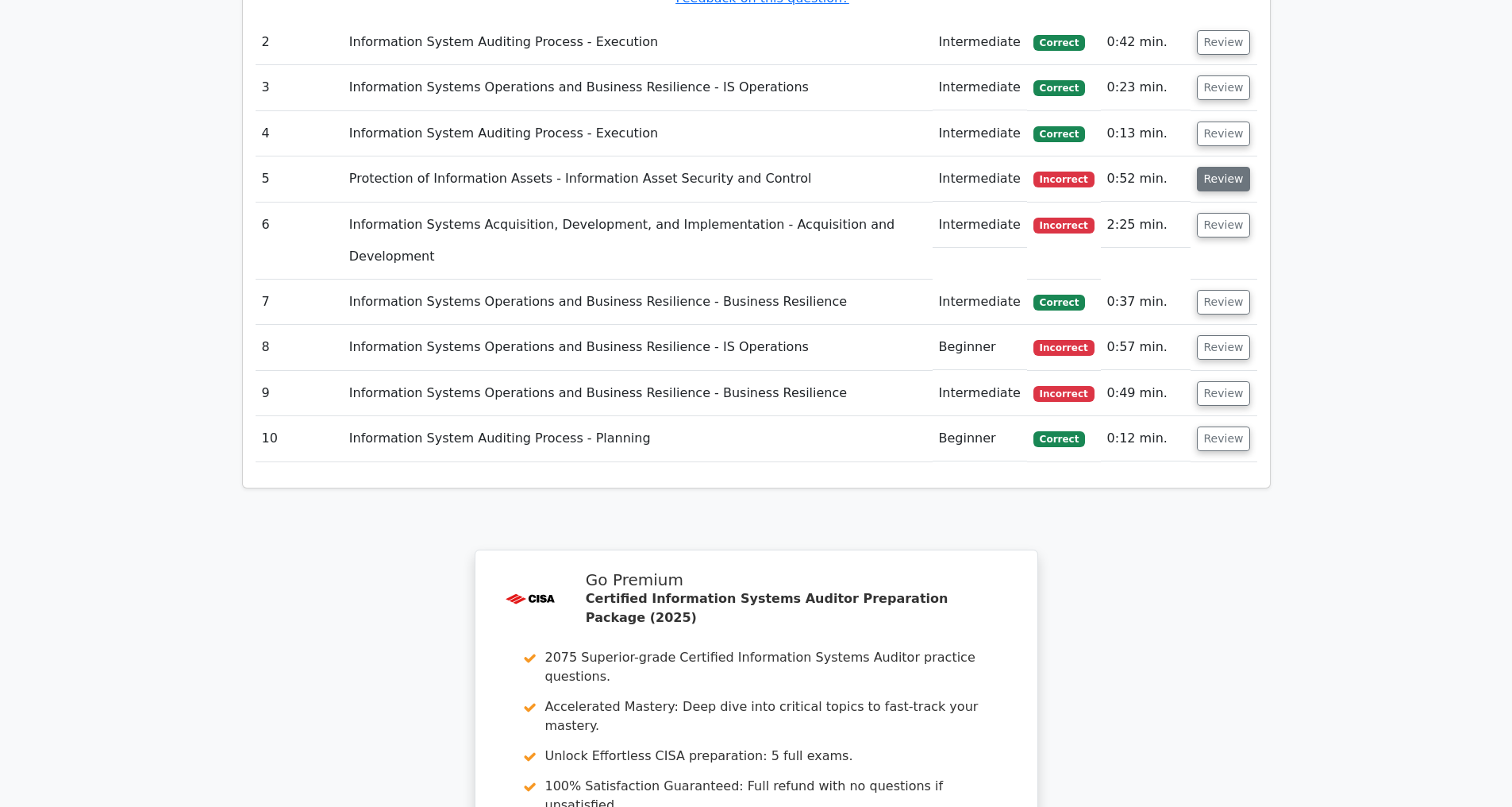
click at [1217, 185] on button "Review" at bounding box center [1224, 179] width 54 height 25
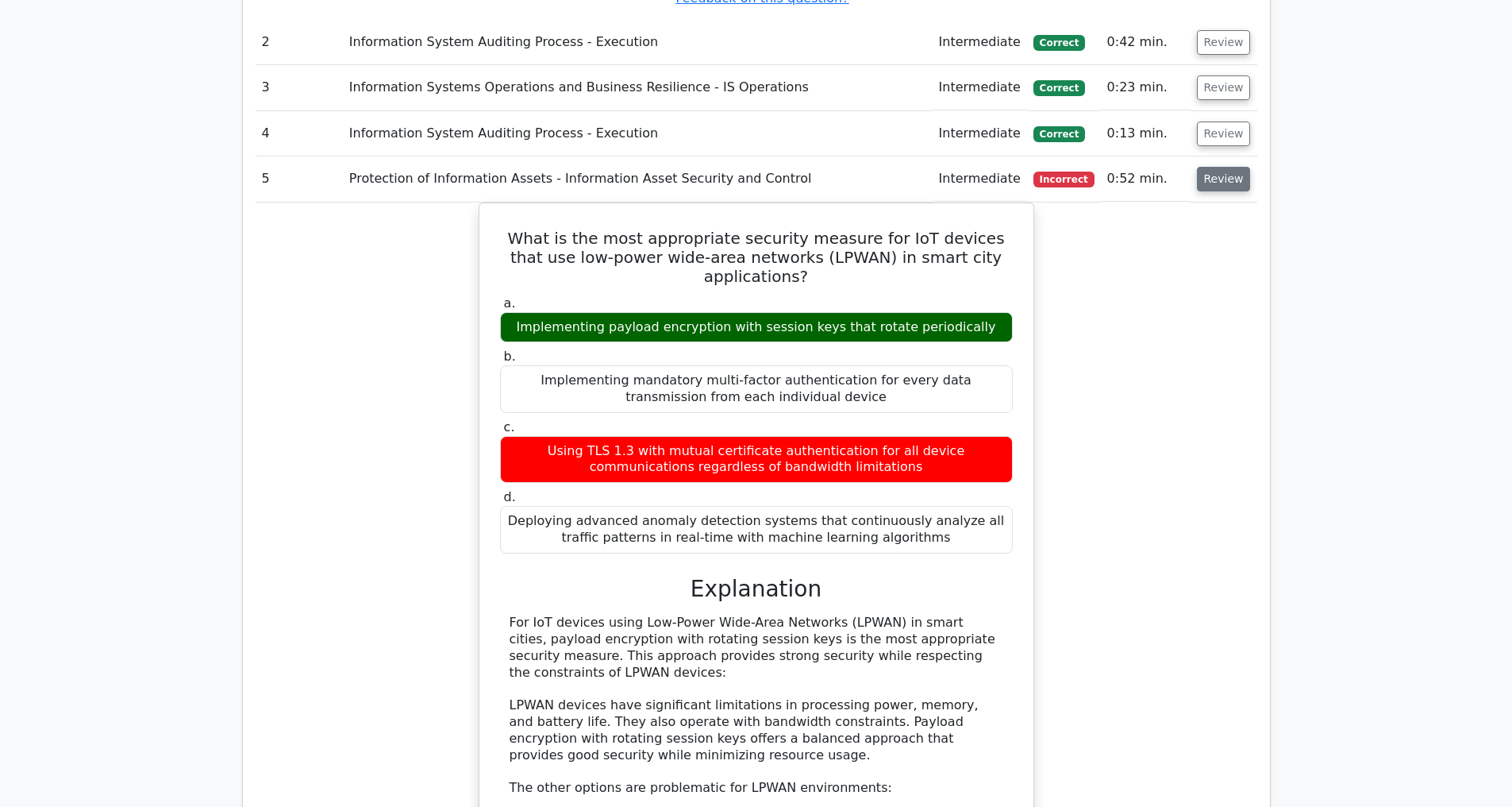
click at [1220, 177] on button "Review" at bounding box center [1224, 179] width 54 height 25
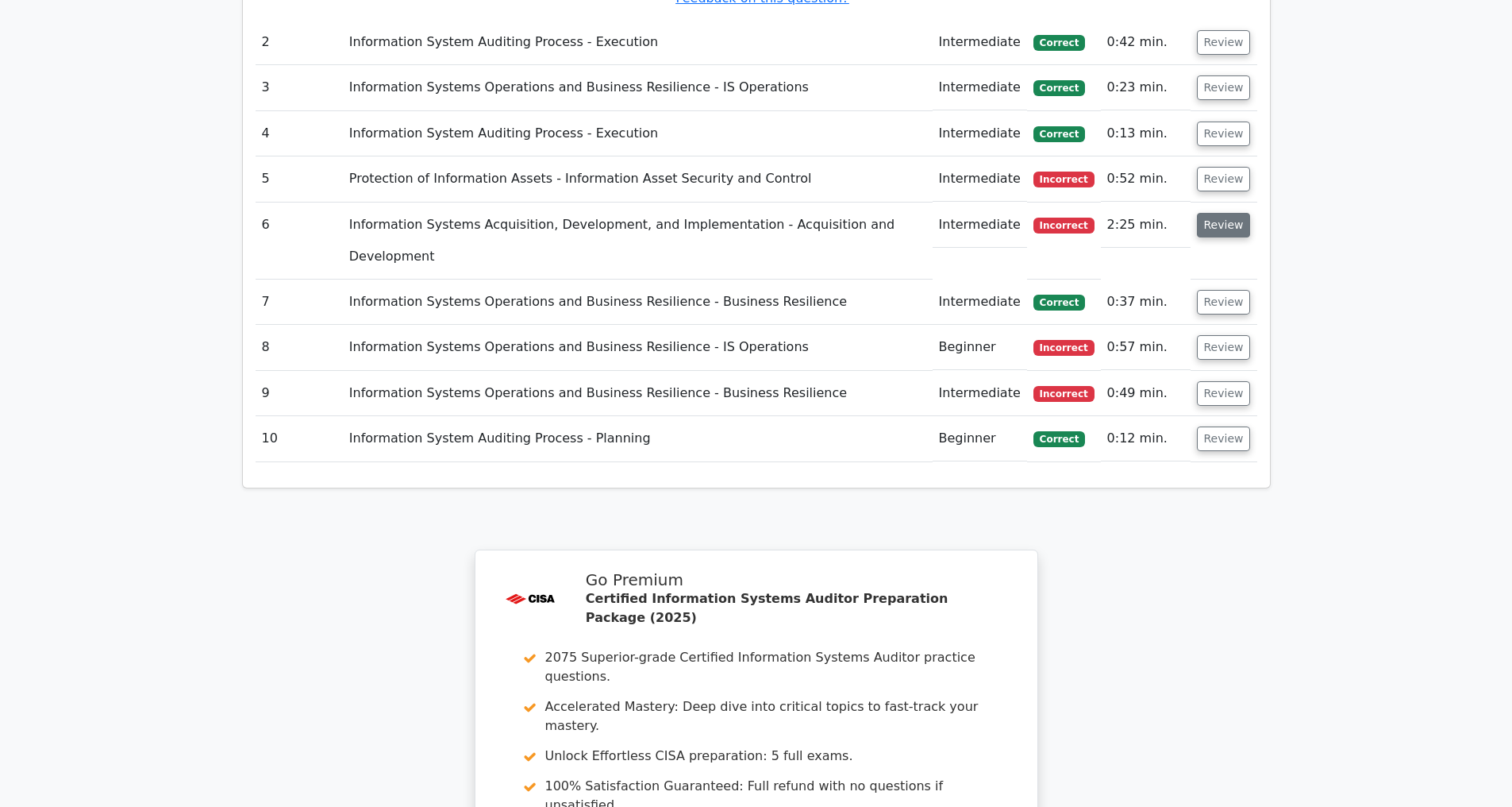
click at [1225, 228] on button "Review" at bounding box center [1224, 225] width 54 height 25
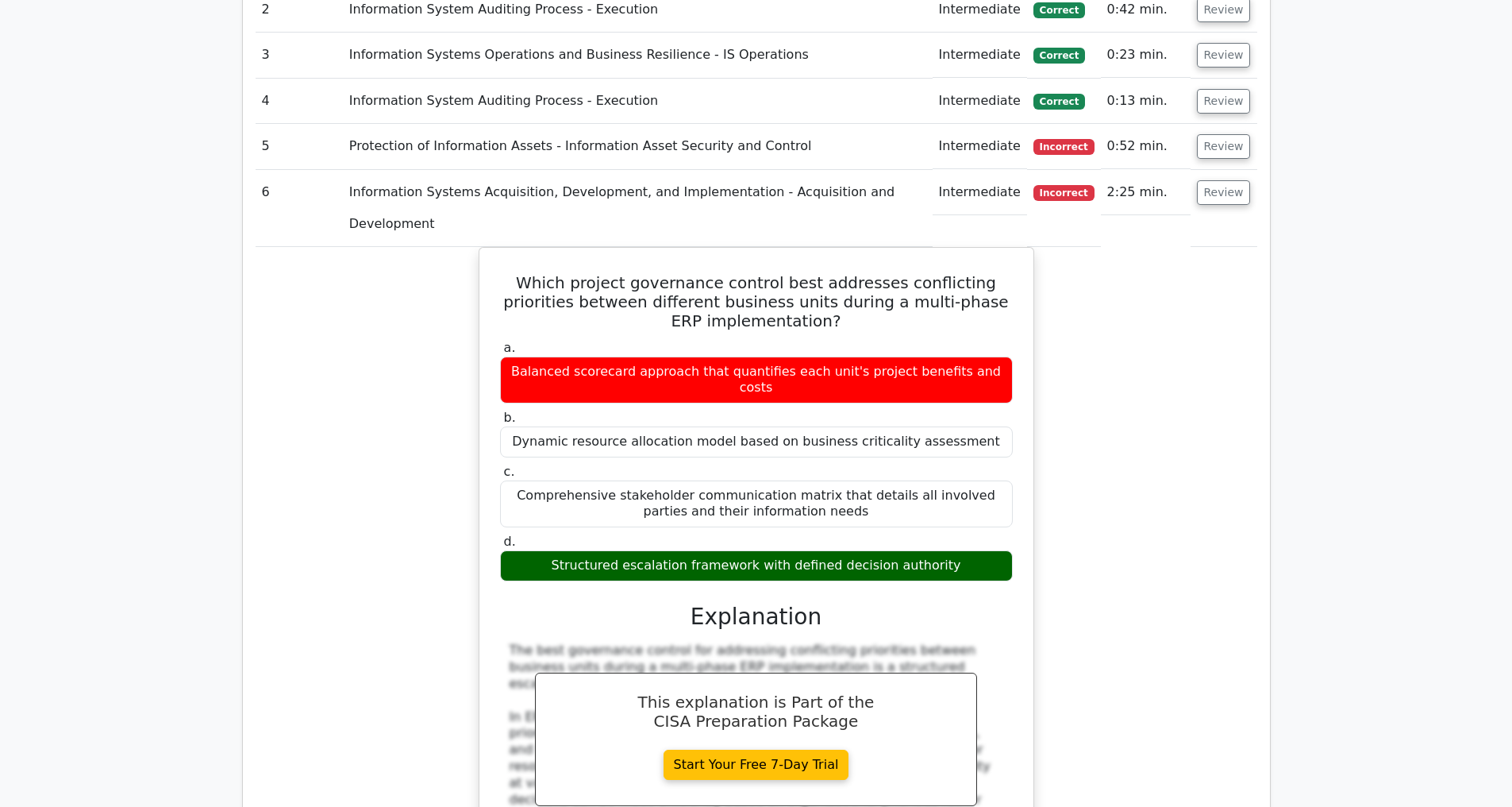
scroll to position [2464, 0]
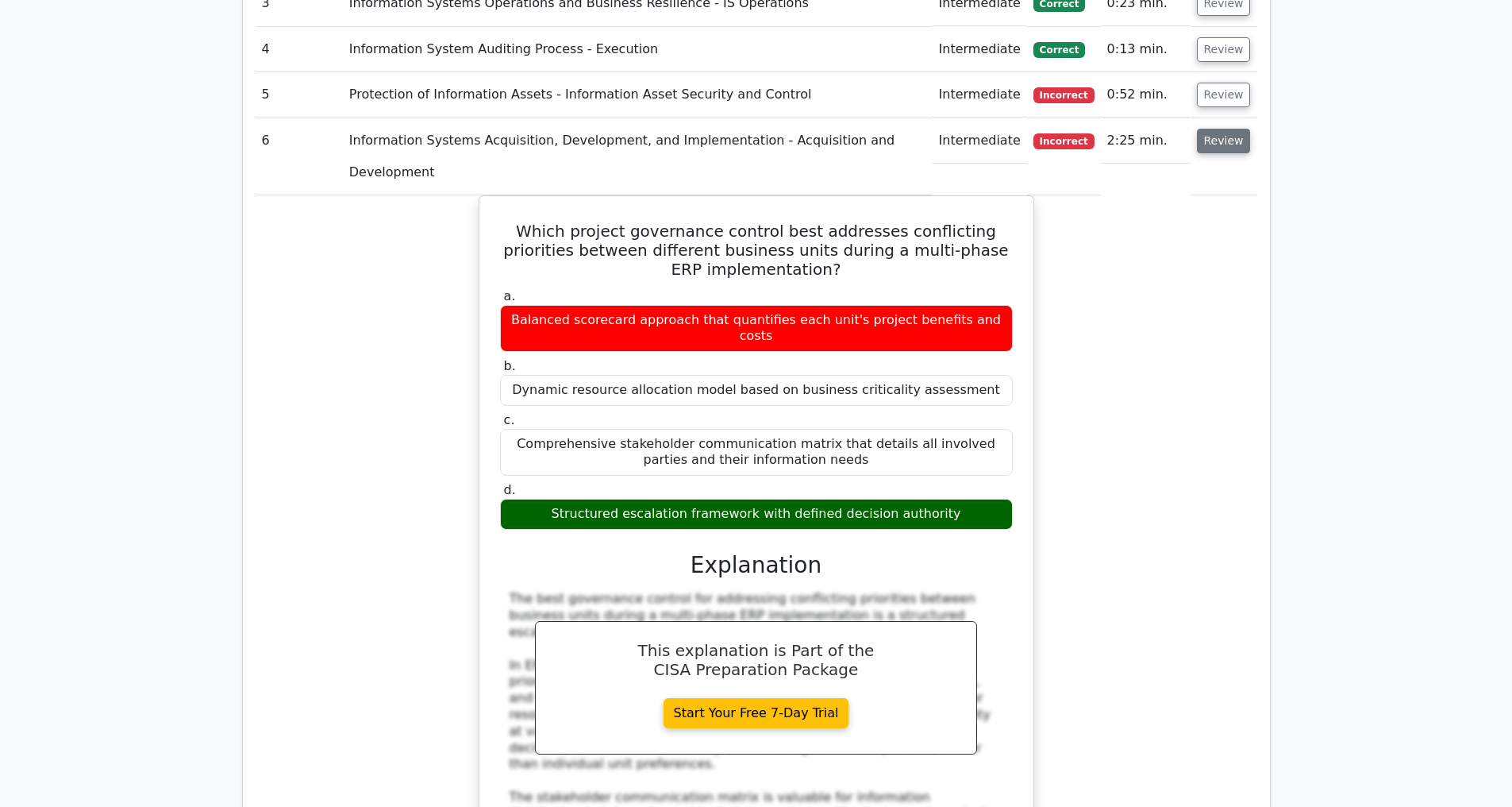
click at [1218, 143] on button "Review" at bounding box center [1224, 141] width 54 height 25
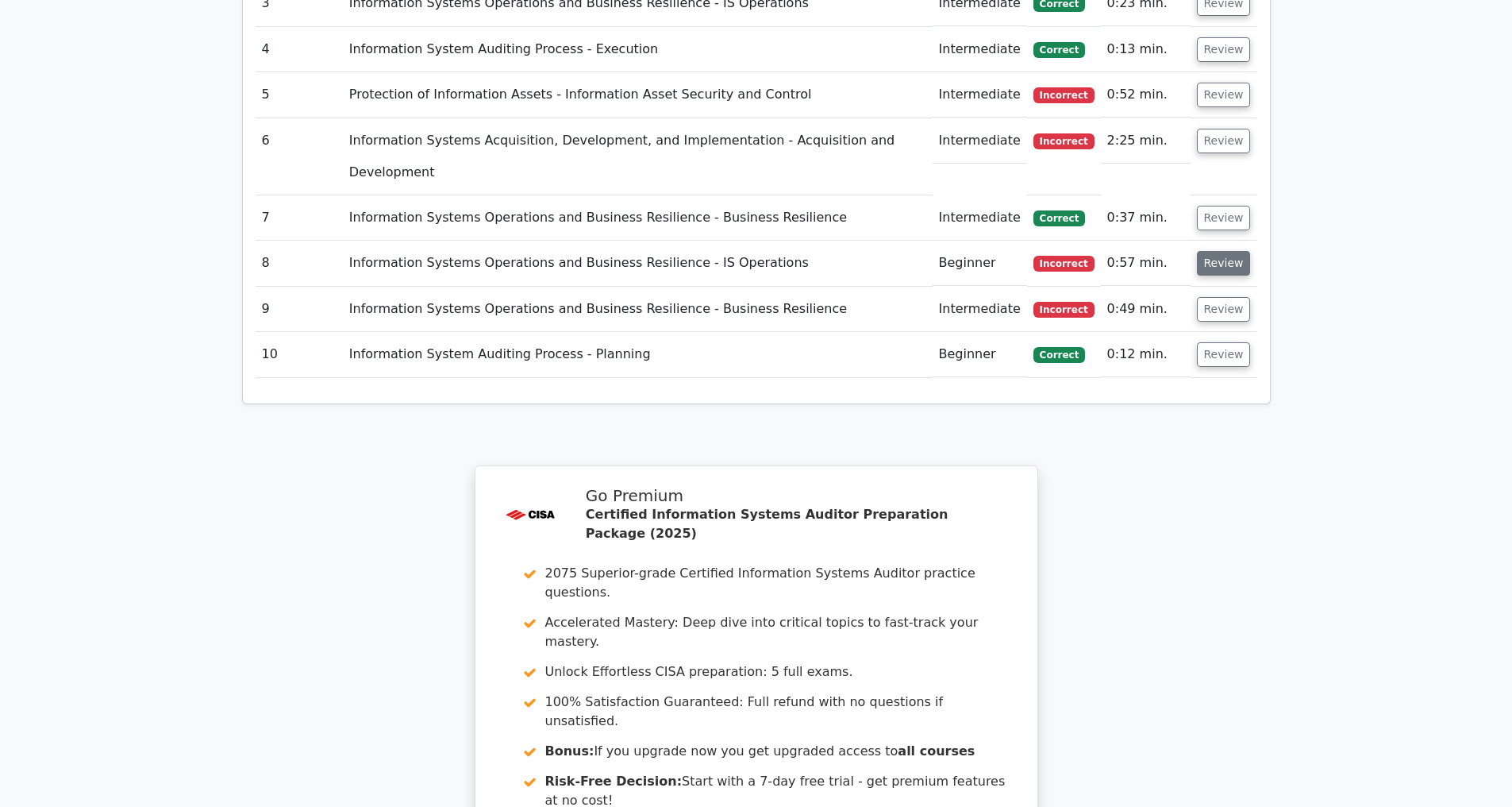
click at [1220, 270] on button "Review" at bounding box center [1224, 263] width 54 height 25
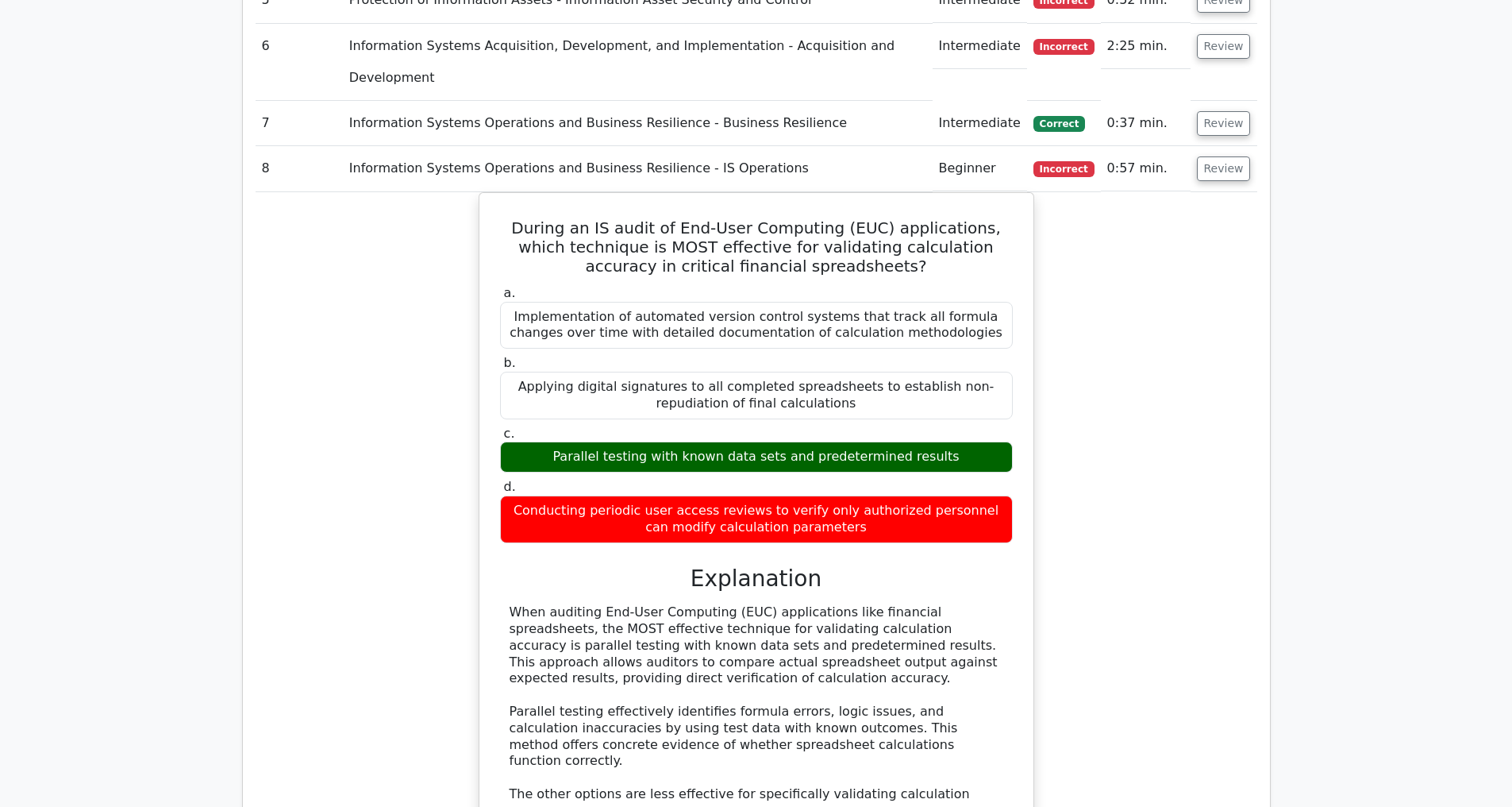
scroll to position [2602, 0]
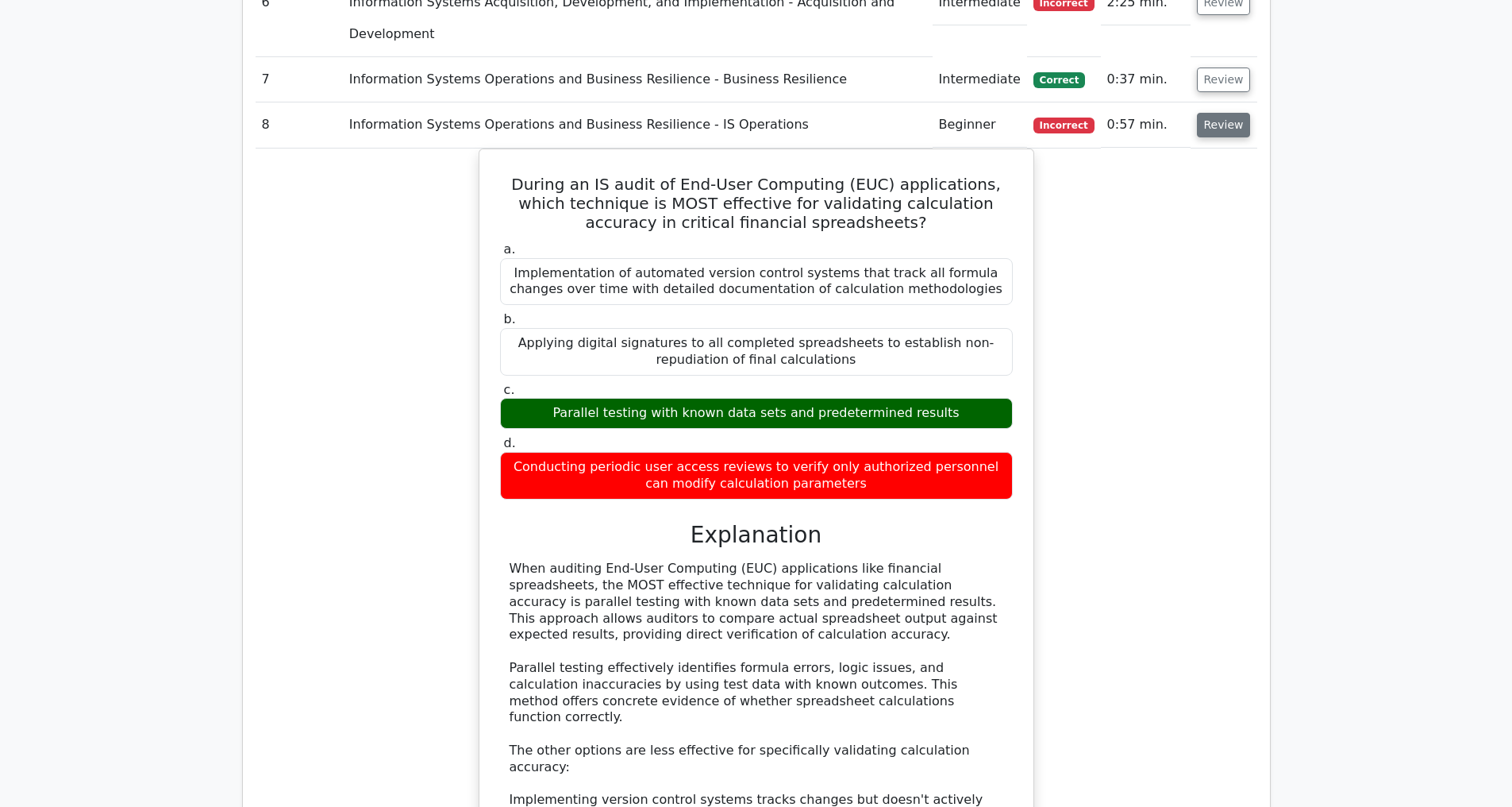
click at [1216, 124] on button "Review" at bounding box center [1224, 124] width 54 height 25
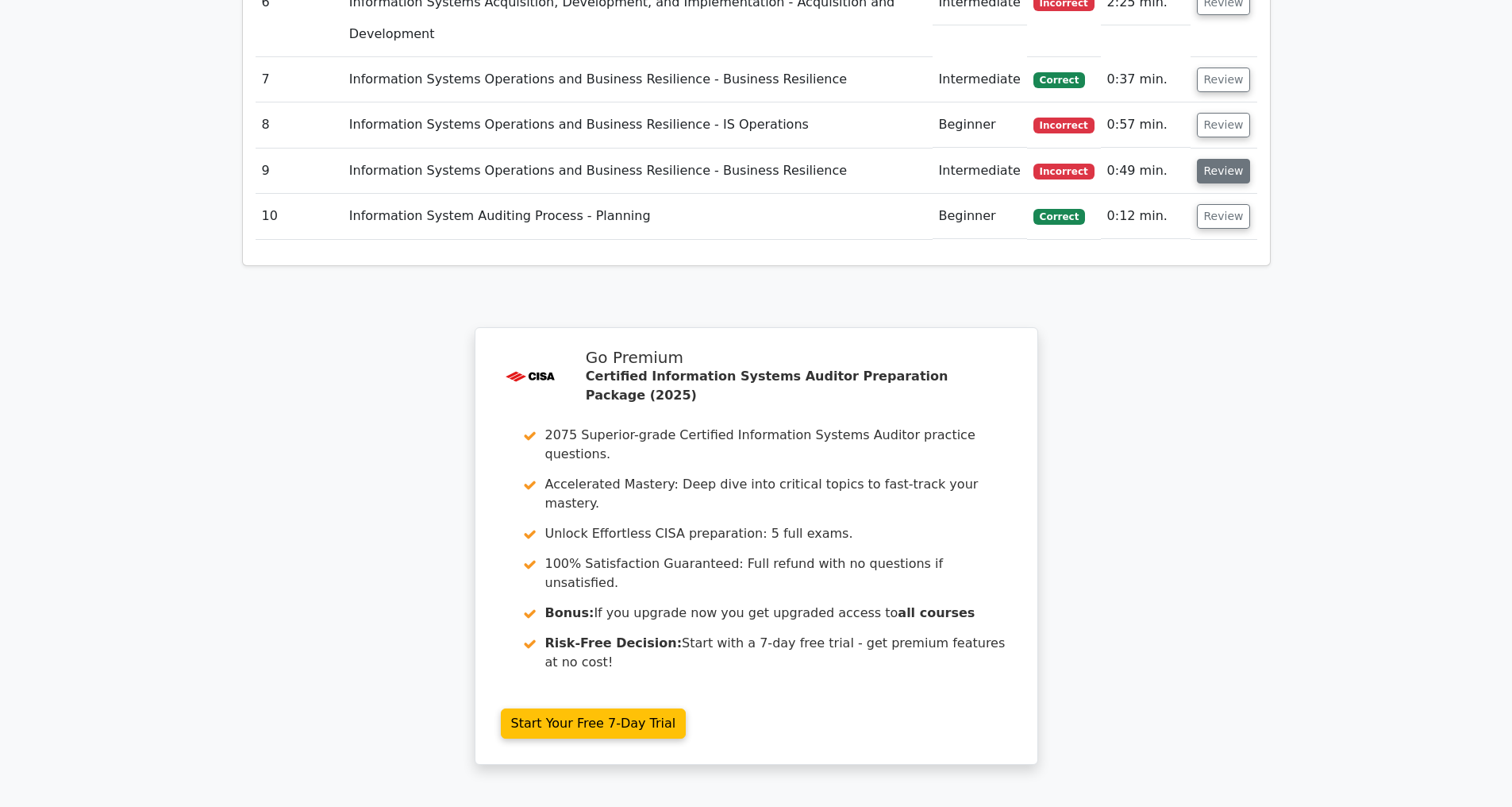
click at [1220, 173] on button "Review" at bounding box center [1224, 171] width 54 height 25
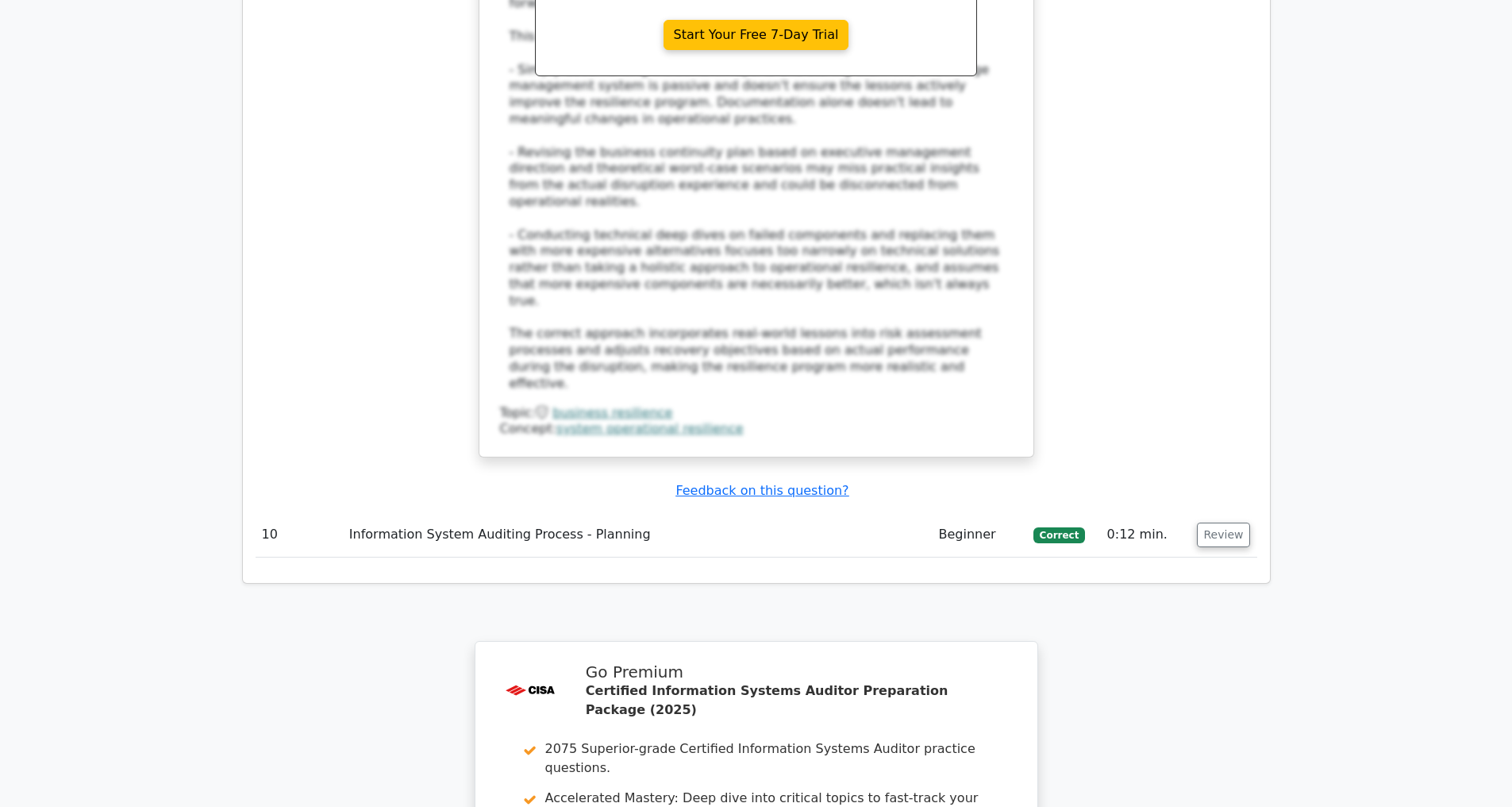
scroll to position [3839, 0]
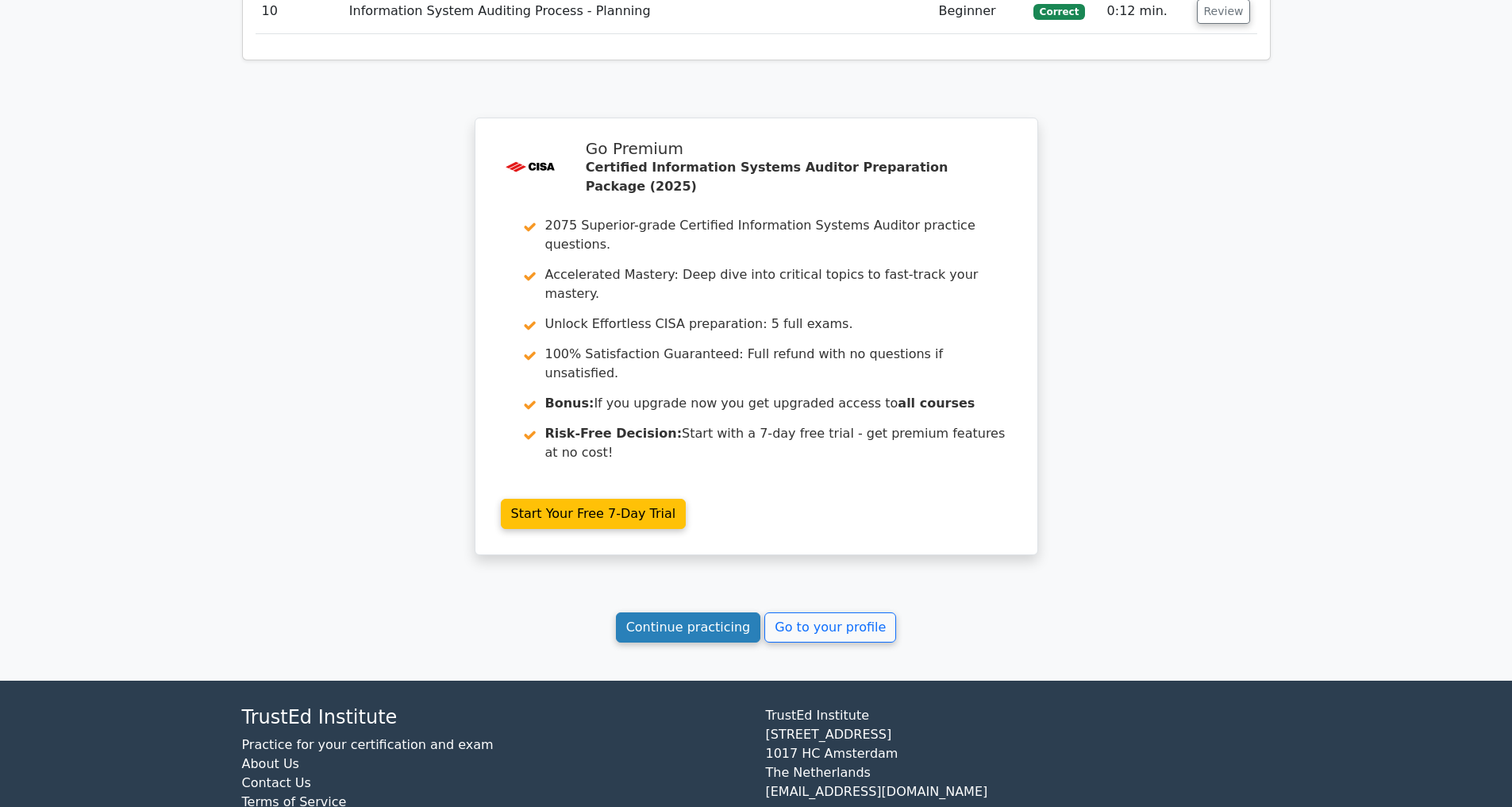
click at [674, 638] on link "Continue practicing" at bounding box center [688, 627] width 145 height 30
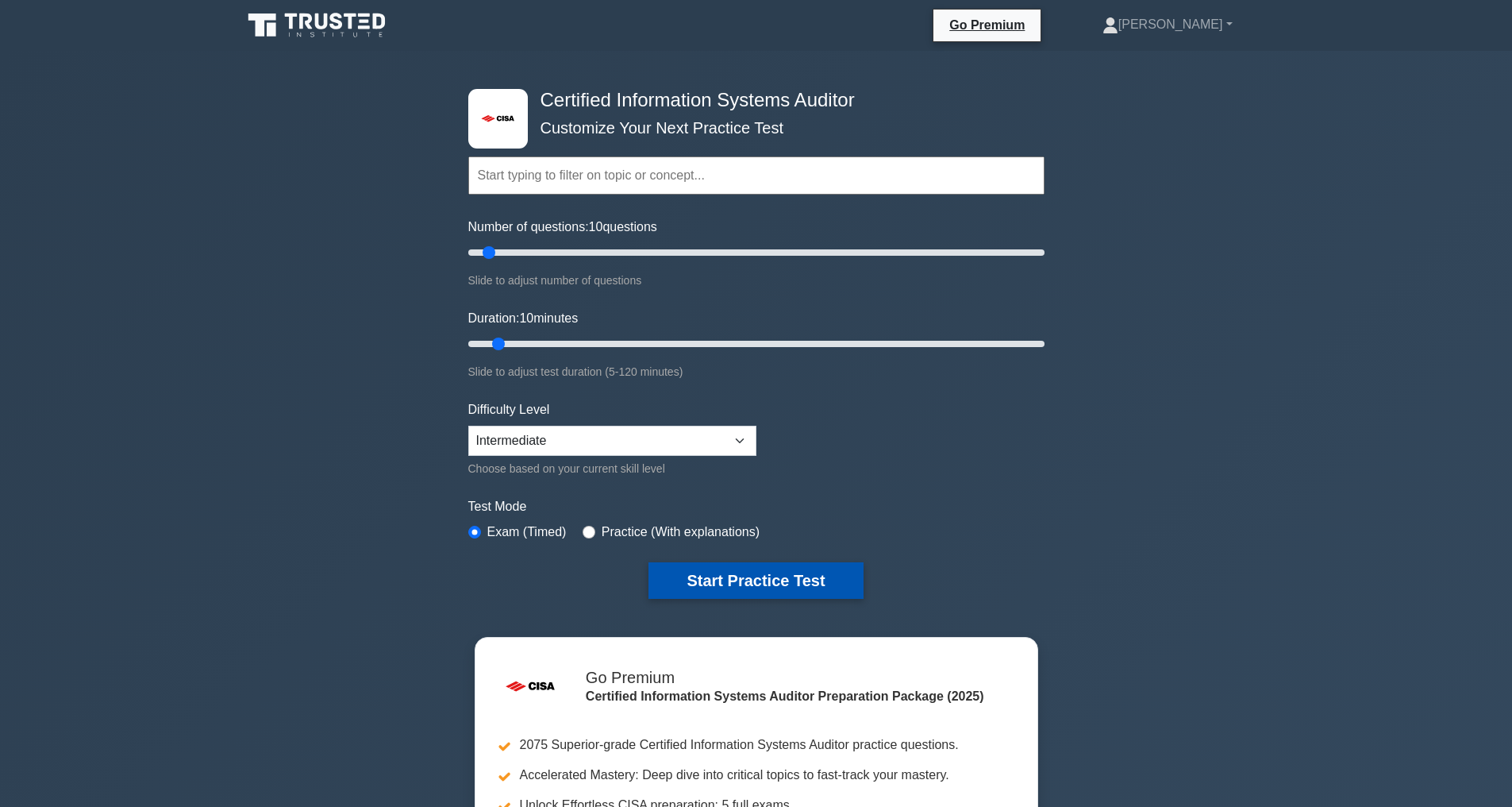
click at [754, 578] on button "Start Practice Test" at bounding box center [756, 580] width 215 height 37
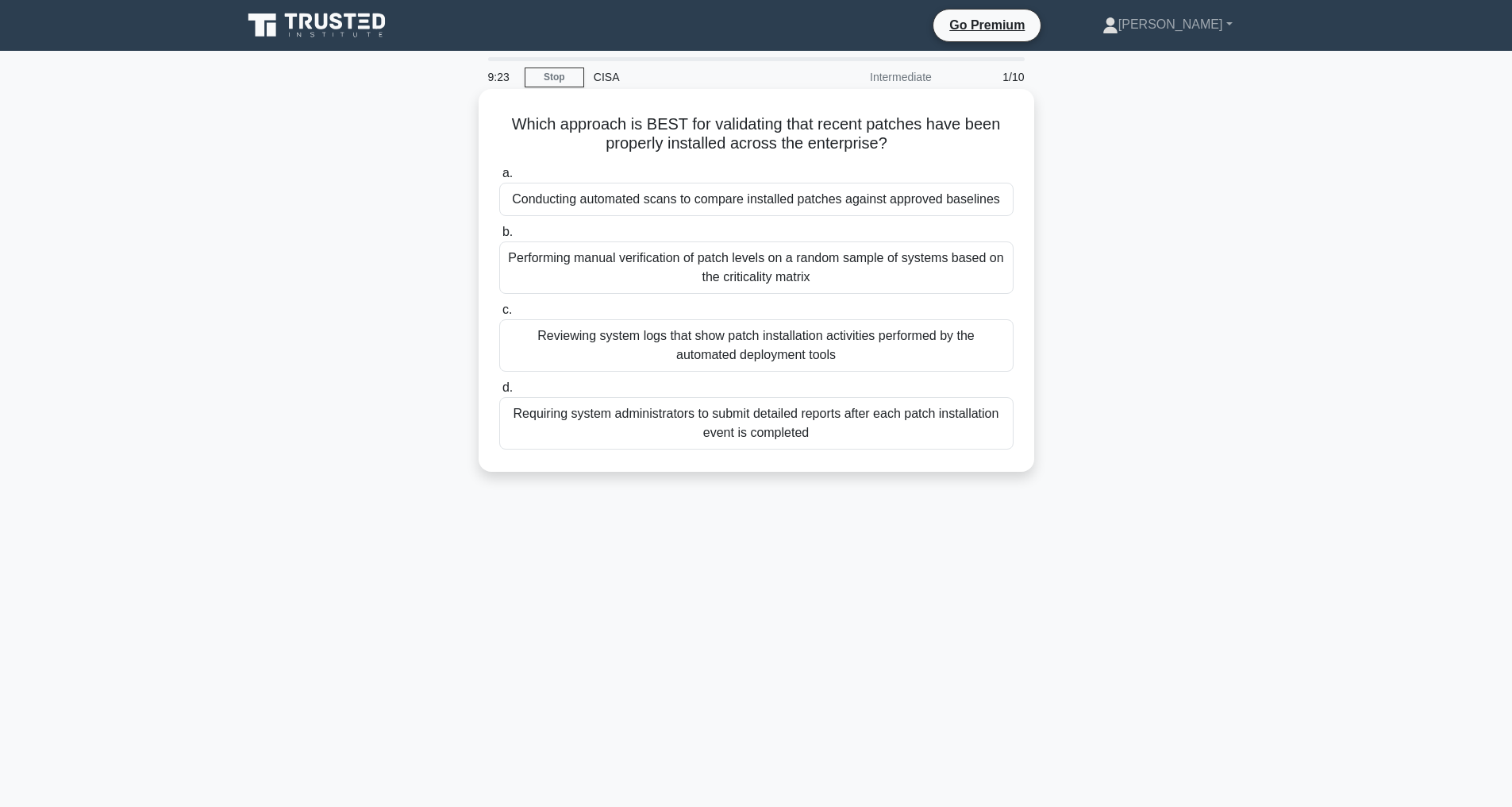
click at [755, 197] on div "Conducting automated scans to compare installed patches against approved baseli…" at bounding box center [756, 199] width 514 height 33
click at [499, 179] on input "a. Conducting automated scans to compare installed patches against approved bas…" at bounding box center [499, 173] width 0 height 10
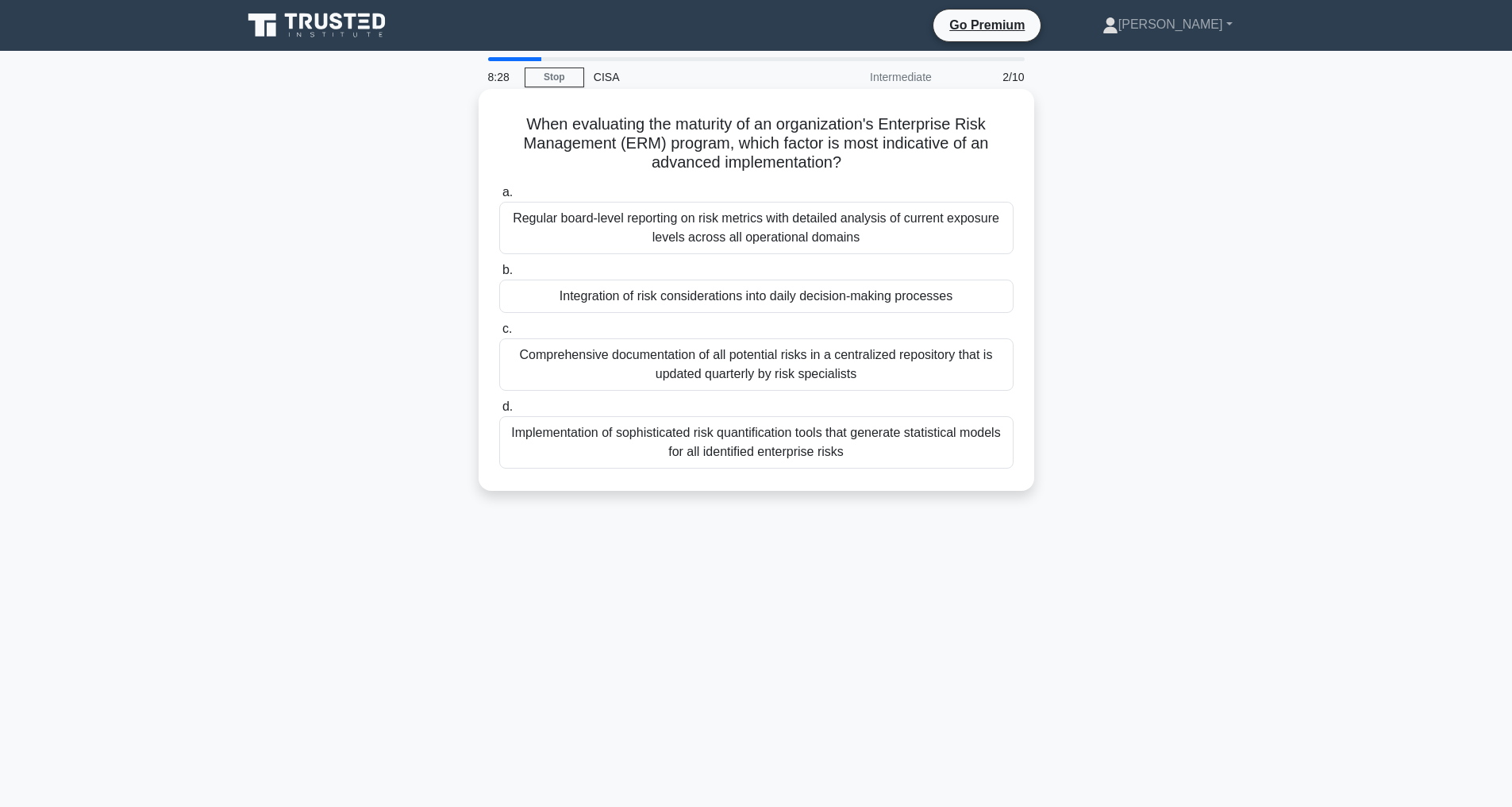
click at [626, 301] on div "Integration of risk considerations into daily decision-making processes" at bounding box center [756, 296] width 514 height 33
click at [499, 276] on input "b. Integration of risk considerations into daily decision-making processes" at bounding box center [499, 270] width 0 height 10
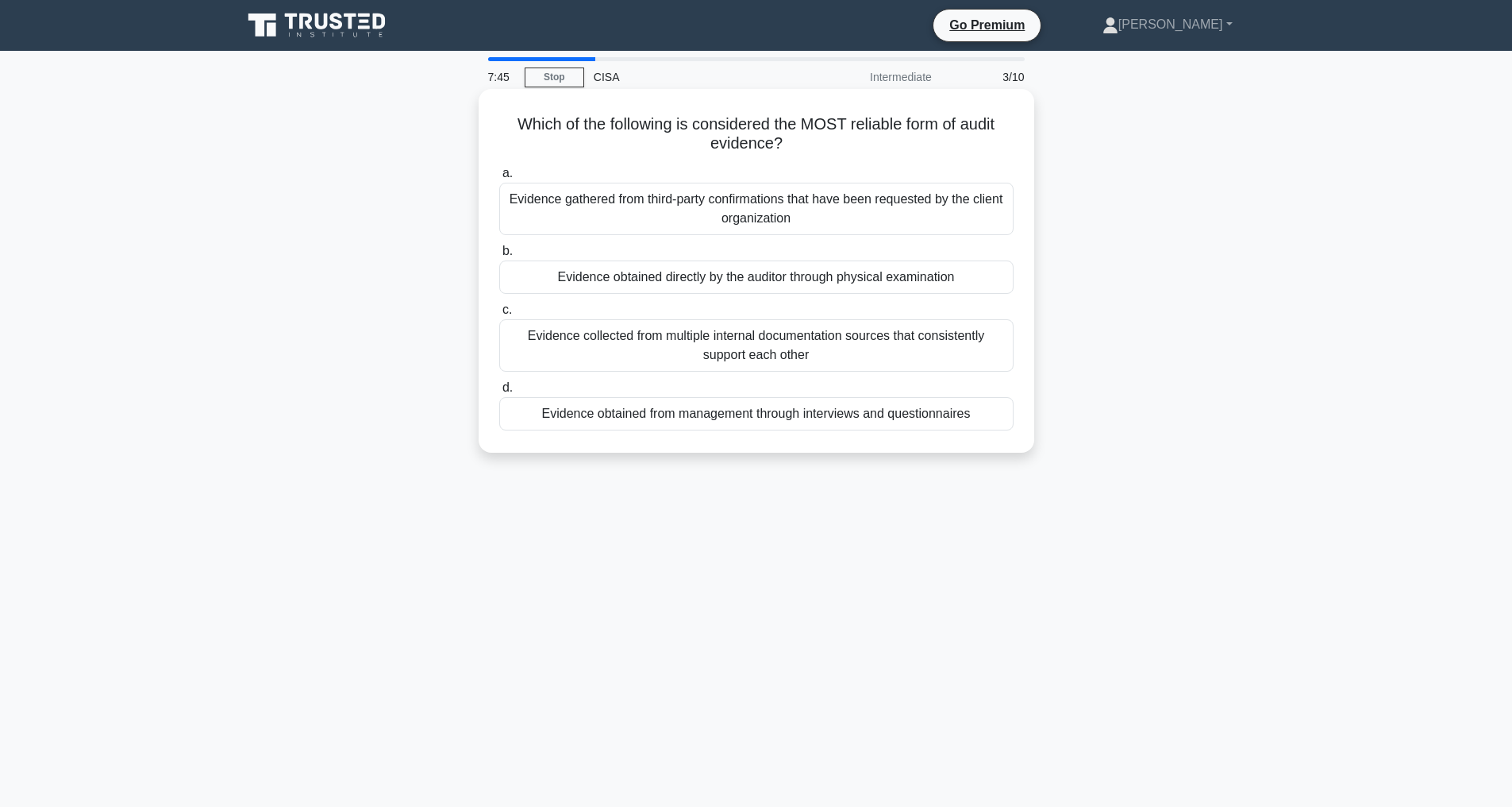
click at [765, 276] on div "Evidence obtained directly by the auditor through physical examination" at bounding box center [756, 276] width 514 height 33
click at [499, 257] on input "b. Evidence obtained directly by the auditor through physical examination" at bounding box center [499, 252] width 0 height 10
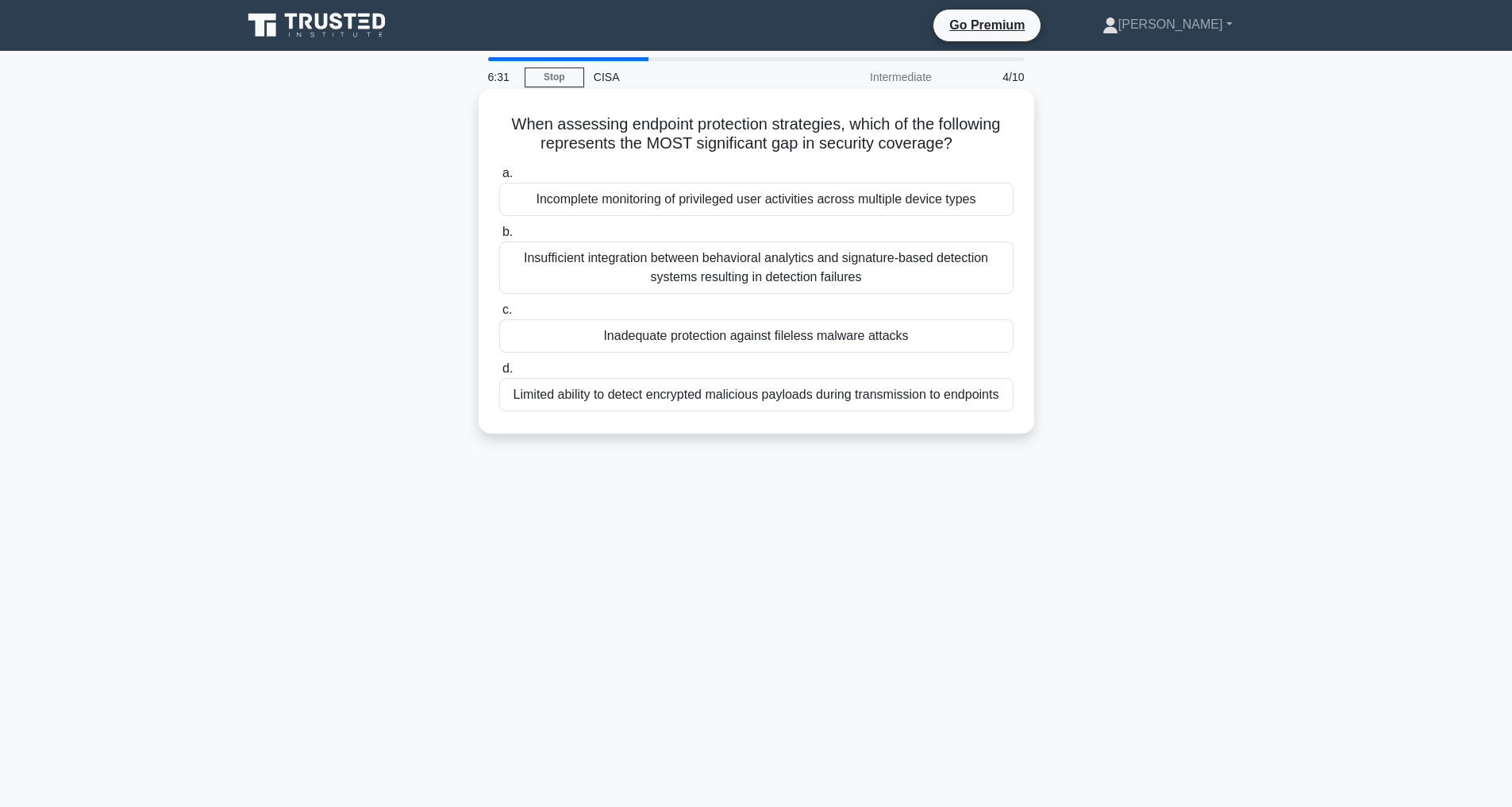
click at [804, 216] on div "Incomplete monitoring of privileged user activities across multiple device types" at bounding box center [756, 199] width 514 height 33
click at [499, 179] on input "a. Incomplete monitoring of privileged user activities across multiple device t…" at bounding box center [499, 173] width 0 height 10
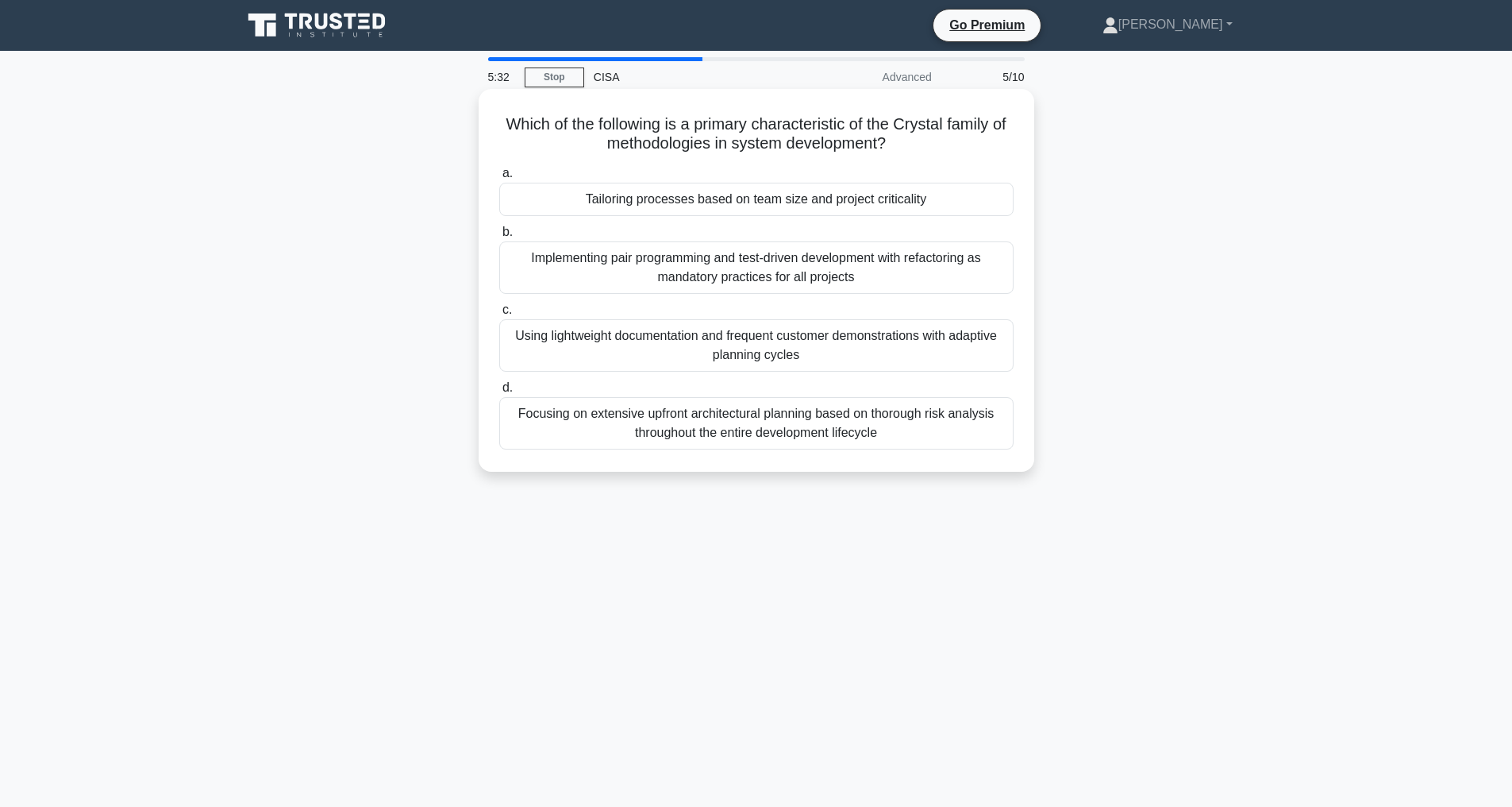
click at [849, 347] on div "Using lightweight documentation and frequent customer demonstrations with adapt…" at bounding box center [756, 345] width 514 height 52
click at [499, 315] on input "c. Using lightweight documentation and frequent customer demonstrations with ad…" at bounding box center [499, 310] width 0 height 10
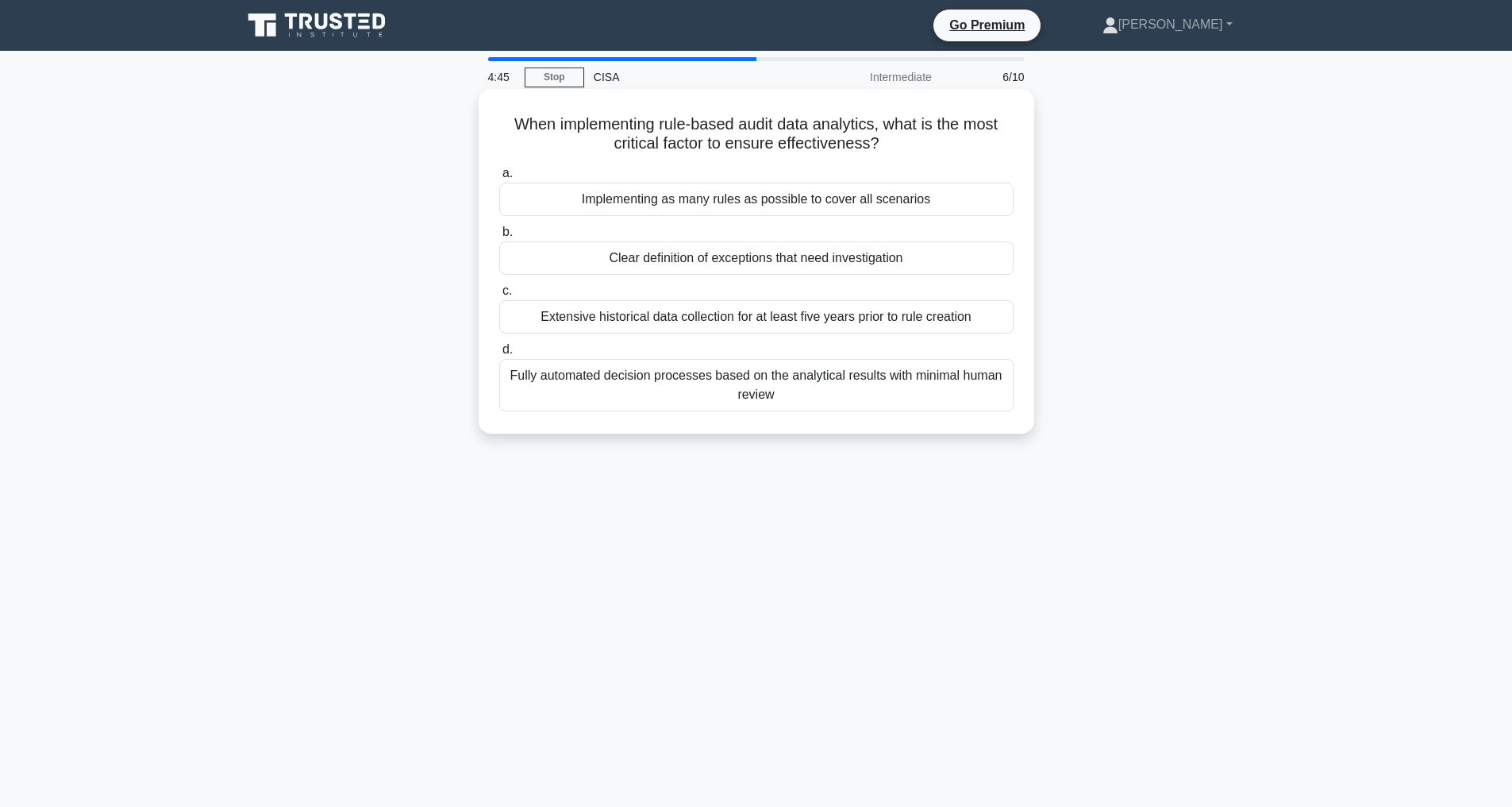
click at [634, 254] on div "Clear definition of exceptions that need investigation" at bounding box center [756, 258] width 514 height 33
click at [499, 238] on input "b. Clear definition of exceptions that need investigation" at bounding box center [499, 233] width 0 height 10
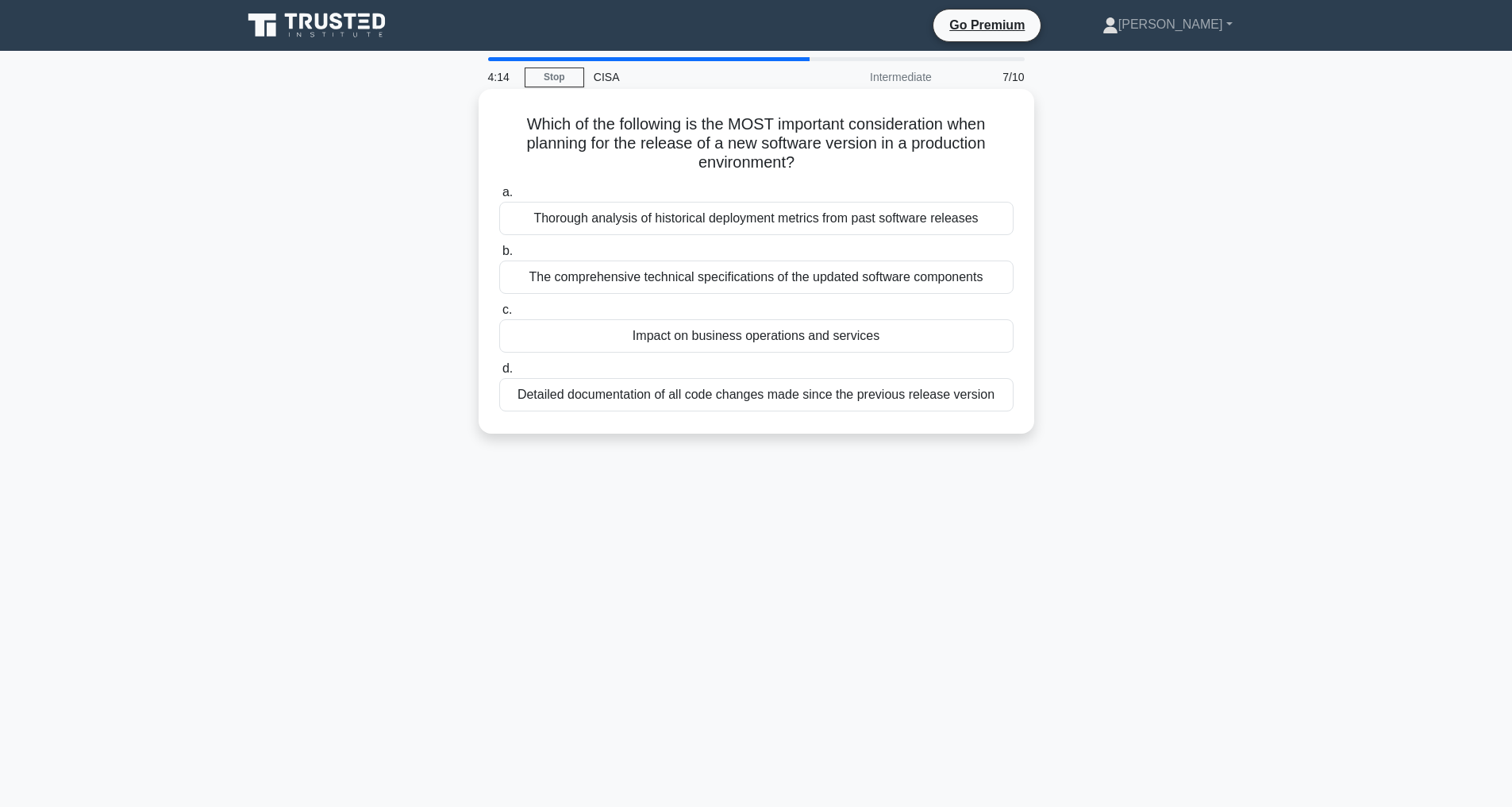
click at [789, 331] on div "Impact on business operations and services" at bounding box center [756, 336] width 514 height 33
click at [499, 315] on input "c. Impact on business operations and services" at bounding box center [499, 310] width 0 height 10
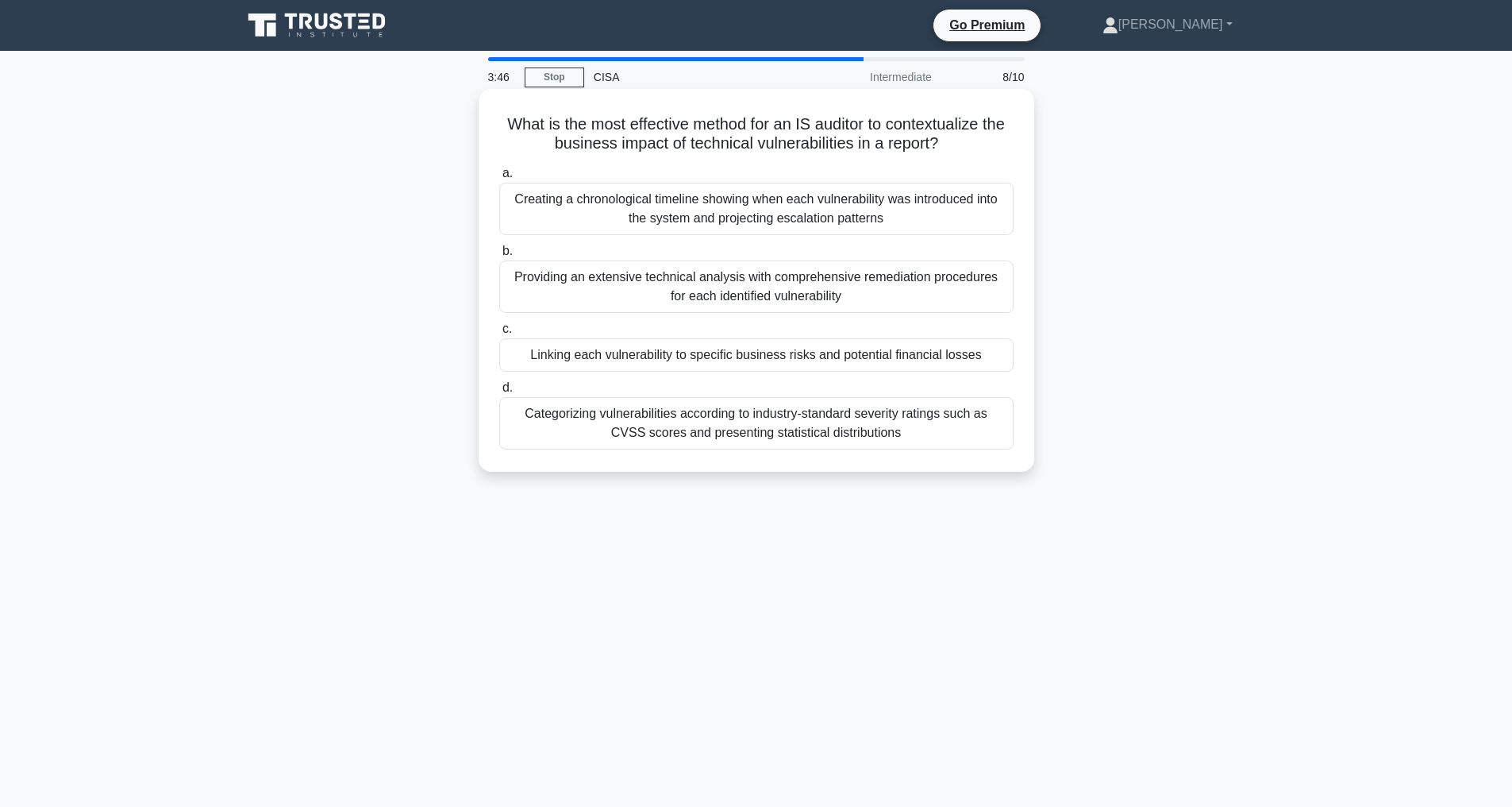
click at [723, 428] on div "Categorizing vulnerabilities according to industry-standard severity ratings su…" at bounding box center [756, 422] width 514 height 52
click at [499, 393] on input "d. Categorizing vulnerabilities according to industry-standard severity ratings…" at bounding box center [499, 388] width 0 height 10
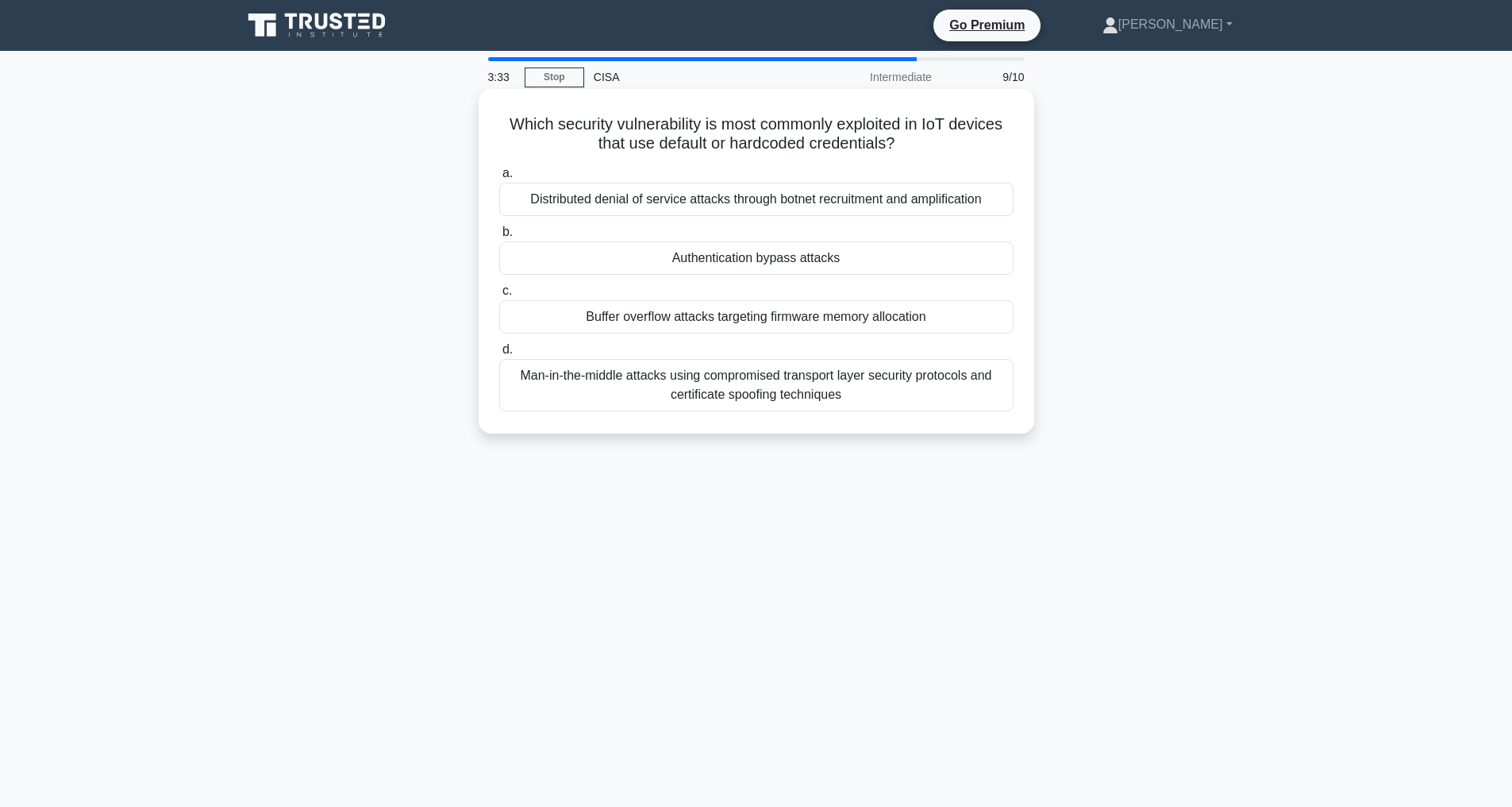
click at [771, 398] on div "Man-in-the-middle attacks using compromised transport layer security protocols …" at bounding box center [756, 385] width 514 height 52
click at [499, 355] on input "d. Man-in-the-middle attacks using compromised transport layer security protoco…" at bounding box center [499, 349] width 0 height 10
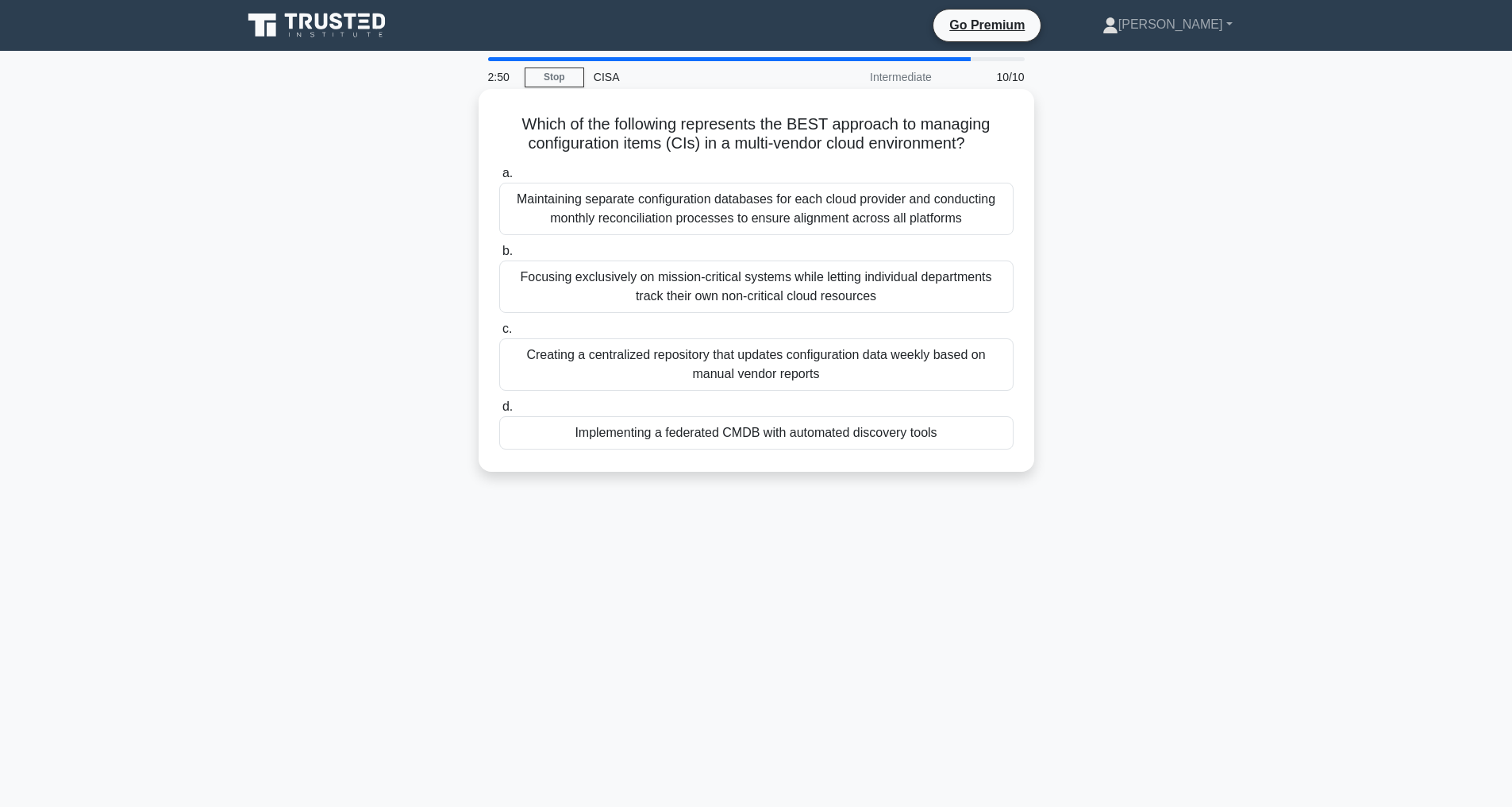
click at [877, 449] on div "Implementing a federated CMDB with automated discovery tools" at bounding box center [756, 433] width 514 height 33
click at [499, 412] on input "d. Implementing a federated CMDB with automated discovery tools" at bounding box center [499, 407] width 0 height 10
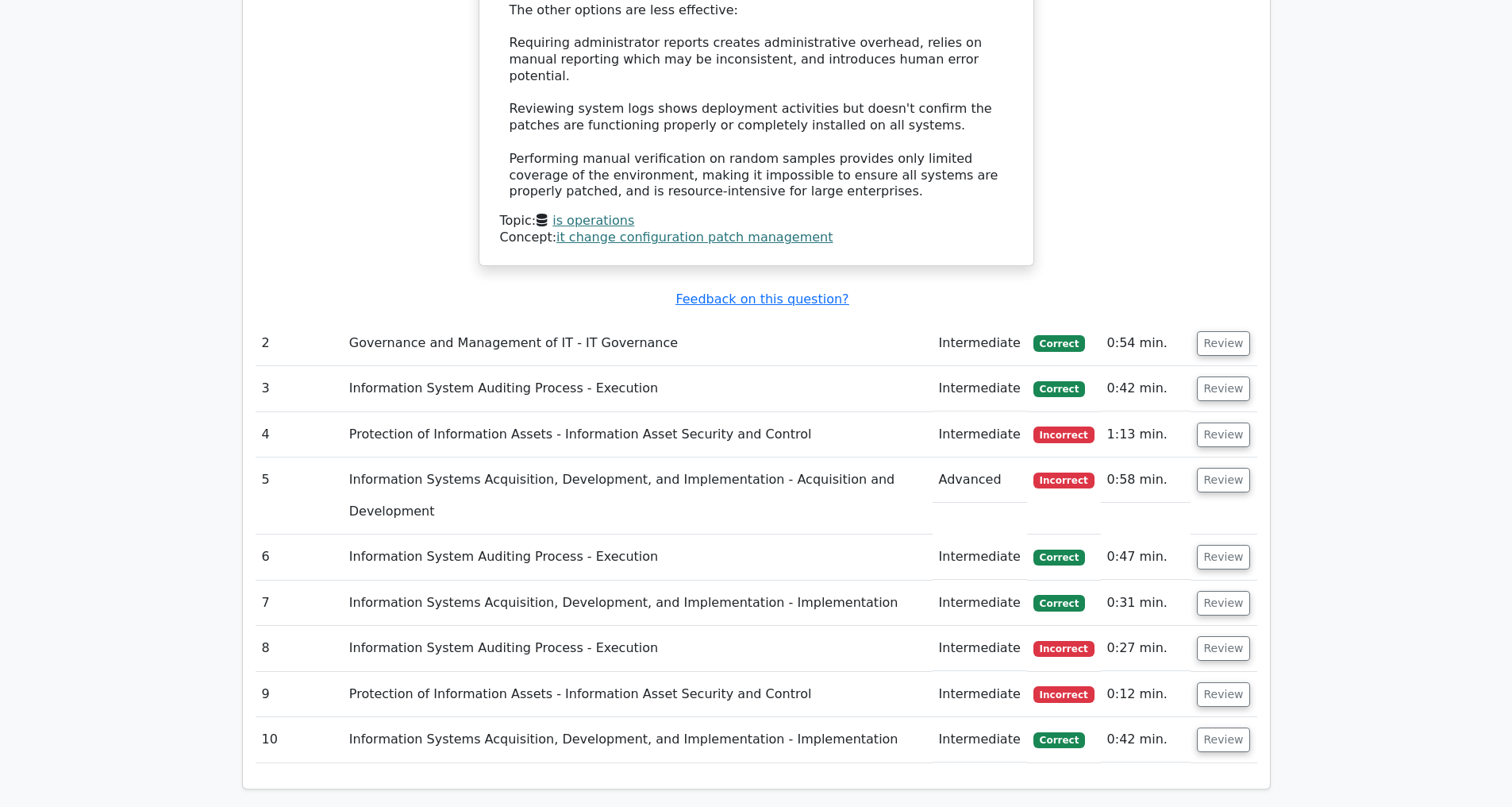
scroll to position [2117, 0]
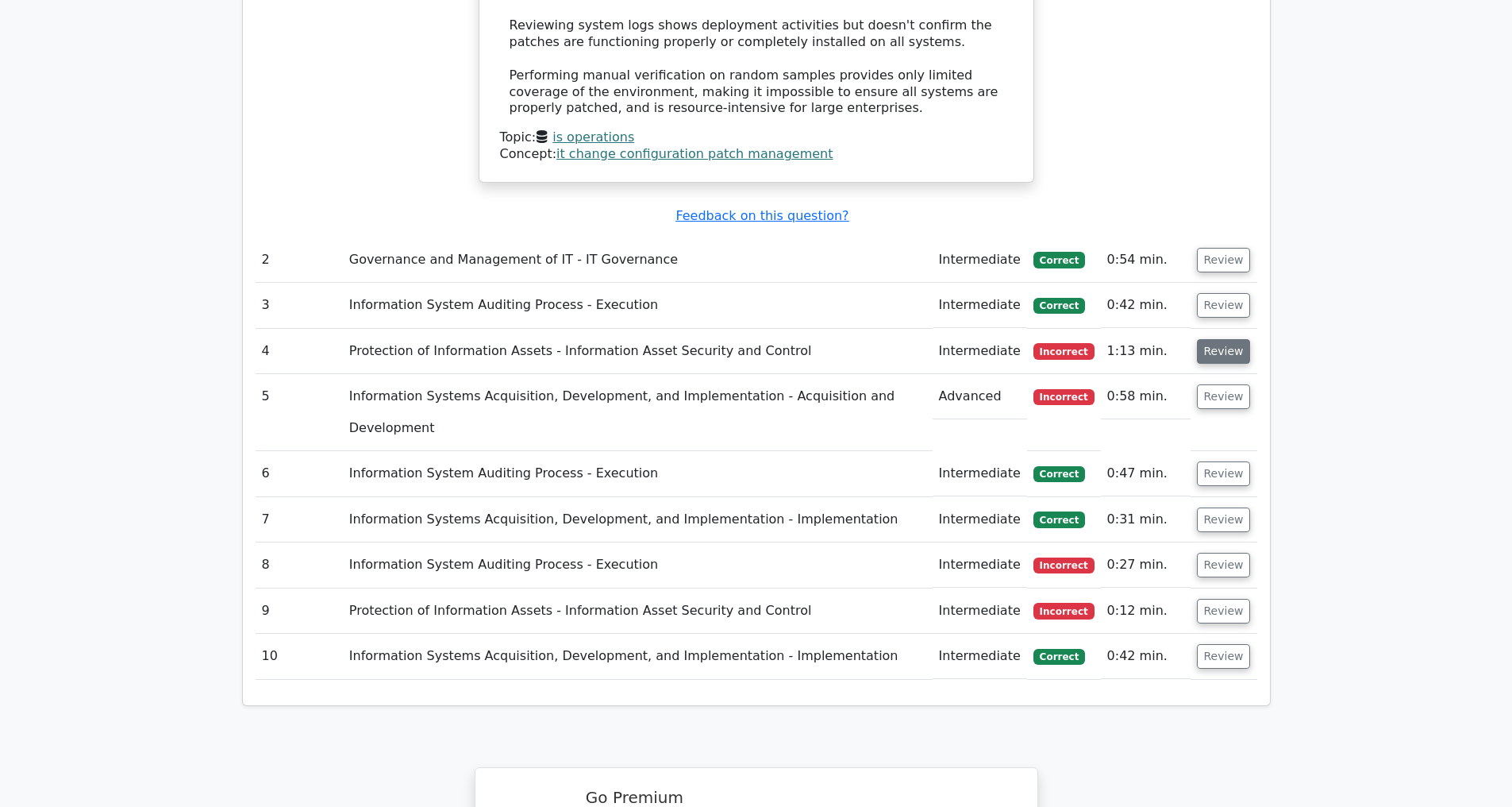
click at [1225, 349] on button "Review" at bounding box center [1224, 351] width 54 height 25
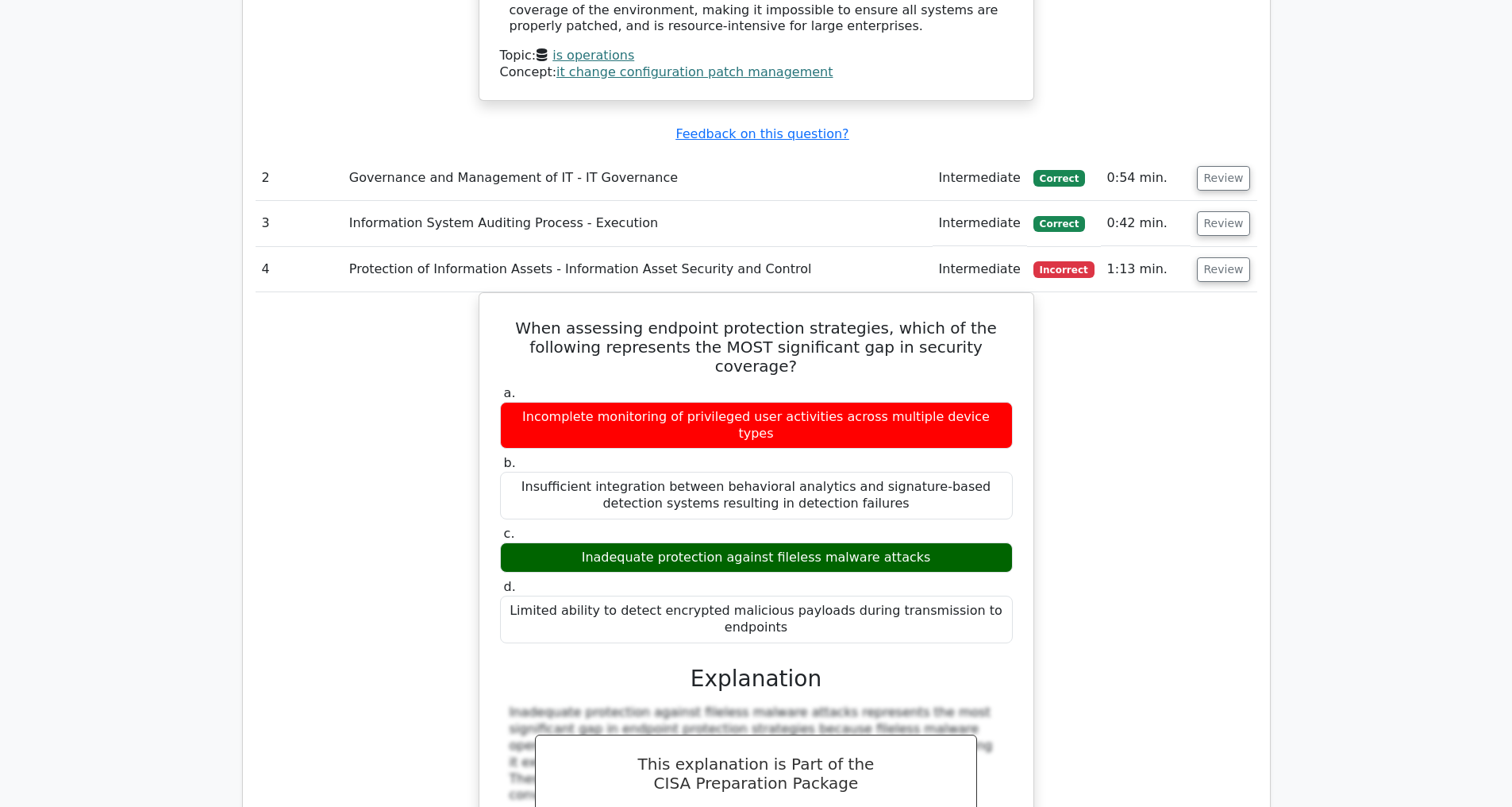
scroll to position [2292, 0]
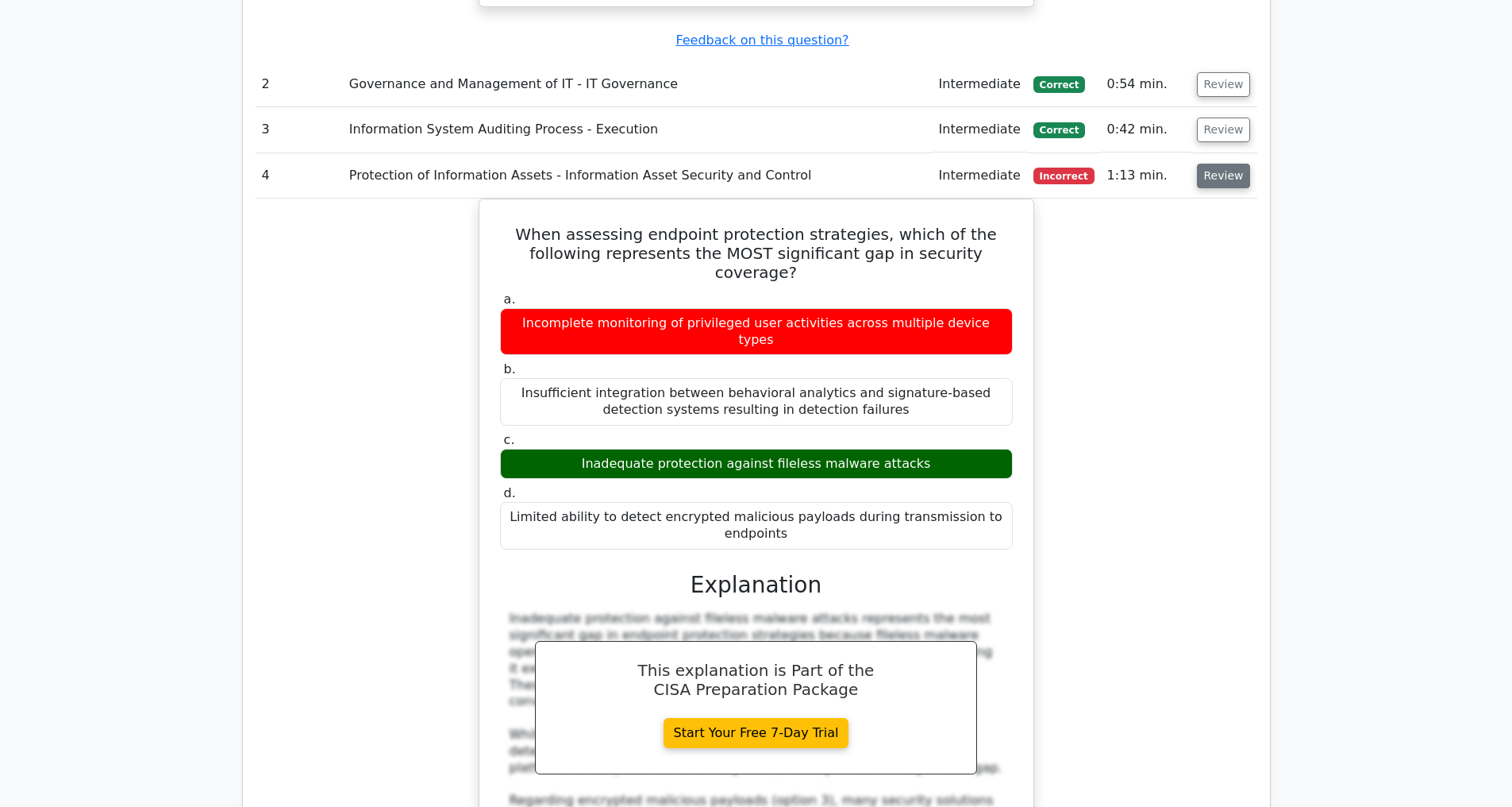
click at [1220, 180] on button "Review" at bounding box center [1224, 176] width 54 height 25
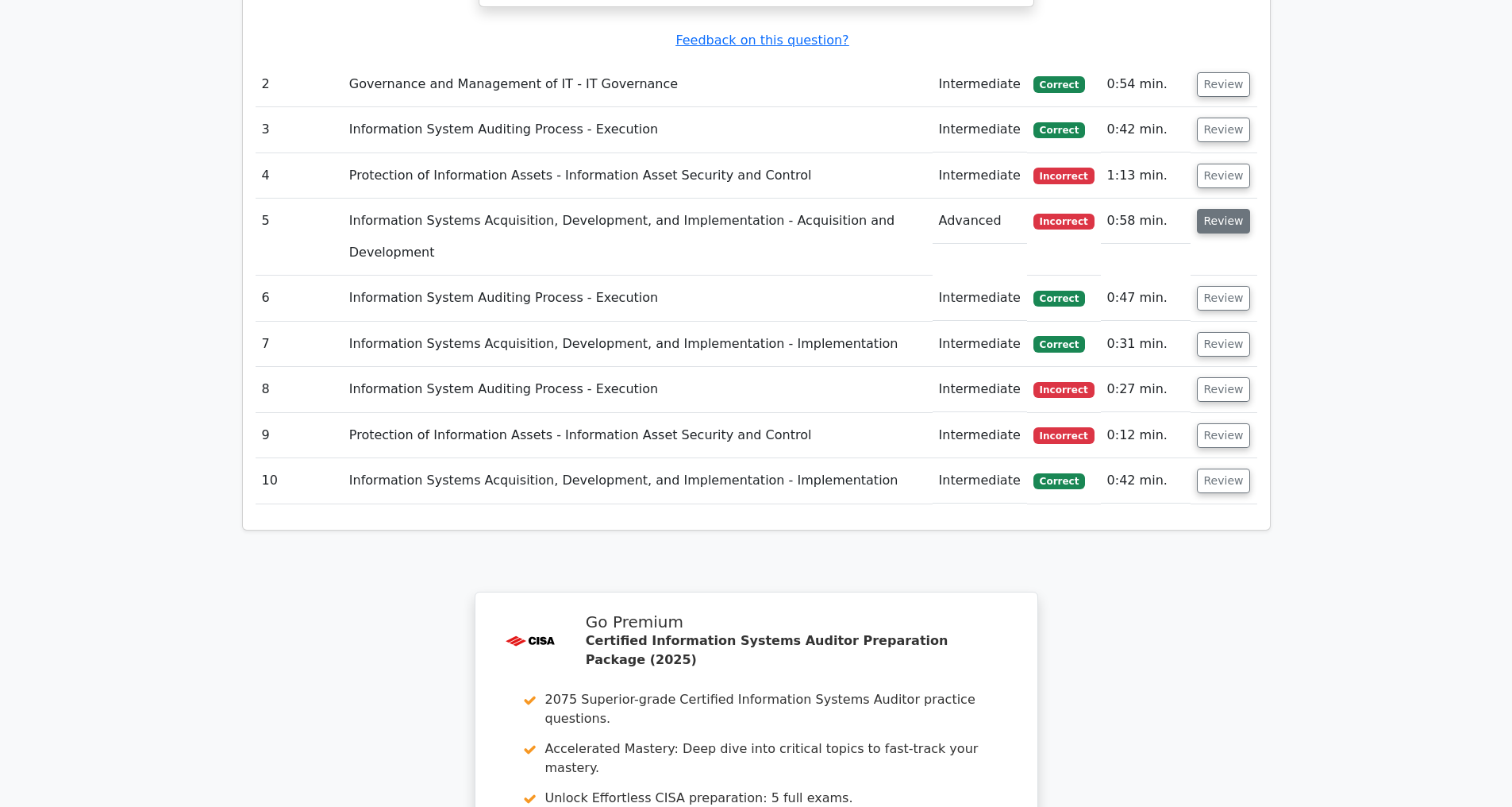
click at [1219, 224] on button "Review" at bounding box center [1224, 221] width 54 height 25
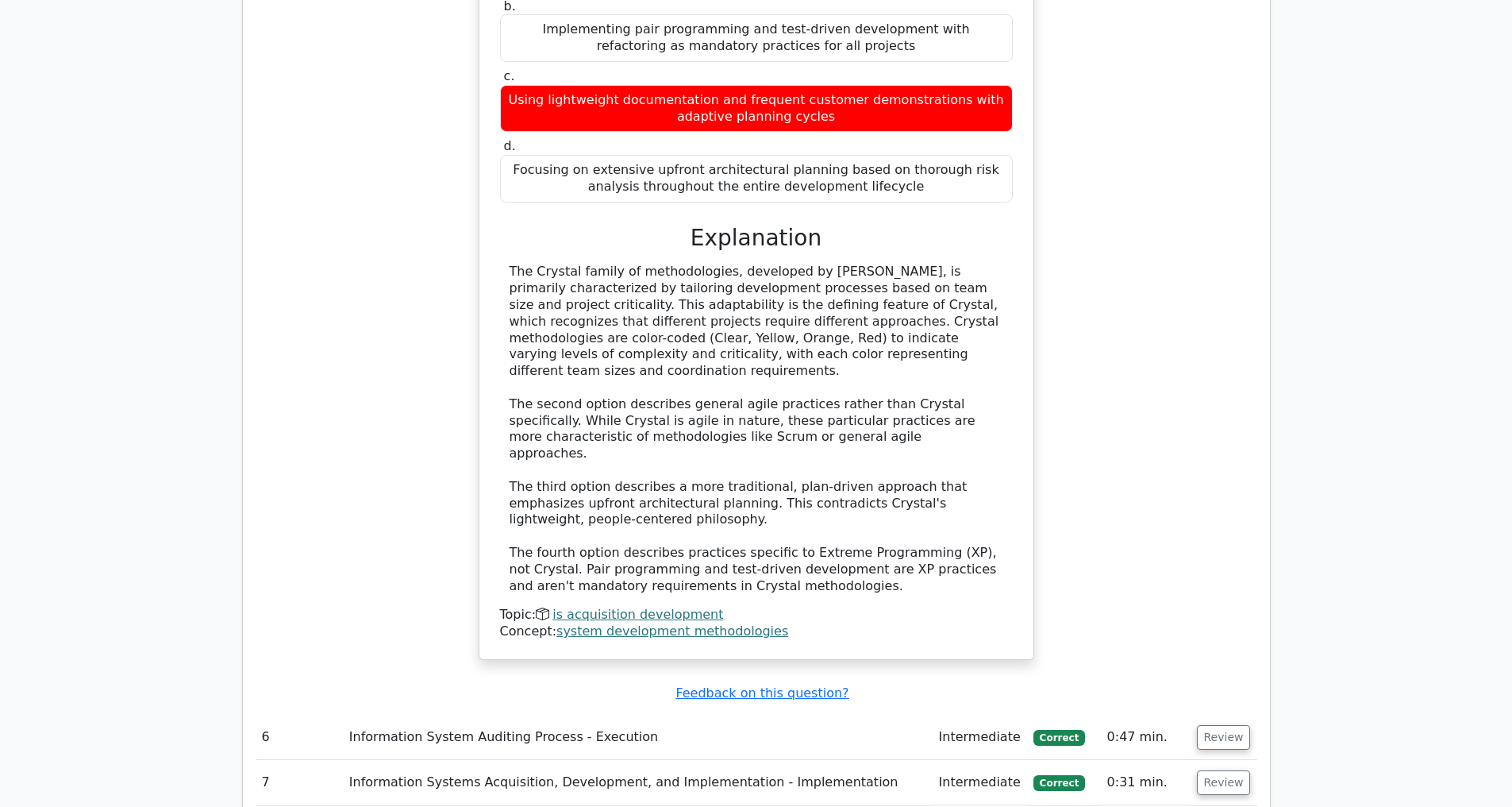
scroll to position [3040, 0]
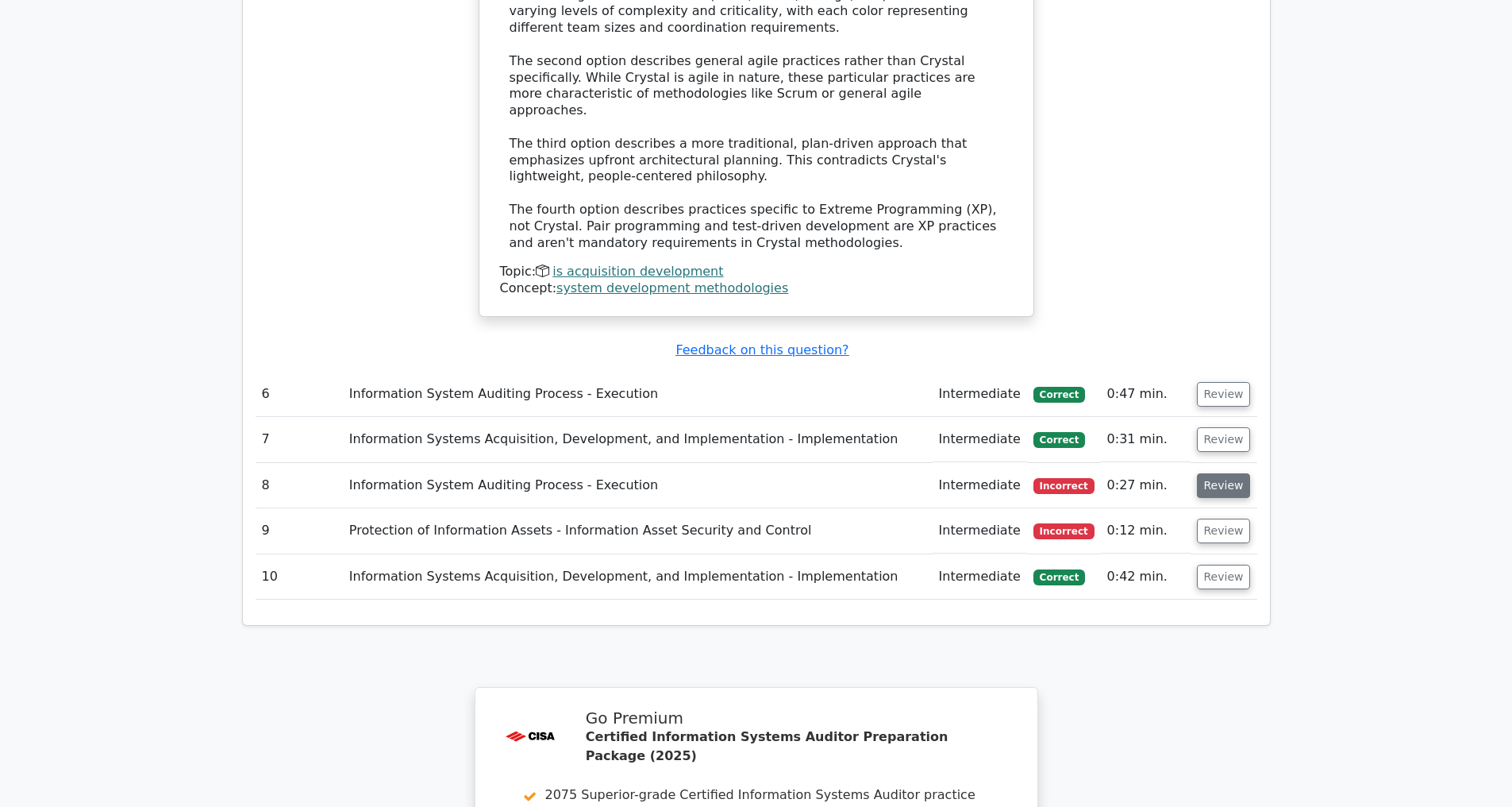
click at [1212, 486] on button "Review" at bounding box center [1224, 485] width 54 height 25
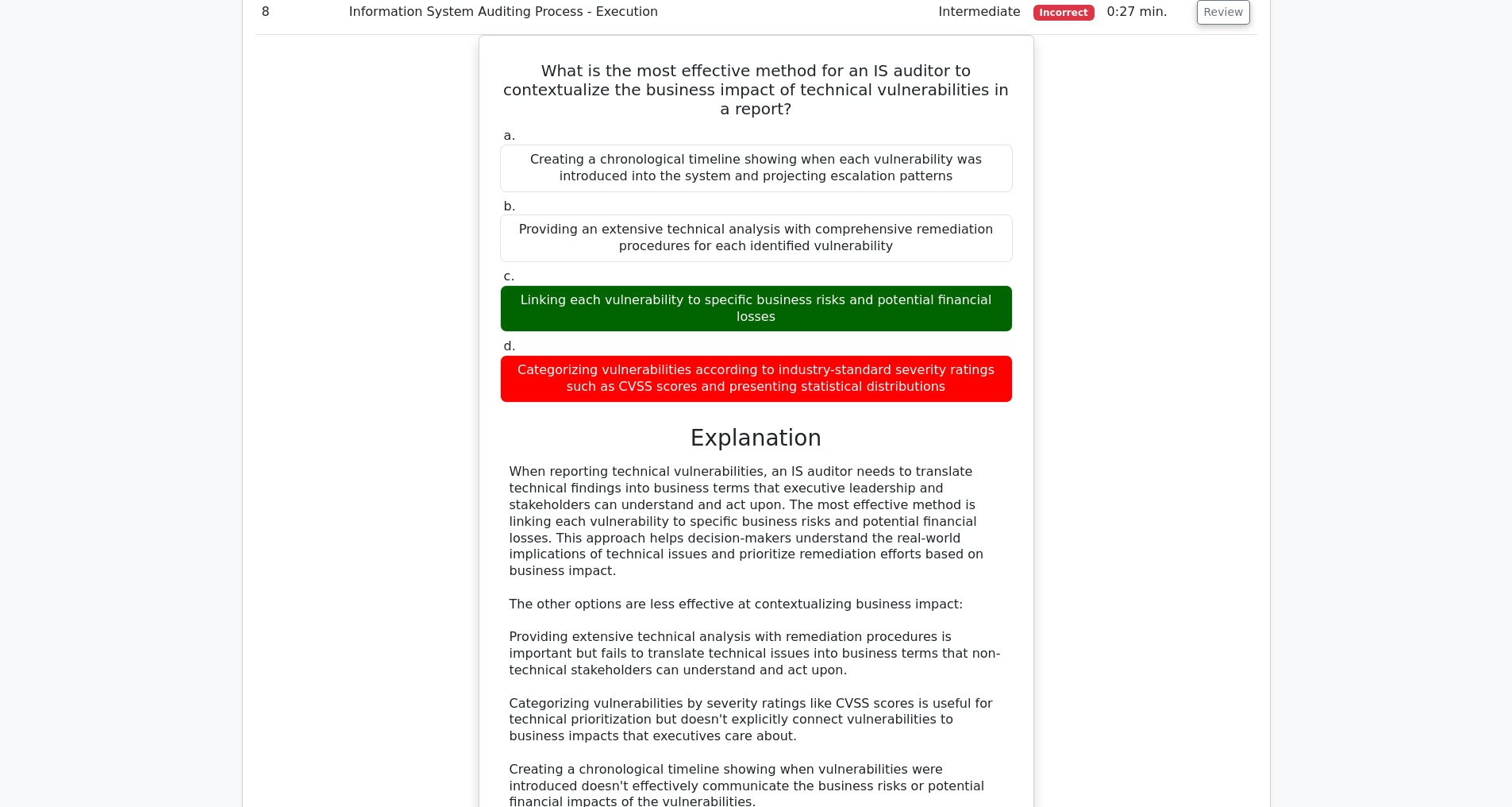
scroll to position [3972, 0]
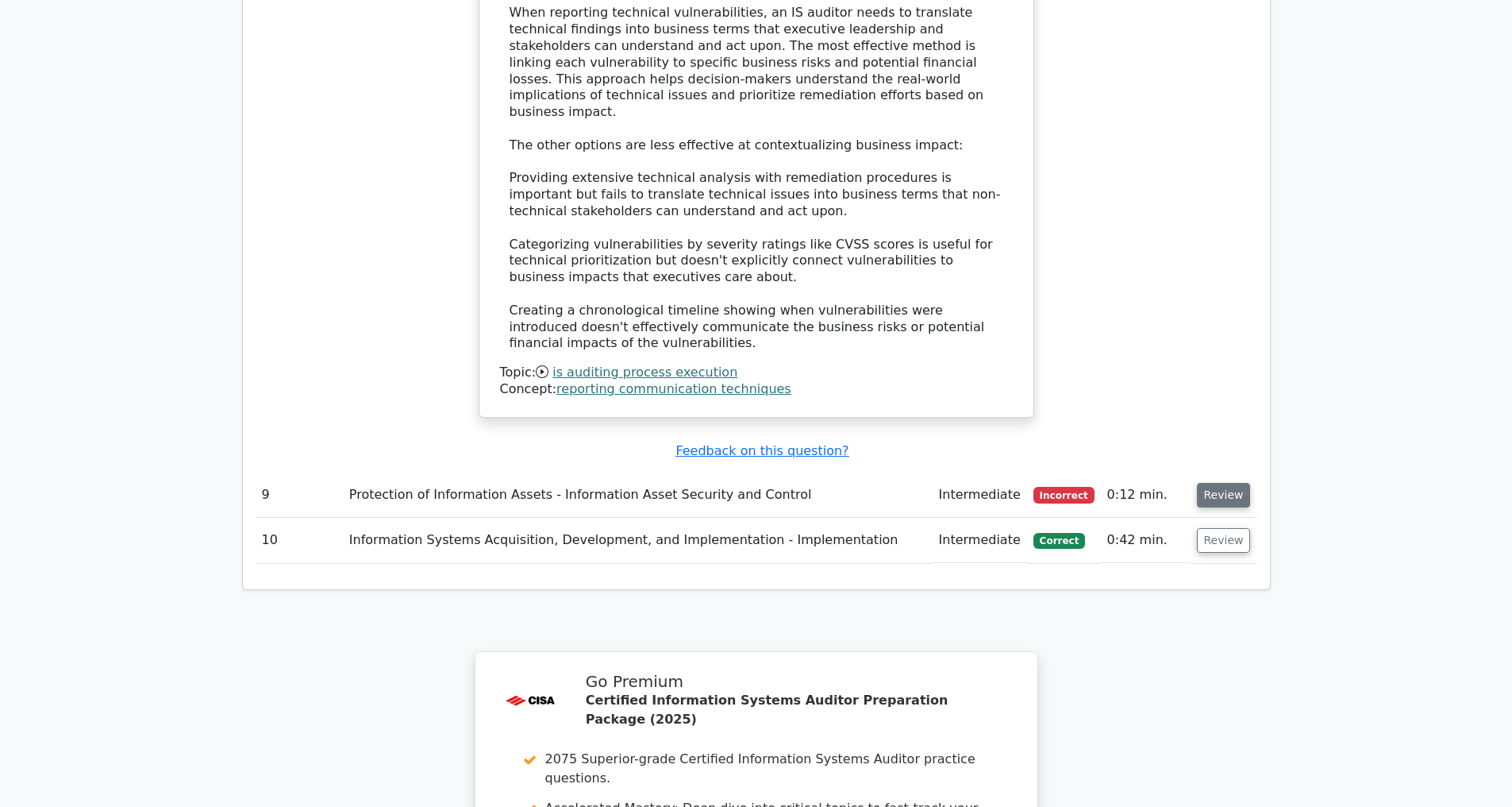
click at [1222, 485] on button "Review" at bounding box center [1224, 495] width 54 height 25
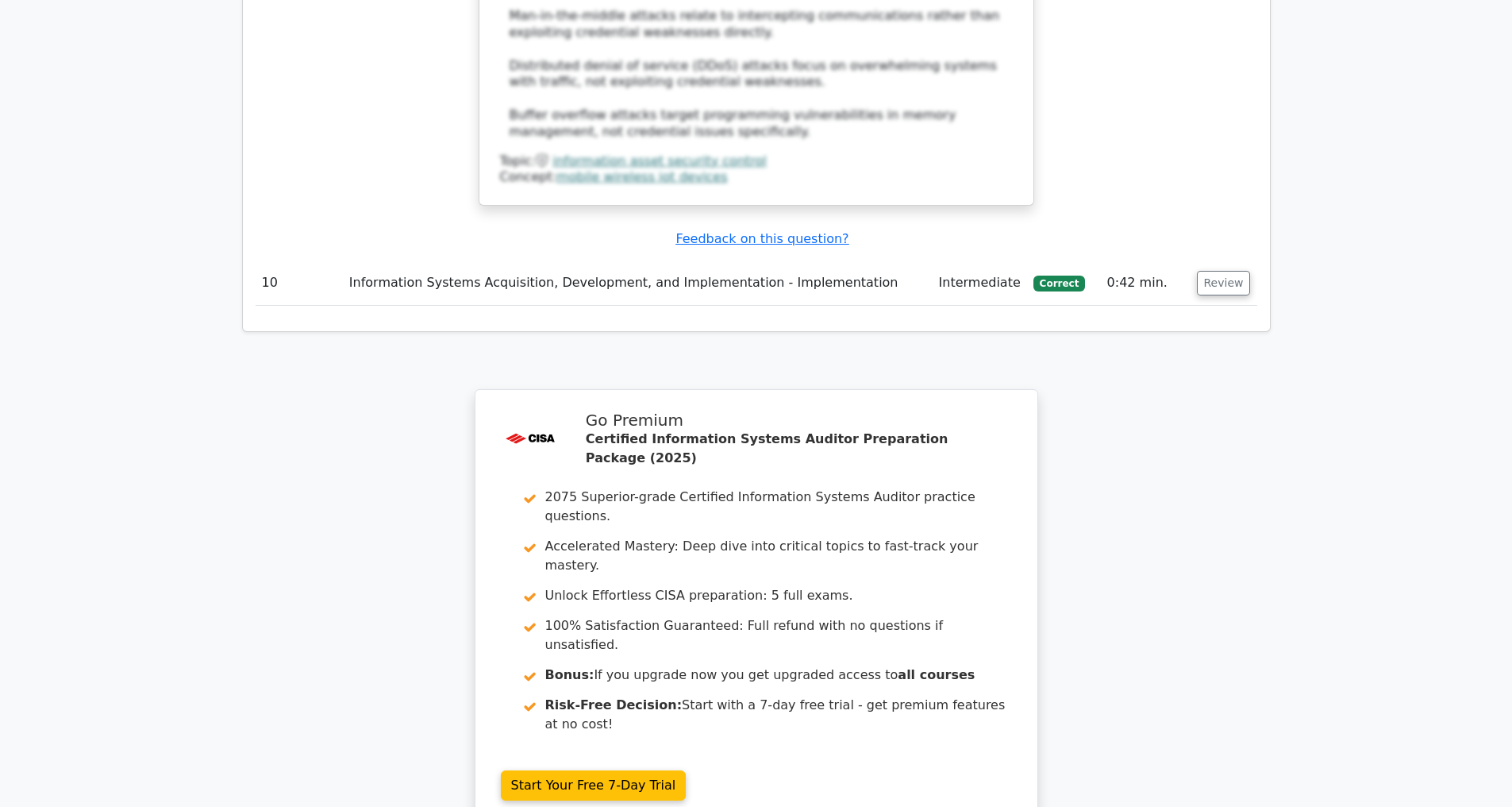
scroll to position [5403, 0]
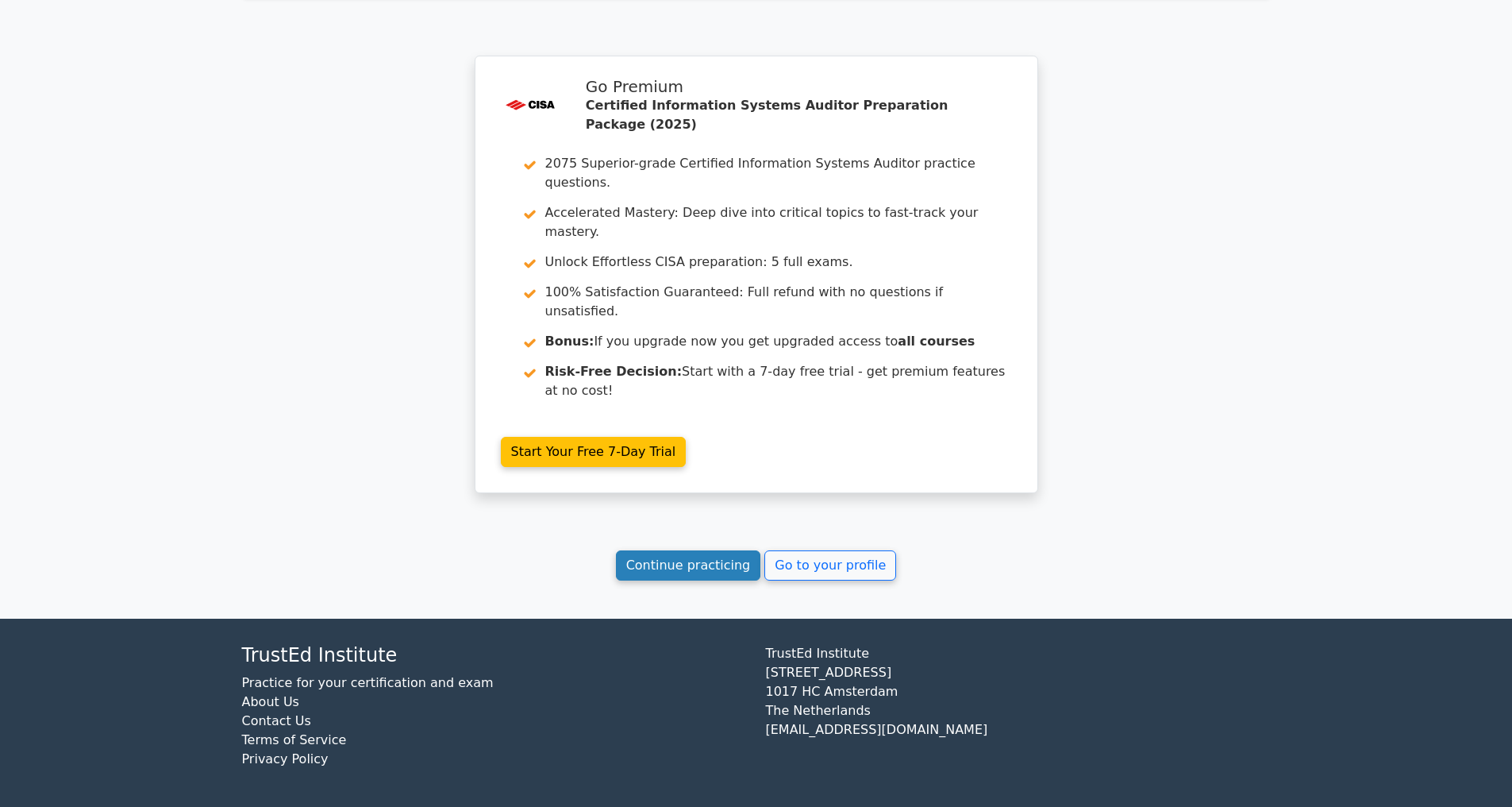
click at [660, 568] on link "Continue practicing" at bounding box center [688, 565] width 145 height 30
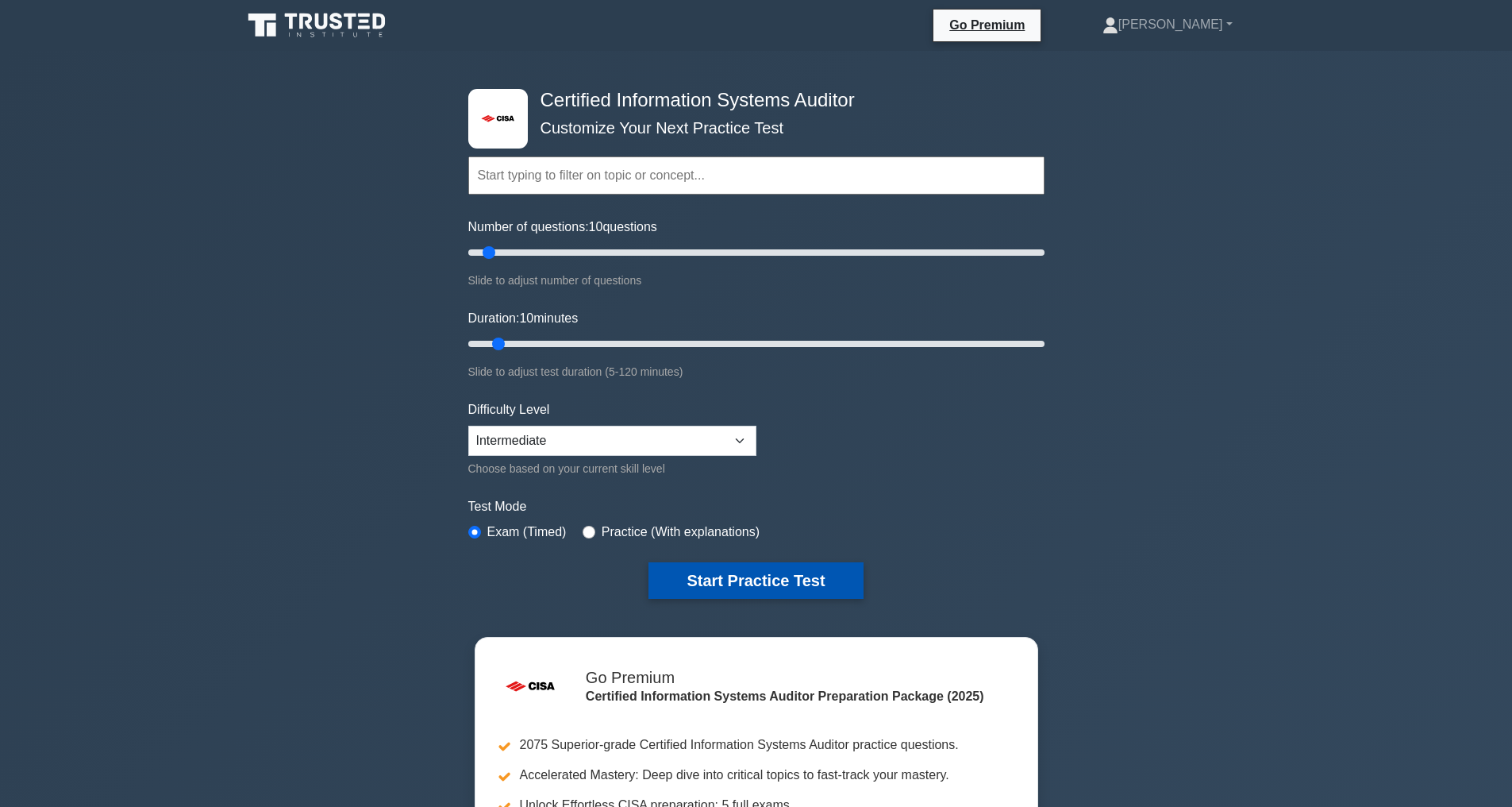
click at [750, 578] on button "Start Practice Test" at bounding box center [756, 580] width 215 height 37
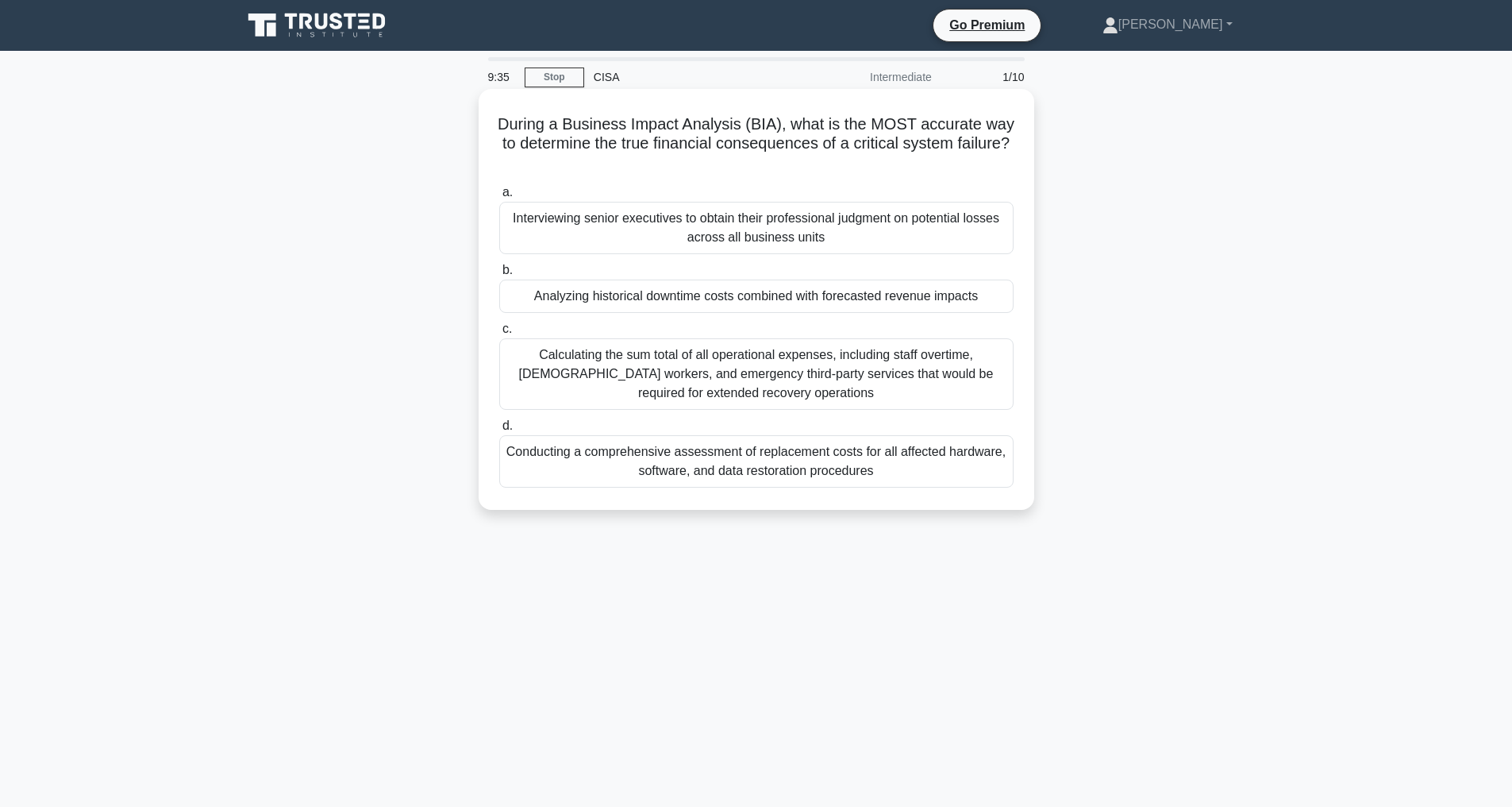
click at [801, 371] on div "Calculating the sum total of all operational expenses, including staff overtime…" at bounding box center [756, 373] width 514 height 71
click at [499, 334] on input "c. Calculating the sum total of all operational expenses, including staff overt…" at bounding box center [499, 329] width 0 height 10
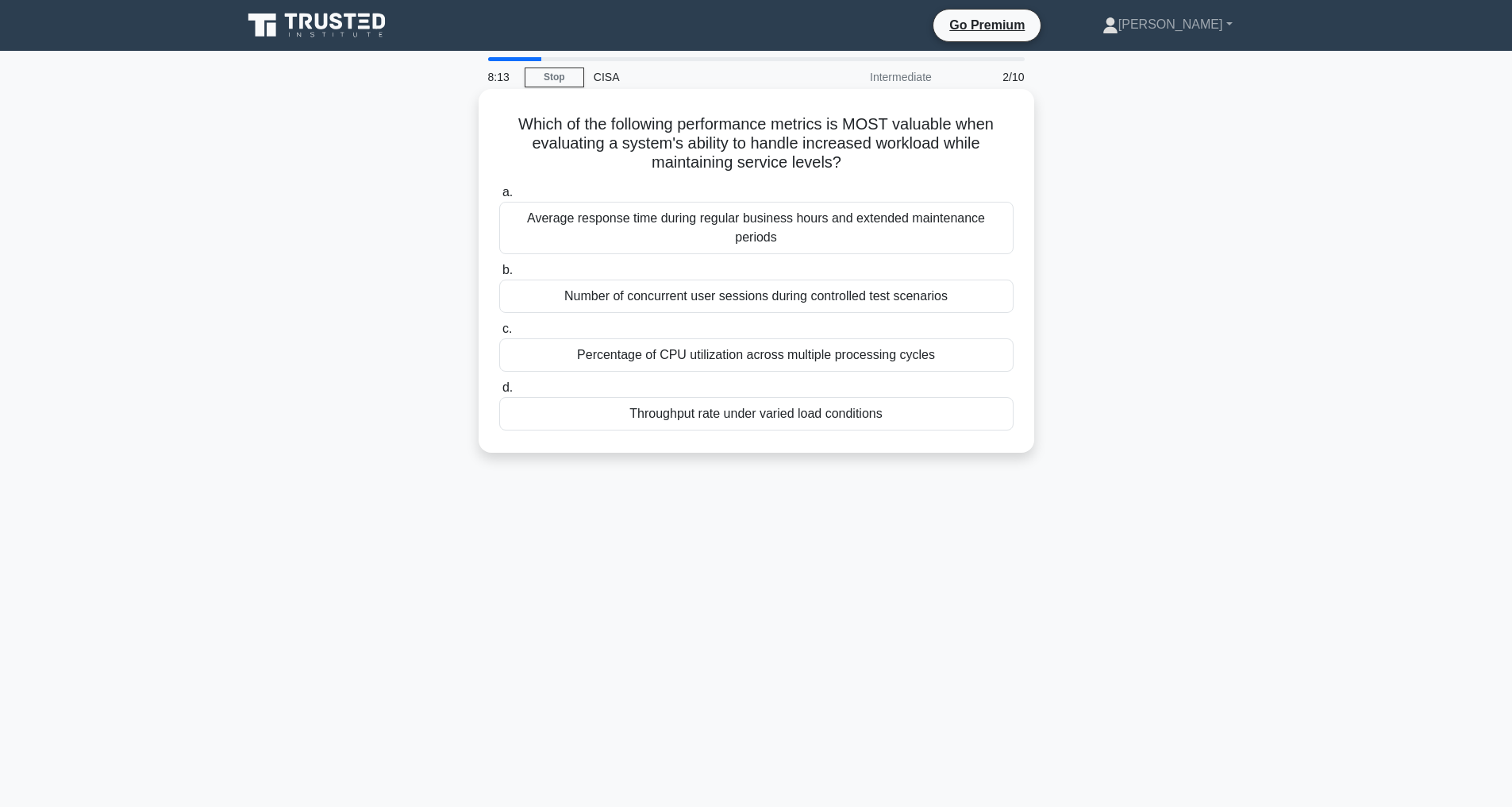
click at [723, 215] on div "Average response time during regular business hours and extended maintenance pe…" at bounding box center [756, 228] width 514 height 52
click at [499, 197] on input "a. Average response time during regular business hours and extended maintenance…" at bounding box center [499, 192] width 0 height 10
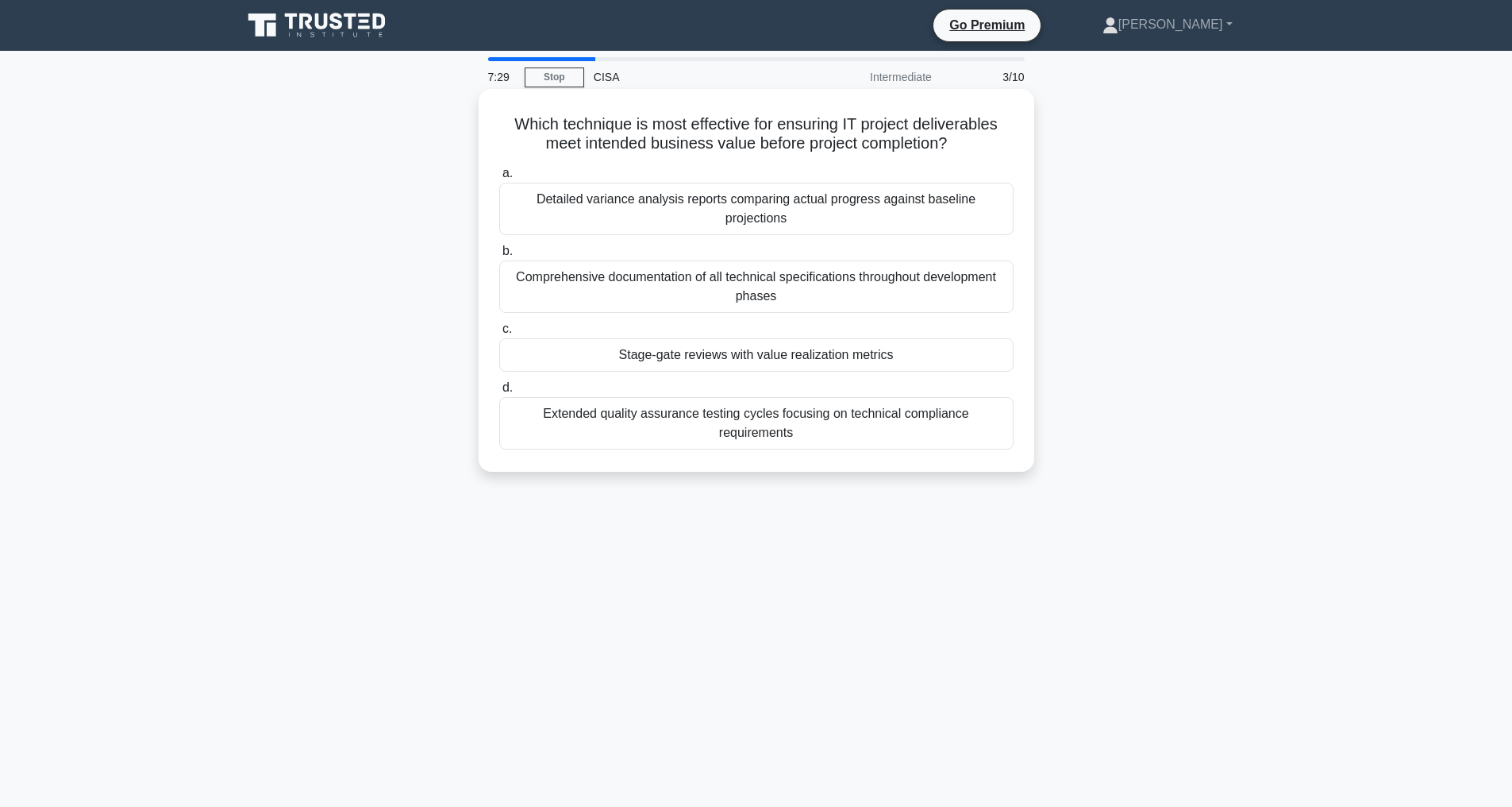
click at [854, 372] on div "Stage-gate reviews with value realization metrics" at bounding box center [756, 355] width 514 height 33
click at [499, 334] on input "c. Stage-gate reviews with value realization metrics" at bounding box center [499, 329] width 0 height 10
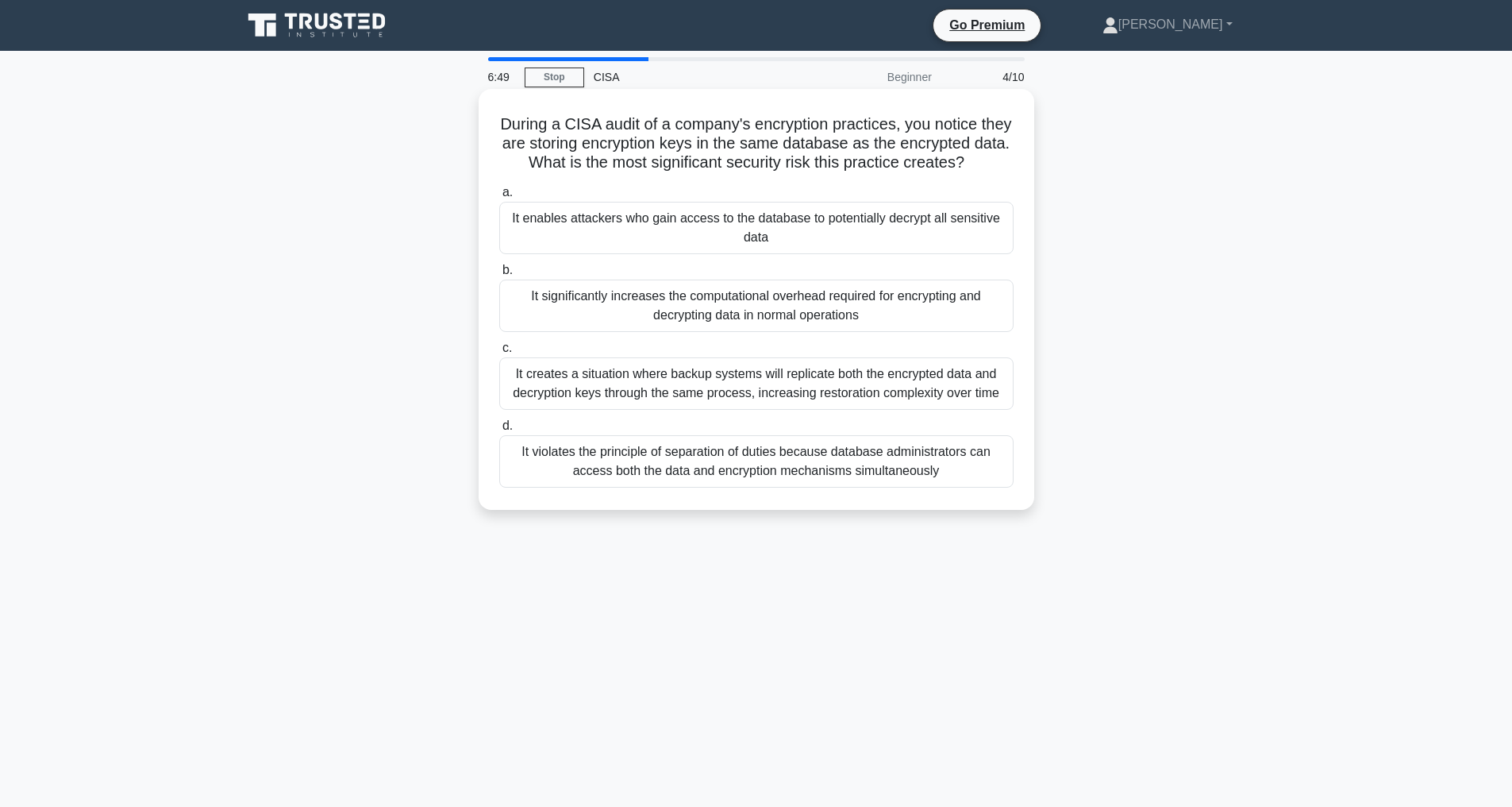
click at [797, 249] on div "It enables attackers who gain access to the database to potentially decrypt all…" at bounding box center [756, 228] width 514 height 52
click at [499, 197] on input "a. It enables attackers who gain access to the database to potentially decrypt …" at bounding box center [499, 192] width 0 height 10
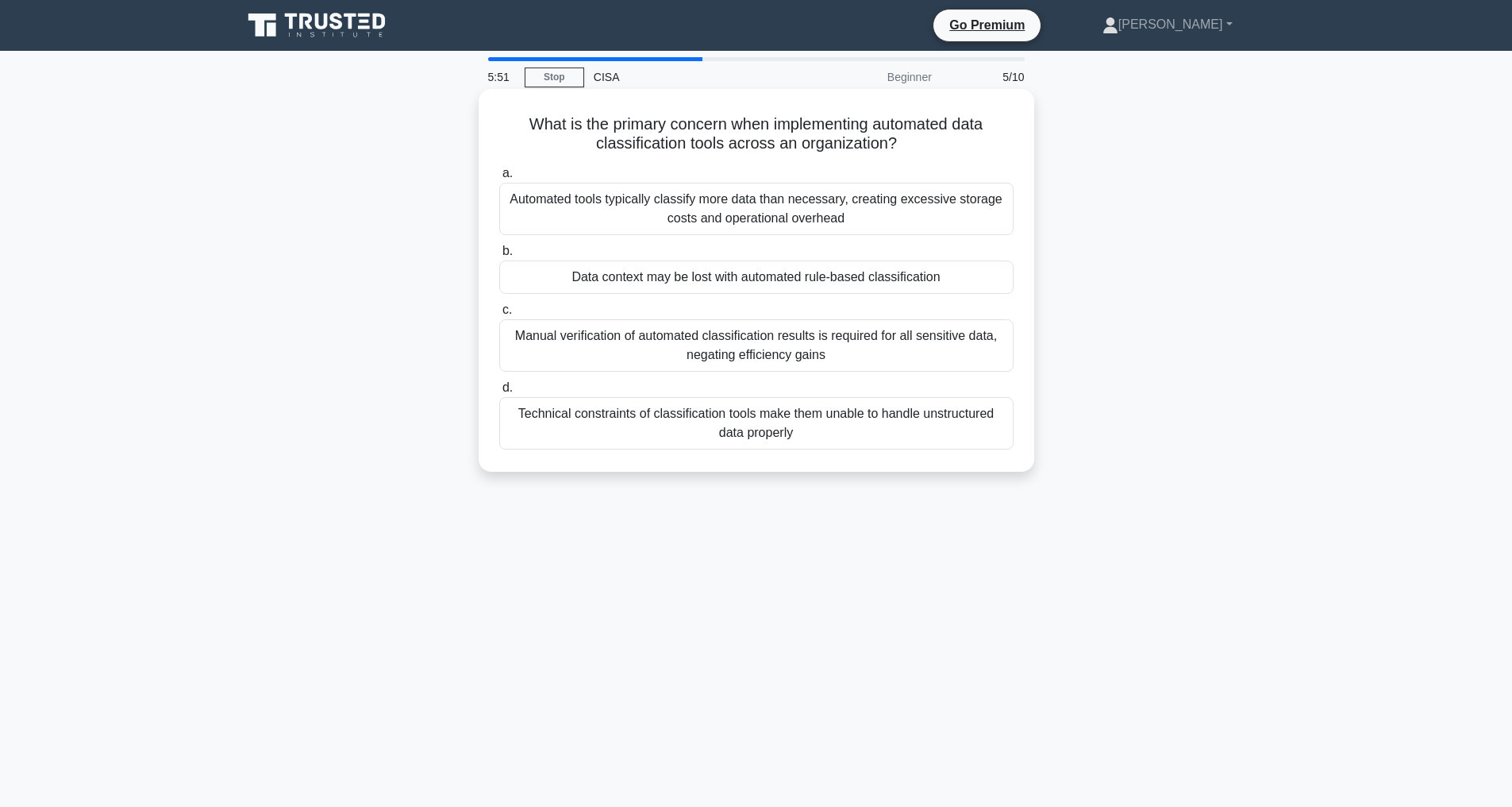
click at [762, 216] on div "Automated tools typically classify more data than necessary, creating excessive…" at bounding box center [756, 209] width 514 height 52
click at [499, 179] on input "a. Automated tools typically classify more data than necessary, creating excess…" at bounding box center [499, 173] width 0 height 10
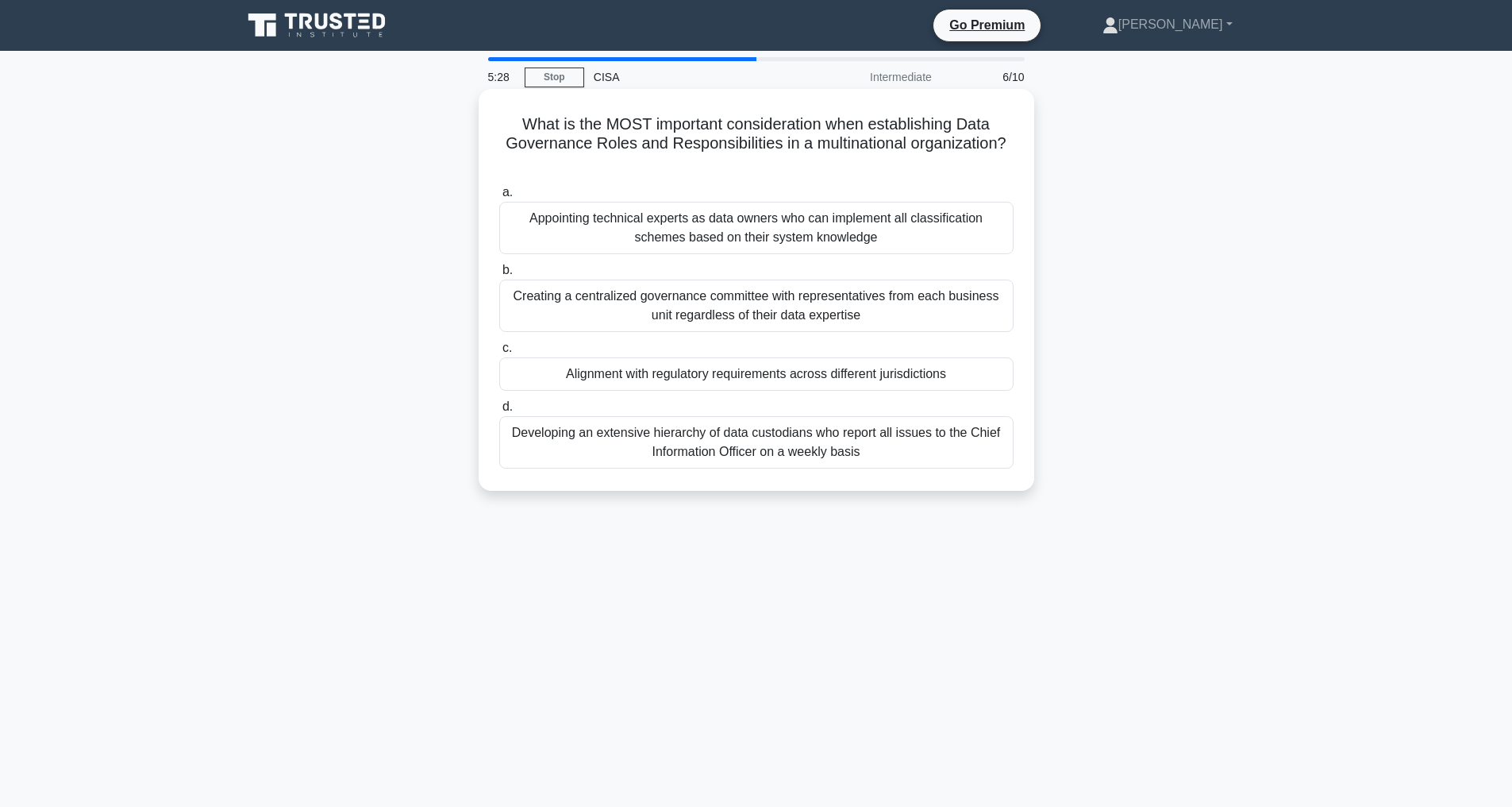
click at [777, 374] on div "Alignment with regulatory requirements across different jurisdictions" at bounding box center [756, 373] width 514 height 33
click at [499, 354] on input "c. Alignment with regulatory requirements across different jurisdictions" at bounding box center [499, 349] width 0 height 10
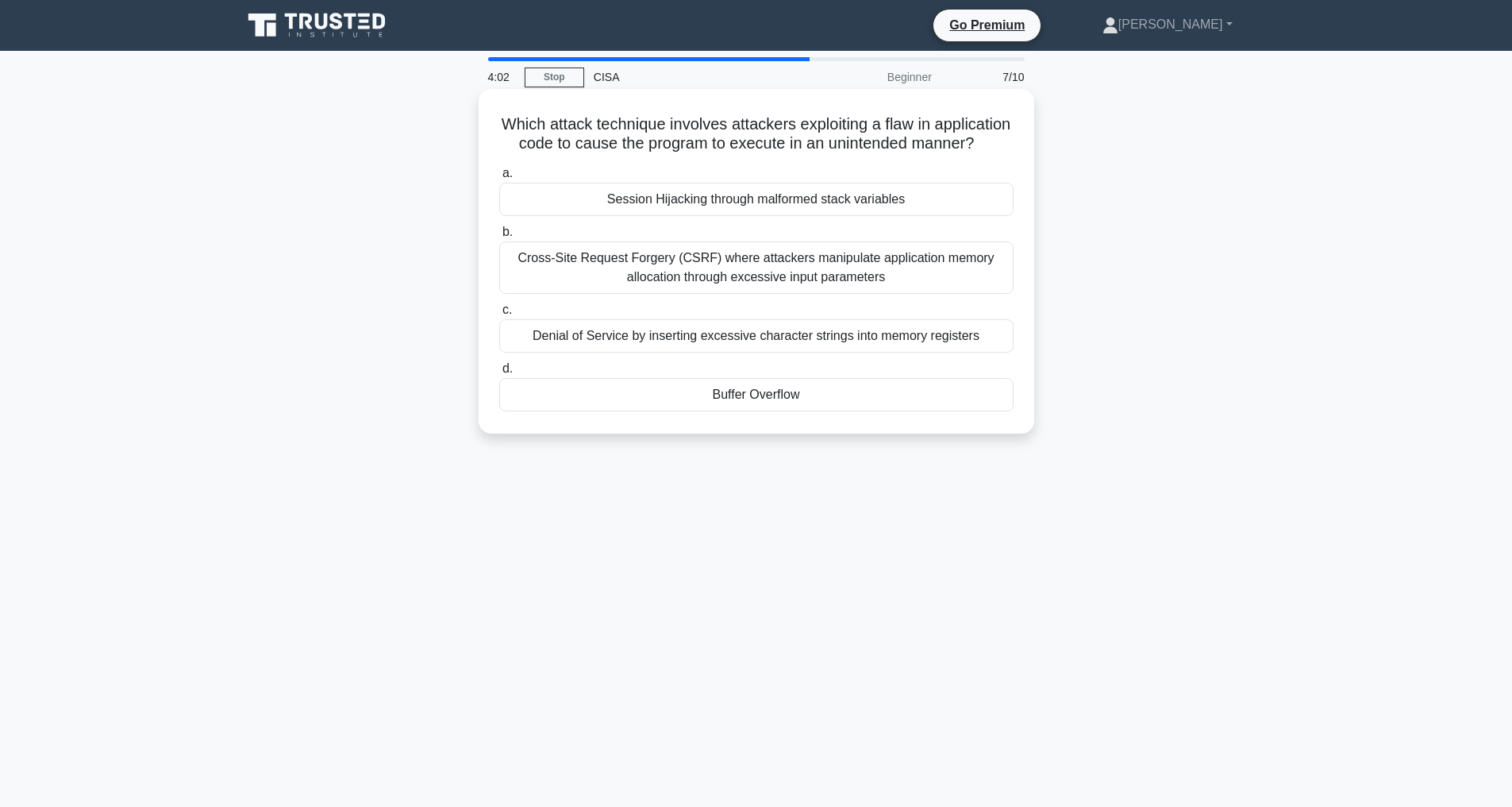
click at [638, 286] on div "Cross-Site Request Forgery (CSRF) where attackers manipulate application memory…" at bounding box center [756, 267] width 514 height 52
click at [499, 238] on input "b. Cross-Site Request Forgery (CSRF) where attackers manipulate application mem…" at bounding box center [499, 233] width 0 height 10
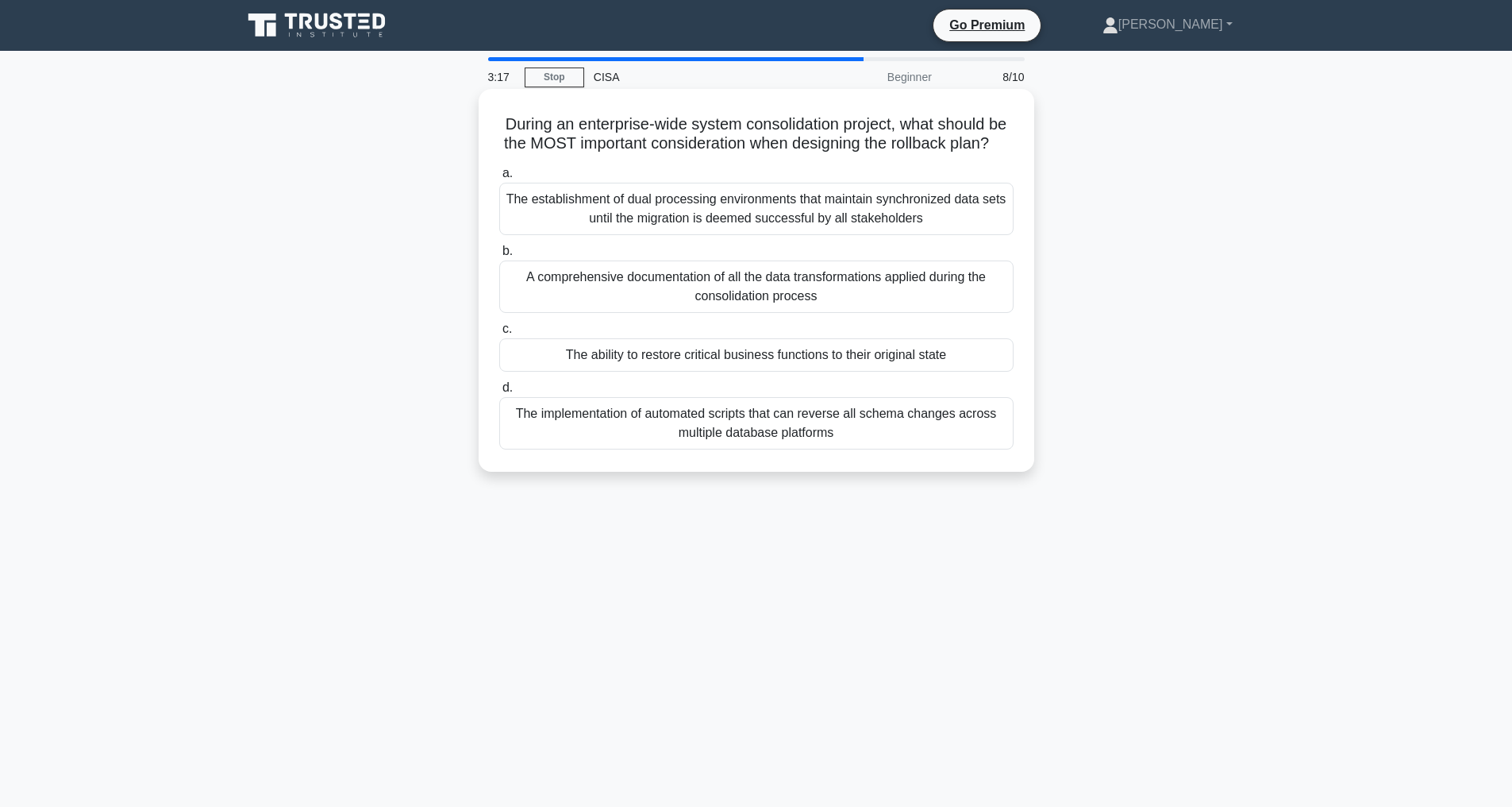
click at [819, 372] on div "The ability to restore critical business functions to their original state" at bounding box center [756, 355] width 514 height 33
click at [499, 334] on input "c. The ability to restore critical business functions to their original state" at bounding box center [499, 329] width 0 height 10
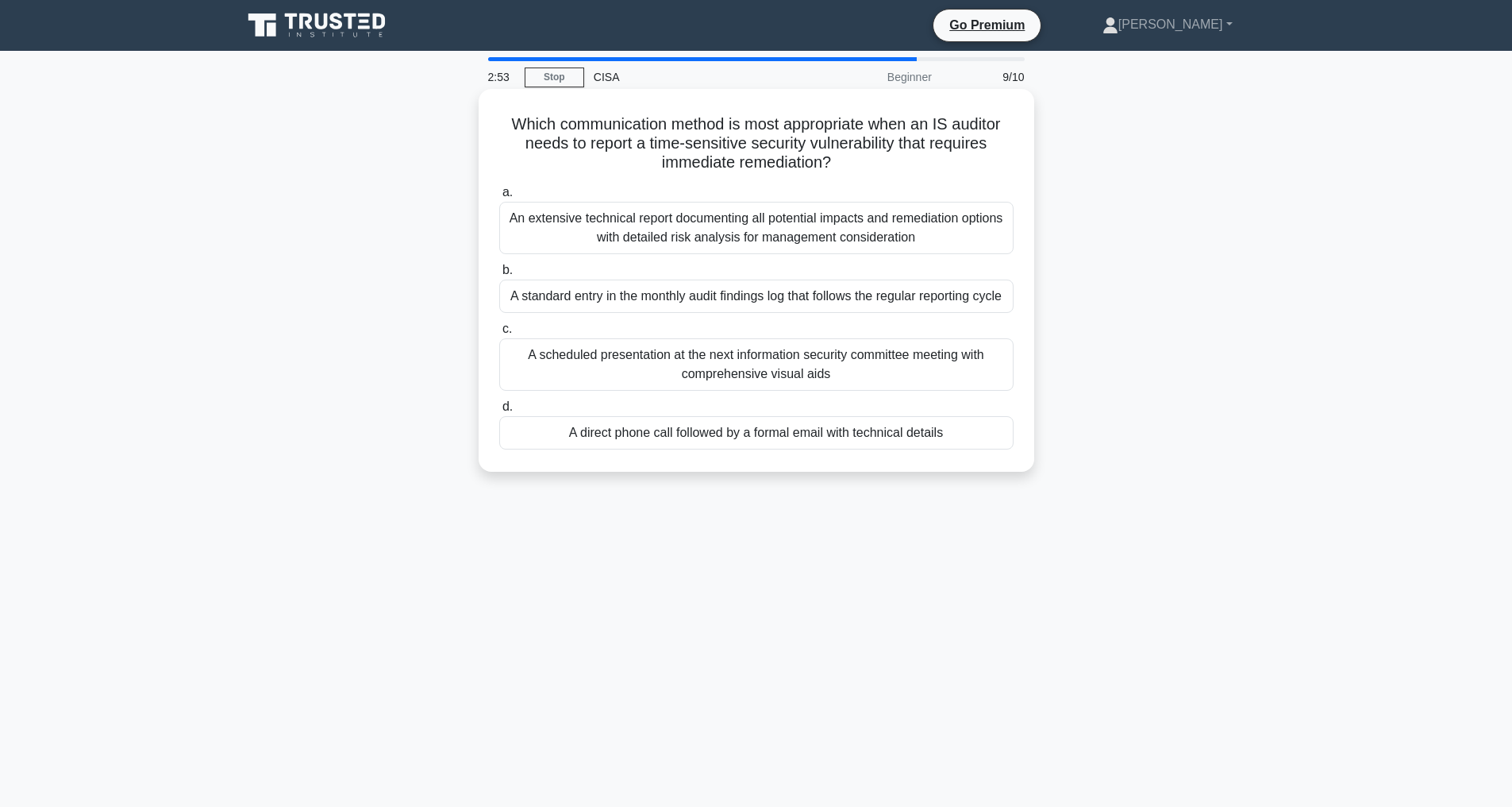
click at [719, 446] on div "A direct phone call followed by a formal email with technical details" at bounding box center [756, 433] width 514 height 33
click at [499, 412] on input "d. A direct phone call followed by a formal email with technical details" at bounding box center [499, 407] width 0 height 10
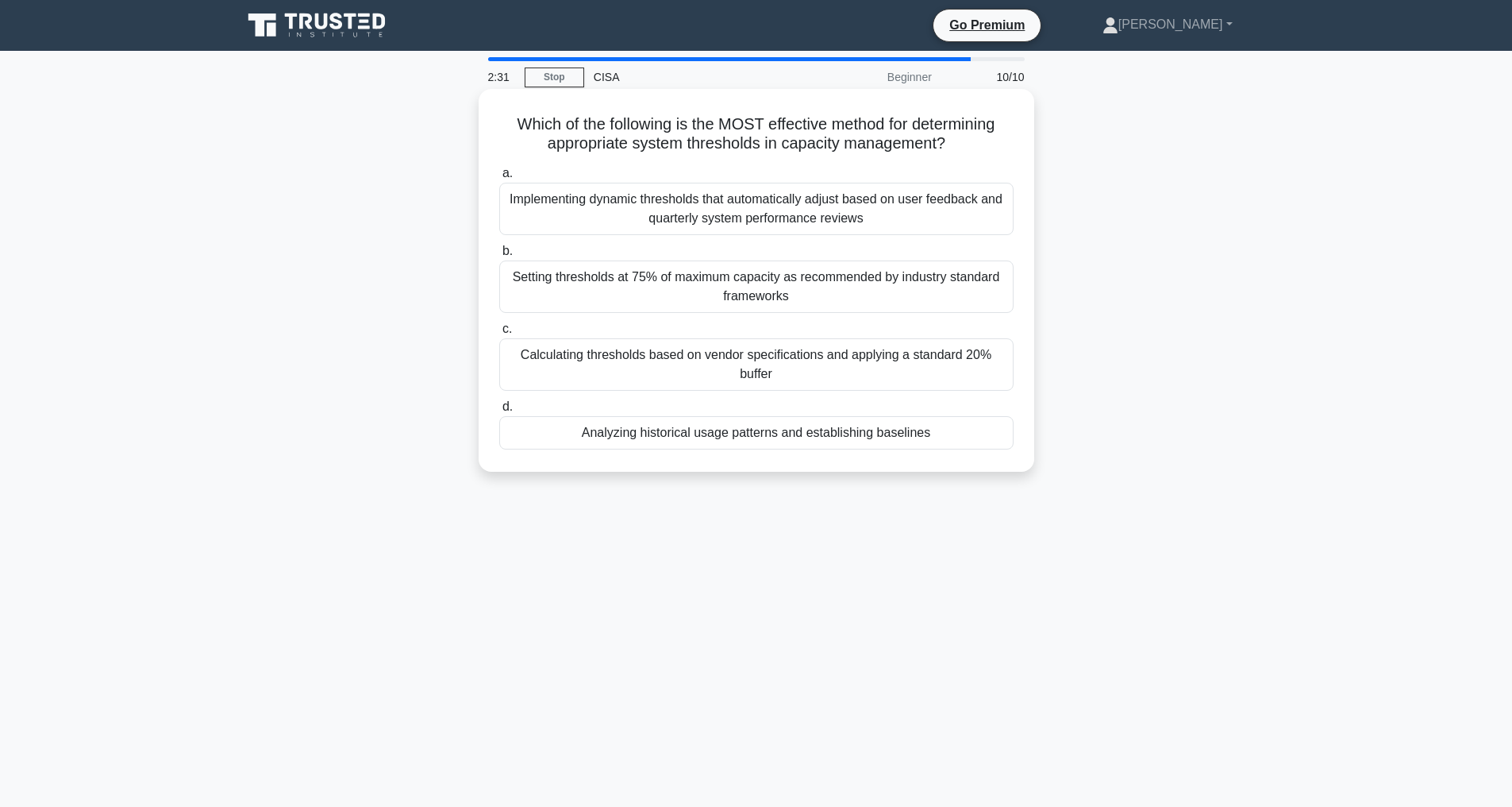
click at [752, 449] on div "Analyzing historical usage patterns and establishing baselines" at bounding box center [756, 433] width 514 height 33
click at [499, 412] on input "d. Analyzing historical usage patterns and establishing baselines" at bounding box center [499, 407] width 0 height 10
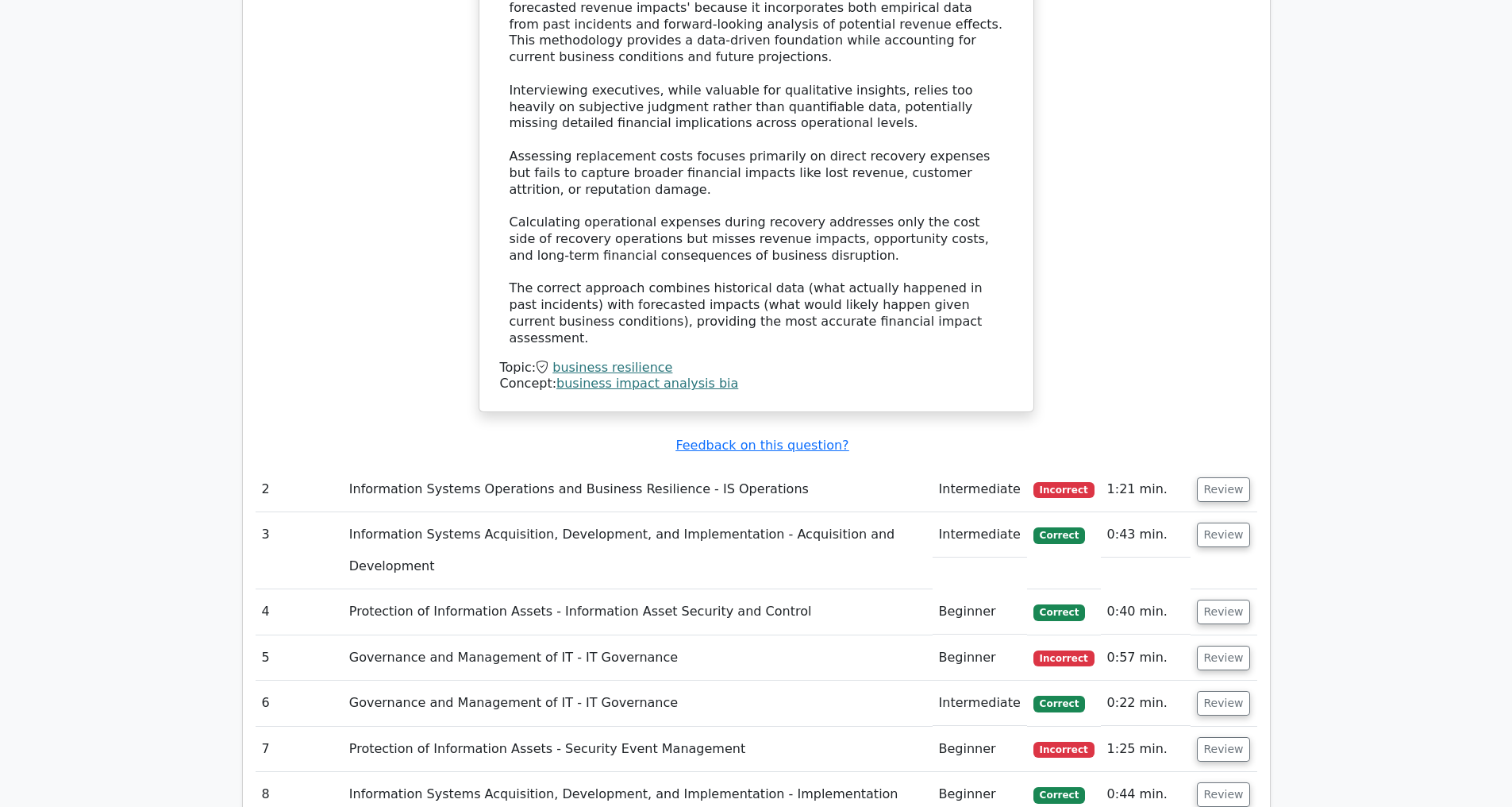
scroll to position [2353, 0]
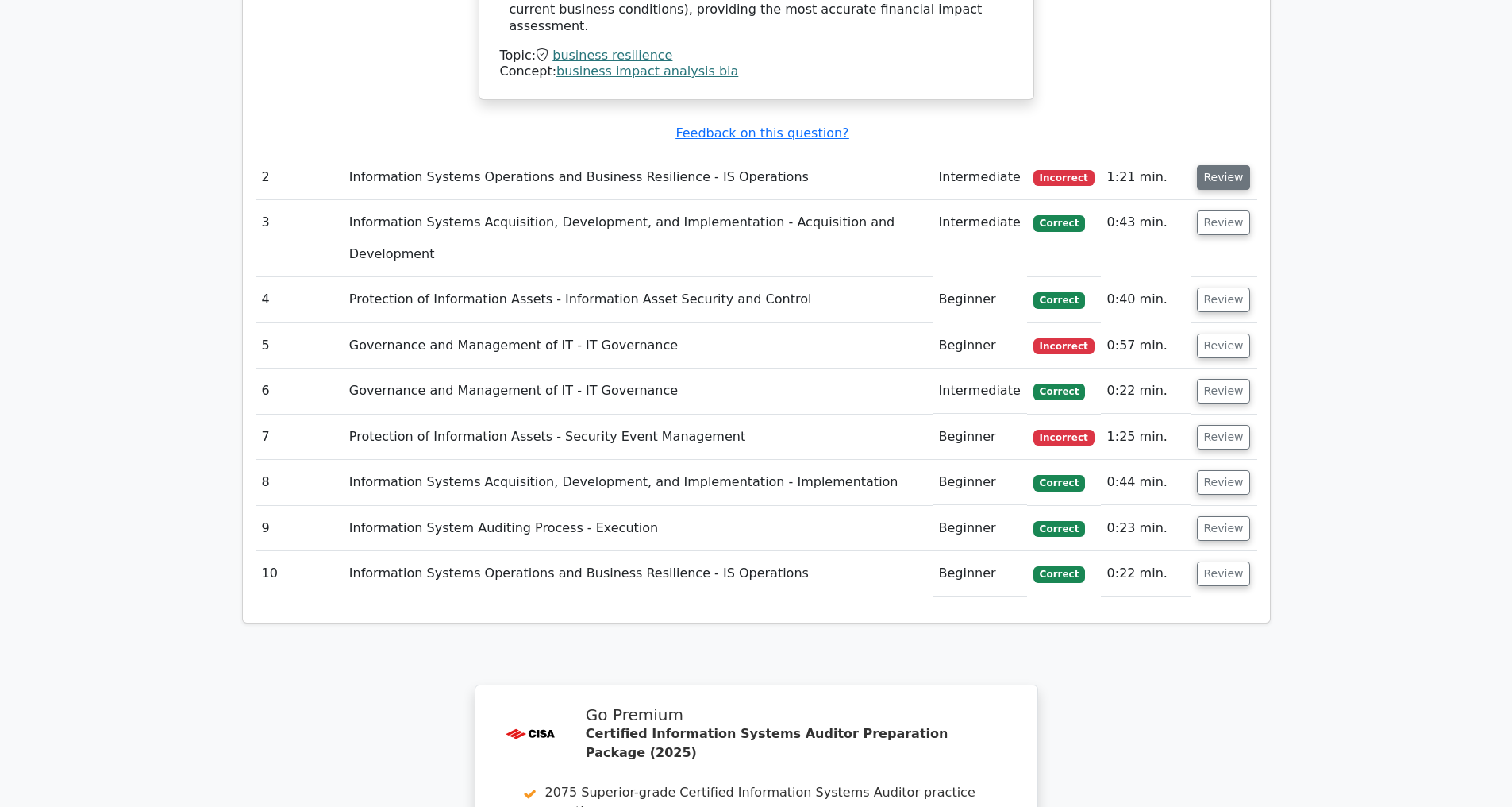
click at [1217, 178] on button "Review" at bounding box center [1224, 177] width 54 height 25
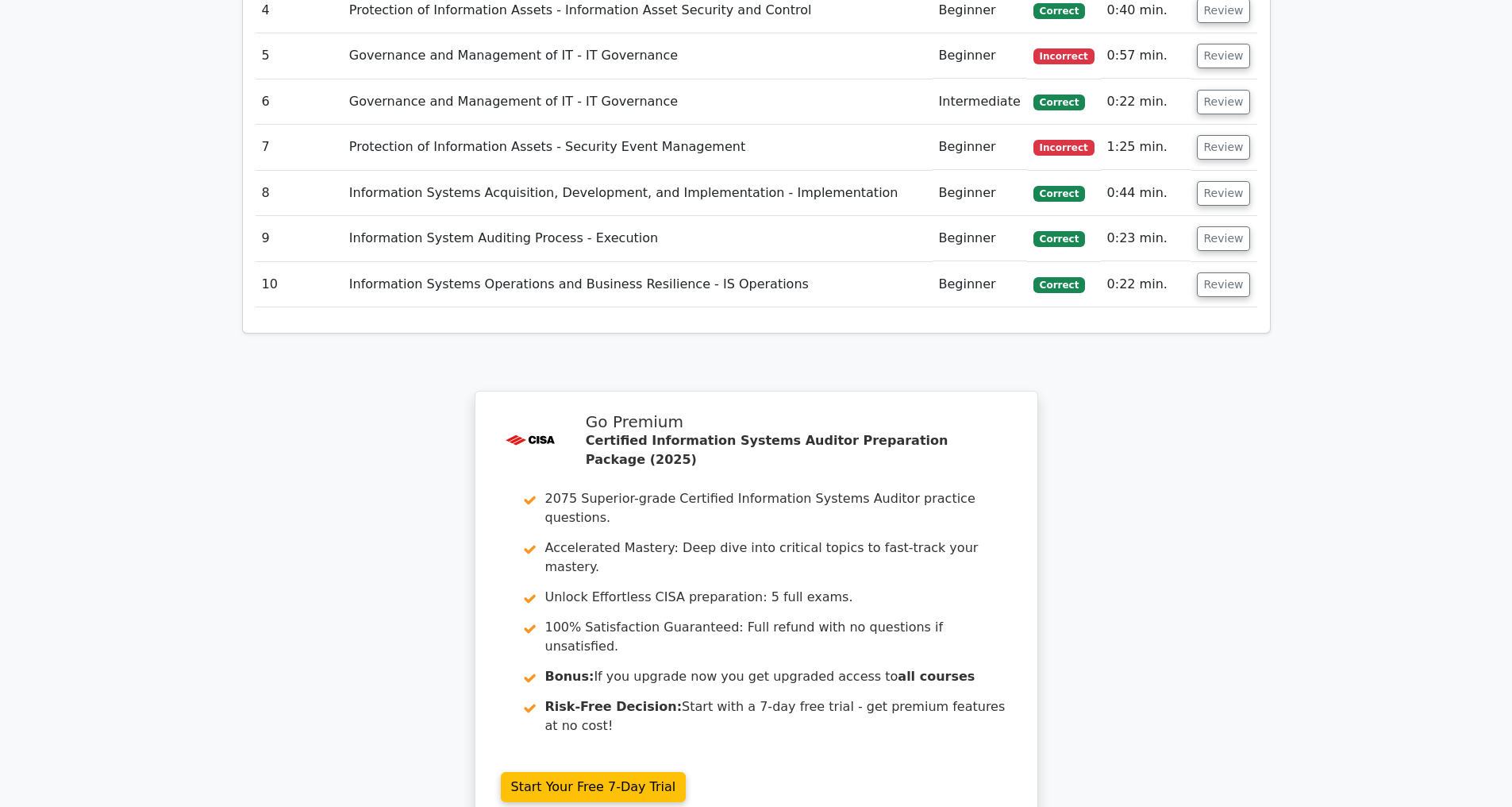
scroll to position [3198, 0]
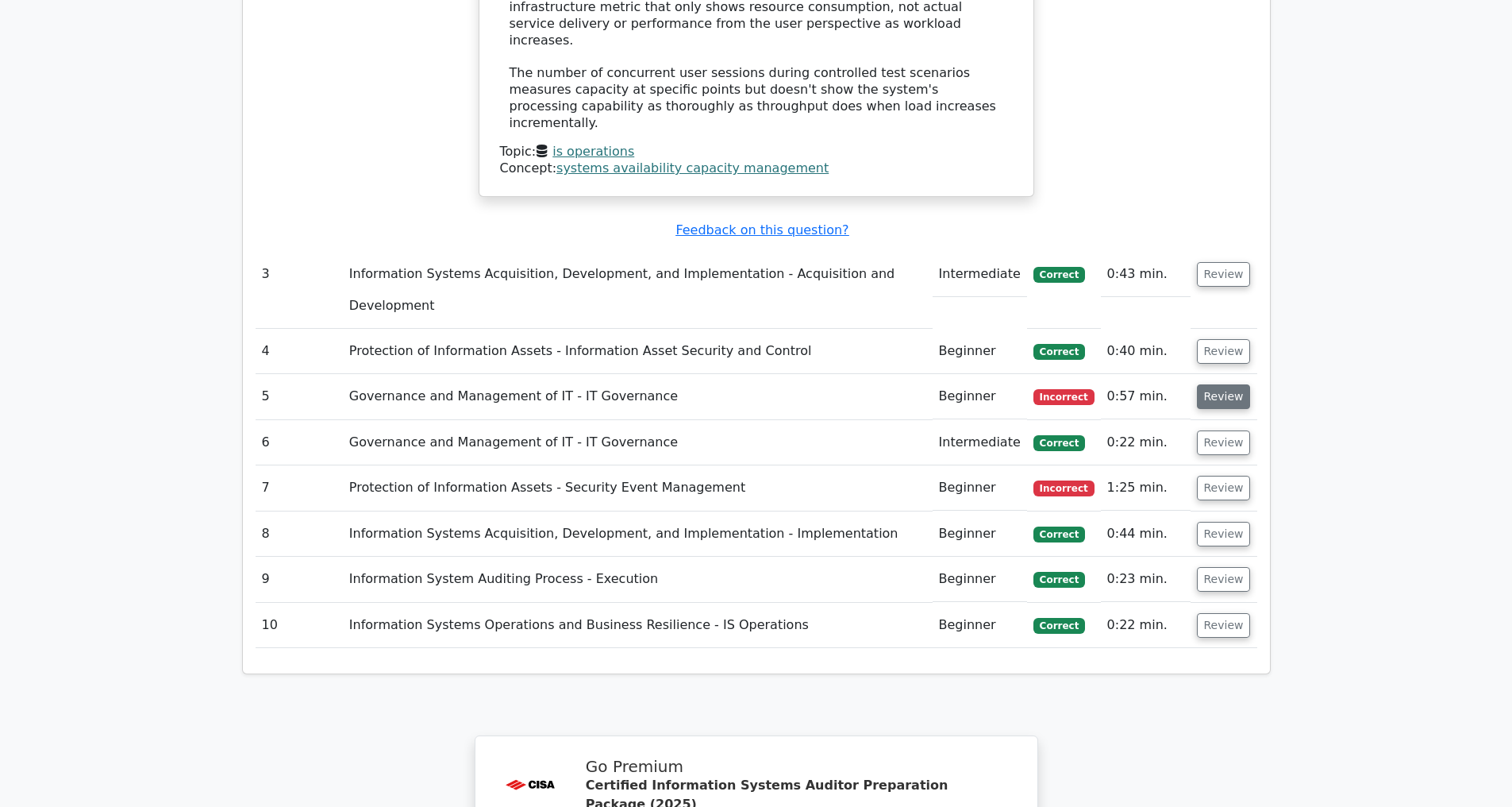
click at [1212, 387] on button "Review" at bounding box center [1224, 397] width 54 height 25
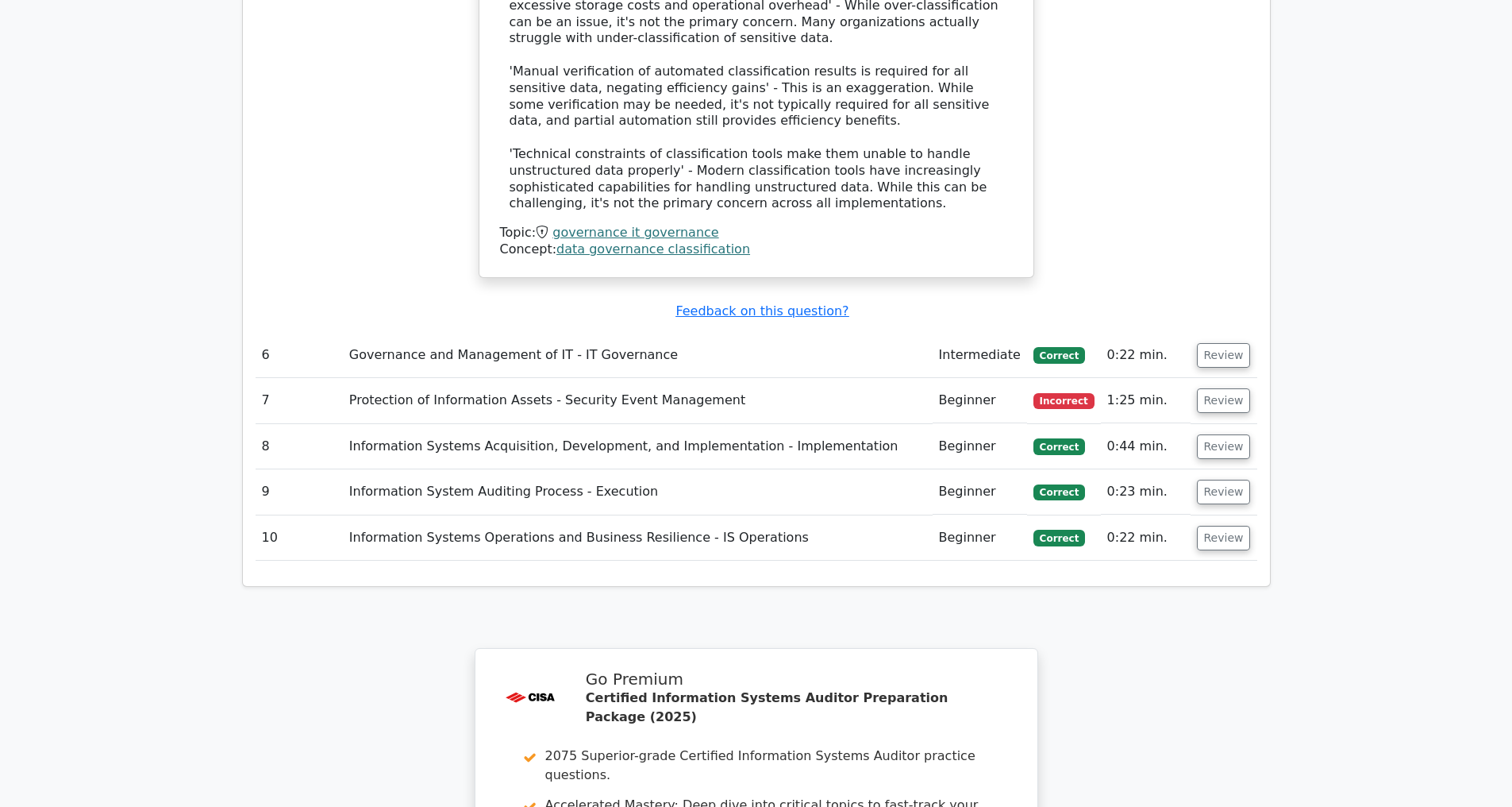
scroll to position [4266, 0]
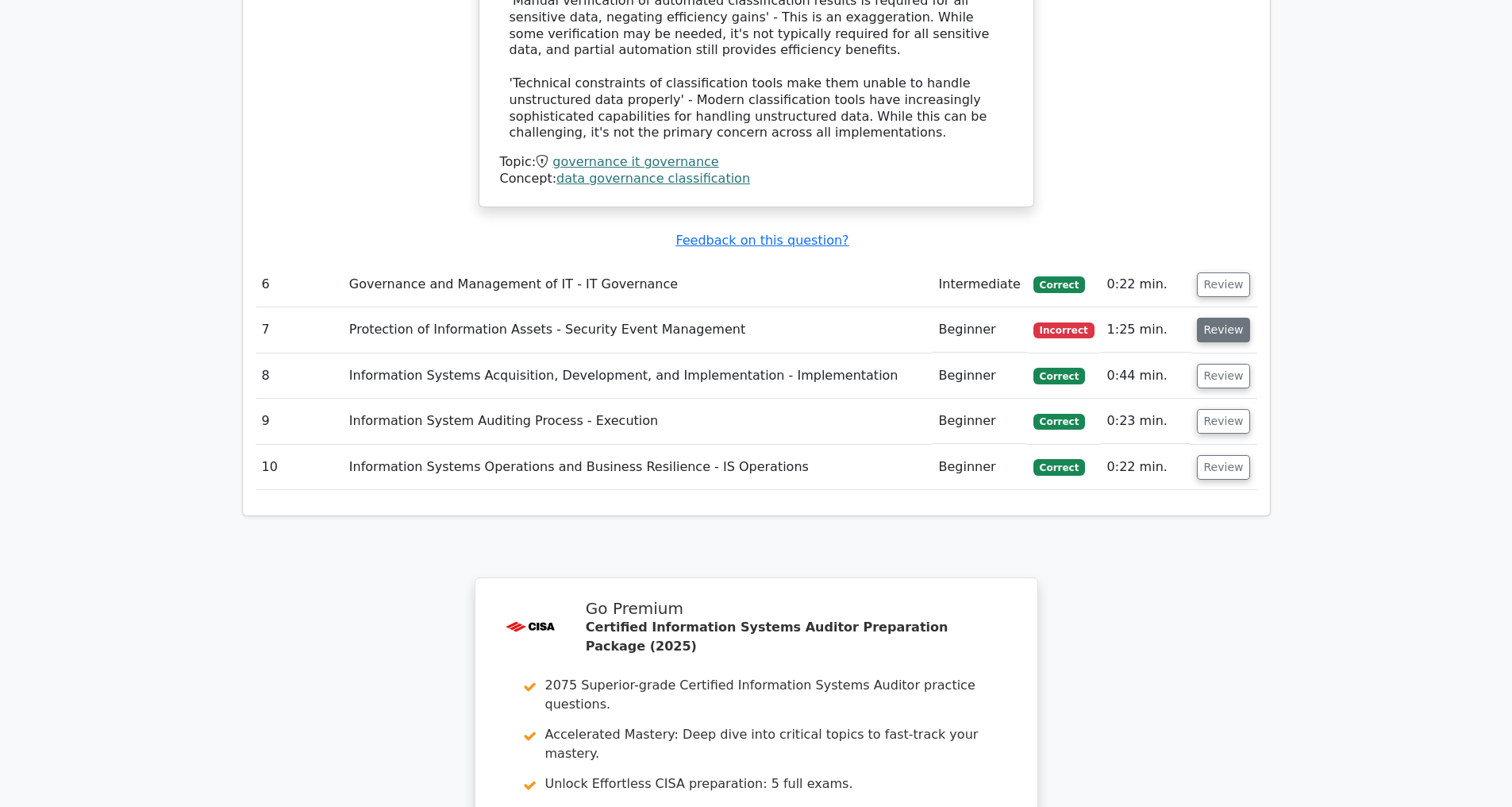
click at [1229, 331] on button "Review" at bounding box center [1224, 330] width 54 height 25
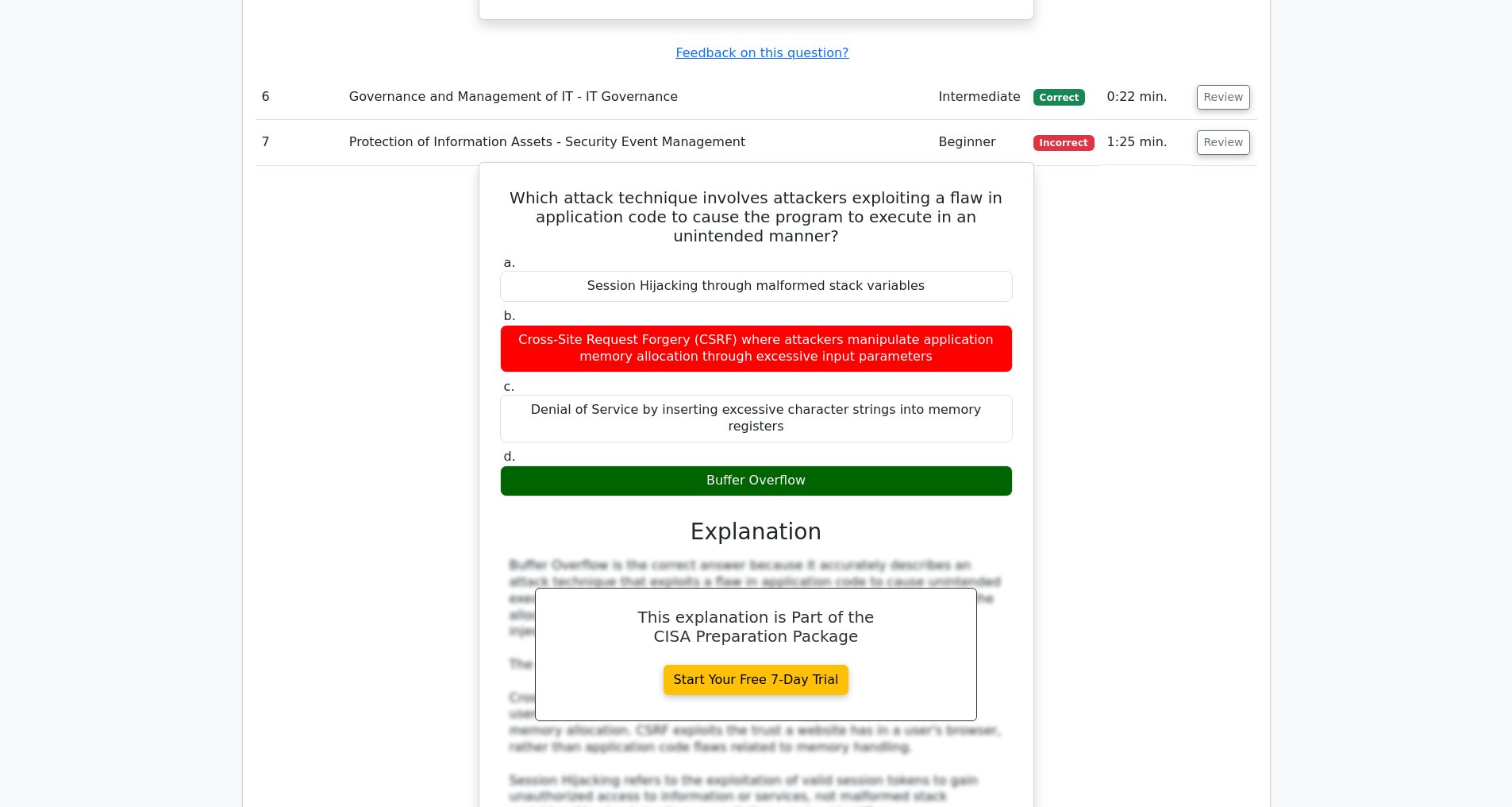
scroll to position [4499, 0]
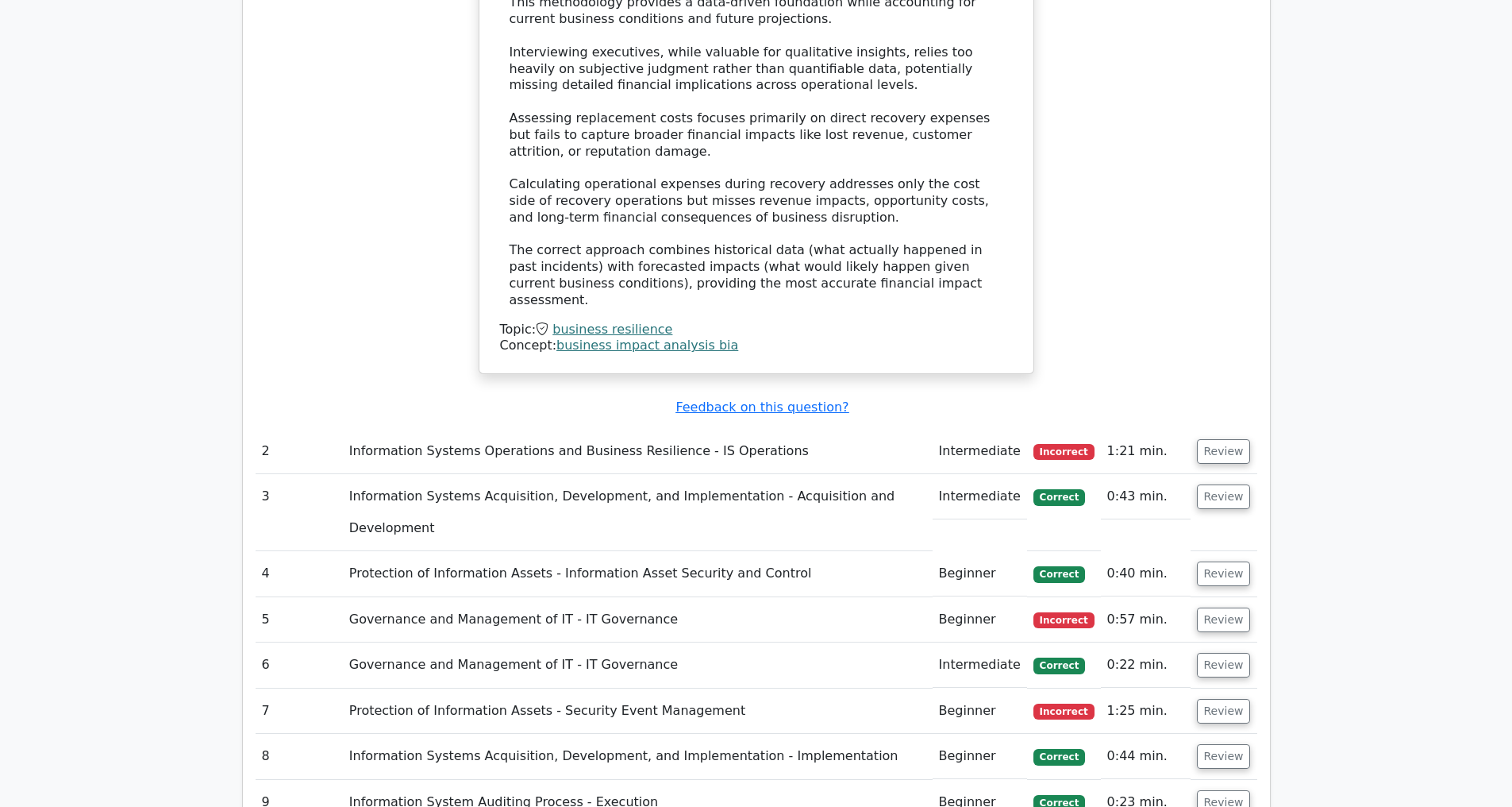
scroll to position [2994, 0]
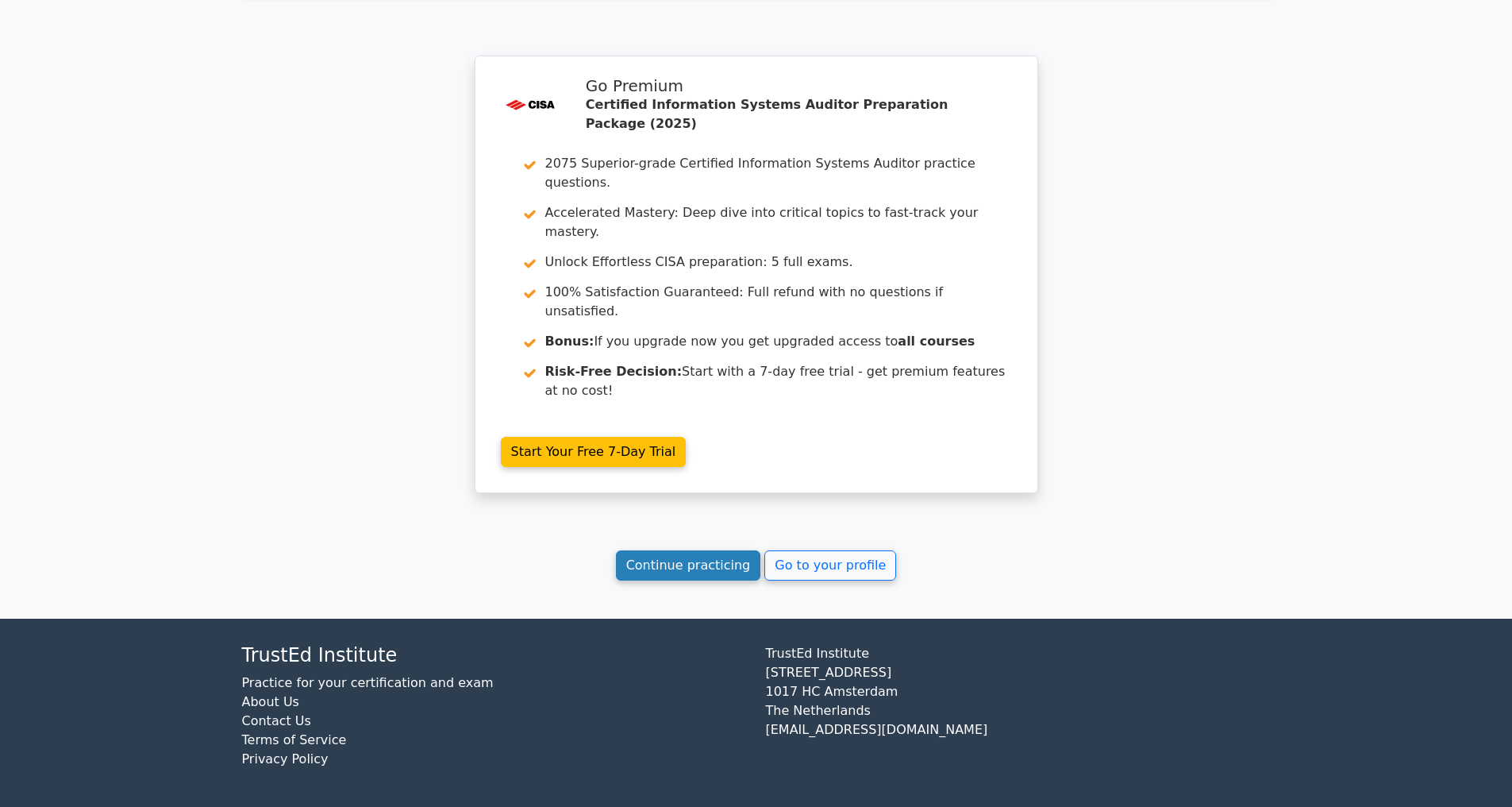
click at [672, 570] on link "Continue practicing" at bounding box center [688, 565] width 145 height 30
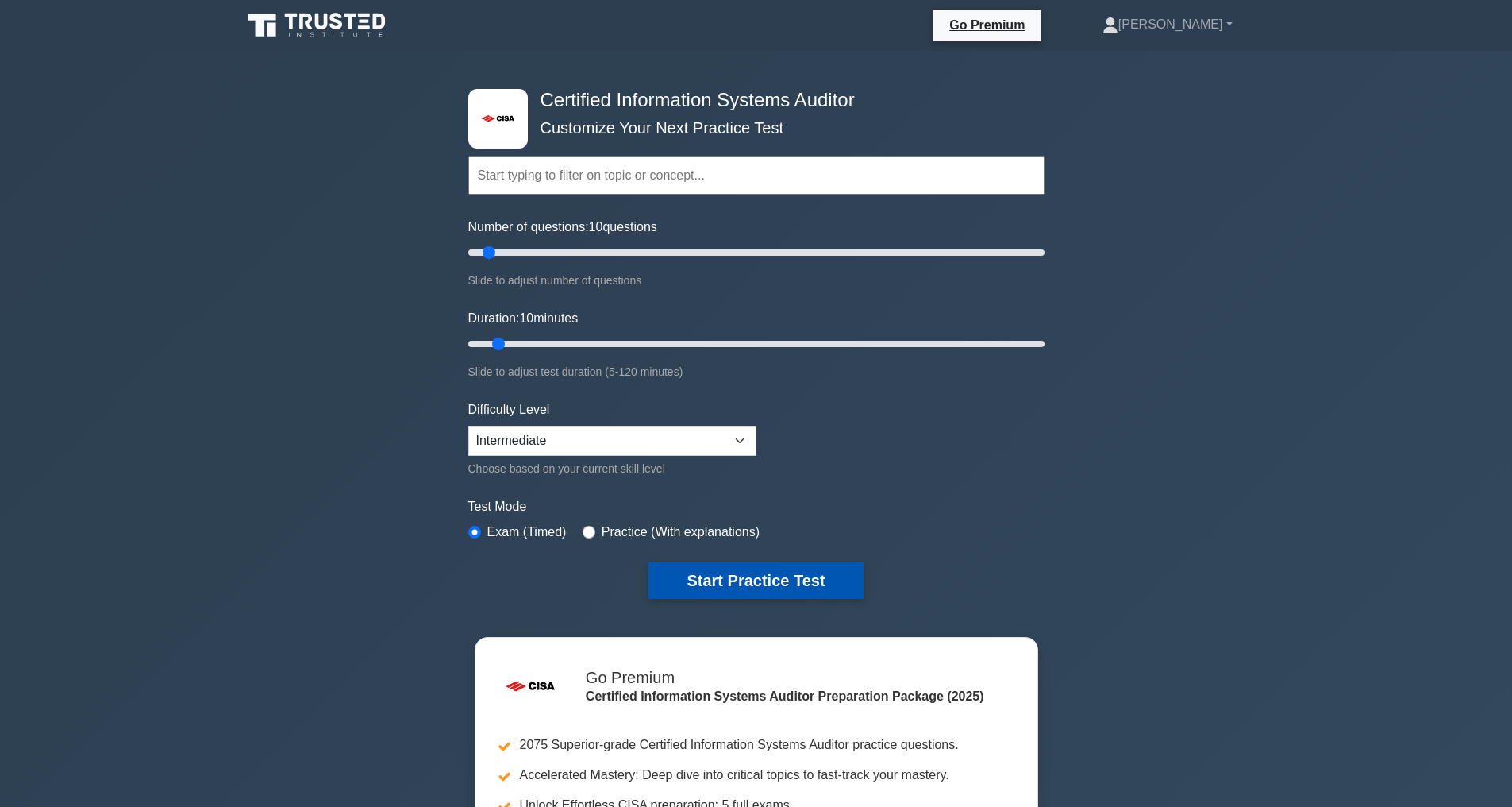
click at [745, 576] on button "Start Practice Test" at bounding box center [756, 580] width 215 height 37
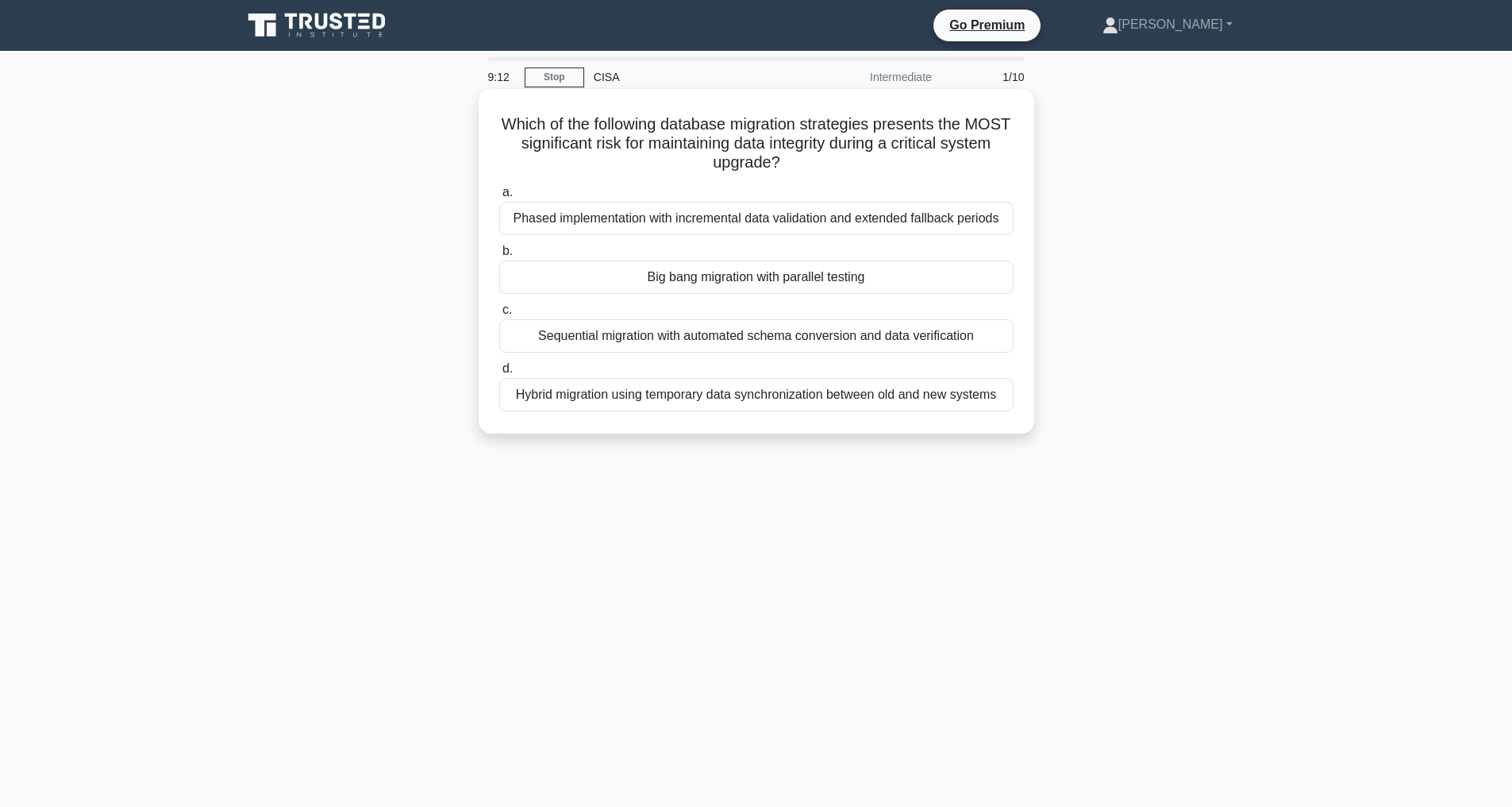
click at [713, 411] on div "Hybrid migration using temporary data synchronization between old and new syste…" at bounding box center [756, 394] width 514 height 33
click at [499, 374] on input "d. Hybrid migration using temporary data synchronization between old and new sy…" at bounding box center [499, 369] width 0 height 10
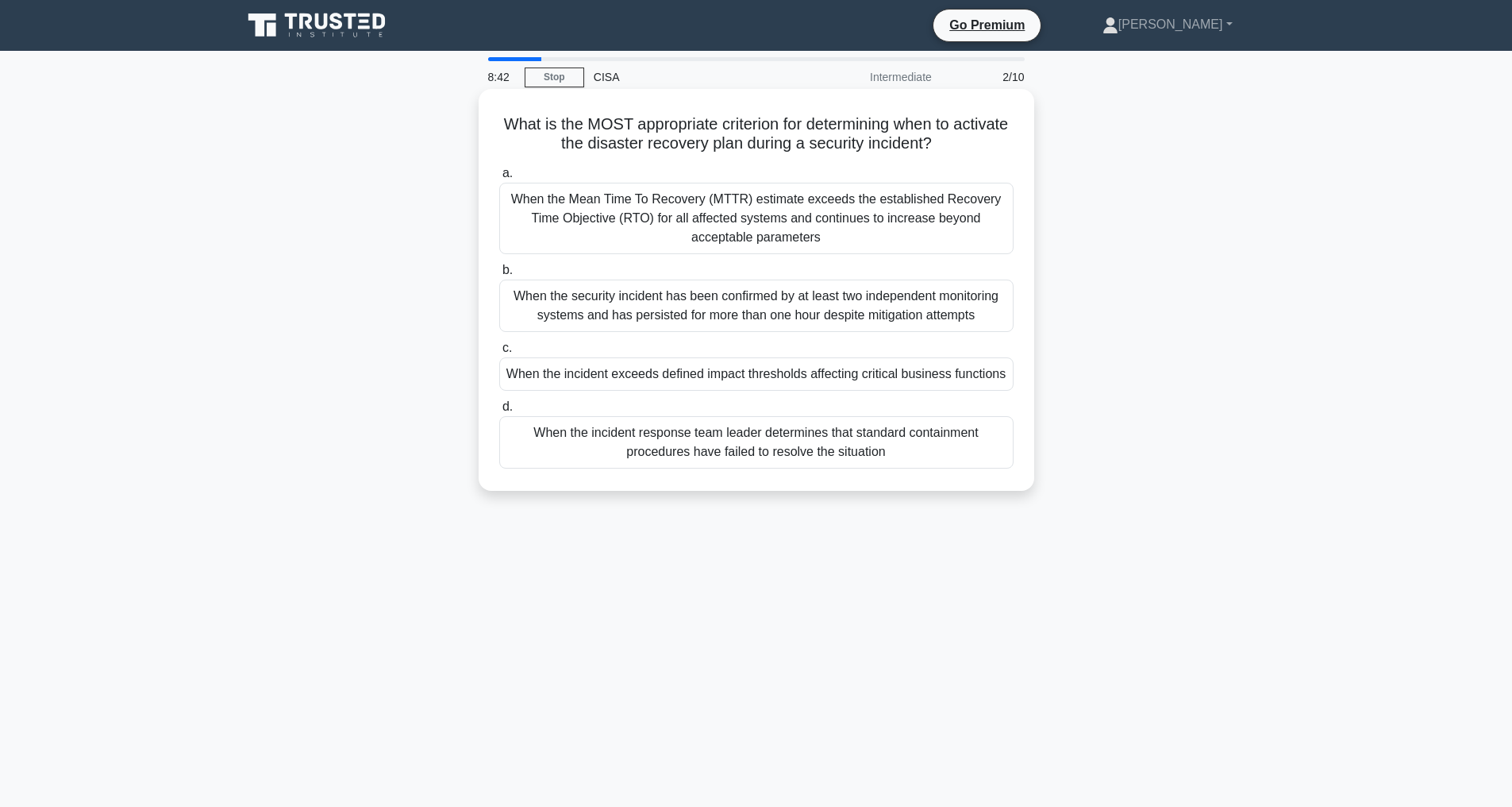
click at [889, 391] on div "When the incident exceeds defined impact thresholds affecting critical business…" at bounding box center [756, 373] width 514 height 33
click at [499, 354] on input "c. When the incident exceeds defined impact thresholds affecting critical busin…" at bounding box center [499, 349] width 0 height 10
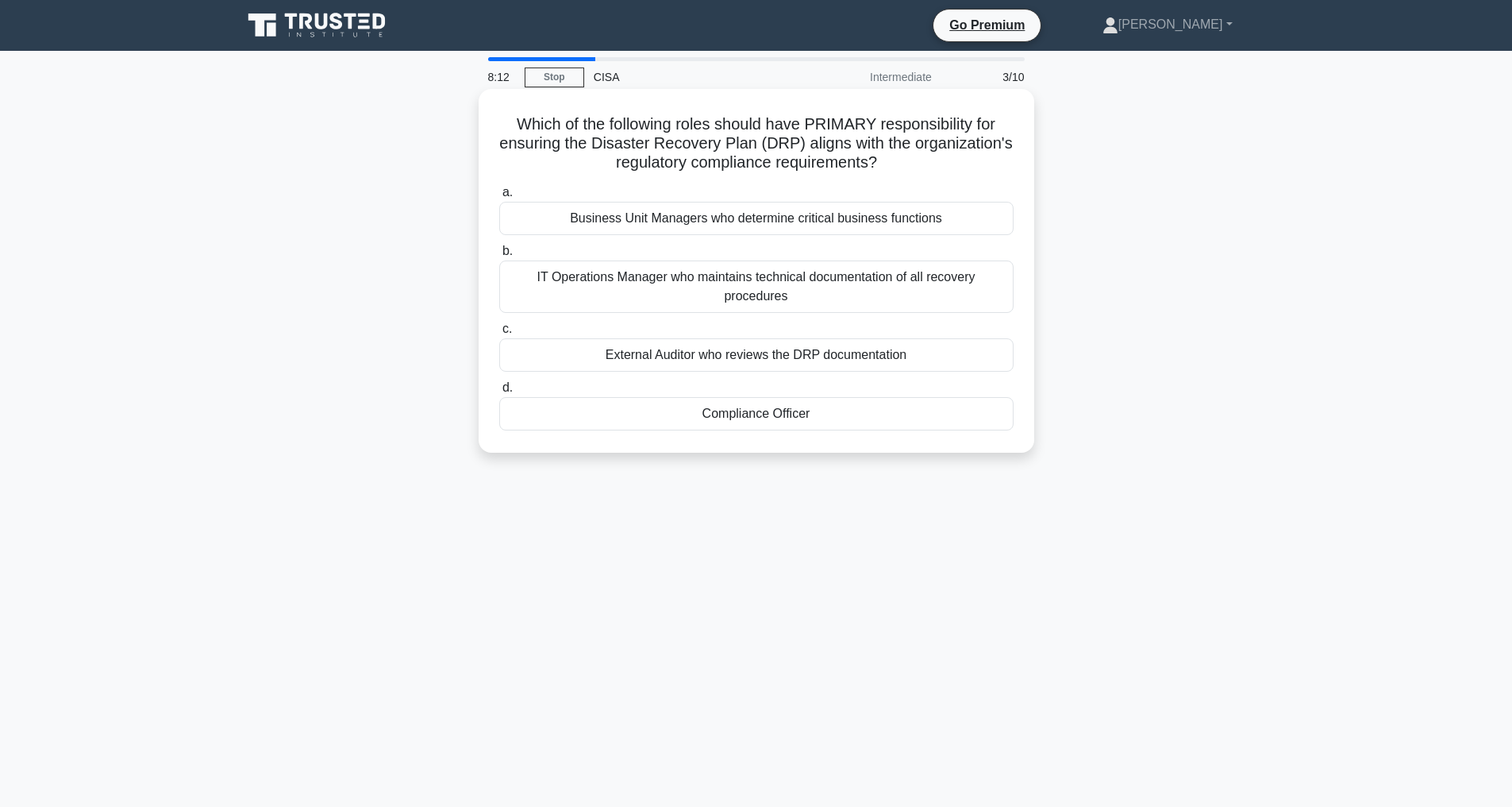
click at [765, 397] on div "Compliance Officer" at bounding box center [756, 413] width 514 height 33
click at [499, 393] on input "d. Compliance Officer" at bounding box center [499, 388] width 0 height 10
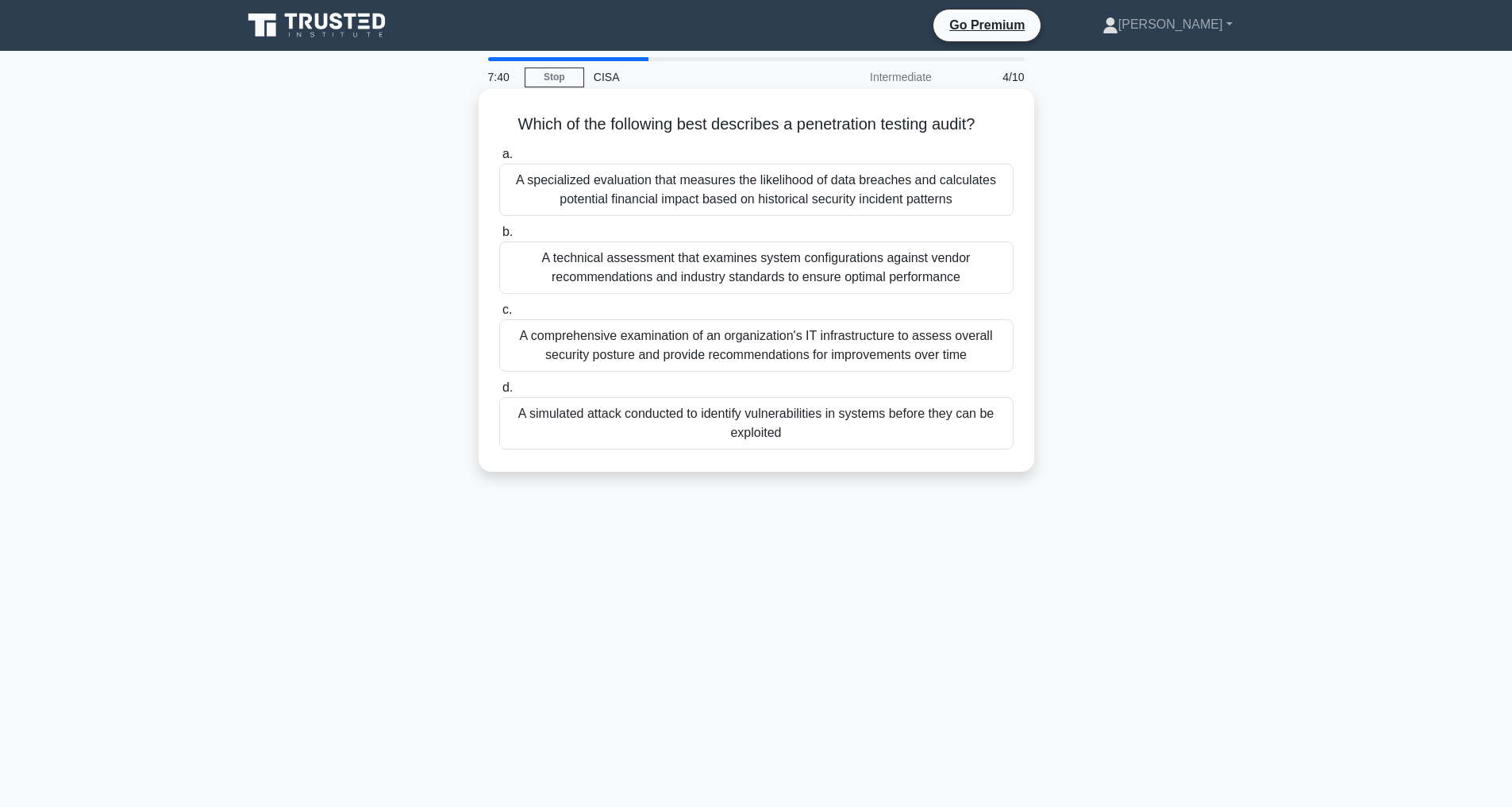
click at [740, 449] on div "A simulated attack conducted to identify vulnerabilities in systems before they…" at bounding box center [756, 422] width 514 height 52
click at [499, 393] on input "d. A simulated attack conducted to identify vulnerabilities in systems before t…" at bounding box center [499, 388] width 0 height 10
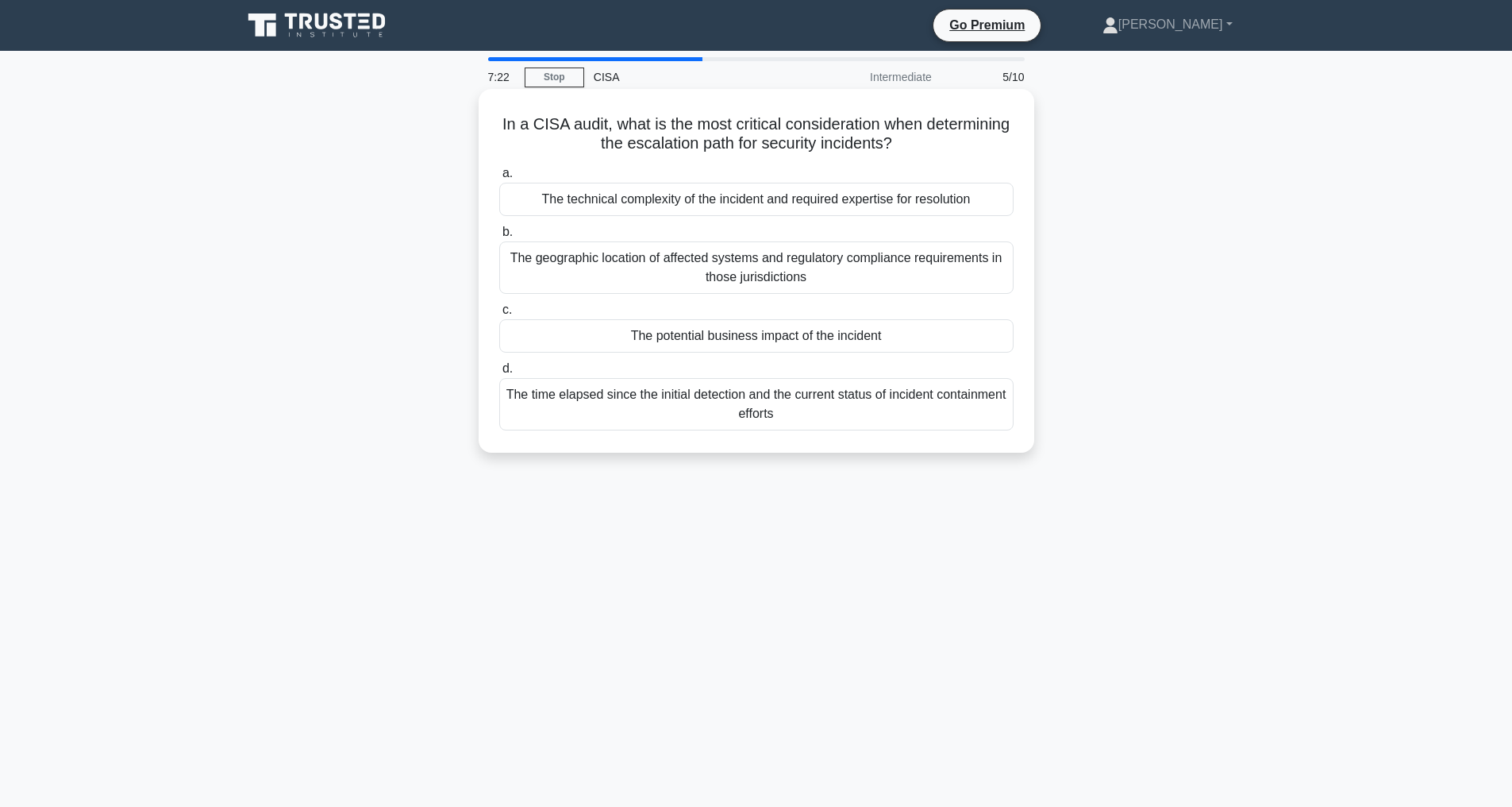
click at [721, 337] on div "The potential business impact of the incident" at bounding box center [756, 336] width 514 height 33
click at [499, 315] on input "c. The potential business impact of the incident" at bounding box center [499, 310] width 0 height 10
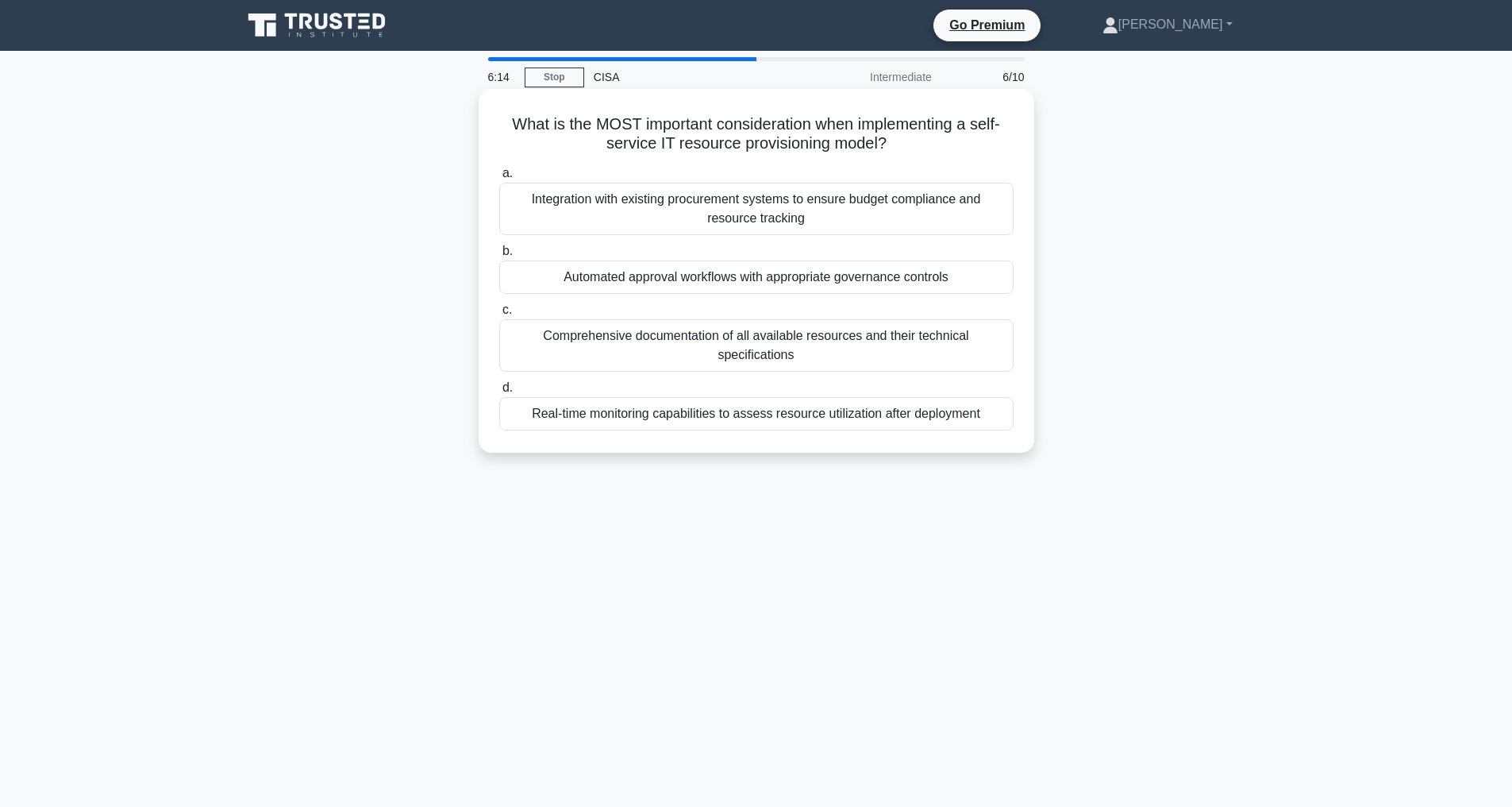
click at [697, 211] on div "Integration with existing procurement systems to ensure budget compliance and r…" at bounding box center [756, 209] width 514 height 52
click at [499, 179] on input "a. Integration with existing procurement systems to ensure budget compliance an…" at bounding box center [499, 173] width 0 height 10
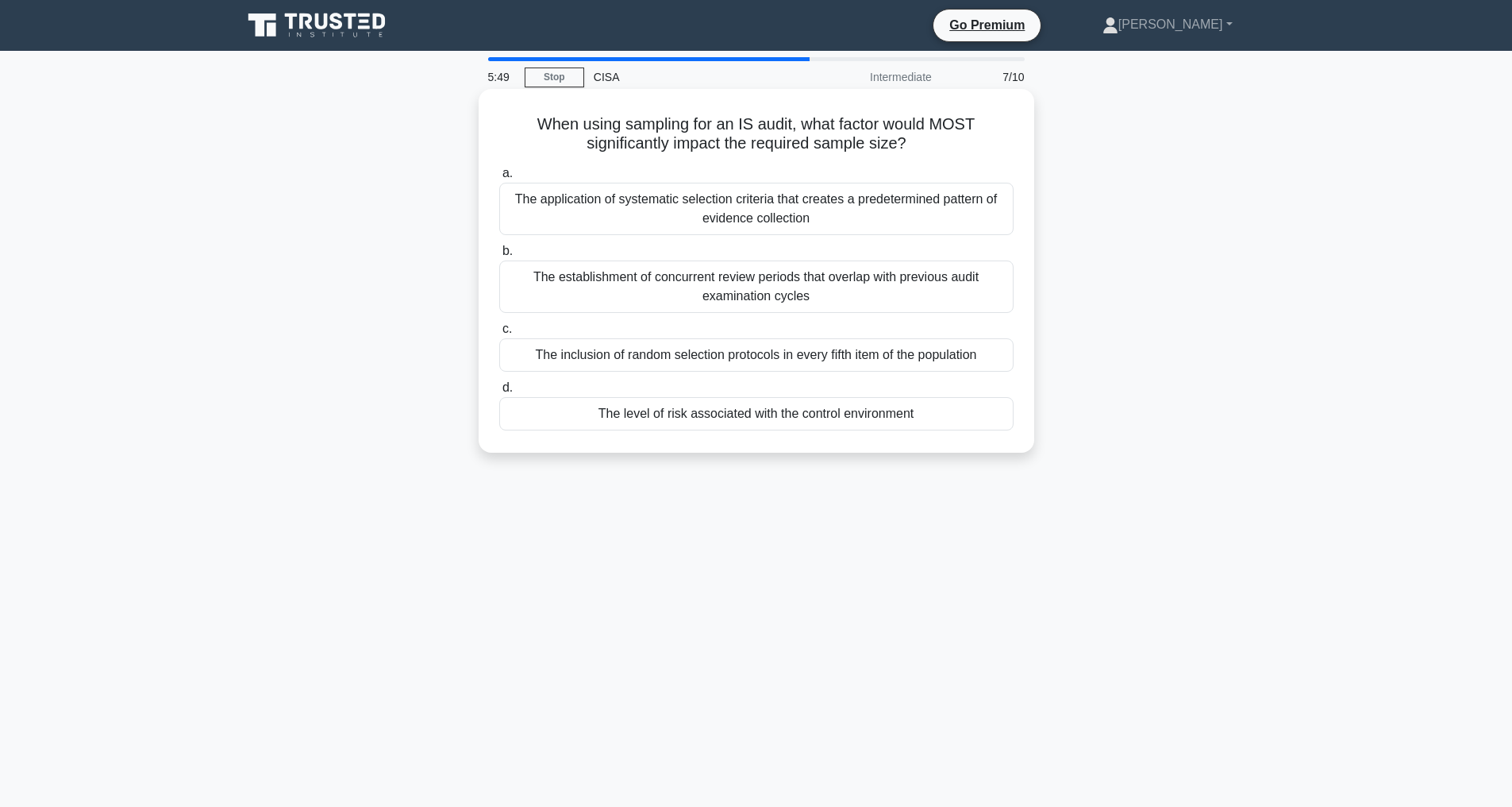
click at [706, 420] on div "The level of risk associated with the control environment" at bounding box center [756, 413] width 514 height 33
click at [499, 393] on input "d. The level of risk associated with the control environment" at bounding box center [499, 388] width 0 height 10
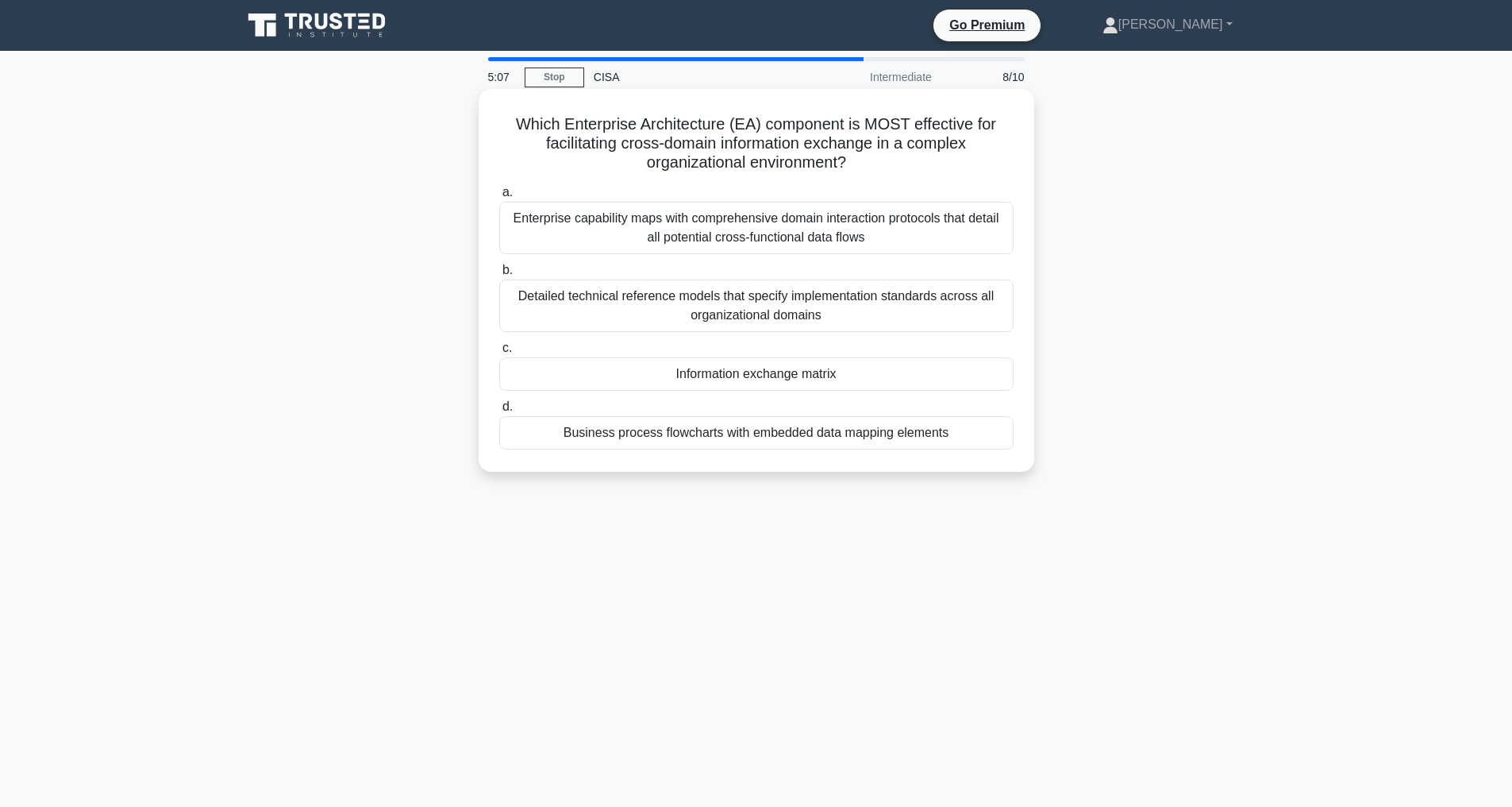
click at [746, 227] on div "Enterprise capability maps with comprehensive domain interaction protocols that…" at bounding box center [756, 228] width 514 height 52
click at [499, 197] on input "a. Enterprise capability maps with comprehensive domain interaction protocols t…" at bounding box center [499, 192] width 0 height 10
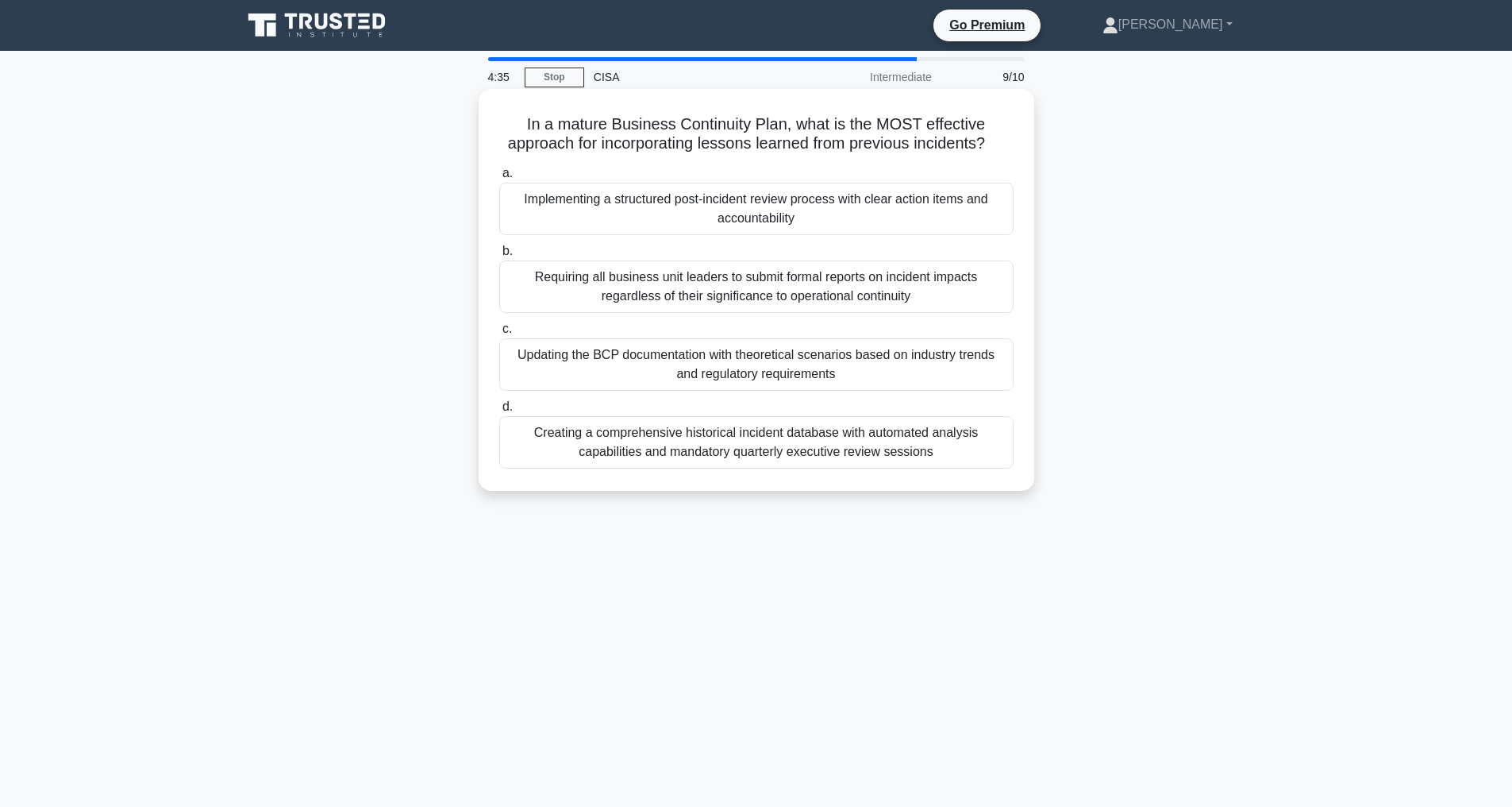
click at [863, 469] on div "Creating a comprehensive historical incident database with automated analysis c…" at bounding box center [756, 442] width 514 height 52
click at [499, 412] on input "d. Creating a comprehensive historical incident database with automated analysi…" at bounding box center [499, 407] width 0 height 10
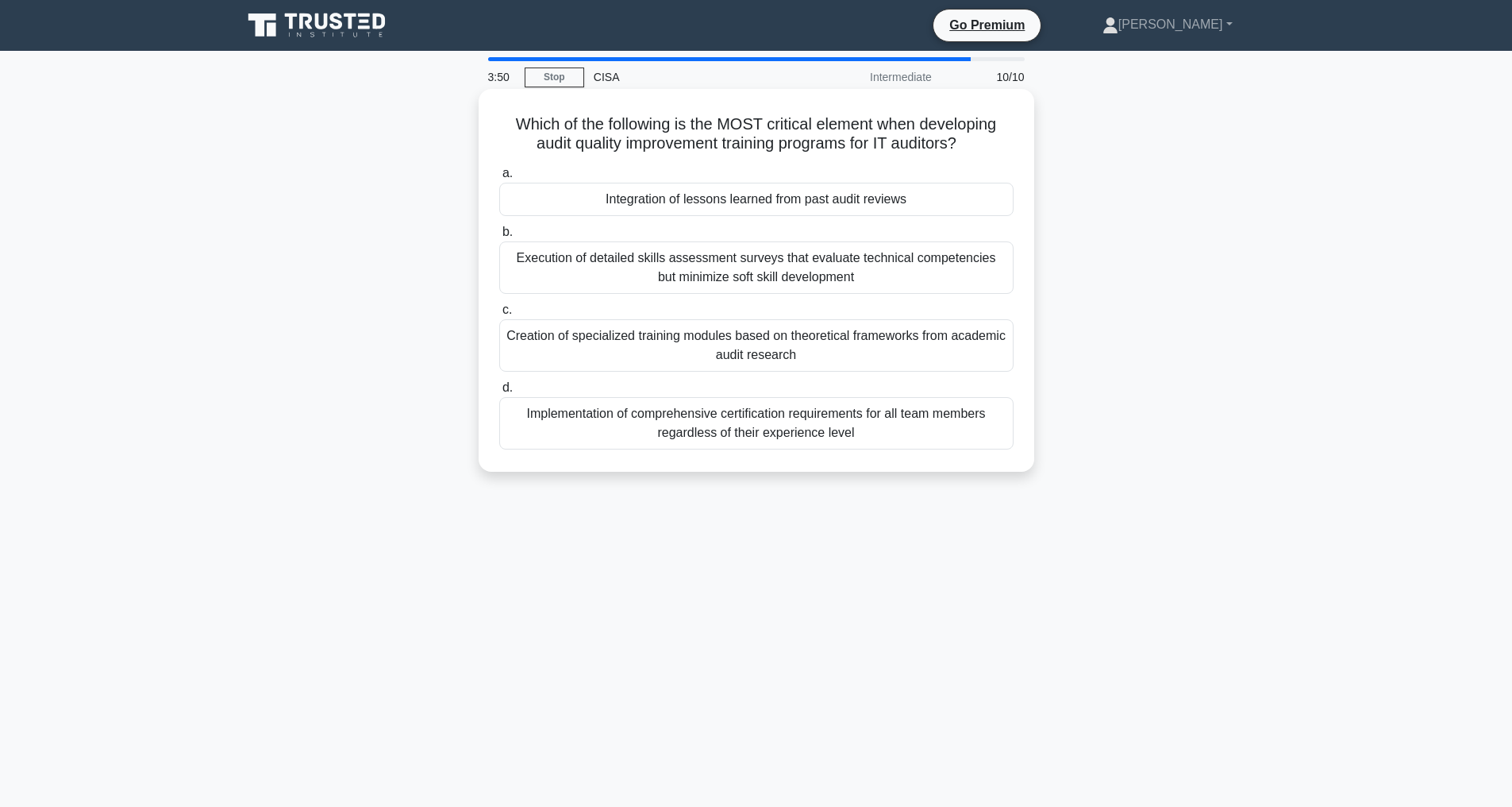
click at [868, 369] on div "Creation of specialized training modules based on theoretical frameworks from a…" at bounding box center [756, 345] width 514 height 52
click at [499, 315] on input "c. Creation of specialized training modules based on theoretical frameworks fro…" at bounding box center [499, 310] width 0 height 10
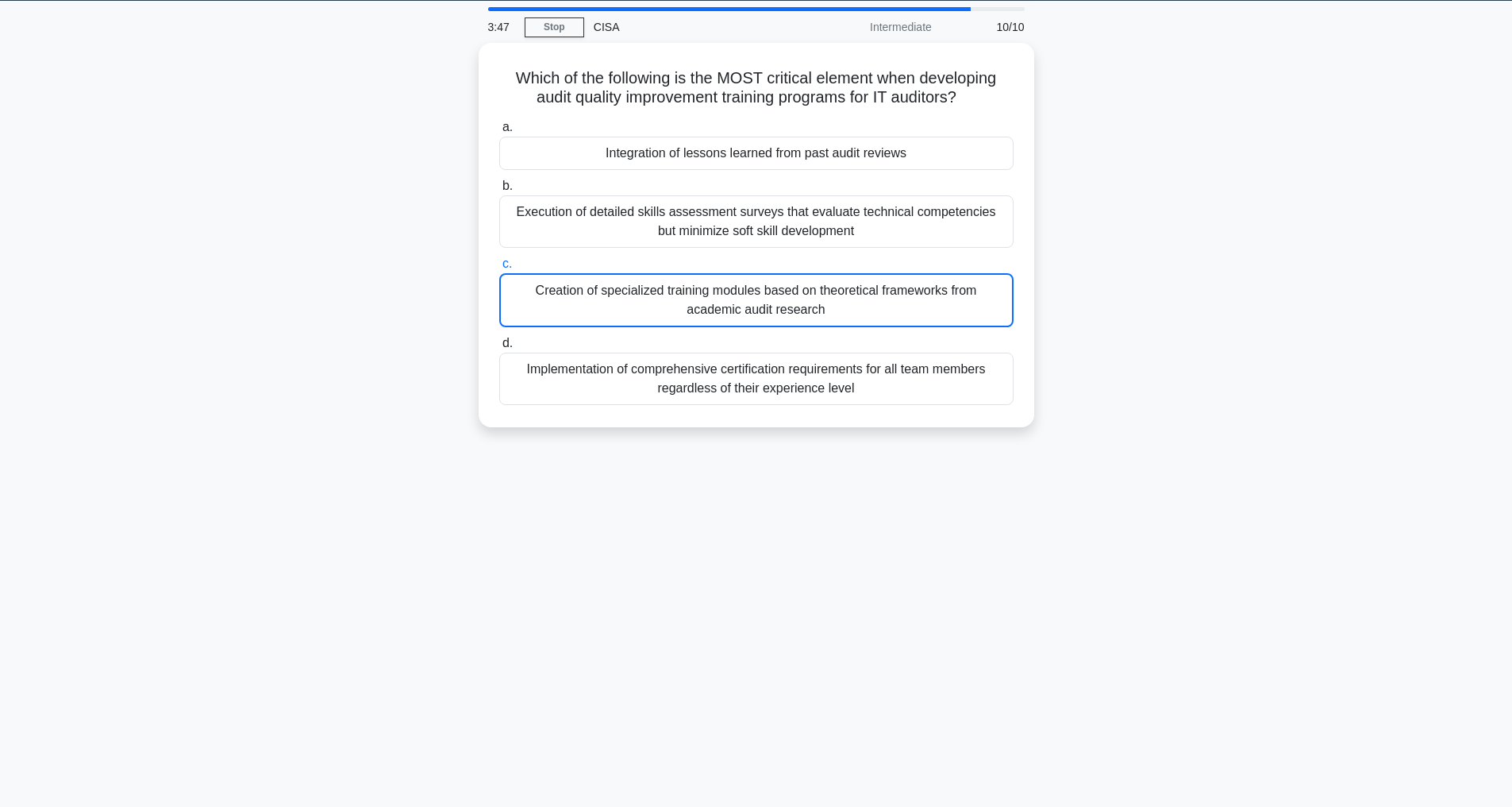
scroll to position [51, 0]
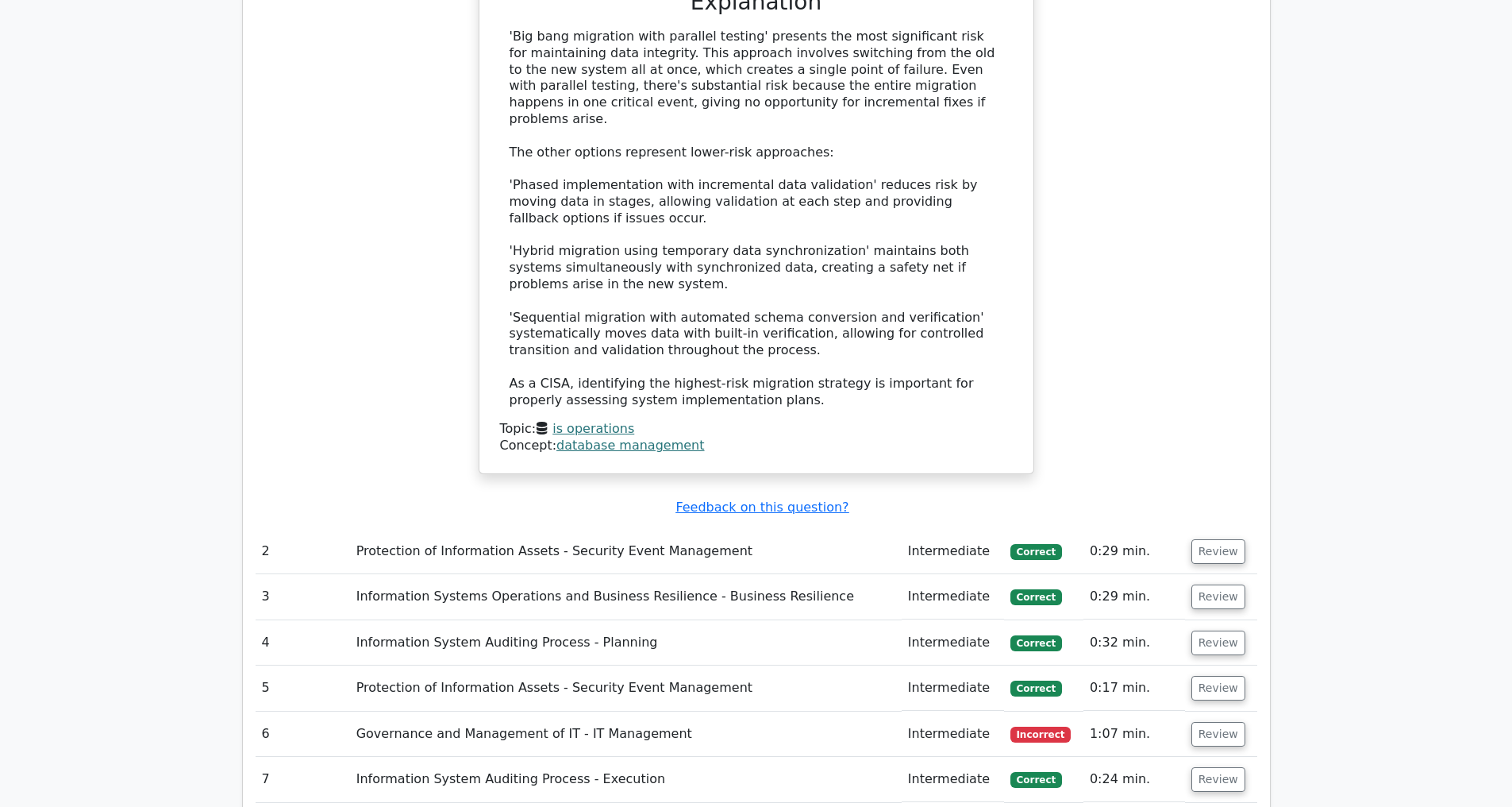
scroll to position [2166, 0]
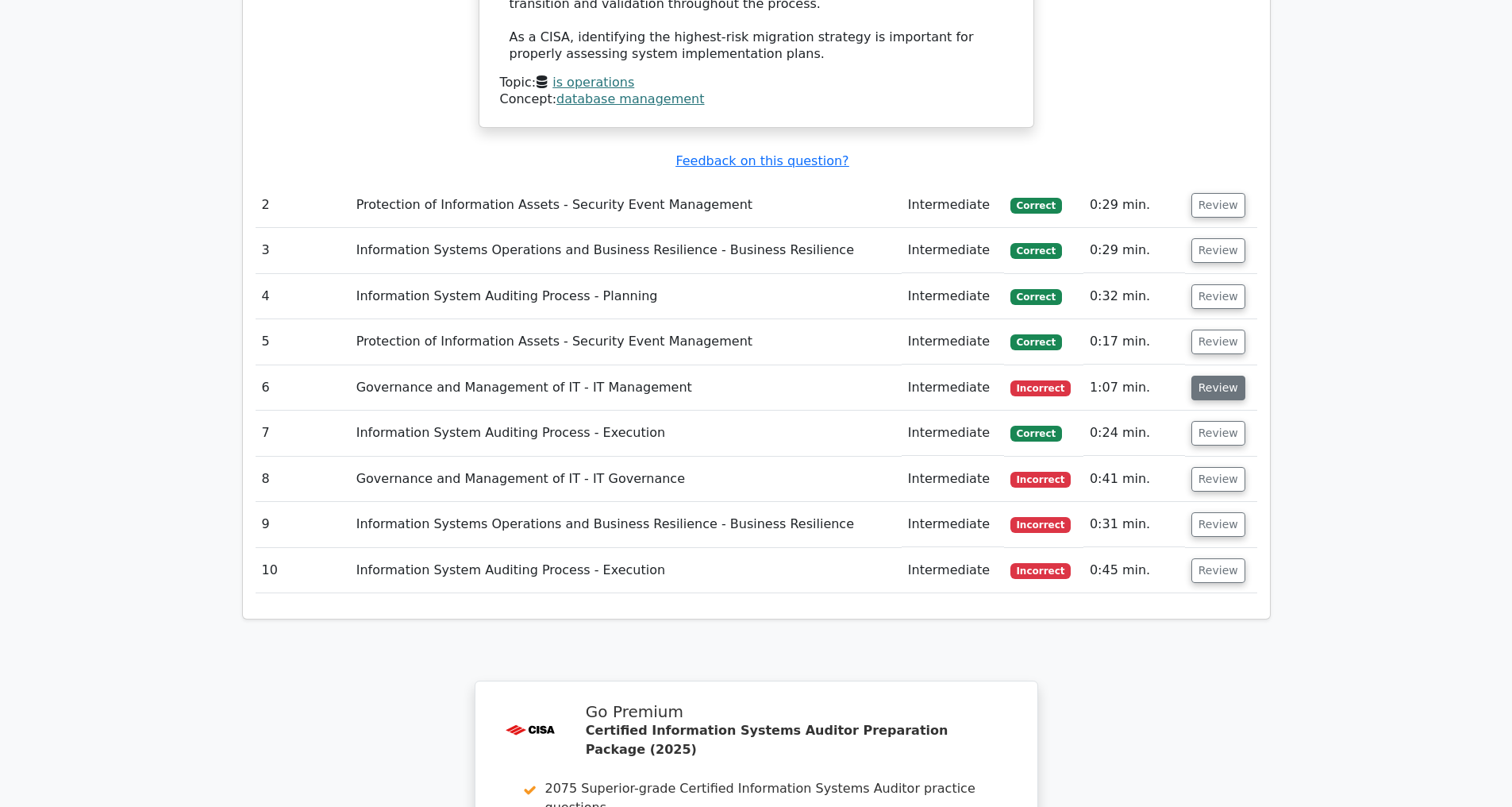
click at [1201, 389] on button "Review" at bounding box center [1218, 387] width 54 height 25
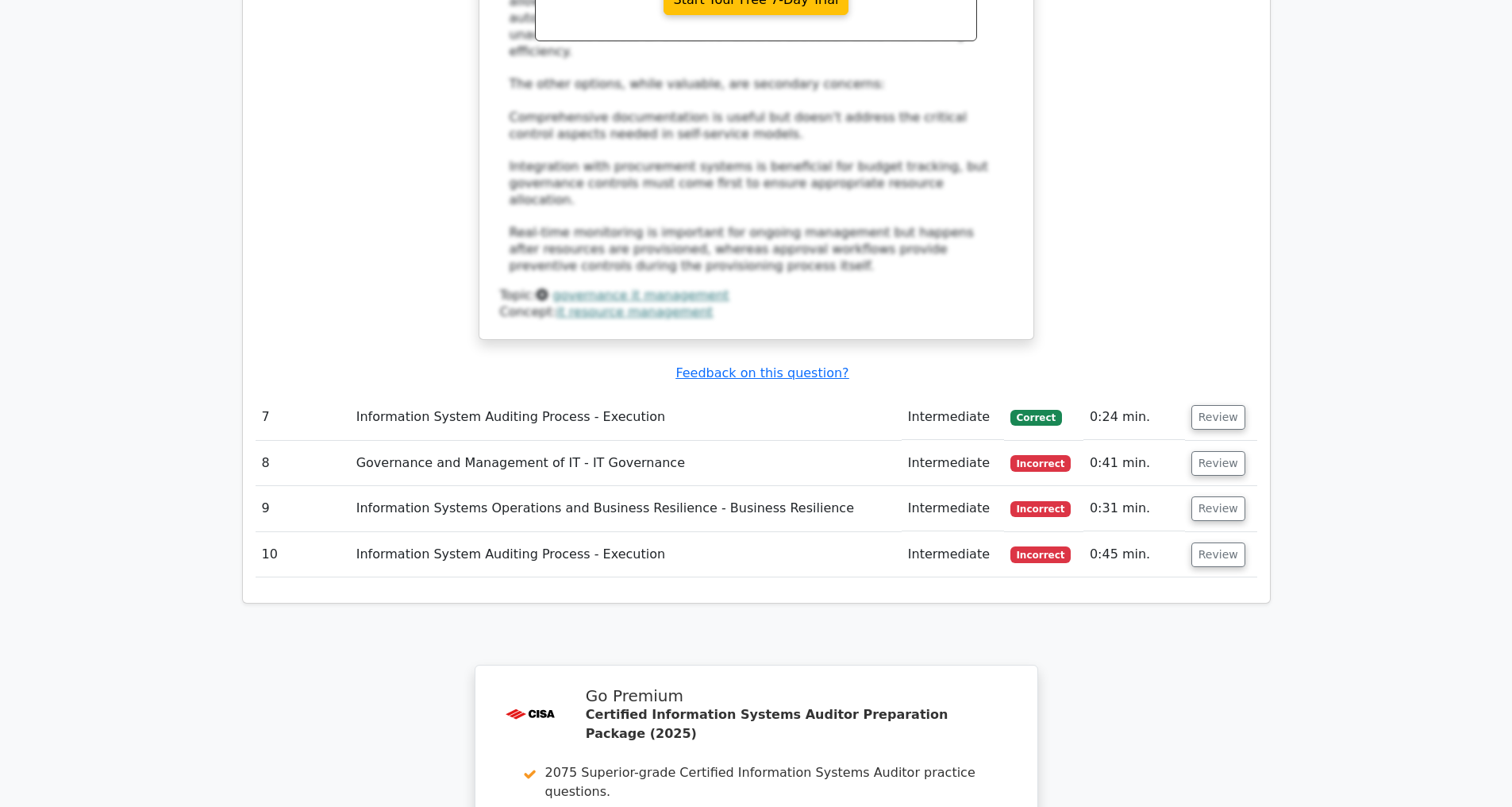
scroll to position [3196, 0]
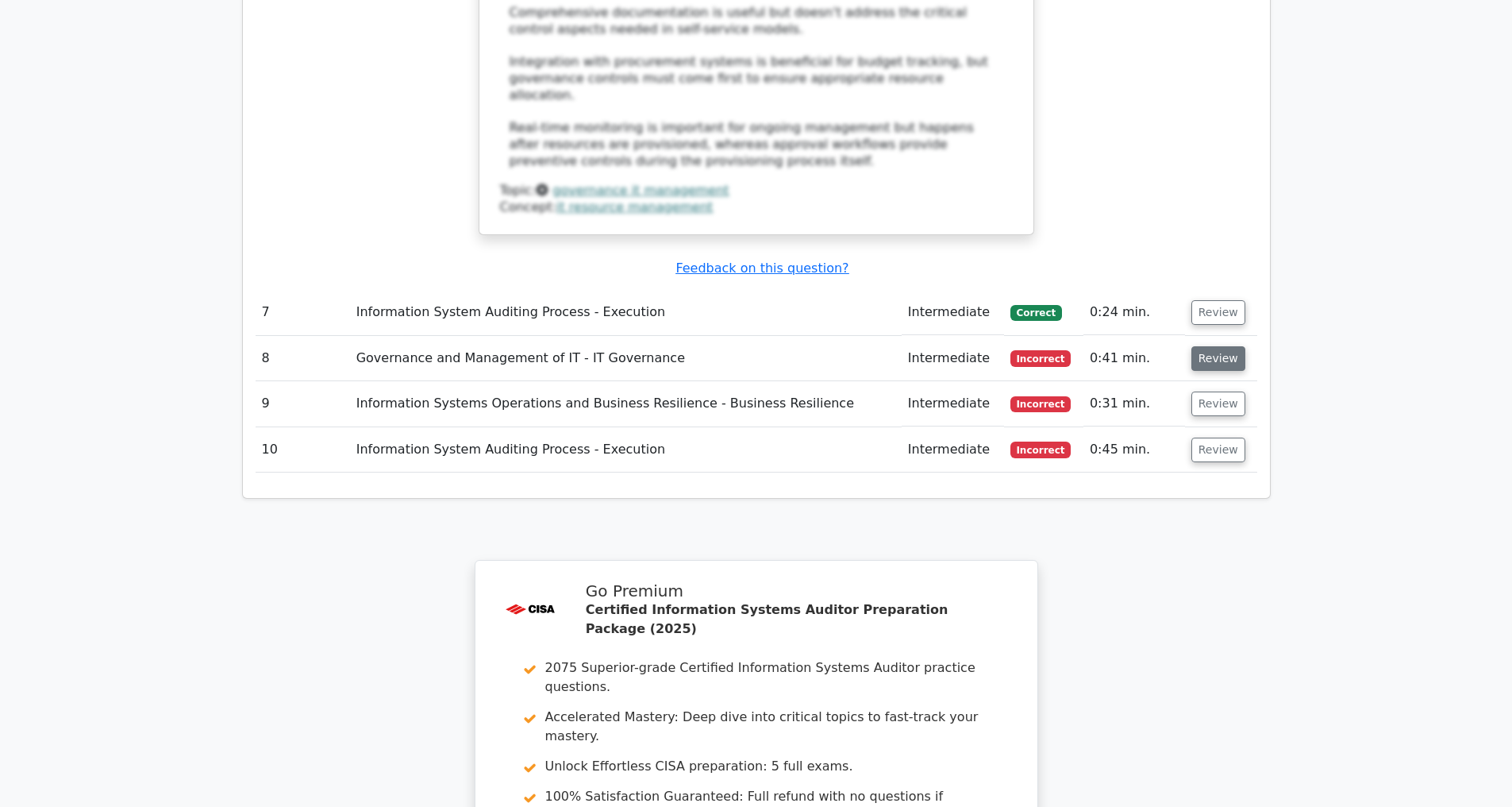
click at [1201, 359] on button "Review" at bounding box center [1218, 358] width 54 height 25
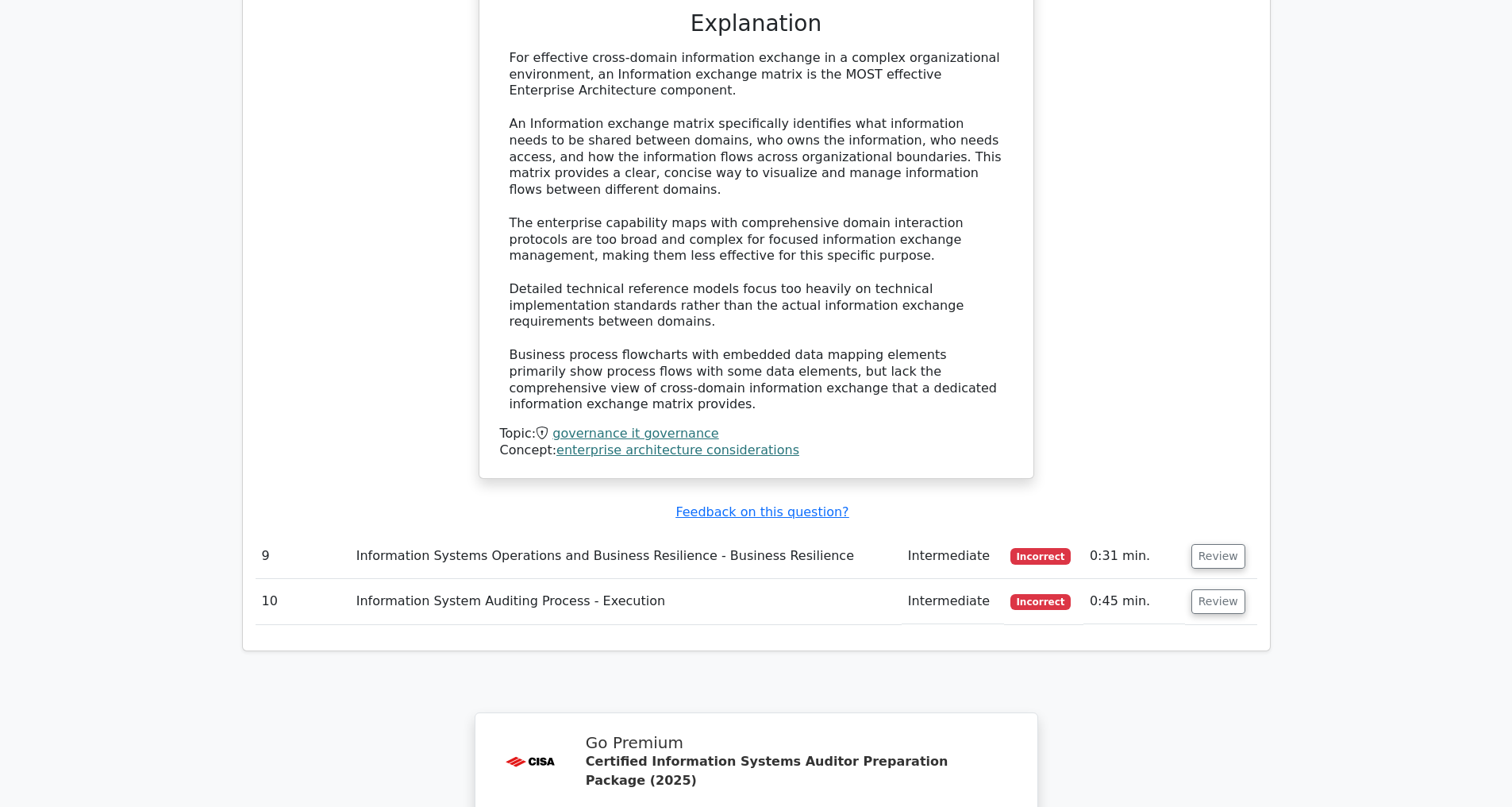
scroll to position [4040, 0]
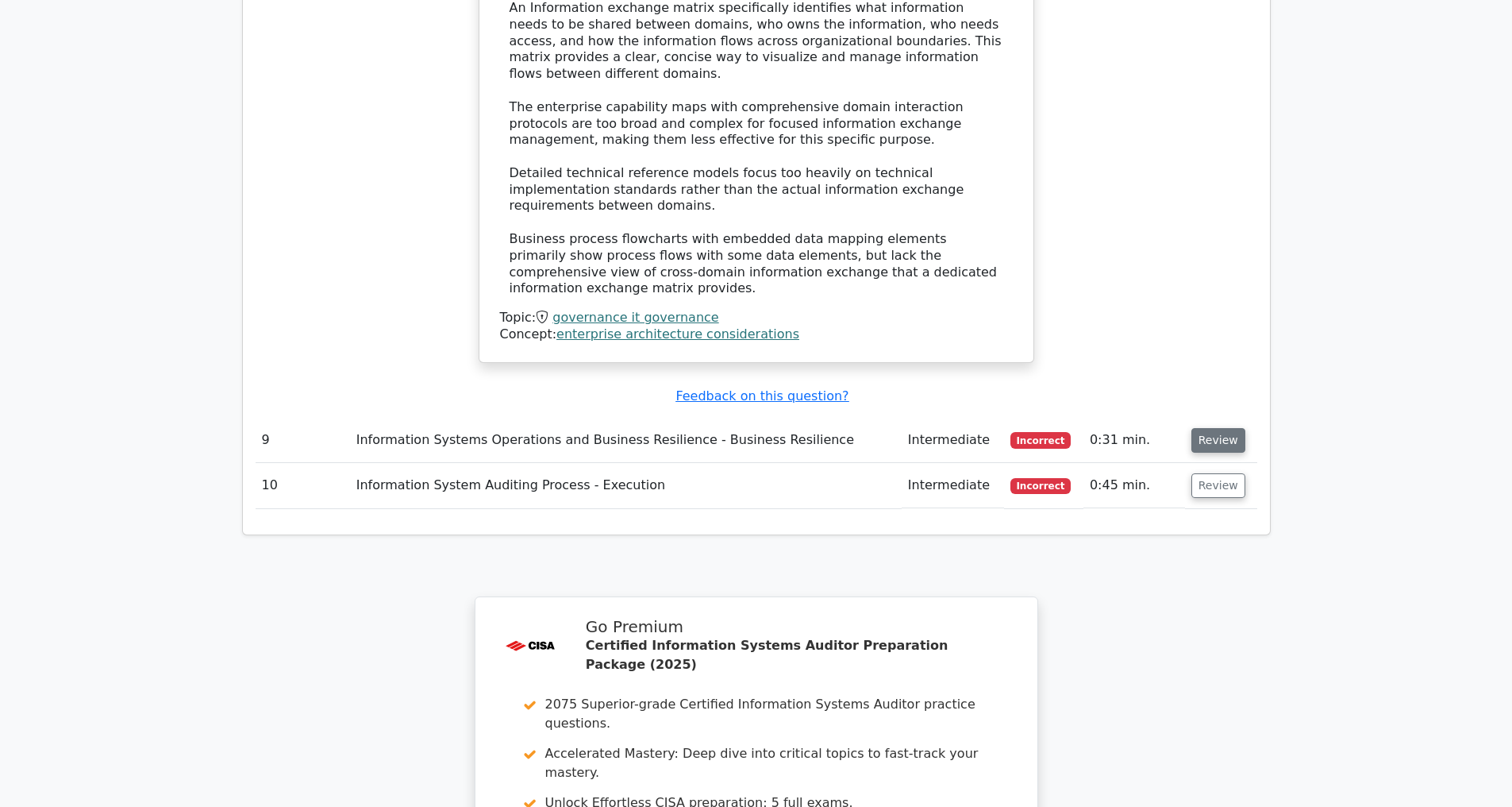
click at [1209, 438] on button "Review" at bounding box center [1218, 440] width 54 height 25
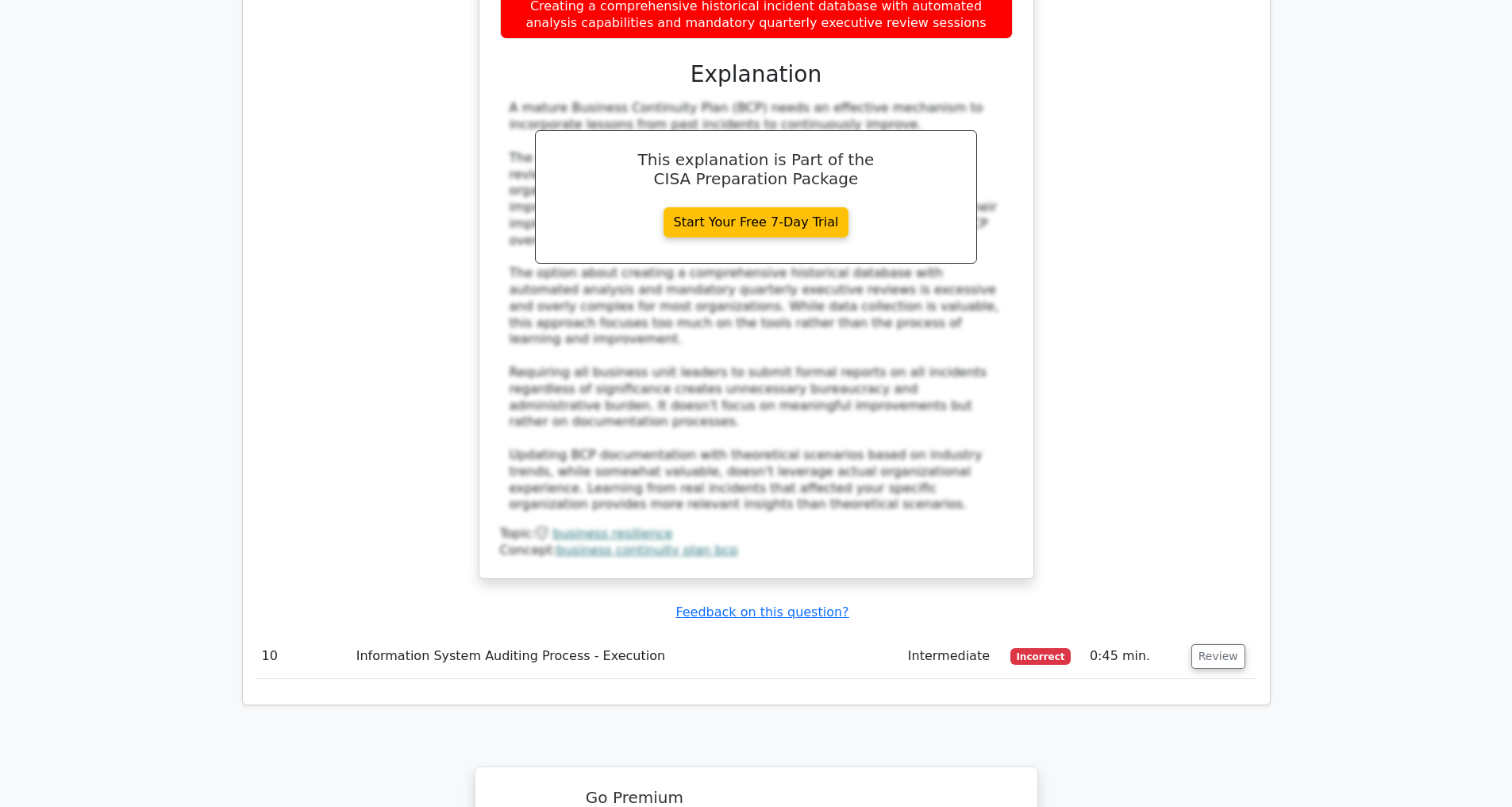
scroll to position [4981, 0]
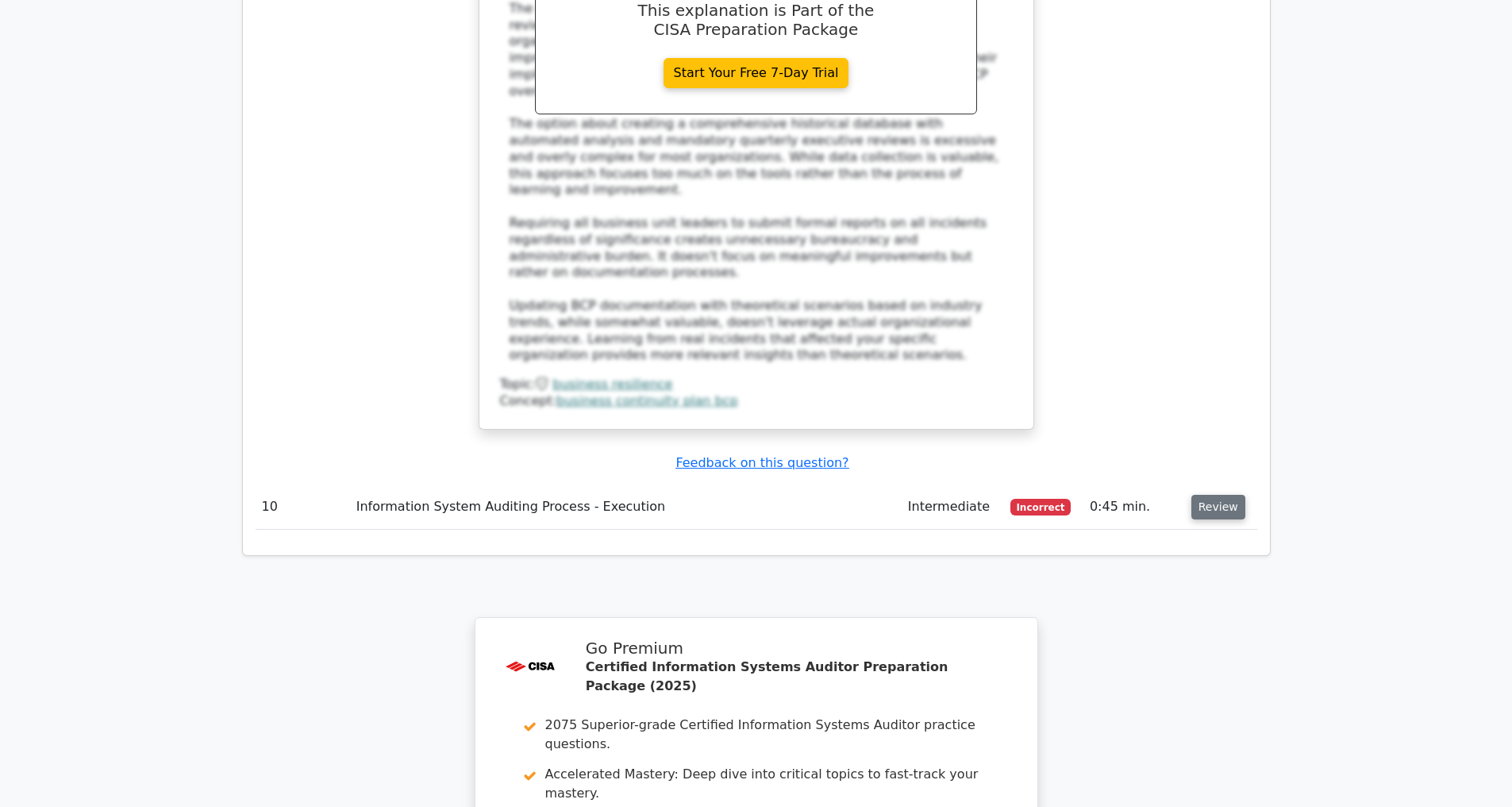
click at [1207, 514] on button "Review" at bounding box center [1218, 507] width 54 height 25
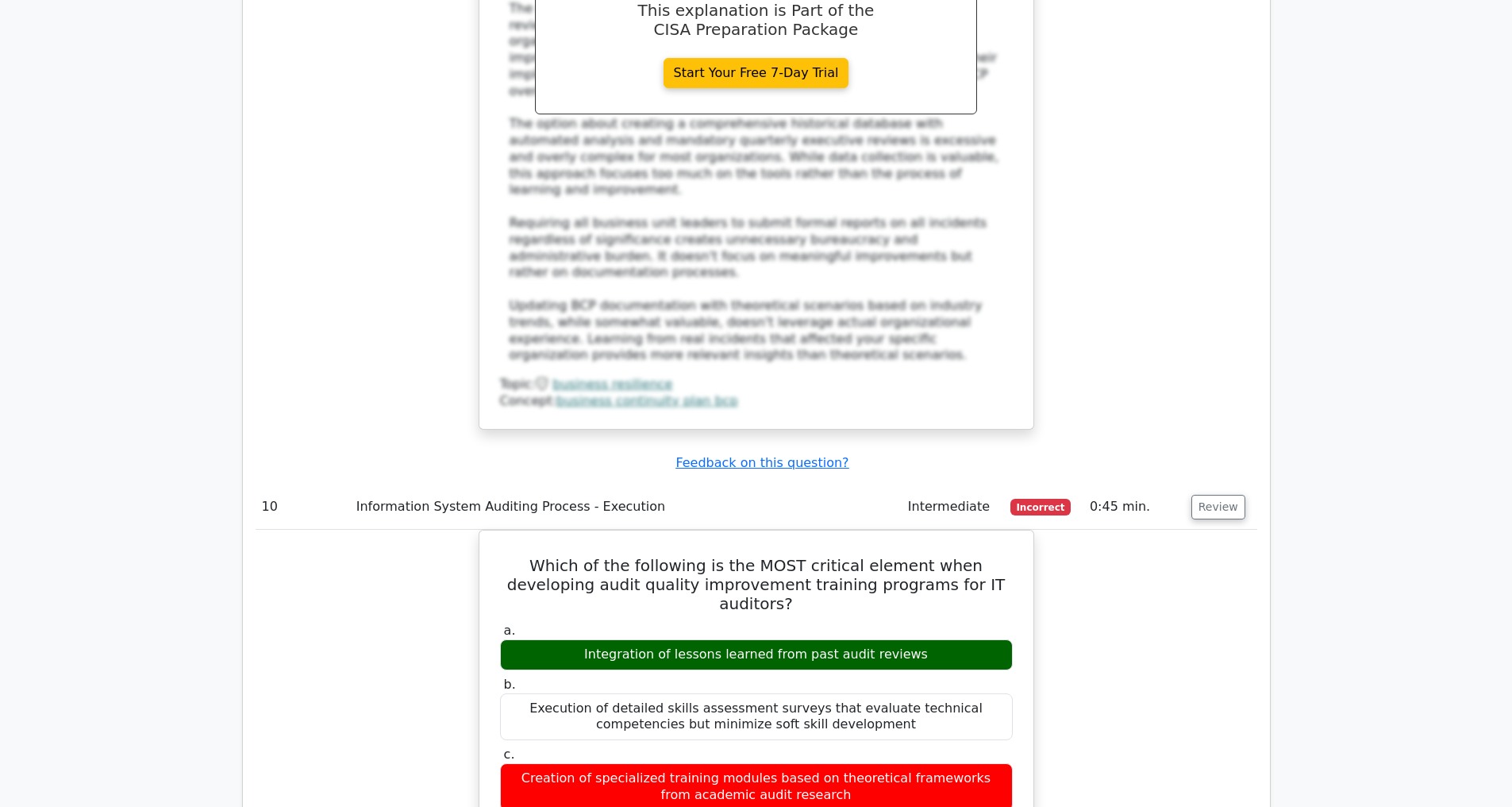
scroll to position [5221, 0]
